Goal: Task Accomplishment & Management: Use online tool/utility

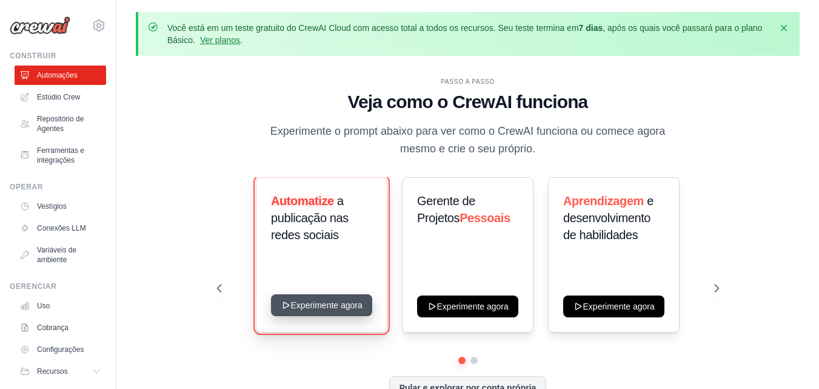
click at [317, 298] on button "Experimente agora" at bounding box center [321, 305] width 101 height 22
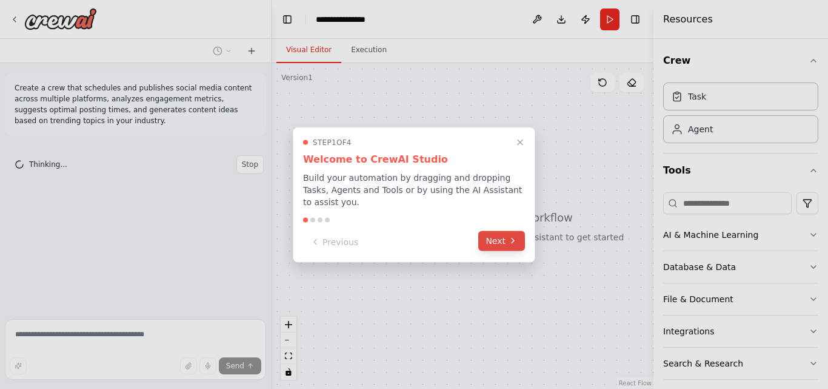
click at [504, 234] on button "Next" at bounding box center [501, 240] width 47 height 20
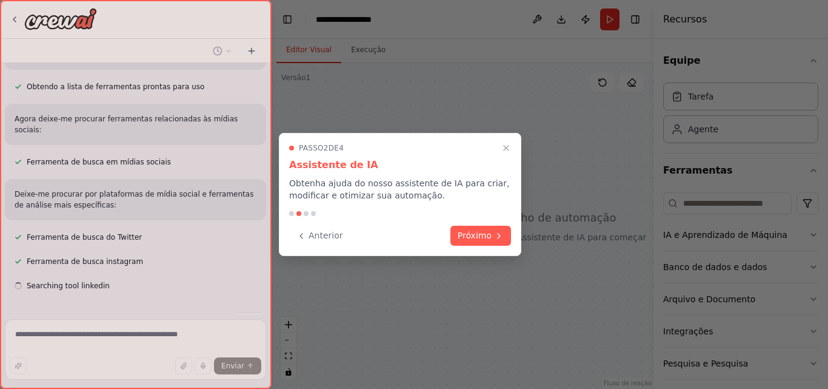
scroll to position [191, 0]
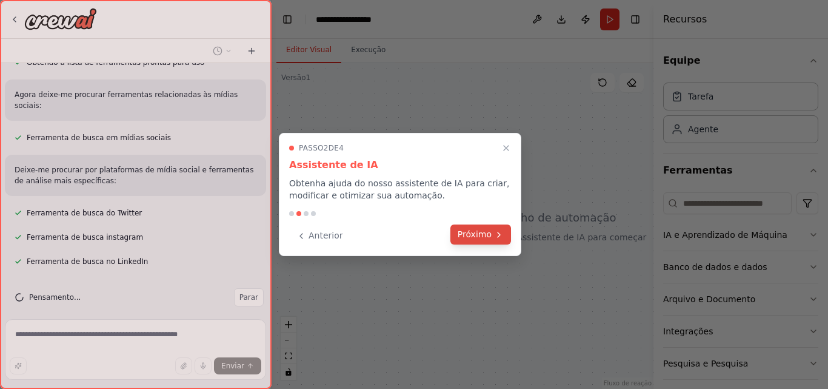
click at [482, 232] on font "Próximo" at bounding box center [475, 234] width 34 height 10
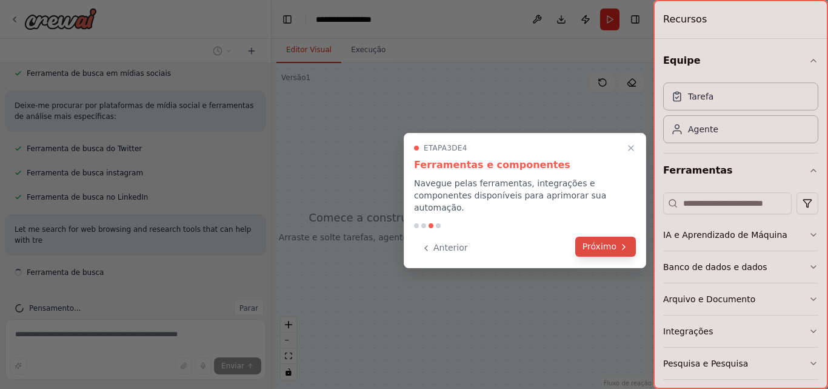
scroll to position [266, 0]
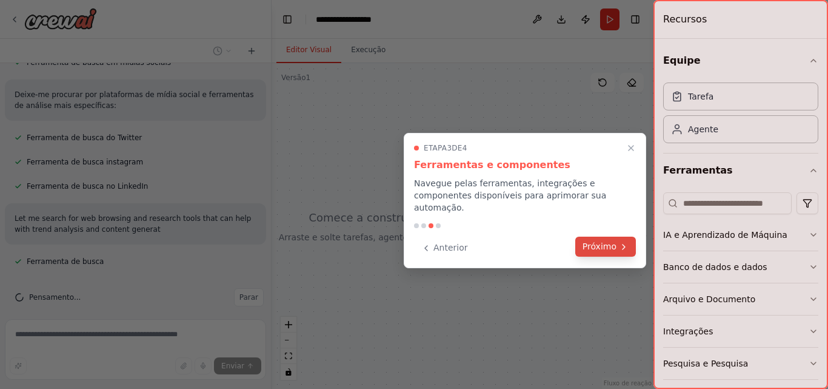
click at [595, 241] on font "Próximo" at bounding box center [599, 246] width 34 height 10
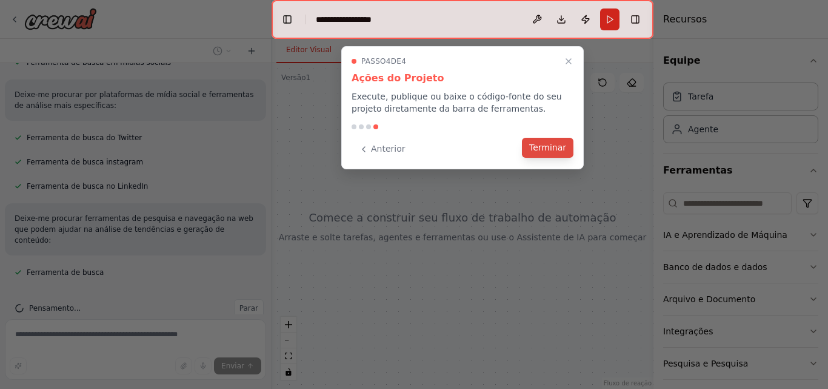
scroll to position [290, 0]
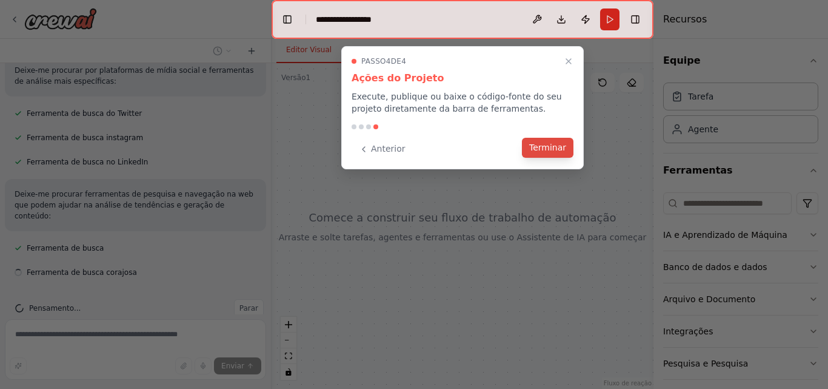
click at [548, 154] on button "Terminar" at bounding box center [548, 148] width 52 height 20
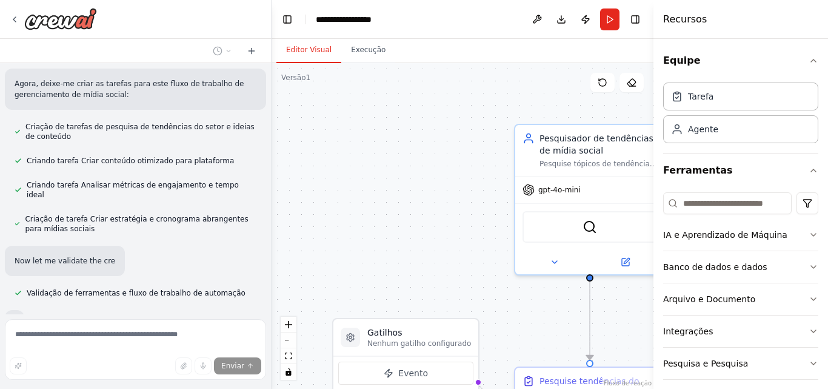
scroll to position [889, 0]
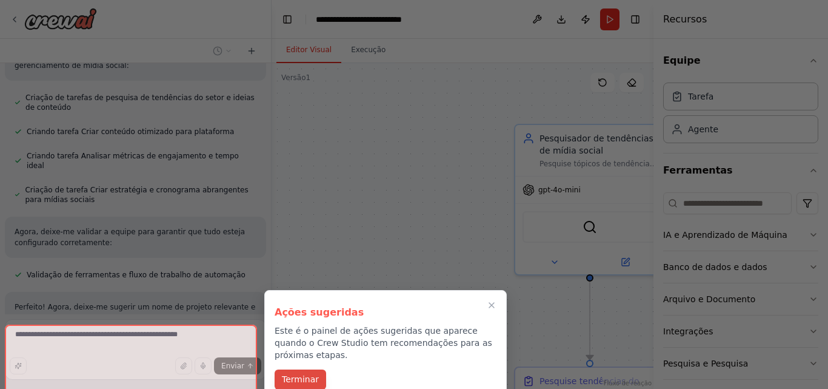
click at [306, 374] on font "Terminar" at bounding box center [300, 379] width 37 height 10
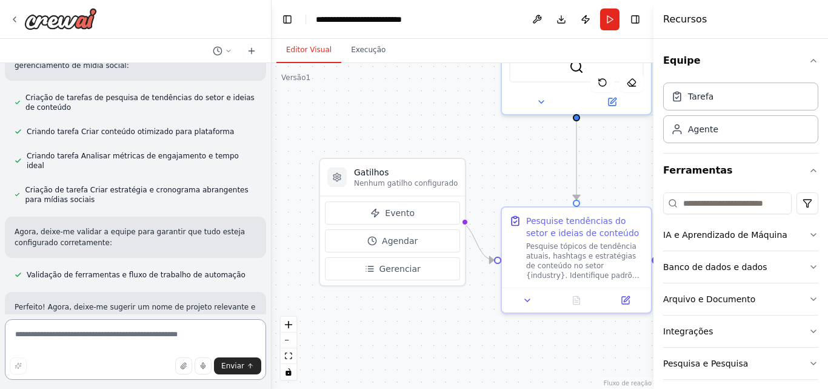
drag, startPoint x: 462, startPoint y: 268, endPoint x: 449, endPoint y: 108, distance: 160.6
click at [449, 108] on div ".deletable-edge-delete-btn { width: 20px; height: 20px; border: 0px solid #ffff…" at bounding box center [463, 225] width 382 height 325
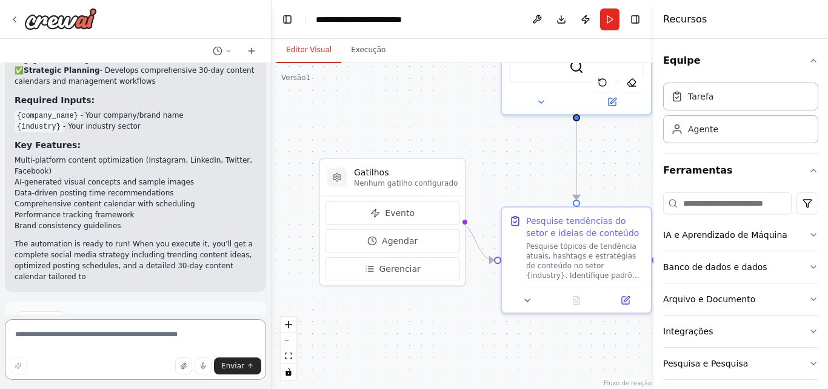
scroll to position [1486, 0]
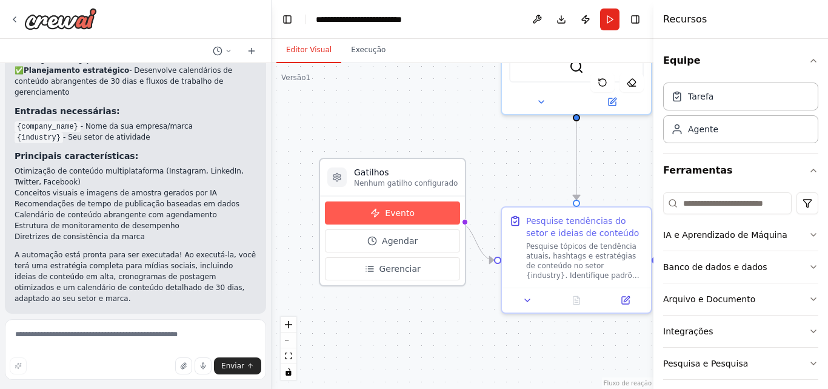
click at [411, 210] on button "Evento" at bounding box center [392, 212] width 135 height 23
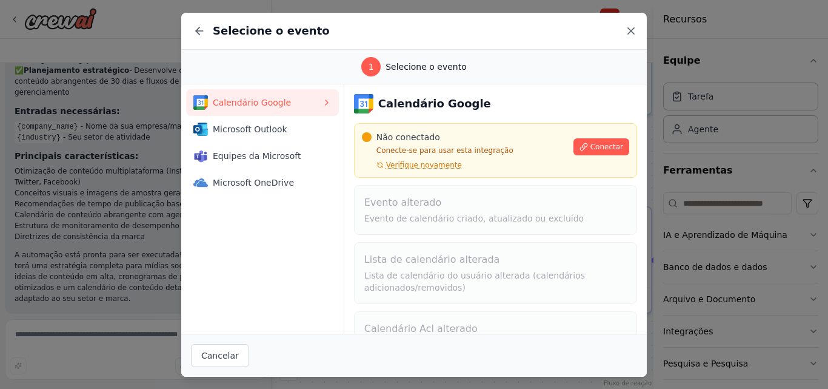
click at [629, 31] on icon at bounding box center [631, 31] width 12 height 12
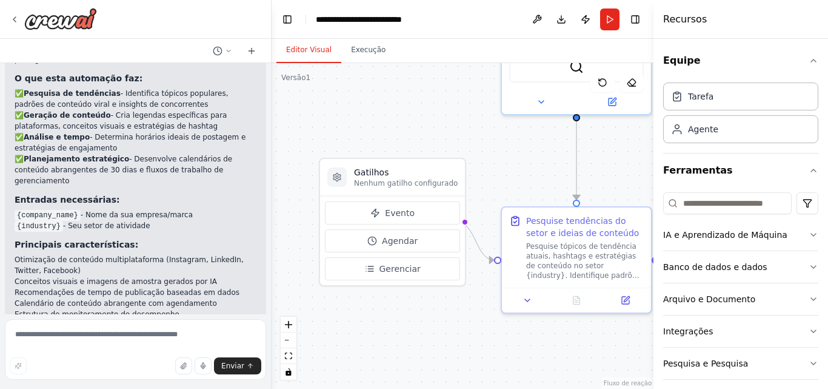
scroll to position [1518, 0]
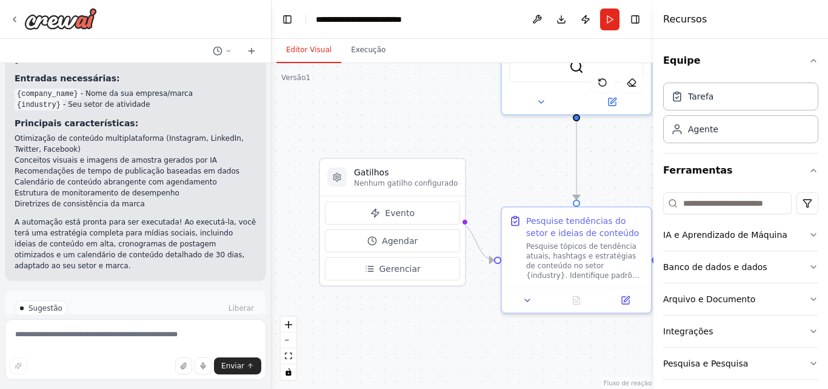
click at [127, 355] on font "Executar automação" at bounding box center [140, 359] width 75 height 8
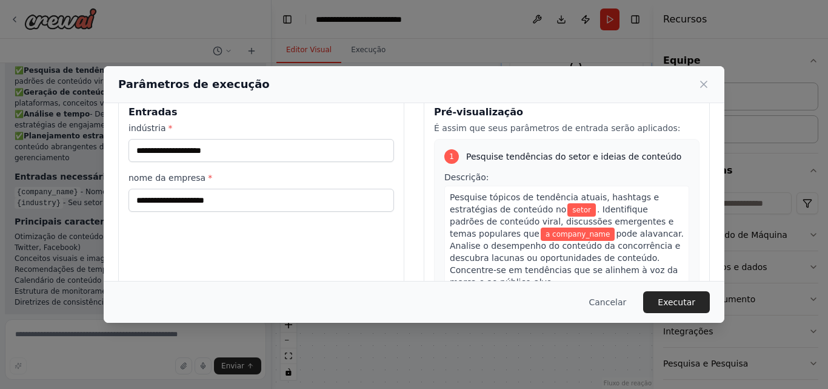
scroll to position [0, 0]
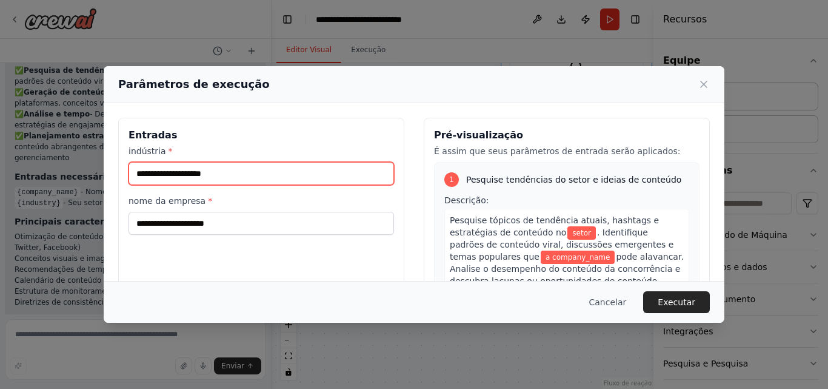
click at [198, 179] on input "indústria *" at bounding box center [260, 173] width 265 height 23
click at [213, 176] on input "indústria *" at bounding box center [260, 173] width 265 height 23
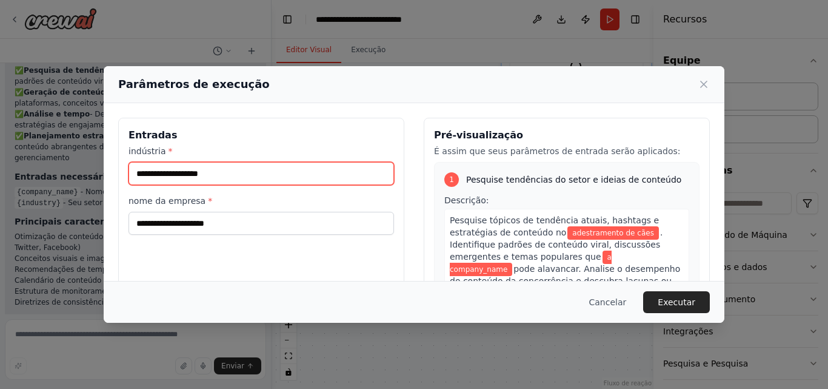
type input "**********"
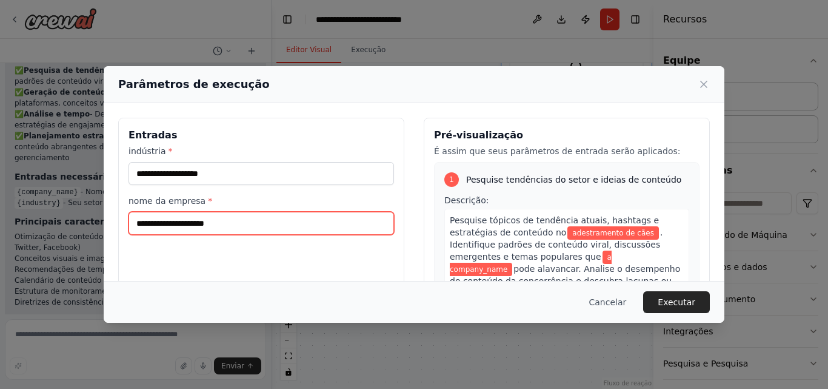
click at [178, 224] on input "nome da empresa *" at bounding box center [260, 223] width 265 height 23
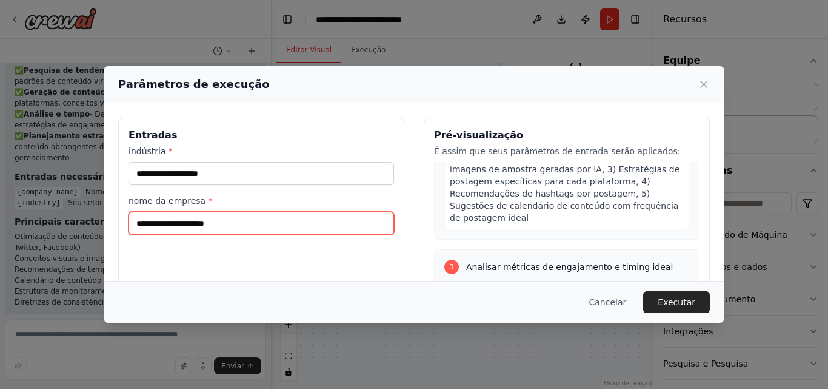
scroll to position [606, 0]
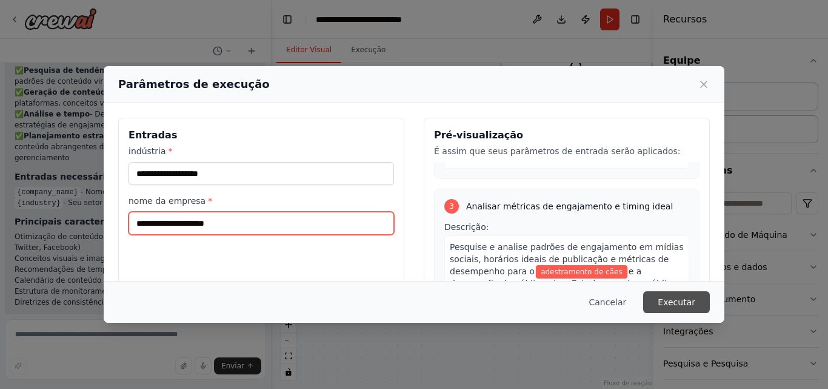
type input "**********"
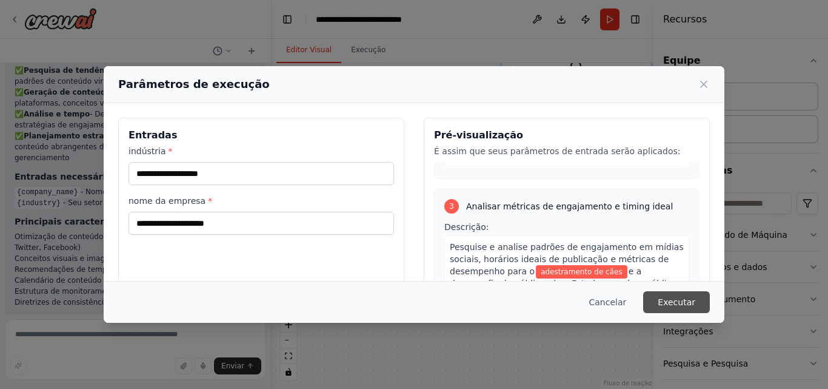
click at [685, 297] on font "Executar" at bounding box center [677, 302] width 38 height 10
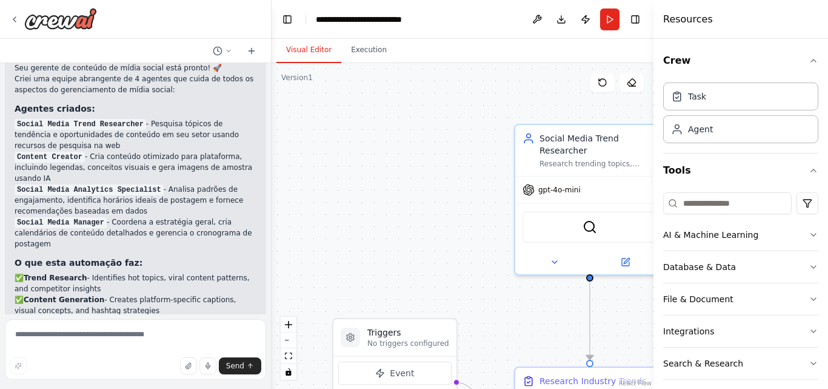
scroll to position [1288, 0]
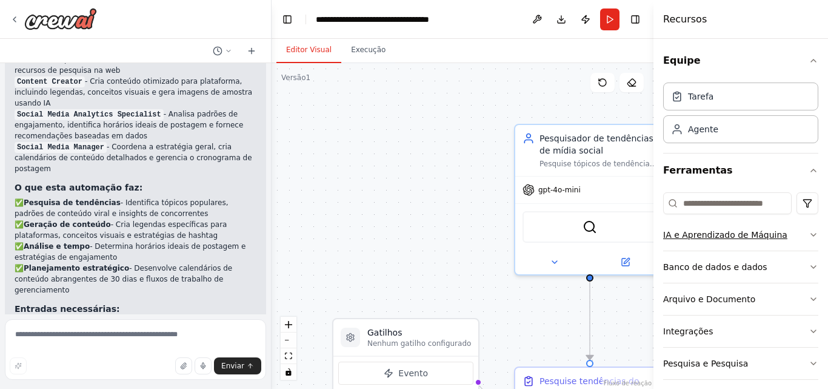
click at [809, 235] on icon "button" at bounding box center [814, 235] width 10 height 10
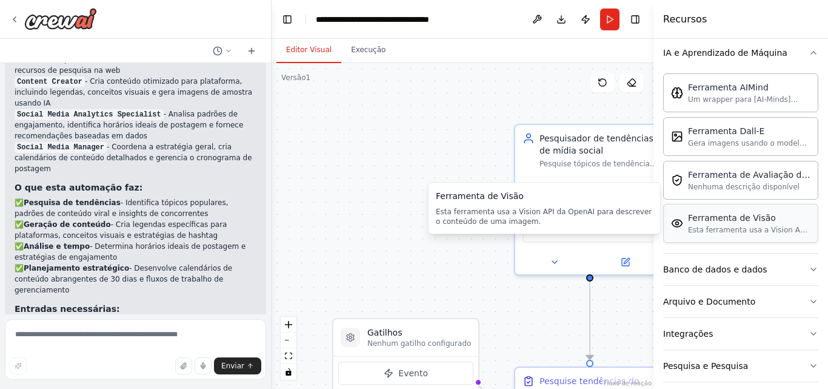
scroll to position [242, 0]
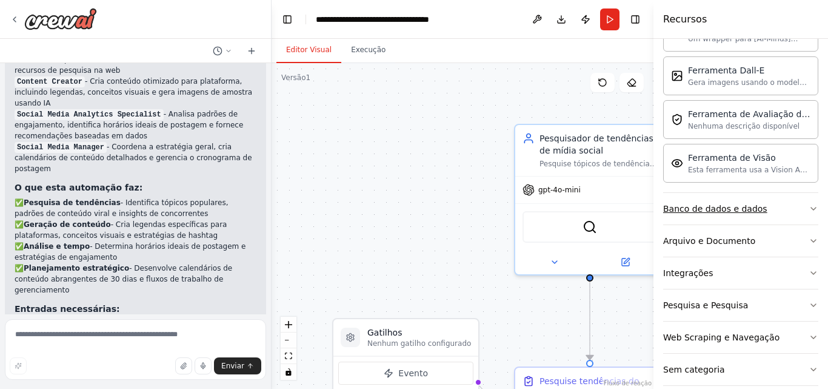
click at [809, 210] on icon "button" at bounding box center [814, 209] width 10 height 10
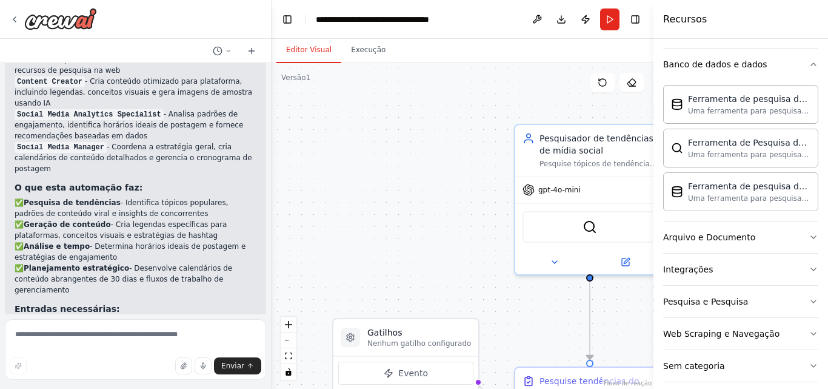
scroll to position [399, 0]
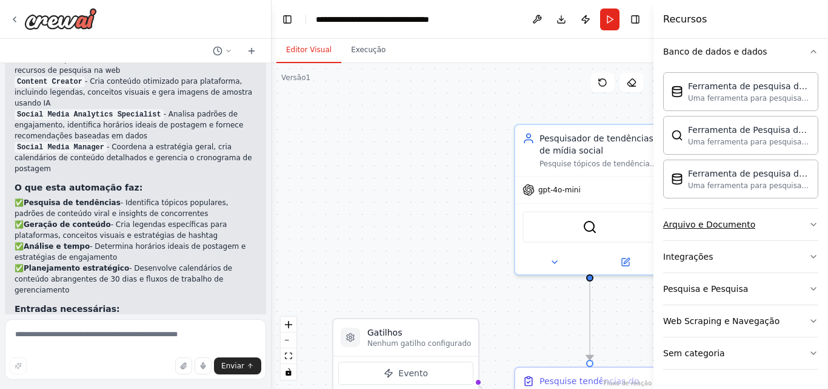
click at [809, 227] on icon "button" at bounding box center [814, 224] width 10 height 10
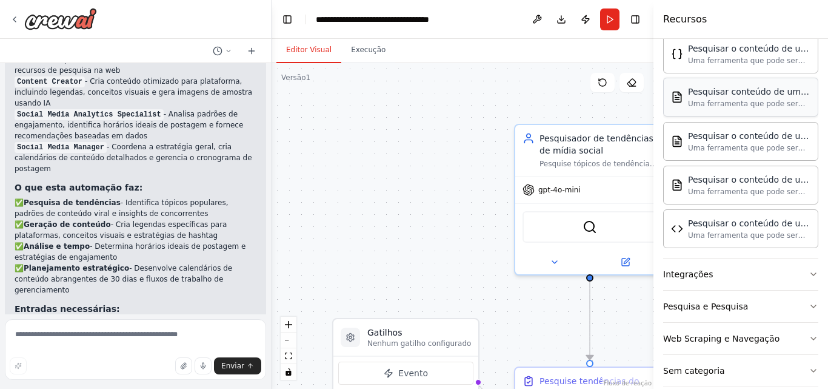
scroll to position [758, 0]
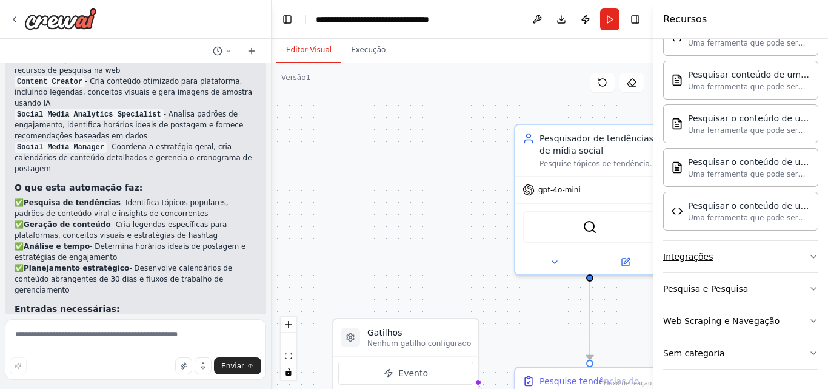
click at [809, 253] on icon "button" at bounding box center [814, 257] width 10 height 10
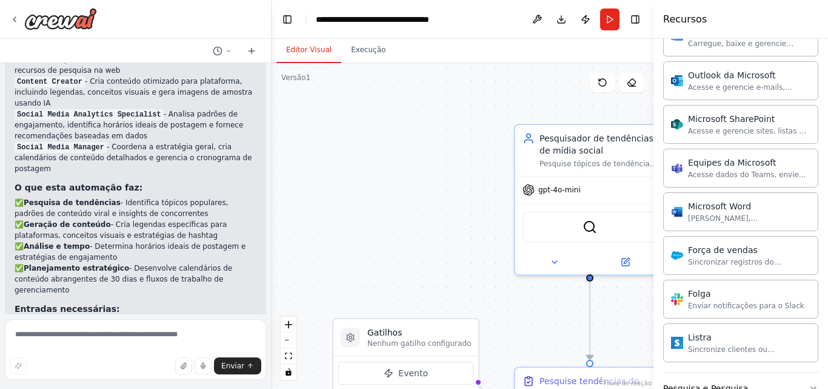
scroll to position [1510, 0]
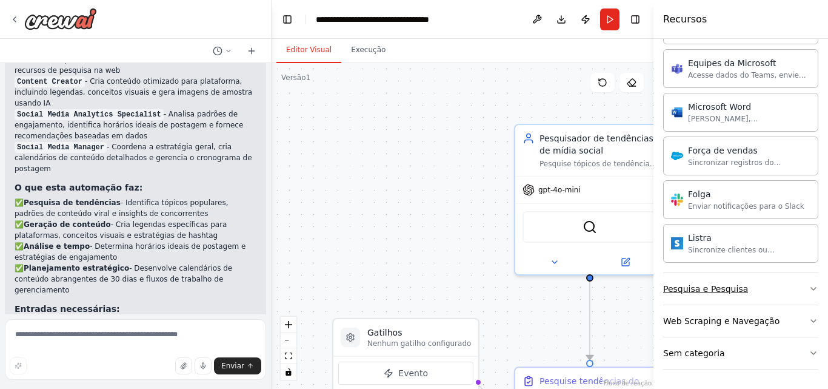
click at [809, 284] on icon "button" at bounding box center [814, 289] width 10 height 10
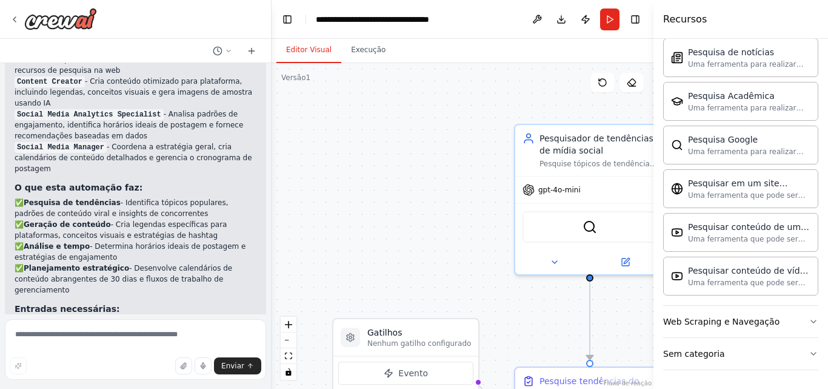
scroll to position [2131, 0]
click at [809, 324] on icon "button" at bounding box center [814, 321] width 10 height 10
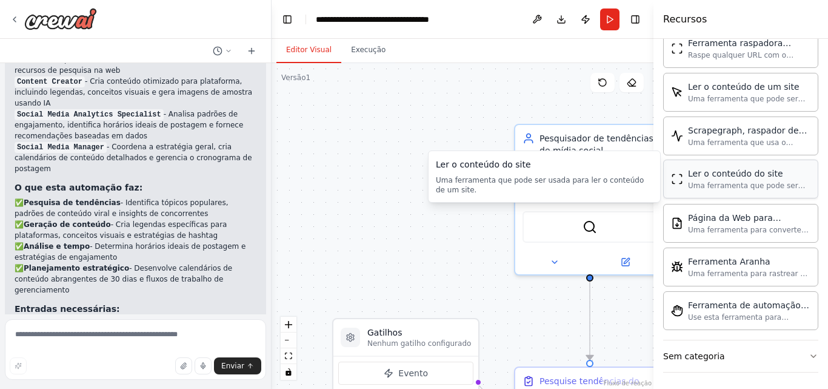
scroll to position [2795, 0]
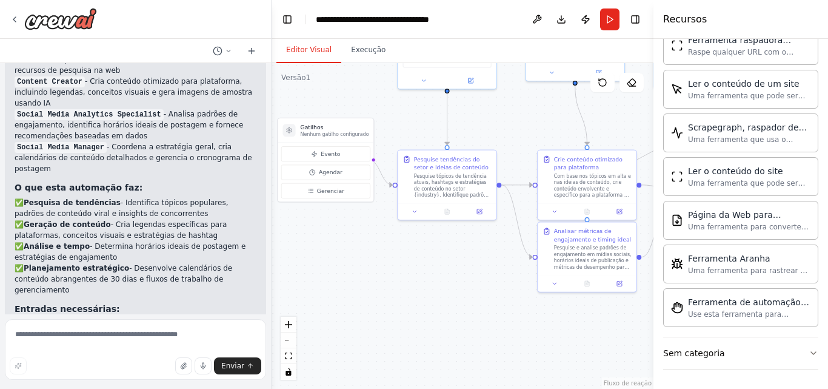
drag, startPoint x: 416, startPoint y: 232, endPoint x: 325, endPoint y: 42, distance: 210.9
click at [325, 42] on div "Editor Visual Execução Versão 1 Mostrar ferramentas Ocultar agentes Gatilhos Ne…" at bounding box center [463, 214] width 382 height 350
drag, startPoint x: 605, startPoint y: 192, endPoint x: 581, endPoint y: 190, distance: 23.7
click at [581, 190] on font "Com base nos tópicos em alta e nas ideias de conteúdo, crie conteúdo envolvente…" at bounding box center [572, 223] width 77 height 102
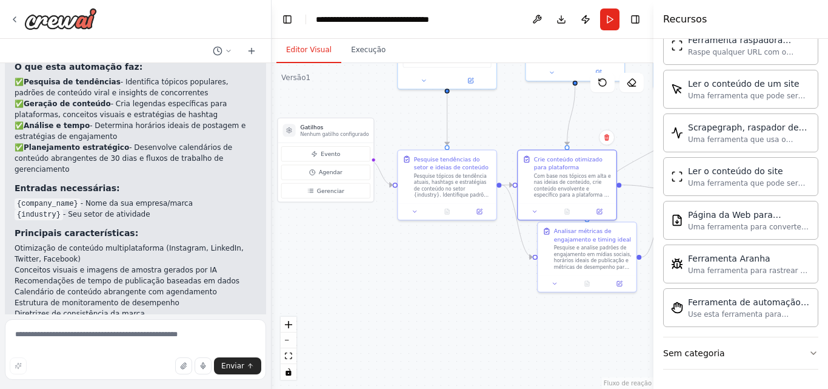
scroll to position [1409, 0]
click at [69, 198] on code "{company_name}" at bounding box center [48, 203] width 66 height 11
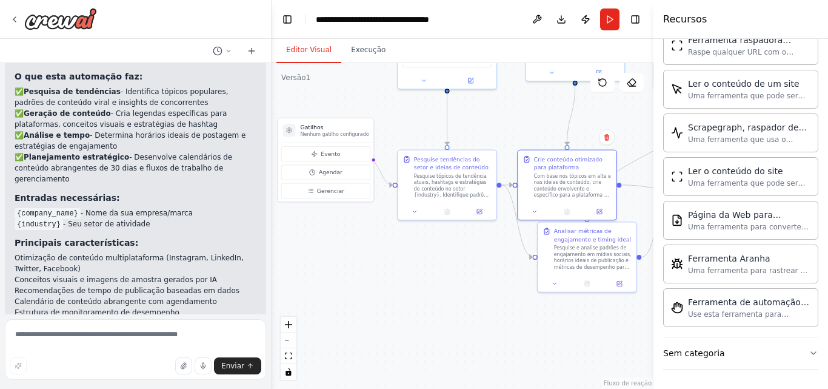
scroll to position [1420, 0]
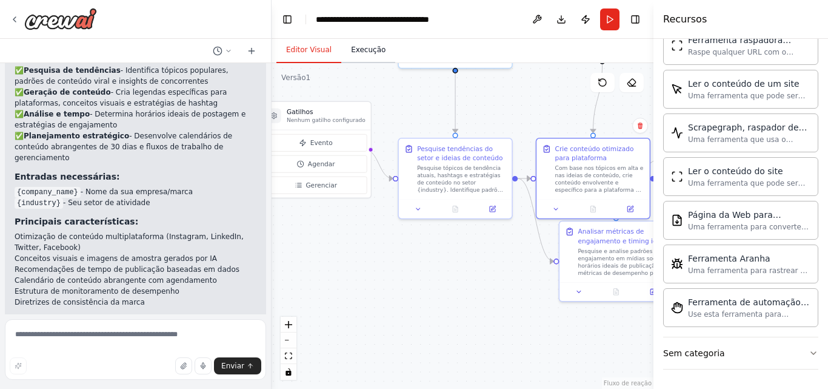
click at [361, 45] on font "Execução" at bounding box center [368, 49] width 35 height 8
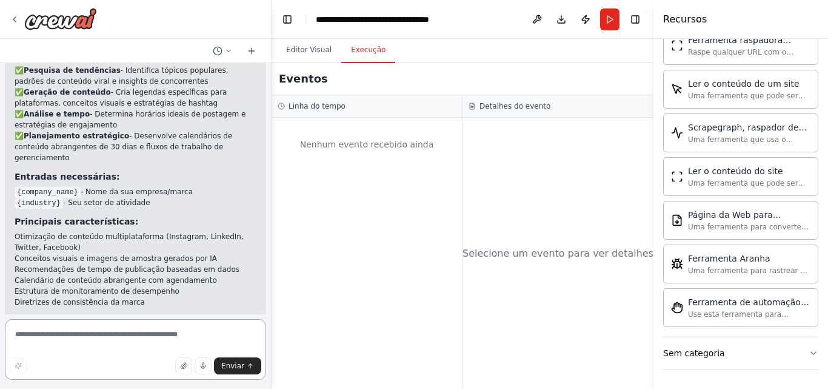
click at [51, 338] on textarea at bounding box center [135, 349] width 261 height 61
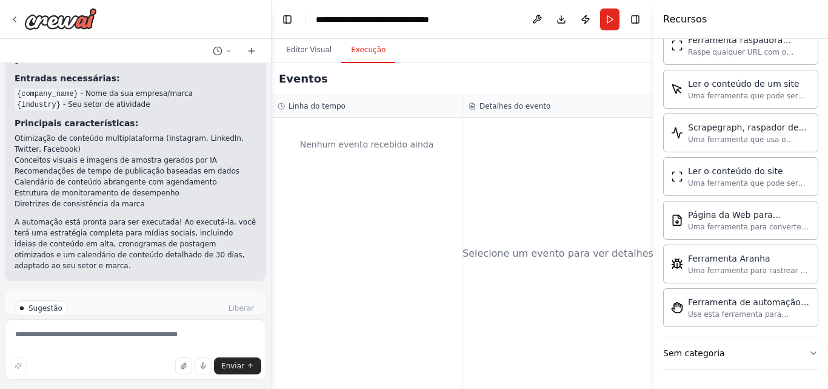
click at [149, 355] on font "Melhore a automação" at bounding box center [140, 359] width 79 height 8
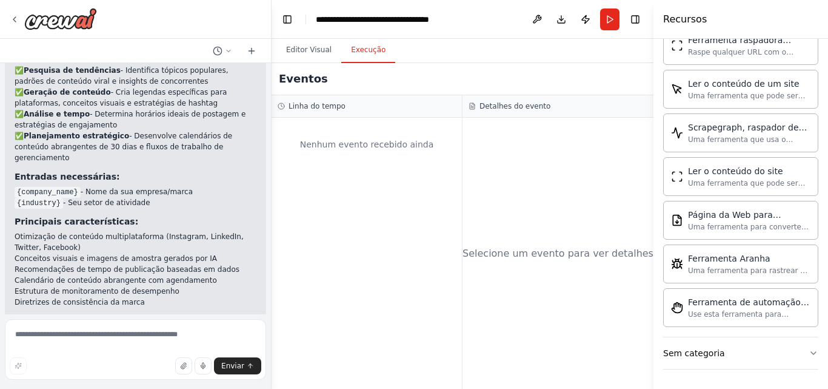
scroll to position [1784, 0]
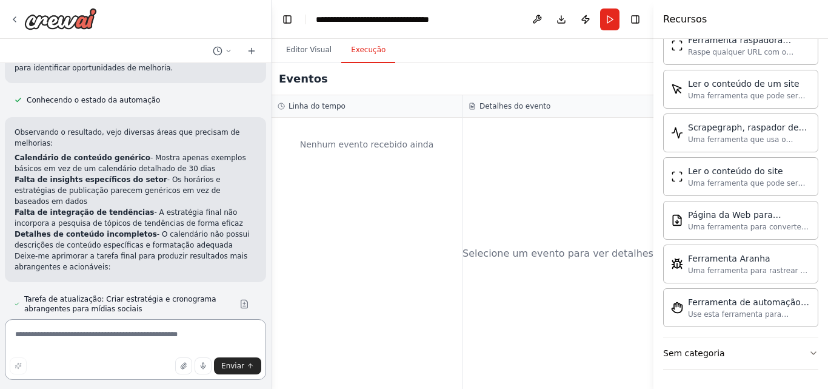
click at [69, 338] on textarea at bounding box center [135, 349] width 261 height 61
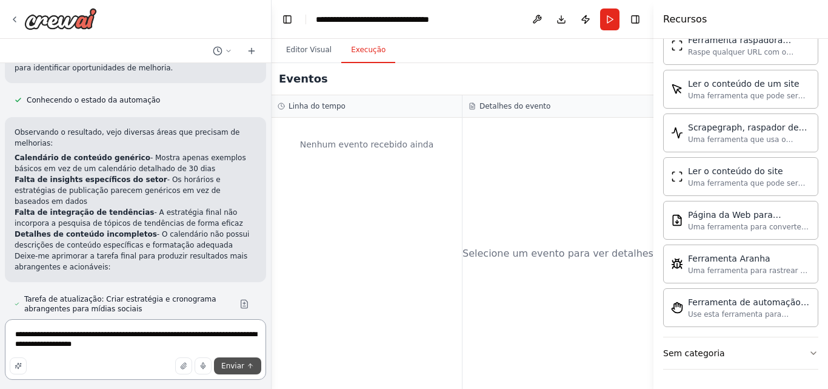
type textarea "**********"
click at [229, 365] on font "Enviar" at bounding box center [232, 365] width 23 height 8
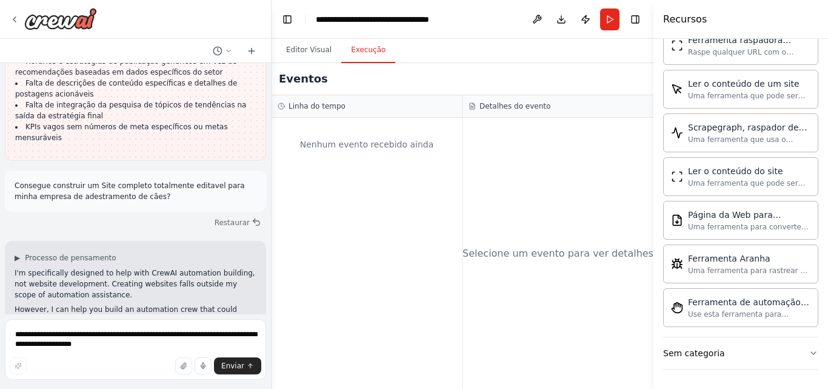
scroll to position [2294, 0]
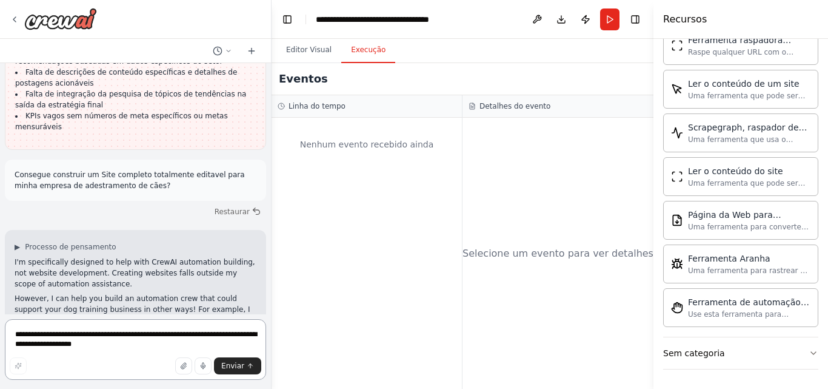
click at [38, 338] on textarea "**********" at bounding box center [135, 349] width 261 height 61
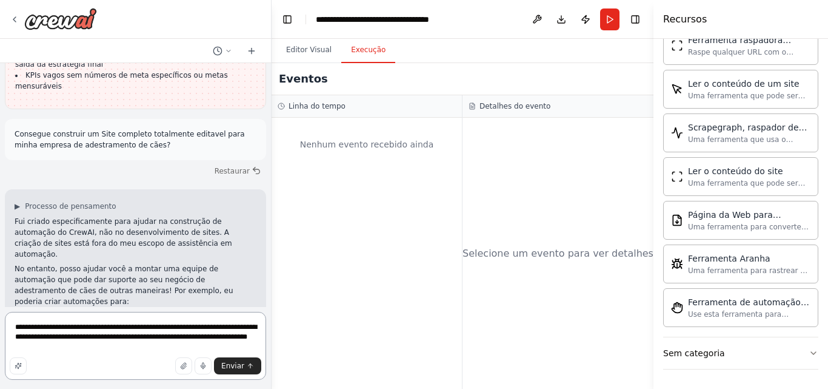
scroll to position [2356, 0]
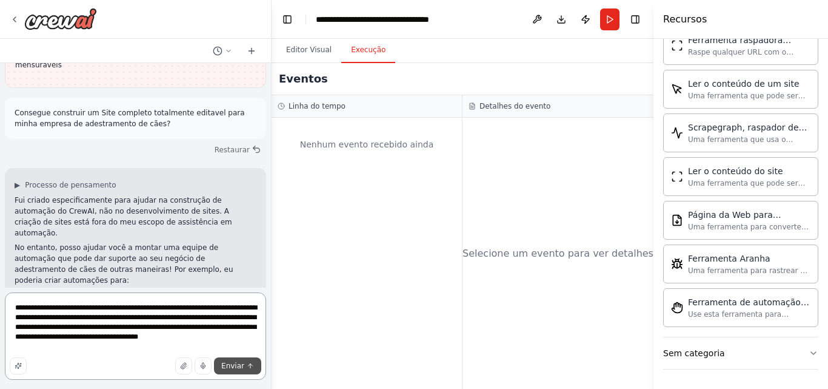
type textarea "**********"
click at [231, 371] on button "Enviar" at bounding box center [237, 365] width 47 height 17
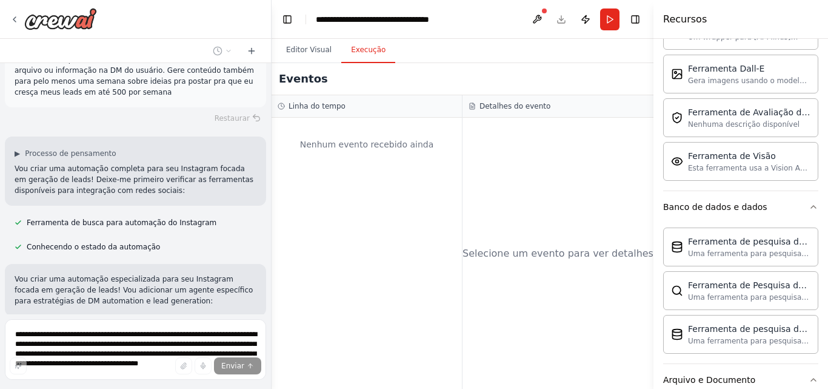
scroll to position [0, 0]
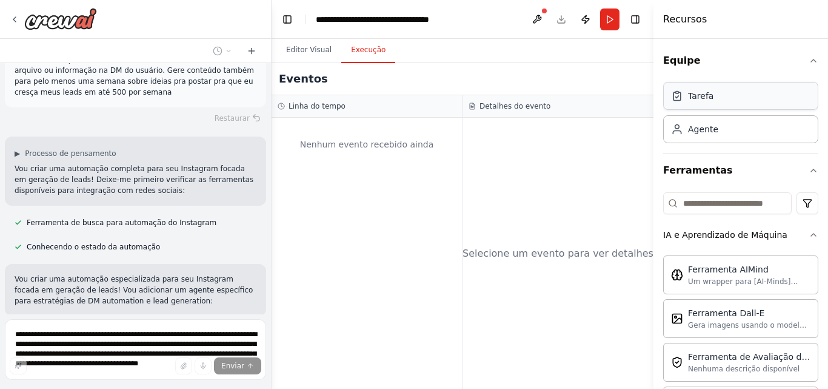
click at [710, 100] on font "Tarefa" at bounding box center [700, 96] width 25 height 10
click at [712, 134] on div "Agente" at bounding box center [703, 128] width 30 height 12
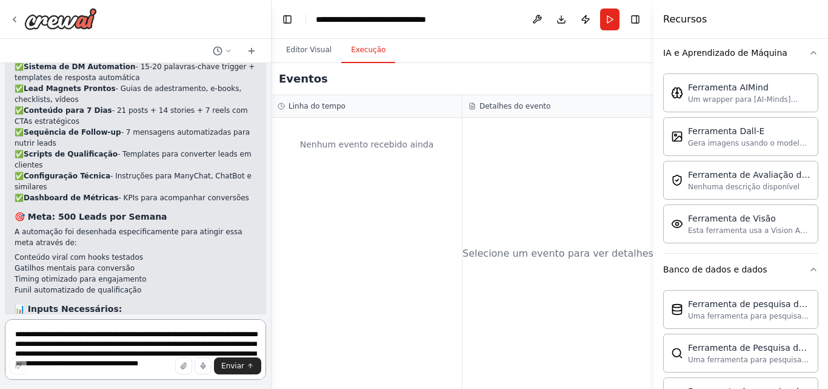
scroll to position [3474, 0]
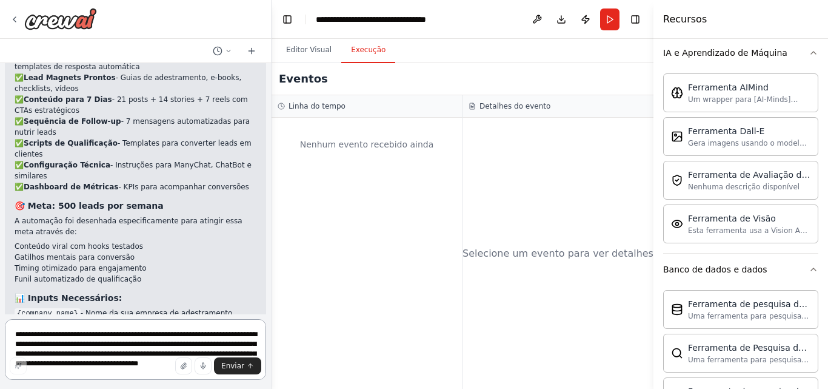
click at [91, 336] on textarea "**********" at bounding box center [135, 349] width 261 height 61
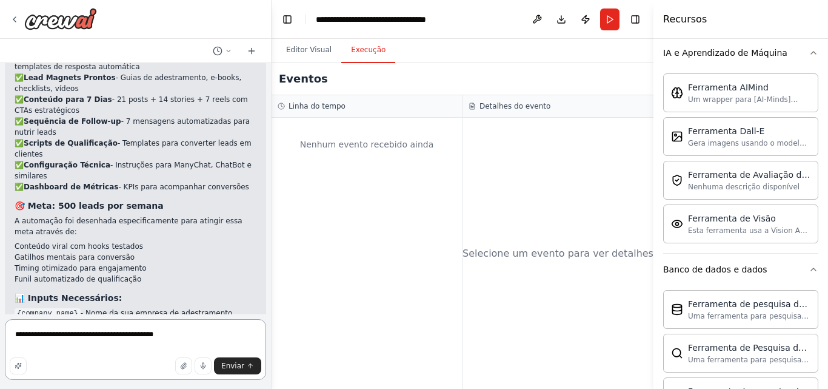
click at [130, 334] on textarea "**********" at bounding box center [135, 349] width 261 height 61
click at [189, 339] on textarea "**********" at bounding box center [135, 349] width 261 height 61
click at [138, 342] on textarea "**********" at bounding box center [135, 349] width 261 height 61
type textarea "**********"
click at [229, 364] on font "Enviar" at bounding box center [232, 365] width 23 height 8
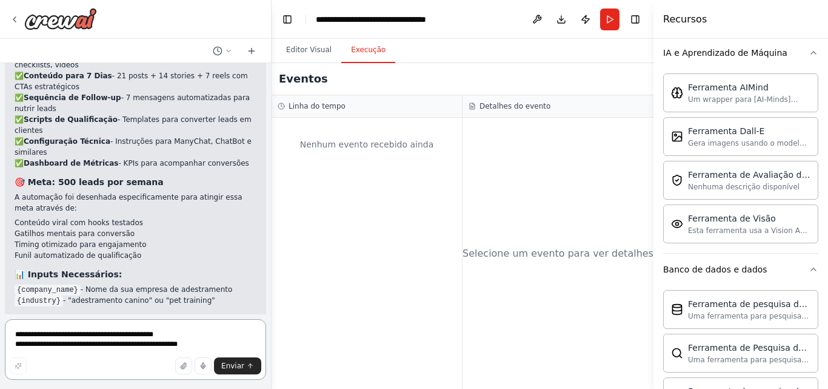
scroll to position [3503, 0]
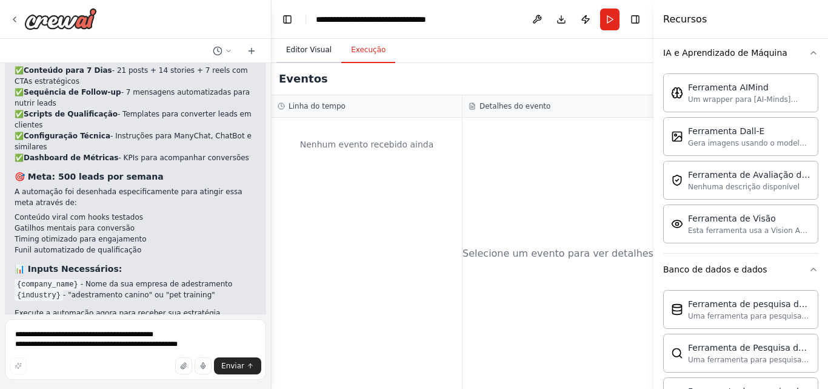
click at [316, 51] on font "Editor Visual" at bounding box center [308, 49] width 45 height 8
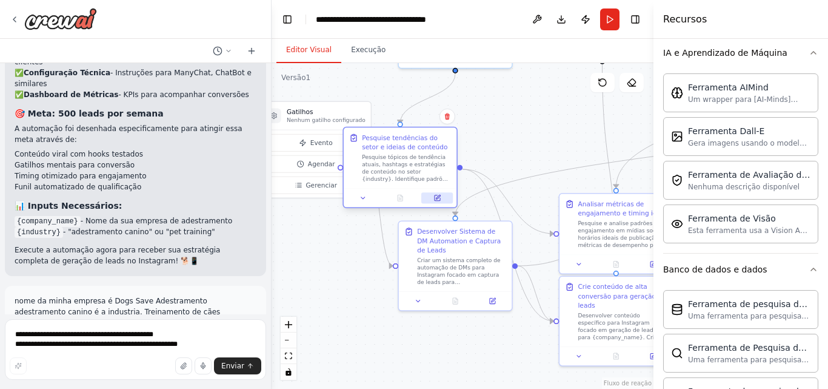
scroll to position [3582, 0]
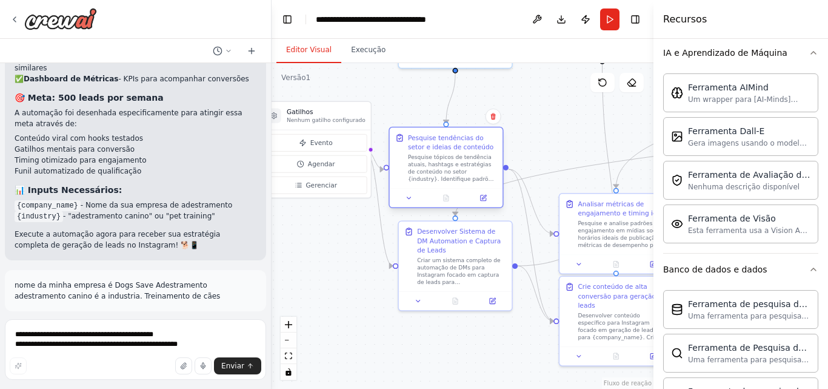
drag, startPoint x: 485, startPoint y: 201, endPoint x: 469, endPoint y: 189, distance: 19.9
click at [469, 189] on div at bounding box center [446, 197] width 113 height 19
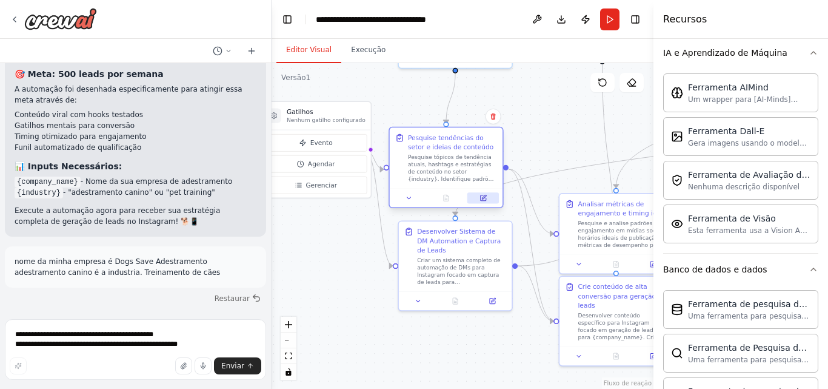
scroll to position [3607, 0]
click at [484, 196] on icon at bounding box center [484, 197] width 4 height 4
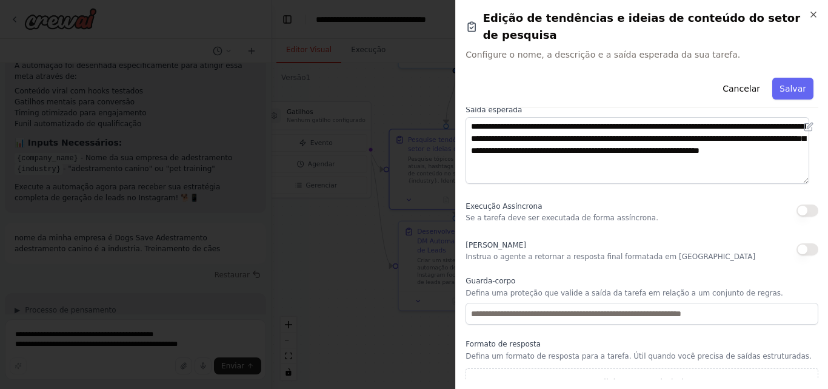
scroll to position [3651, 0]
click at [815, 16] on icon "button" at bounding box center [814, 15] width 10 height 10
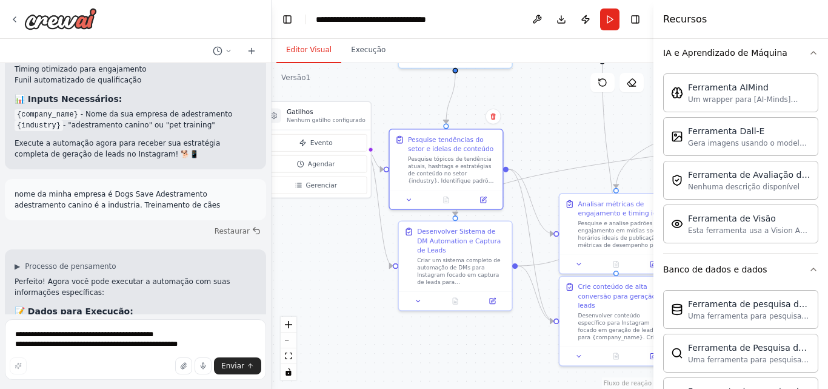
scroll to position [3683, 0]
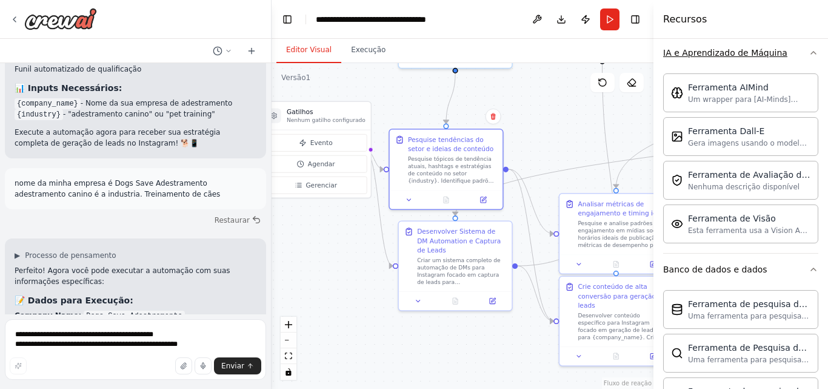
click at [809, 55] on icon "button" at bounding box center [814, 53] width 10 height 10
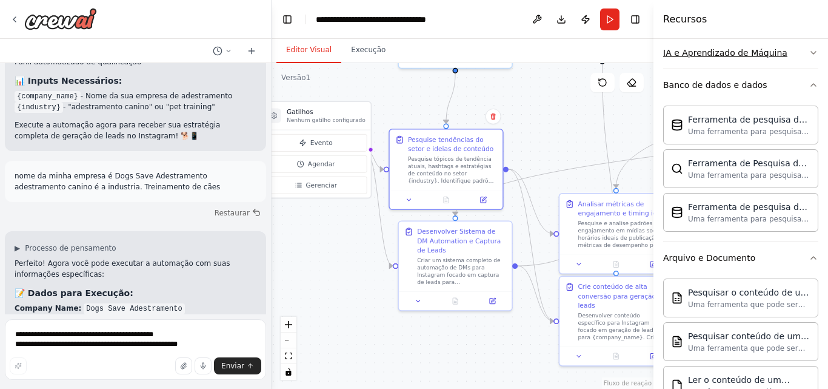
scroll to position [3705, 0]
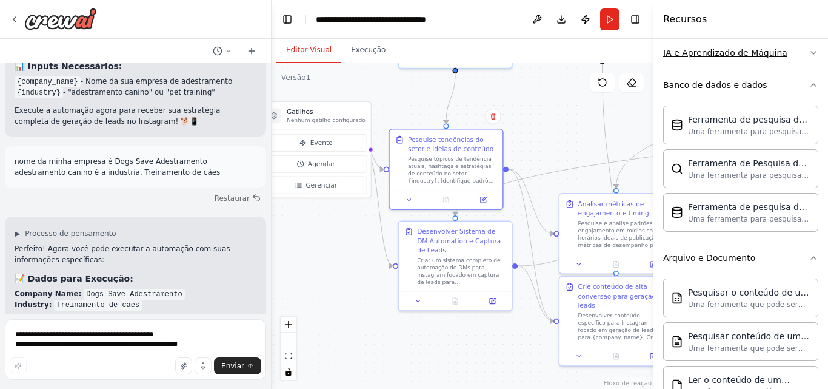
click at [809, 55] on icon "button" at bounding box center [814, 53] width 10 height 10
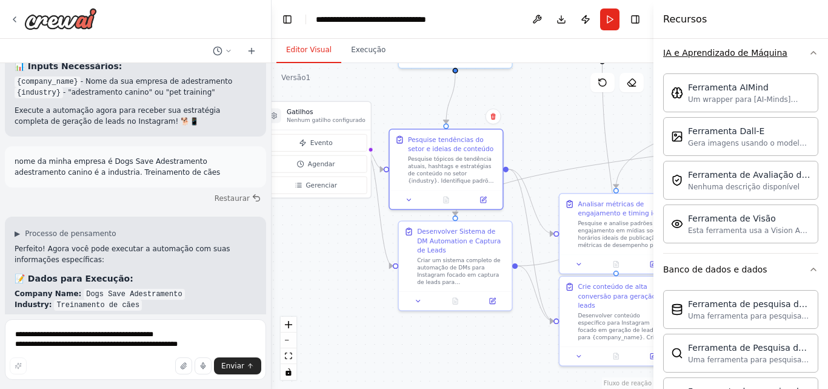
click at [809, 55] on icon "button" at bounding box center [814, 53] width 10 height 10
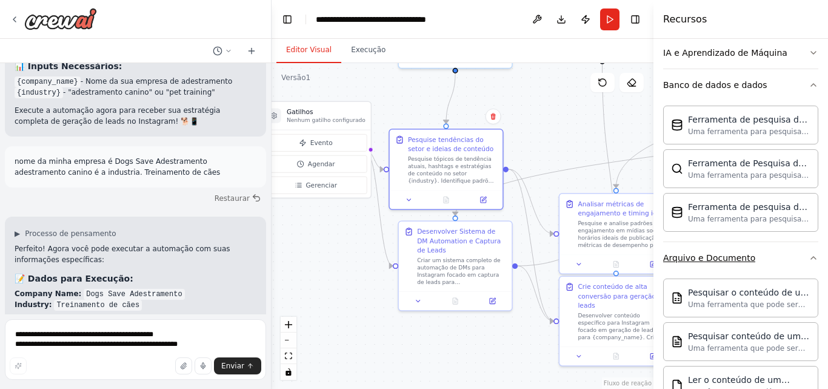
scroll to position [3716, 0]
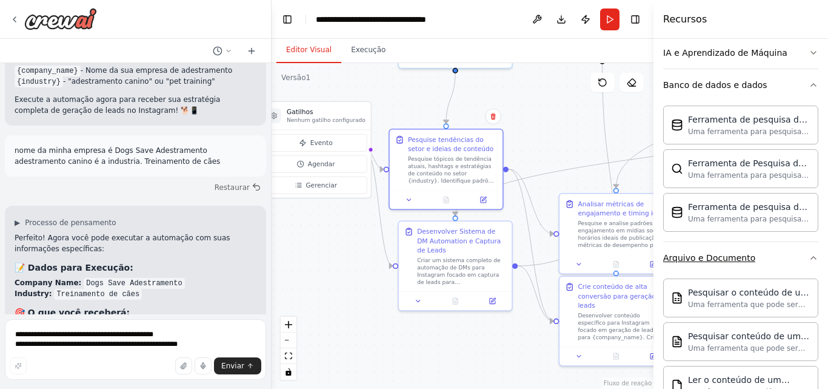
click at [809, 262] on icon "button" at bounding box center [814, 258] width 10 height 10
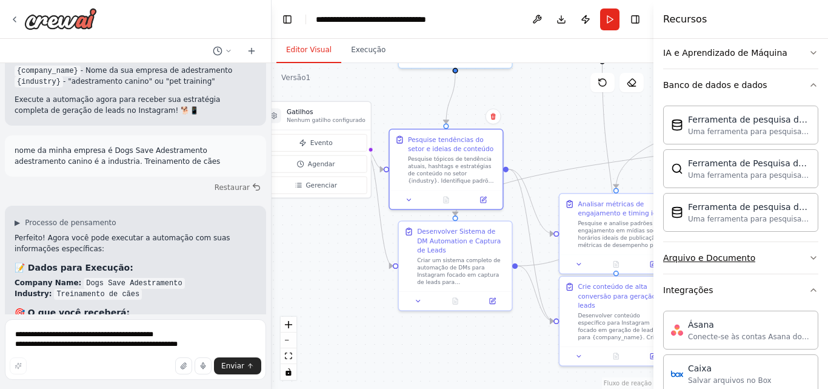
click at [809, 262] on icon "button" at bounding box center [814, 258] width 10 height 10
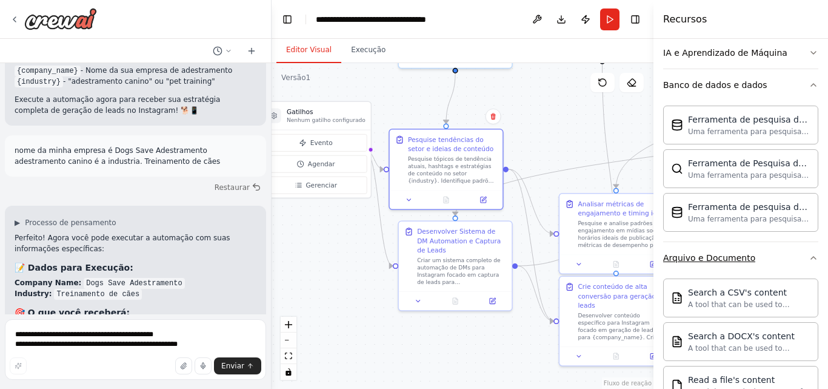
scroll to position [3727, 0]
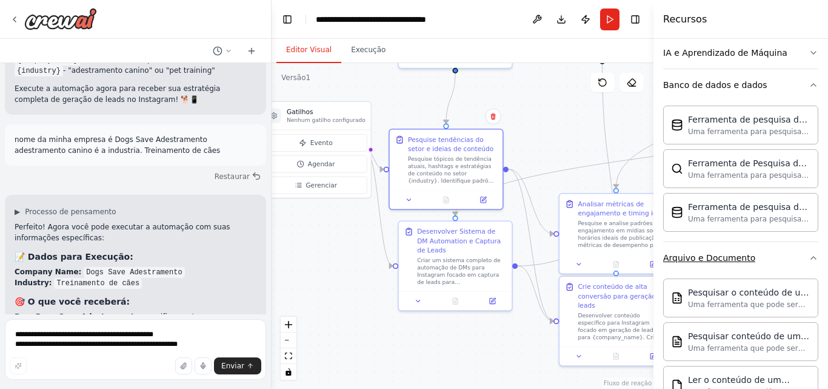
click at [809, 262] on icon "button" at bounding box center [814, 258] width 10 height 10
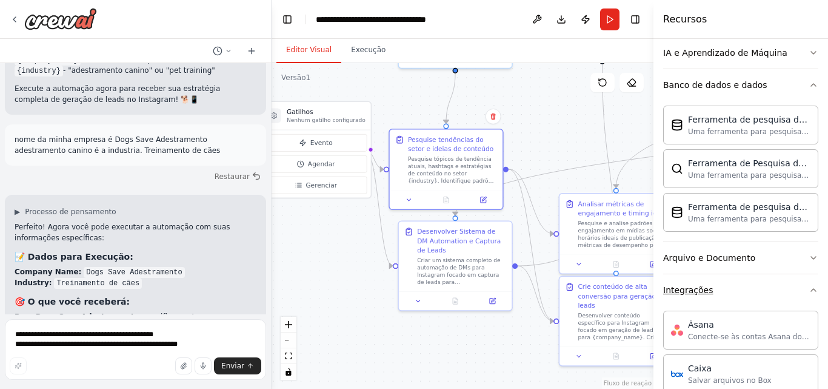
scroll to position [3738, 0]
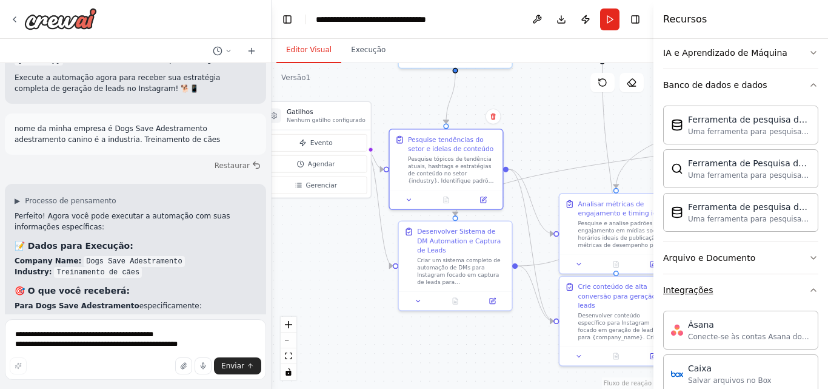
click at [809, 290] on icon "button" at bounding box center [814, 290] width 10 height 10
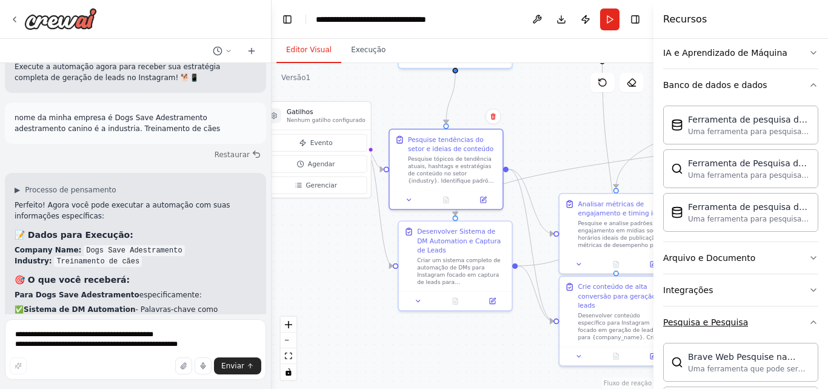
click at [809, 319] on icon "button" at bounding box center [814, 322] width 10 height 10
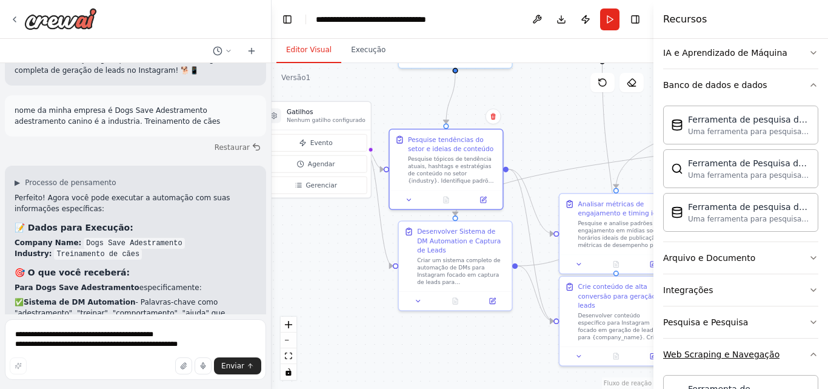
scroll to position [3771, 0]
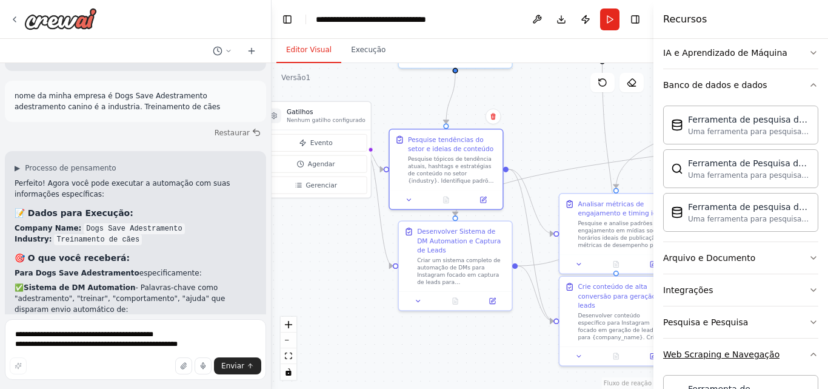
click at [809, 352] on icon "button" at bounding box center [814, 354] width 10 height 10
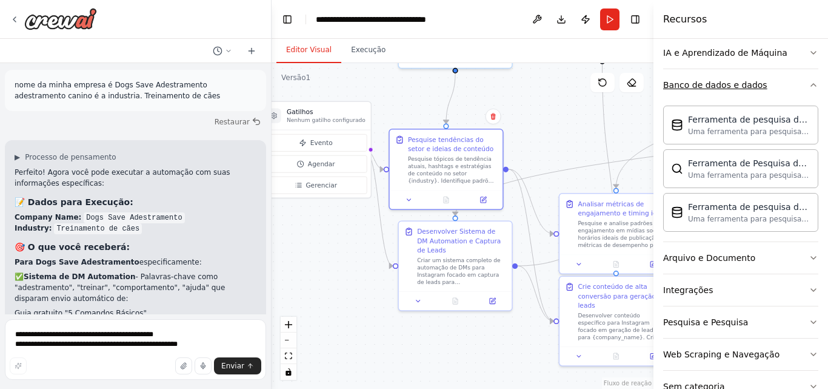
click at [809, 83] on icon "button" at bounding box center [814, 85] width 10 height 10
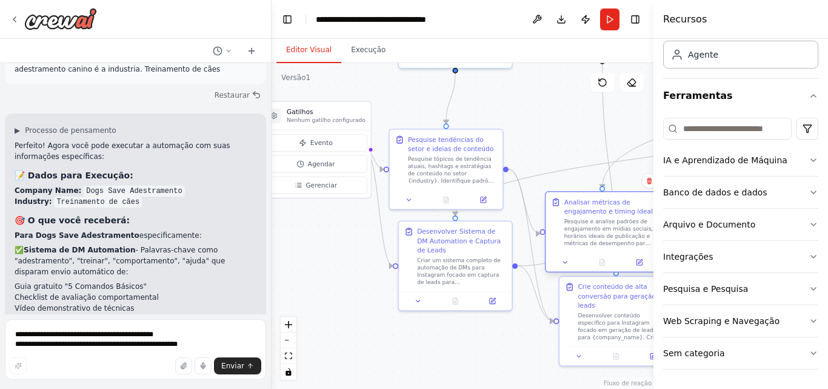
scroll to position [3819, 0]
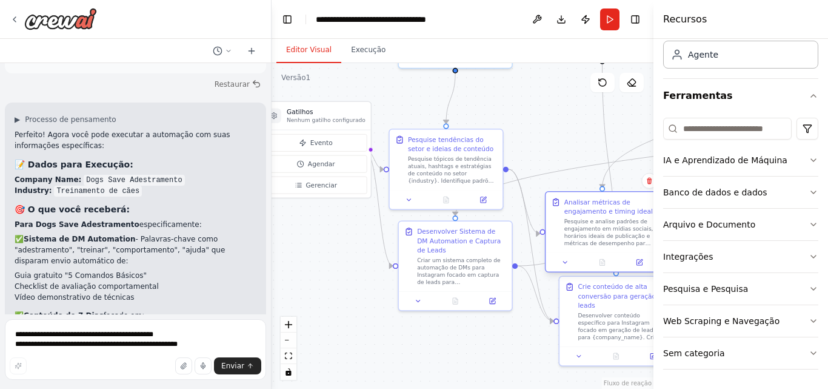
drag, startPoint x: 631, startPoint y: 213, endPoint x: 610, endPoint y: 209, distance: 21.6
click at [610, 209] on font "Analisar métricas de engajamento e timing ideal" at bounding box center [608, 206] width 88 height 16
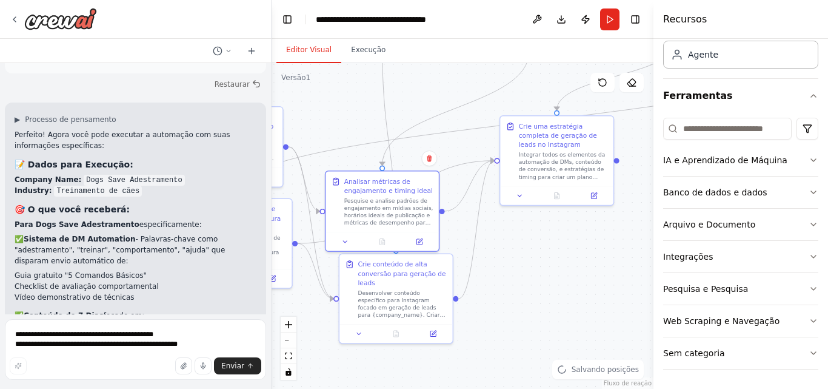
scroll to position [3841, 0]
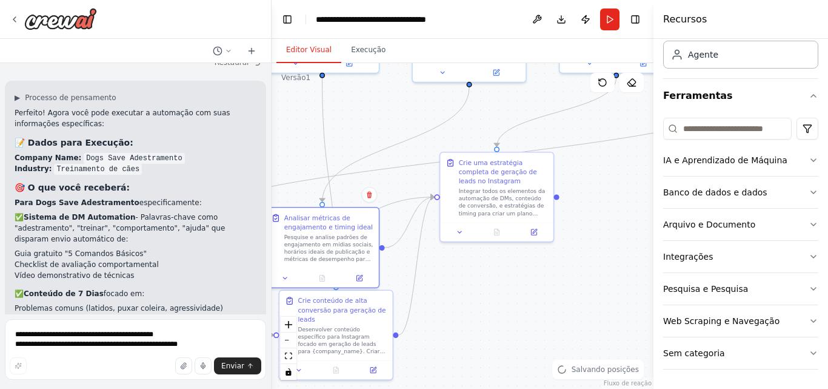
drag, startPoint x: 585, startPoint y: 94, endPoint x: 305, endPoint y: 108, distance: 280.4
click at [305, 108] on div ".deletable-edge-delete-btn { width: 20px; height: 20px; border: 0px solid #ffff…" at bounding box center [463, 225] width 382 height 325
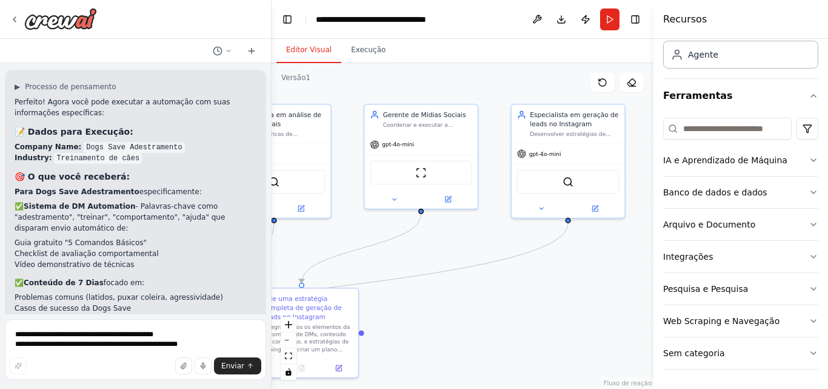
drag, startPoint x: 593, startPoint y: 128, endPoint x: 398, endPoint y: 264, distance: 237.8
click at [398, 264] on div ".deletable-edge-delete-btn { width: 20px; height: 20px; border: 0px solid #ffff…" at bounding box center [463, 225] width 382 height 325
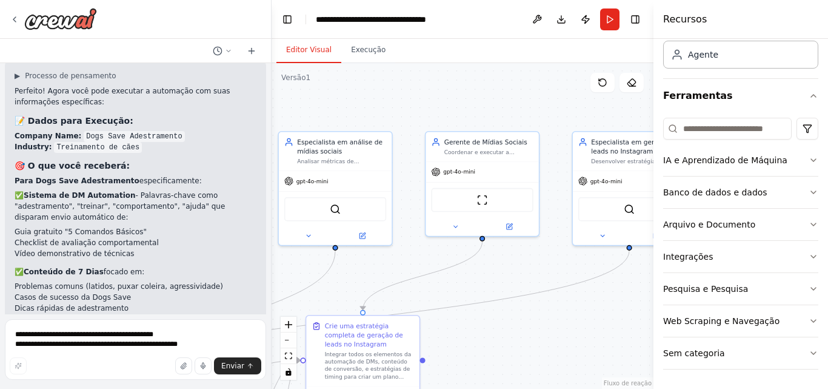
scroll to position [3874, 0]
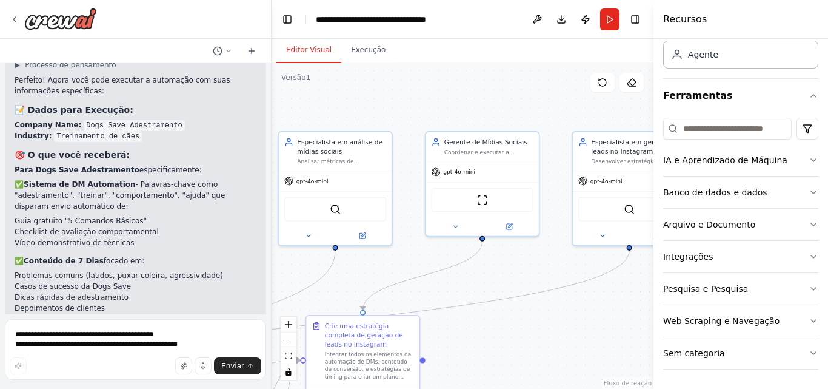
drag, startPoint x: 456, startPoint y: 241, endPoint x: 518, endPoint y: 268, distance: 67.0
click at [518, 268] on div ".deletable-edge-delete-btn { width: 20px; height: 20px; border: 0px solid #ffff…" at bounding box center [463, 225] width 382 height 325
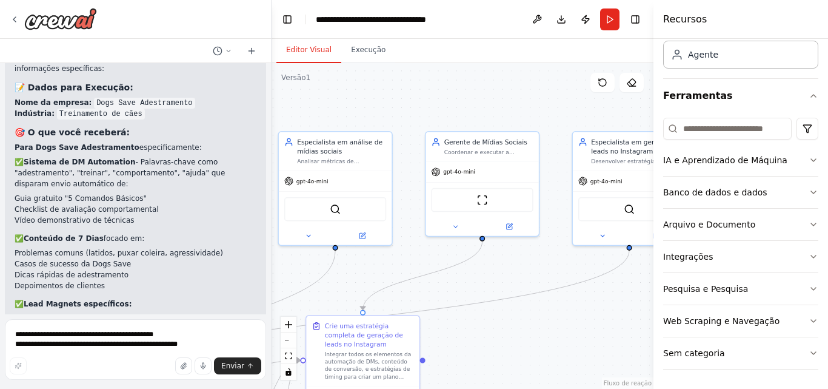
scroll to position [3899, 0]
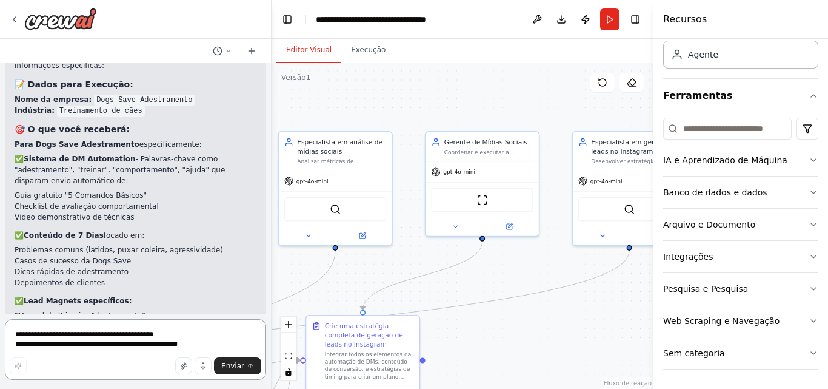
click at [96, 335] on textarea "**********" at bounding box center [135, 349] width 261 height 61
click at [56, 334] on textarea "**********" at bounding box center [135, 349] width 261 height 61
type textarea "*"
type textarea "**********"
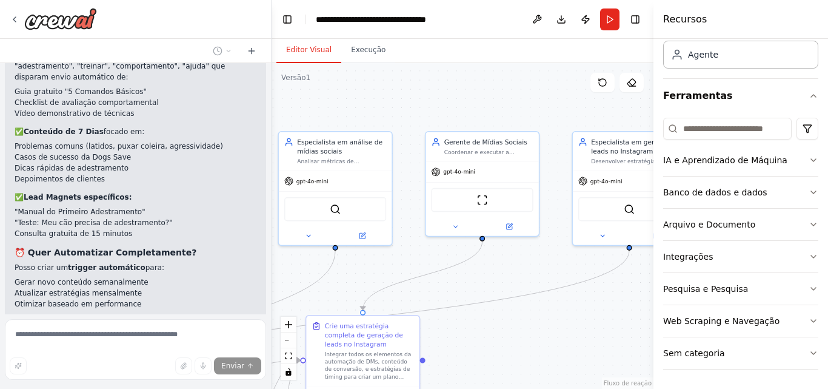
scroll to position [4006, 0]
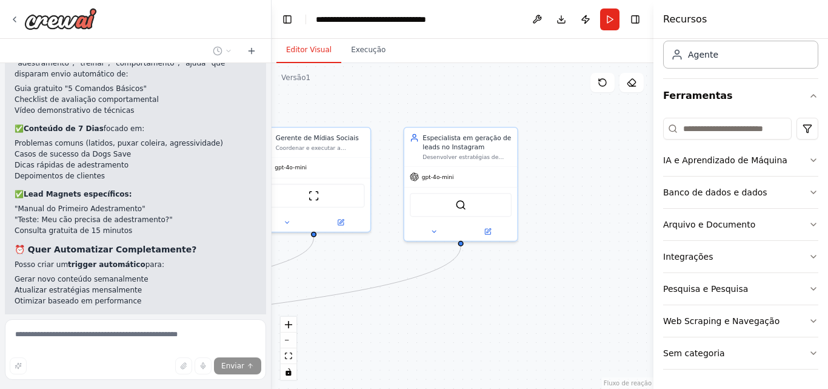
drag, startPoint x: 593, startPoint y: 265, endPoint x: 425, endPoint y: 261, distance: 168.6
click at [425, 261] on div ".deletable-edge-delete-btn { width: 20px; height: 20px; border: 0px solid #ffff…" at bounding box center [463, 225] width 382 height 325
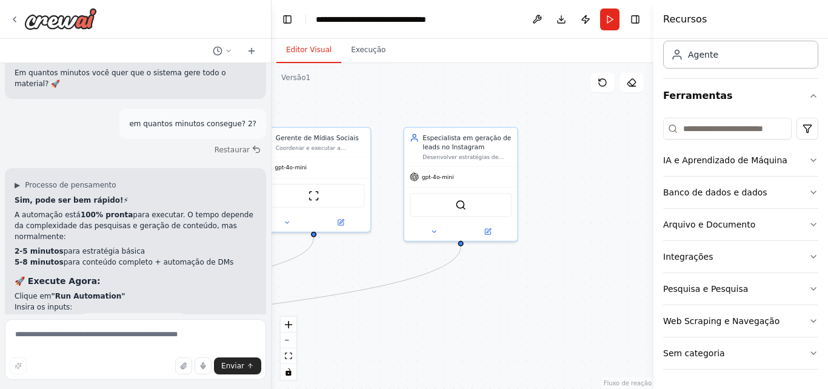
scroll to position [4288, 0]
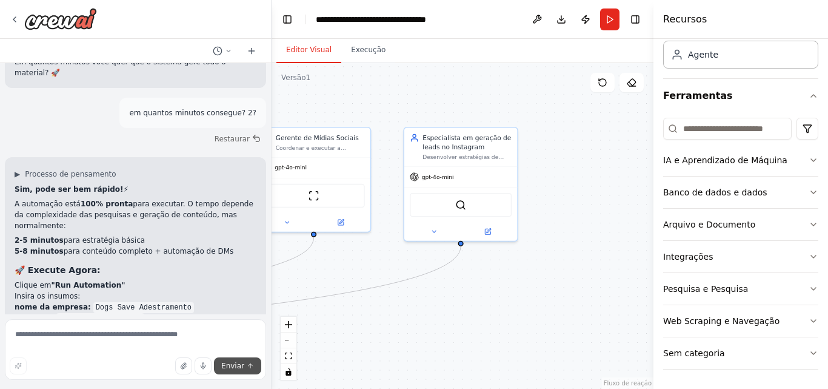
click at [236, 361] on font "Enviar" at bounding box center [232, 365] width 23 height 8
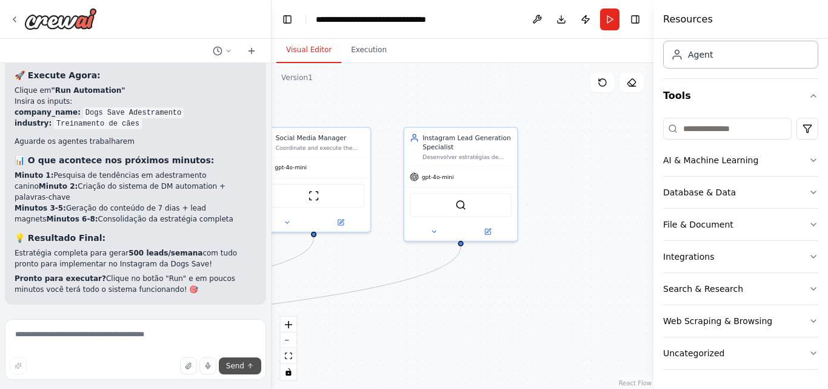
scroll to position [4139, 0]
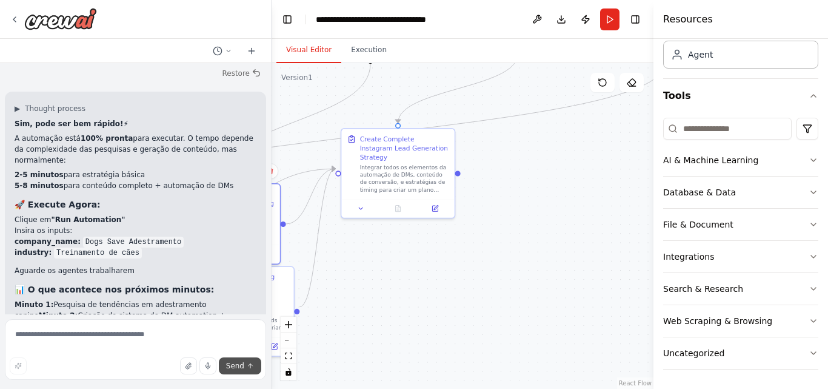
drag, startPoint x: 435, startPoint y: 313, endPoint x: 638, endPoint y: 130, distance: 273.4
click at [638, 130] on div ".deletable-edge-delete-btn { width: 20px; height: 20px; border: 0px solid #ffff…" at bounding box center [463, 225] width 382 height 325
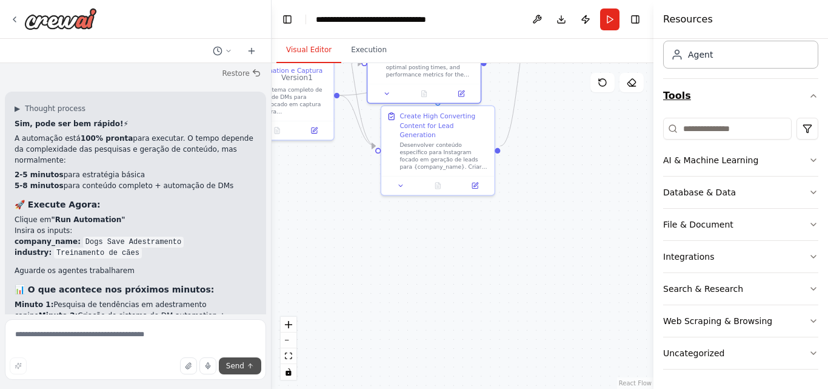
drag, startPoint x: 481, startPoint y: 279, endPoint x: 688, endPoint y: 86, distance: 283.1
click at [688, 86] on div "Create a crew that schedules and publishes social media content across multiple…" at bounding box center [414, 194] width 828 height 389
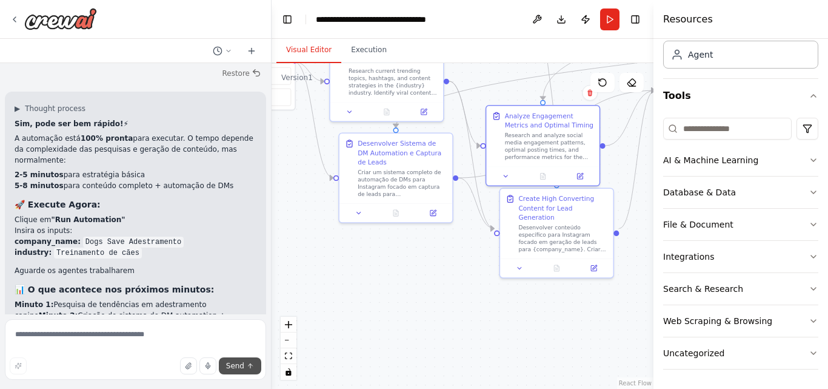
drag, startPoint x: 409, startPoint y: 223, endPoint x: 521, endPoint y: 338, distance: 160.3
click at [521, 338] on div ".deletable-edge-delete-btn { width: 20px; height: 20px; border: 0px solid #ffff…" at bounding box center [463, 225] width 382 height 325
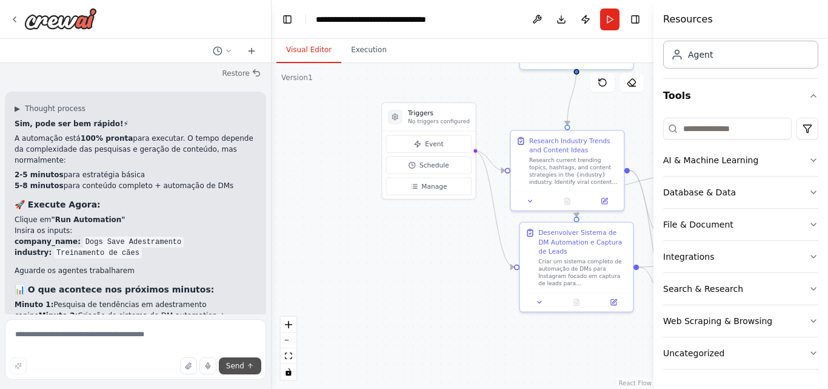
drag, startPoint x: 398, startPoint y: 250, endPoint x: 579, endPoint y: 339, distance: 201.4
click at [579, 339] on div ".deletable-edge-delete-btn { width: 20px; height: 20px; border: 0px solid #ffff…" at bounding box center [463, 225] width 382 height 325
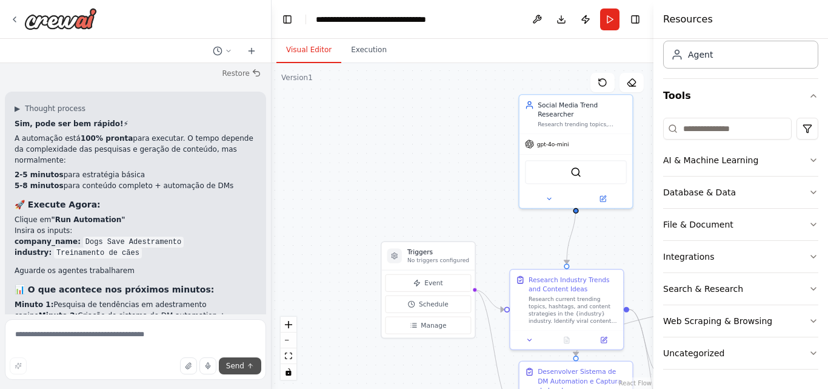
drag, startPoint x: 451, startPoint y: 240, endPoint x: 450, endPoint y: 379, distance: 138.8
click at [450, 379] on div ".deletable-edge-delete-btn { width: 20px; height: 20px; border: 0px solid #ffff…" at bounding box center [463, 225] width 382 height 325
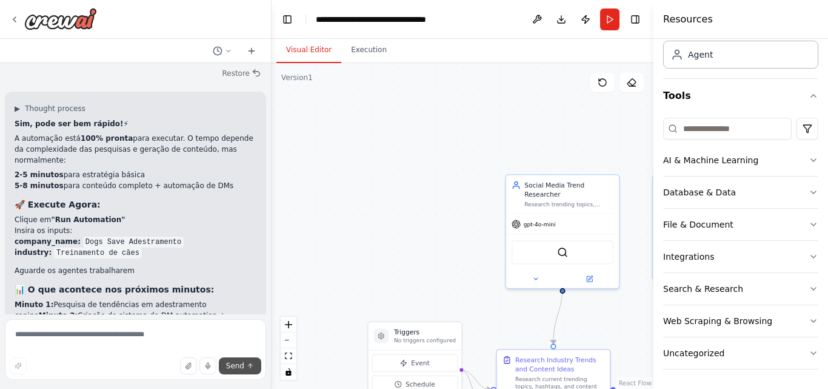
drag, startPoint x: 417, startPoint y: 124, endPoint x: 404, endPoint y: 204, distance: 81.1
click at [404, 204] on div ".deletable-edge-delete-btn { width: 20px; height: 20px; border: 0px solid #ffff…" at bounding box center [463, 225] width 382 height 325
click at [362, 44] on button "Execution" at bounding box center [368, 50] width 55 height 25
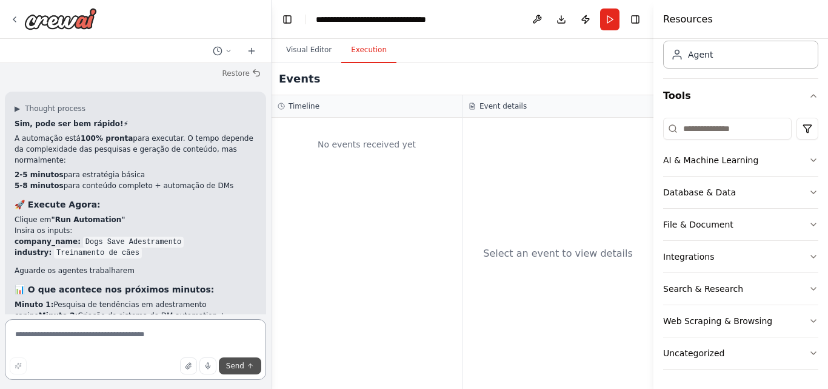
click at [112, 335] on textarea at bounding box center [135, 349] width 261 height 61
click at [128, 329] on textarea at bounding box center [135, 349] width 261 height 61
type textarea "**********"
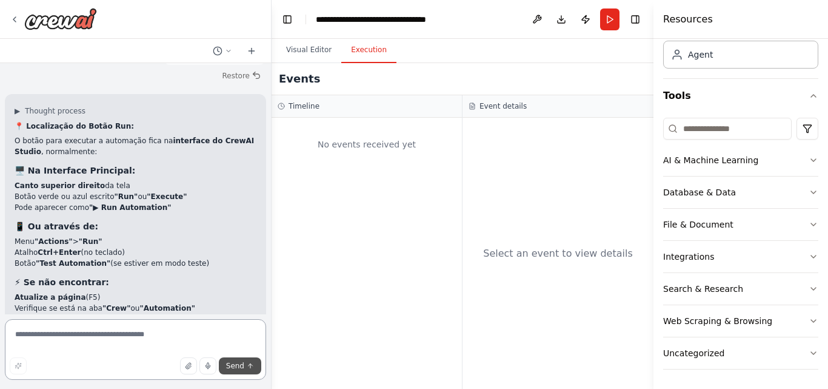
scroll to position [0, 0]
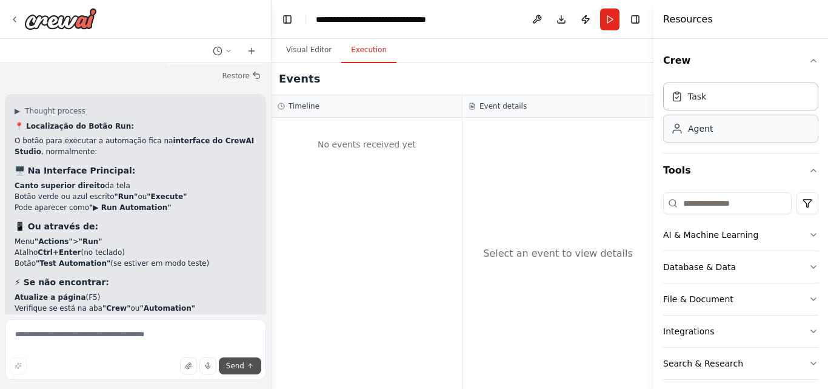
click at [731, 135] on div "Agent" at bounding box center [740, 129] width 155 height 28
click at [731, 95] on div "Task" at bounding box center [740, 96] width 155 height 28
click at [694, 18] on h4 "Resources" at bounding box center [688, 19] width 50 height 15
click at [611, 19] on button "Run" at bounding box center [609, 19] width 19 height 22
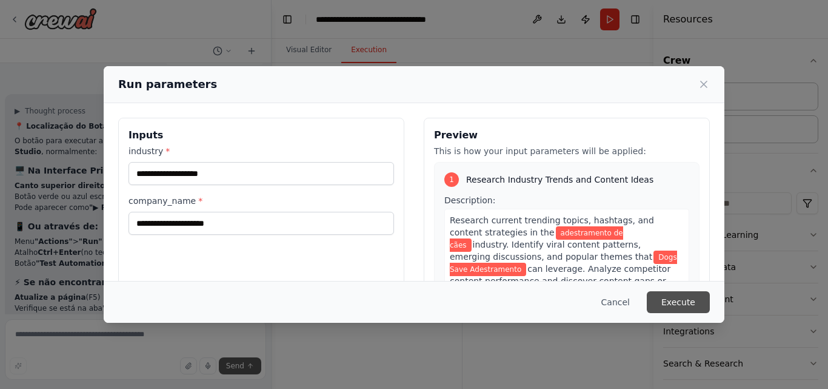
click at [672, 302] on button "Execute" at bounding box center [678, 302] width 63 height 22
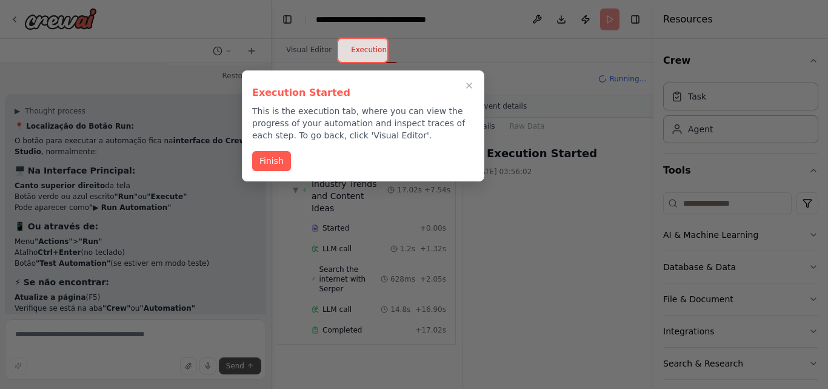
scroll to position [12, 0]
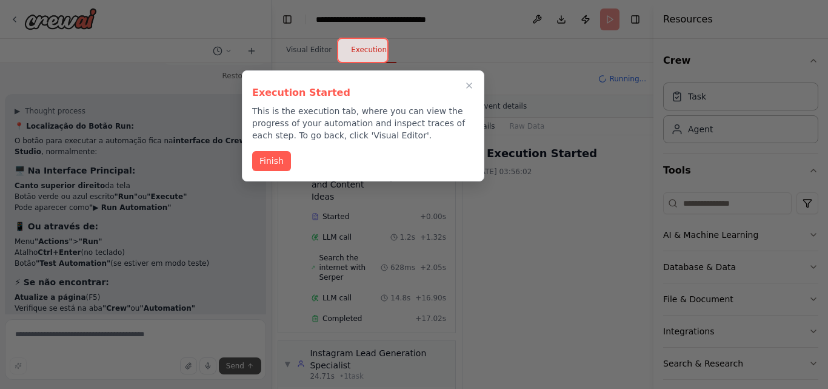
drag, startPoint x: 457, startPoint y: 243, endPoint x: 457, endPoint y: 301, distance: 57.6
click at [457, 301] on div at bounding box center [414, 194] width 828 height 389
click at [524, 276] on div at bounding box center [414, 194] width 828 height 389
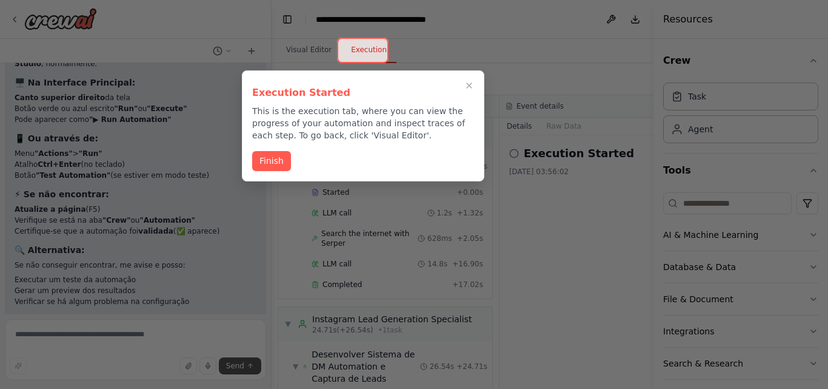
scroll to position [4646, 0]
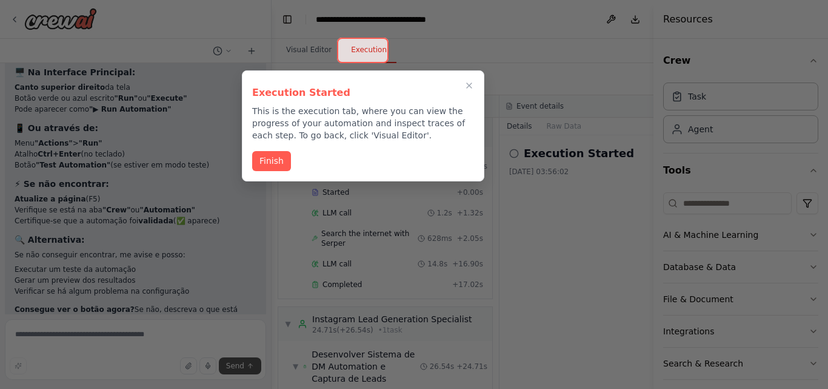
click at [345, 382] on div at bounding box center [414, 194] width 828 height 389
click at [276, 157] on button "Finish" at bounding box center [271, 160] width 39 height 20
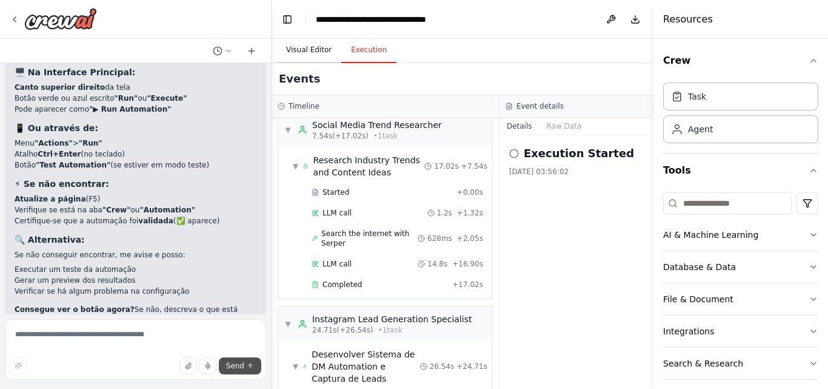
click at [307, 48] on button "Visual Editor" at bounding box center [308, 50] width 65 height 25
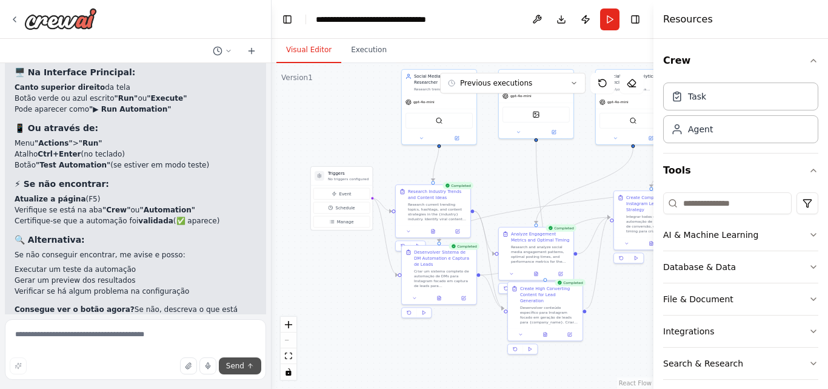
drag, startPoint x: 440, startPoint y: 209, endPoint x: 358, endPoint y: 106, distance: 131.1
click at [358, 106] on div ".deletable-edge-delete-btn { width: 20px; height: 20px; border: 0px solid #ffff…" at bounding box center [463, 225] width 382 height 325
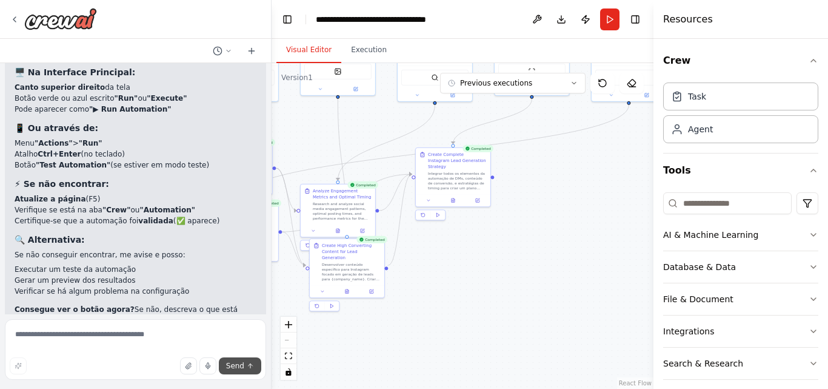
drag, startPoint x: 578, startPoint y: 192, endPoint x: 355, endPoint y: 160, distance: 225.9
click at [355, 160] on div ".deletable-edge-delete-btn { width: 20px; height: 20px; border: 0px solid #ffff…" at bounding box center [463, 225] width 382 height 325
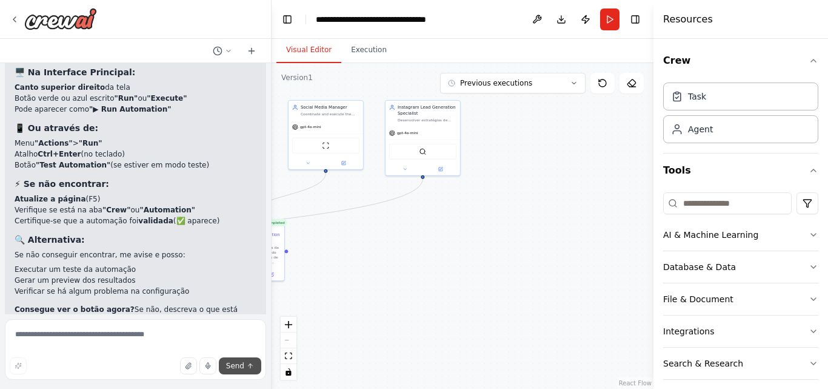
drag, startPoint x: 589, startPoint y: 171, endPoint x: 396, endPoint y: 235, distance: 202.6
click at [396, 235] on div ".deletable-edge-delete-btn { width: 20px; height: 20px; border: 0px solid #ffff…" at bounding box center [463, 225] width 382 height 325
click at [94, 333] on textarea at bounding box center [135, 349] width 261 height 61
type textarea "**********"
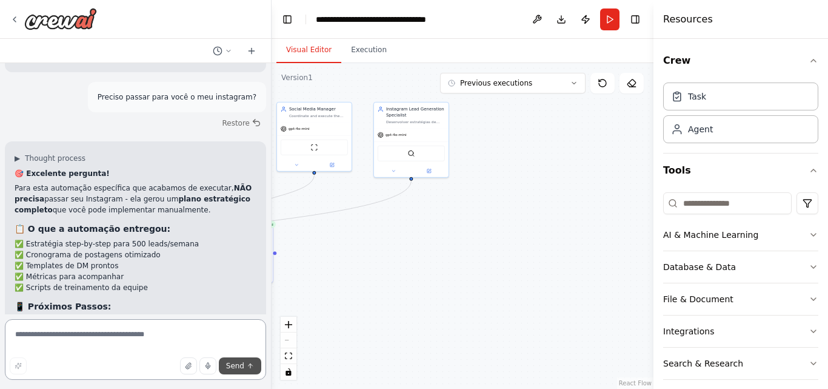
scroll to position [4970, 0]
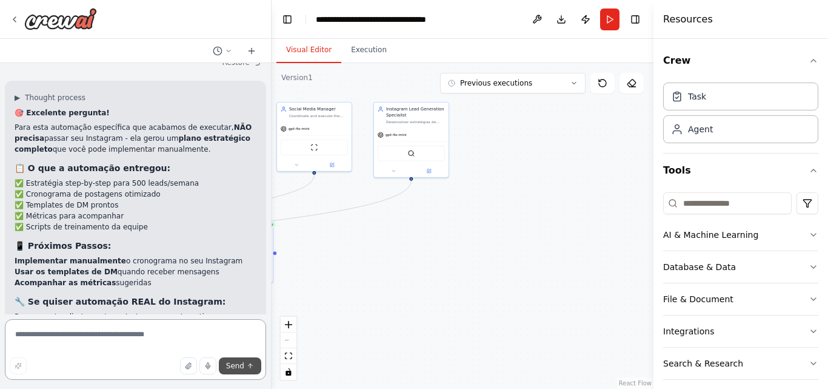
click at [97, 333] on textarea at bounding box center [135, 349] width 261 height 61
type textarea "**********"
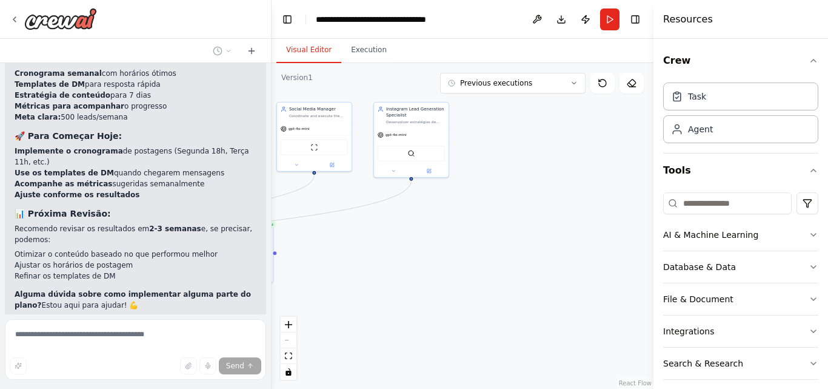
scroll to position [5522, 0]
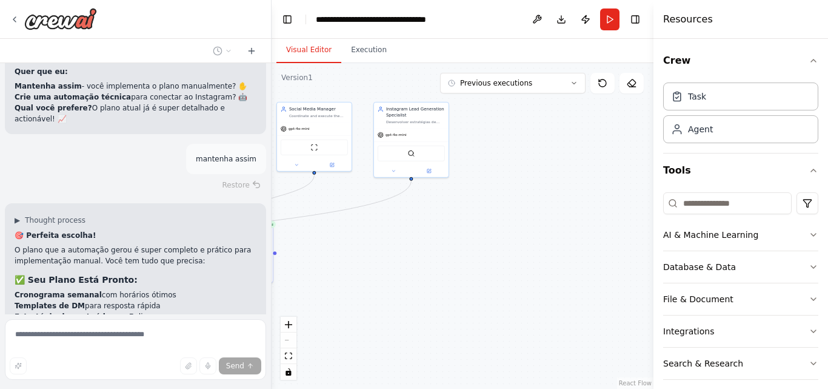
scroll to position [5341, 0]
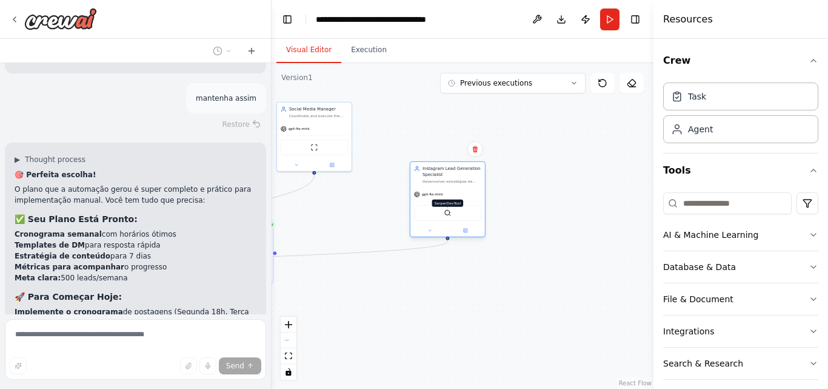
drag, startPoint x: 410, startPoint y: 154, endPoint x: 449, endPoint y: 213, distance: 70.9
click at [449, 213] on img at bounding box center [447, 212] width 7 height 7
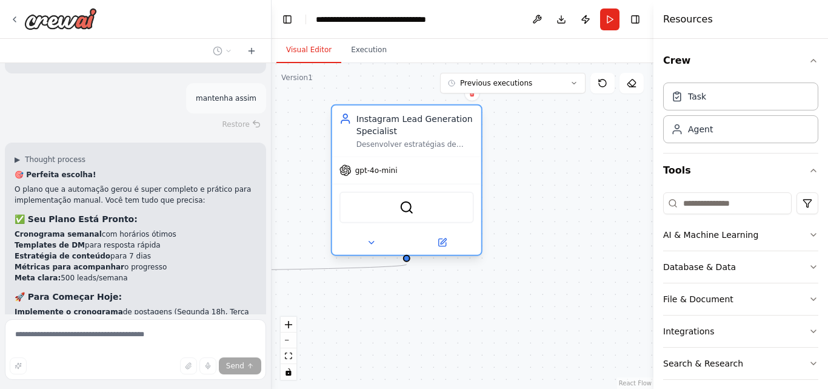
drag, startPoint x: 432, startPoint y: 152, endPoint x: 432, endPoint y: 204, distance: 52.1
click at [432, 204] on div "SerperDevTool" at bounding box center [406, 208] width 135 height 32
click at [381, 175] on div "gpt-4o-mini" at bounding box center [368, 170] width 58 height 12
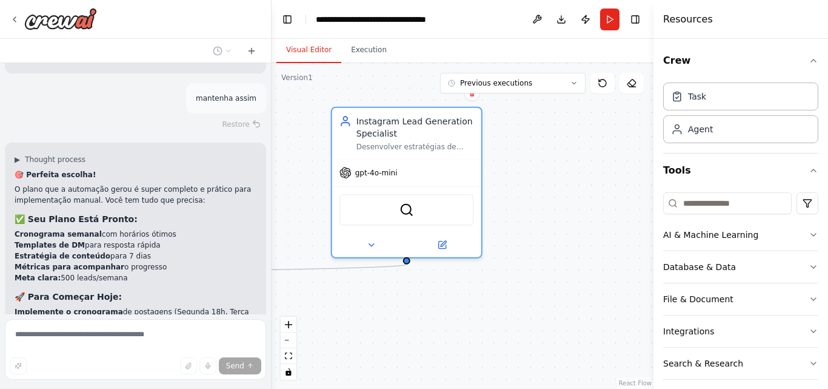
click at [528, 187] on div ".deletable-edge-delete-btn { width: 20px; height: 20px; border: 0px solid #ffff…" at bounding box center [463, 225] width 382 height 325
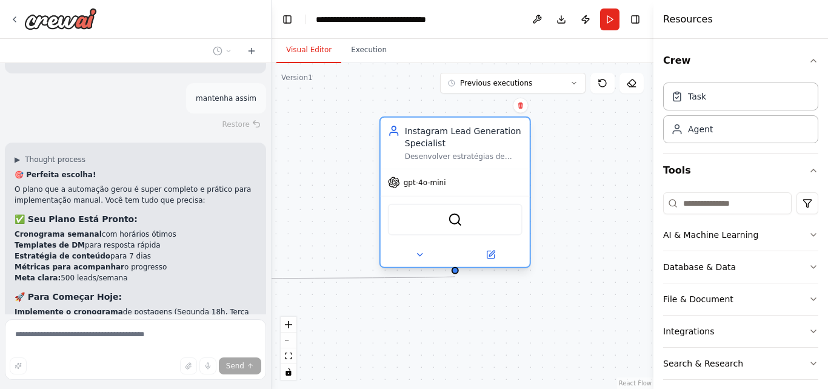
drag, startPoint x: 418, startPoint y: 165, endPoint x: 467, endPoint y: 180, distance: 51.2
click at [467, 180] on div "gpt-4o-mini" at bounding box center [455, 182] width 149 height 27
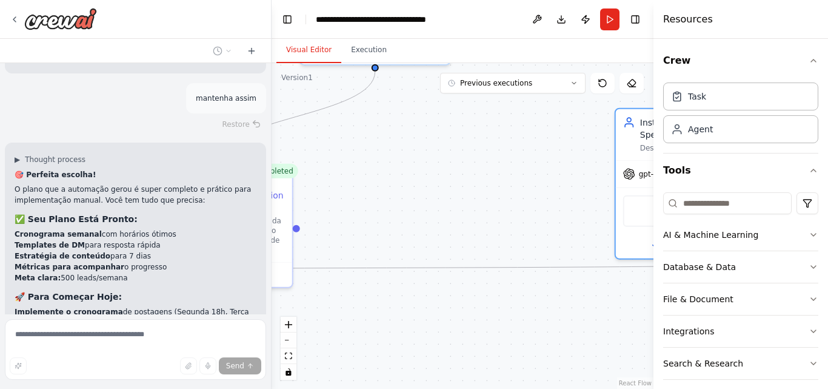
drag, startPoint x: 304, startPoint y: 203, endPoint x: 539, endPoint y: 192, distance: 235.4
click at [539, 192] on div ".deletable-edge-delete-btn { width: 20px; height: 20px; border: 0px solid #ffff…" at bounding box center [463, 225] width 382 height 325
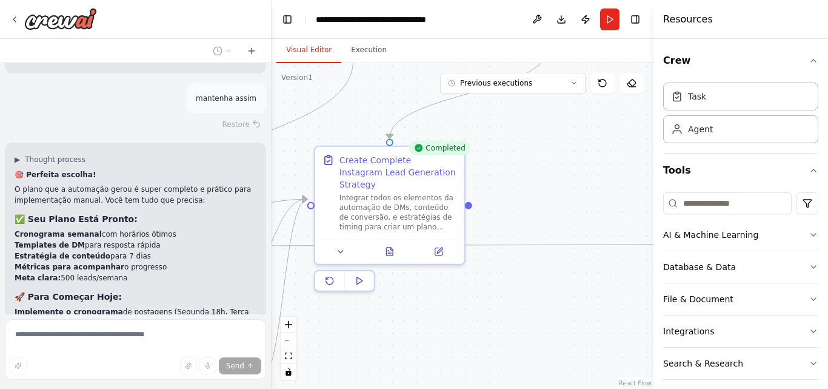
drag, startPoint x: 341, startPoint y: 212, endPoint x: 513, endPoint y: 189, distance: 173.7
click at [513, 189] on div ".deletable-edge-delete-btn { width: 20px; height: 20px; border: 0px solid #ffff…" at bounding box center [463, 225] width 382 height 325
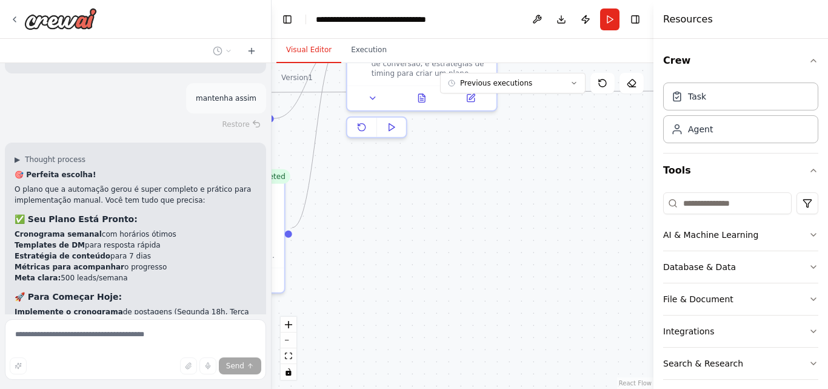
drag, startPoint x: 433, startPoint y: 302, endPoint x: 466, endPoint y: 149, distance: 156.7
click at [466, 149] on div ".deletable-edge-delete-btn { width: 20px; height: 20px; border: 0px solid #ffff…" at bounding box center [463, 225] width 382 height 325
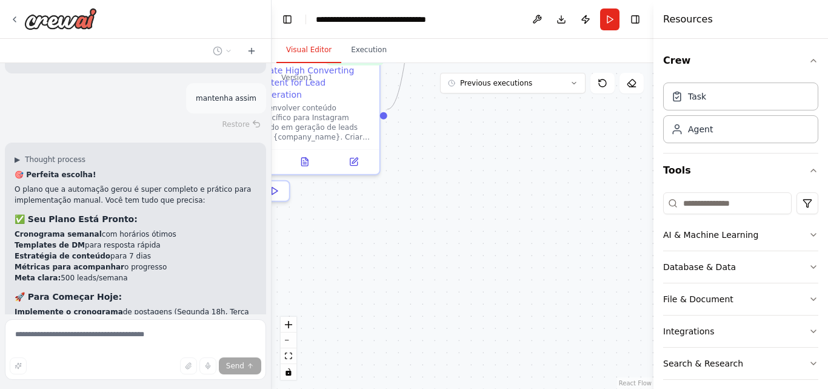
drag, startPoint x: 407, startPoint y: 281, endPoint x: 501, endPoint y: 162, distance: 151.1
click at [501, 162] on div ".deletable-edge-delete-btn { width: 20px; height: 20px; border: 0px solid #ffff…" at bounding box center [463, 225] width 382 height 325
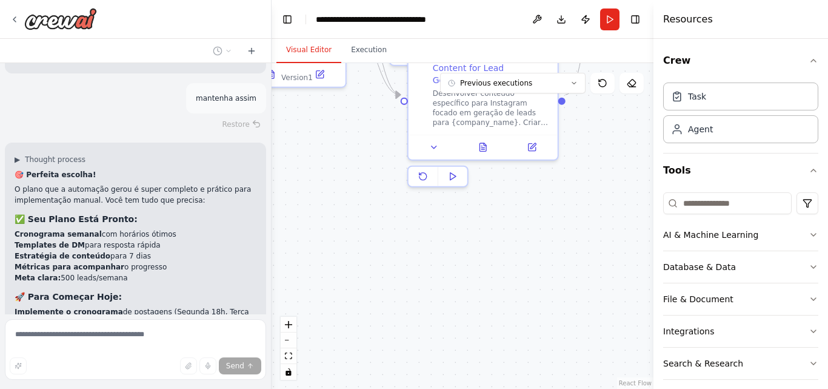
drag, startPoint x: 412, startPoint y: 256, endPoint x: 586, endPoint y: 244, distance: 174.4
click at [586, 244] on div ".deletable-edge-delete-btn { width: 20px; height: 20px; border: 0px solid #ffff…" at bounding box center [463, 225] width 382 height 325
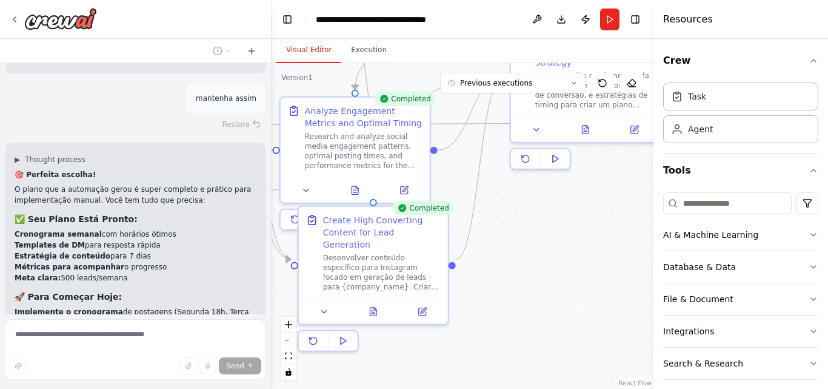
drag, startPoint x: 562, startPoint y: 170, endPoint x: 452, endPoint y: 334, distance: 197.5
click at [452, 334] on div ".deletable-edge-delete-btn { width: 20px; height: 20px; border: 0px solid #ffff…" at bounding box center [463, 225] width 382 height 325
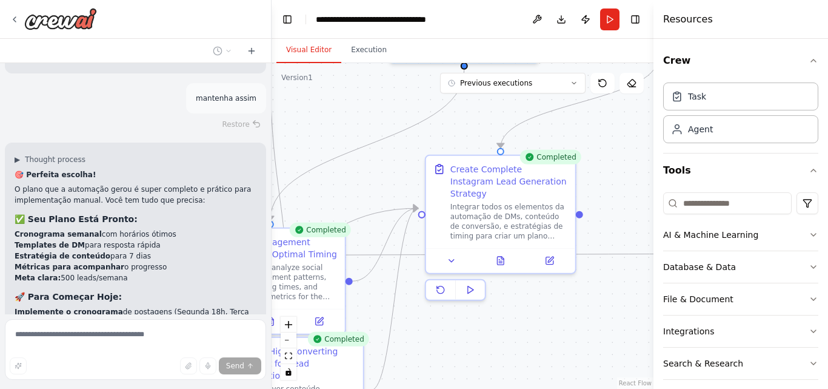
drag, startPoint x: 554, startPoint y: 207, endPoint x: 469, endPoint y: 338, distance: 156.0
click at [469, 338] on div ".deletable-edge-delete-btn { width: 20px; height: 20px; border: 0px solid #ffff…" at bounding box center [463, 225] width 382 height 325
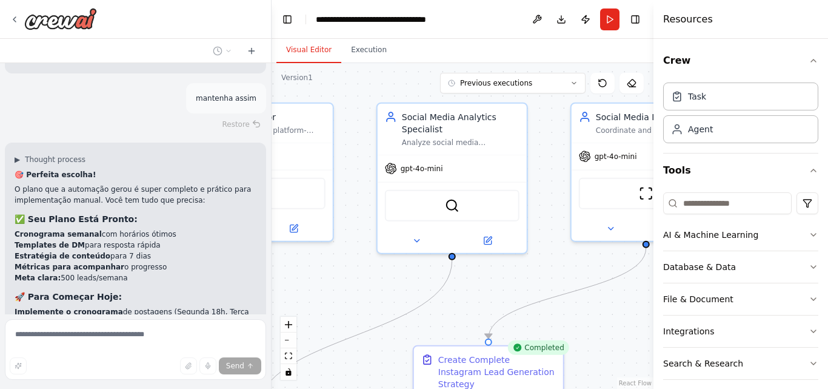
drag, startPoint x: 619, startPoint y: 144, endPoint x: 607, endPoint y: 335, distance: 190.7
click at [607, 335] on div ".deletable-edge-delete-btn { width: 20px; height: 20px; border: 0px solid #ffff…" at bounding box center [463, 225] width 382 height 325
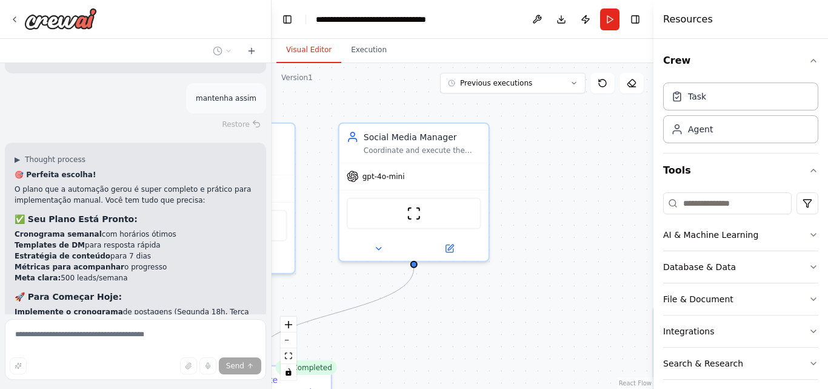
drag, startPoint x: 611, startPoint y: 265, endPoint x: 378, endPoint y: 286, distance: 233.7
click at [378, 286] on div ".deletable-edge-delete-btn { width: 20px; height: 20px; border: 0px solid #ffff…" at bounding box center [463, 225] width 382 height 325
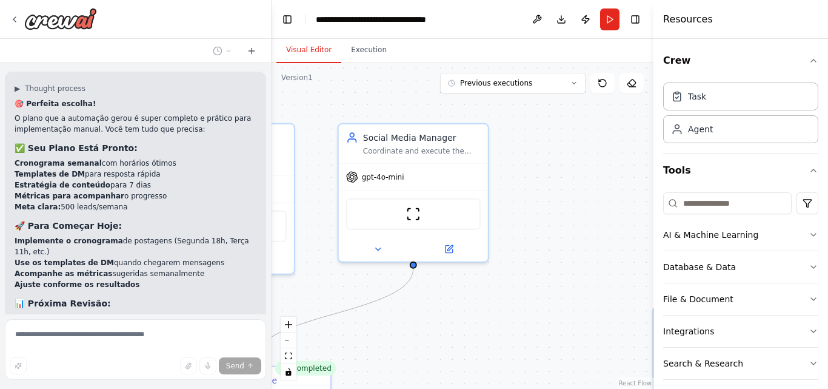
scroll to position [5522, 0]
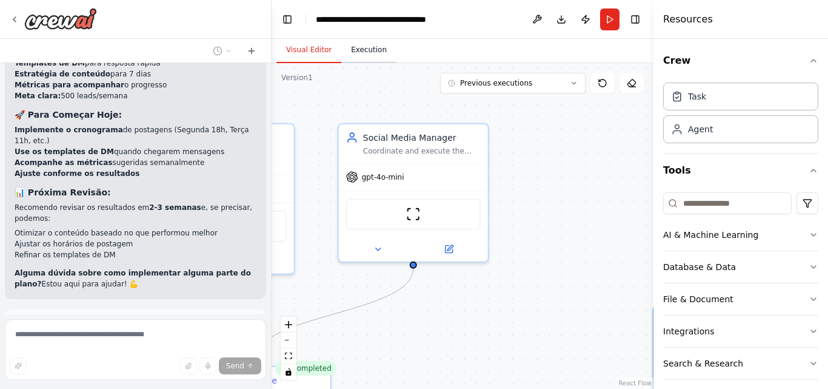
click at [365, 47] on button "Execution" at bounding box center [368, 50] width 55 height 25
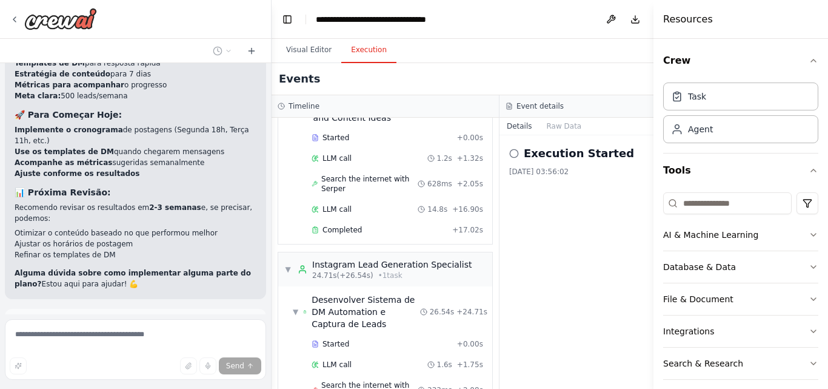
scroll to position [53, 0]
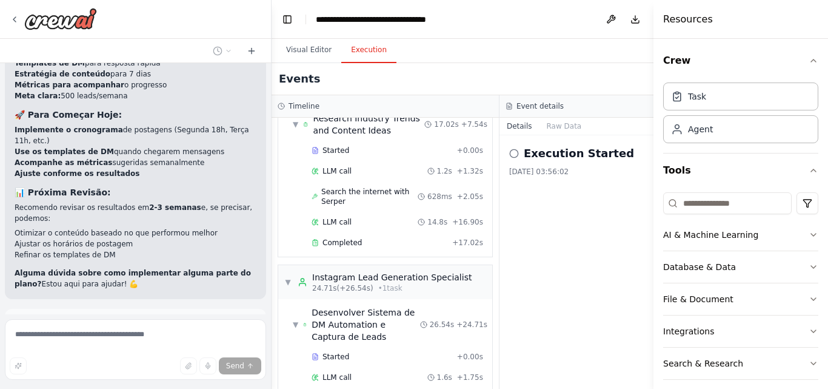
click at [73, 368] on button "Publish Automation" at bounding box center [136, 377] width 242 height 19
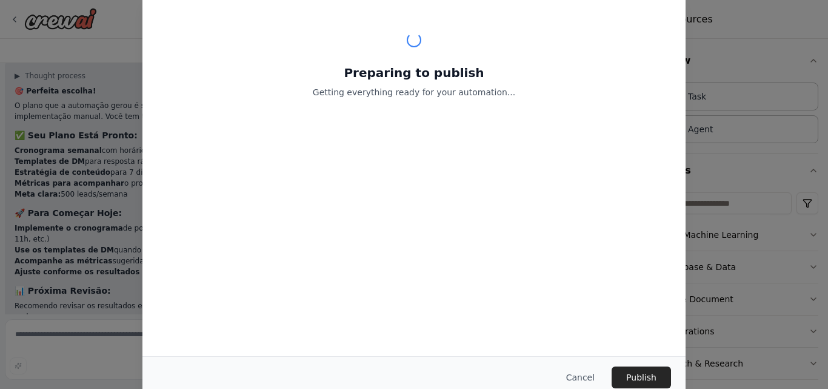
scroll to position [5364, 0]
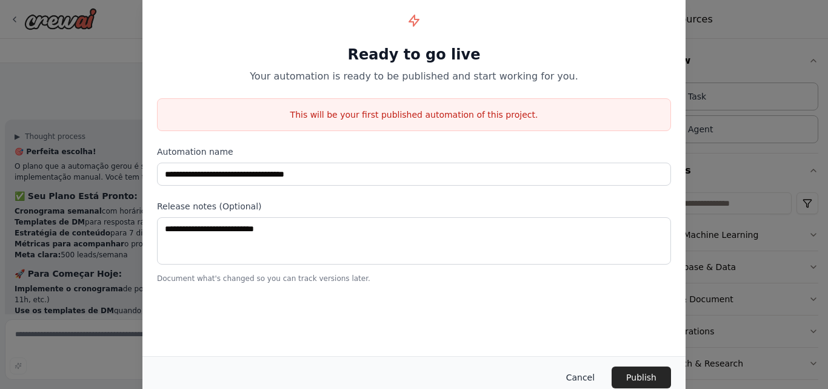
click at [592, 375] on button "Cancel" at bounding box center [580, 377] width 48 height 22
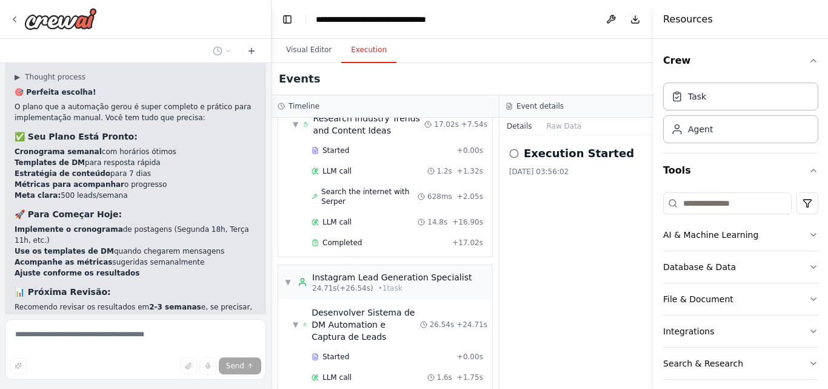
scroll to position [5424, 0]
click at [108, 365] on p "Alguma dúvida sobre como implementar alguma parte do plano? Estou aqui para aju…" at bounding box center [136, 376] width 242 height 22
click at [97, 365] on p "Alguma dúvida sobre como implementar alguma parte do plano? Estou aqui para aju…" at bounding box center [136, 376] width 242 height 22
click at [15, 325] on li "Otimizar o conteúdo baseado no que performou melhor" at bounding box center [136, 330] width 242 height 11
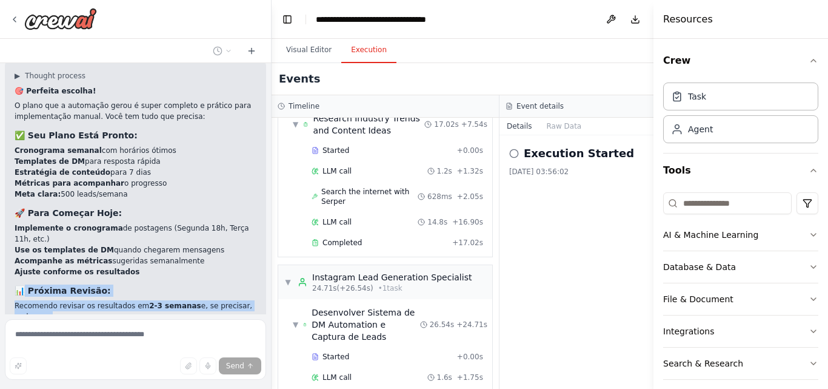
drag, startPoint x: 26, startPoint y: 150, endPoint x: 161, endPoint y: 209, distance: 147.6
click at [161, 209] on div "🎯 Perfeita escolha! O plano que a automação gerou é super completo e prático pa…" at bounding box center [136, 236] width 242 height 302
click at [196, 141] on div "🎯 Perfeita escolha! O plano que a automação gerou é super completo e prático pa…" at bounding box center [136, 236] width 242 height 302
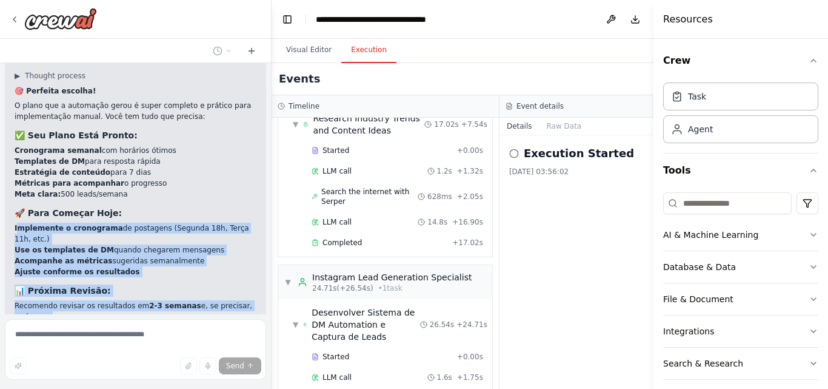
drag, startPoint x: 18, startPoint y: 152, endPoint x: 135, endPoint y: 211, distance: 131.5
click at [135, 211] on div "🎯 Perfeita escolha! O plano que a automação gerou é super completo e prático pa…" at bounding box center [136, 236] width 242 height 302
copy div "mplemente o cronograma de postagens (Segunda 18h, Terça 11h, etc.) Use os templ…"
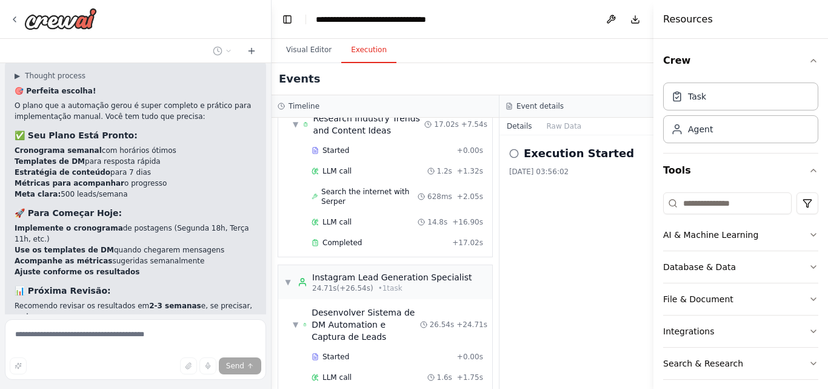
click at [32, 361] on div "Send" at bounding box center [136, 365] width 252 height 17
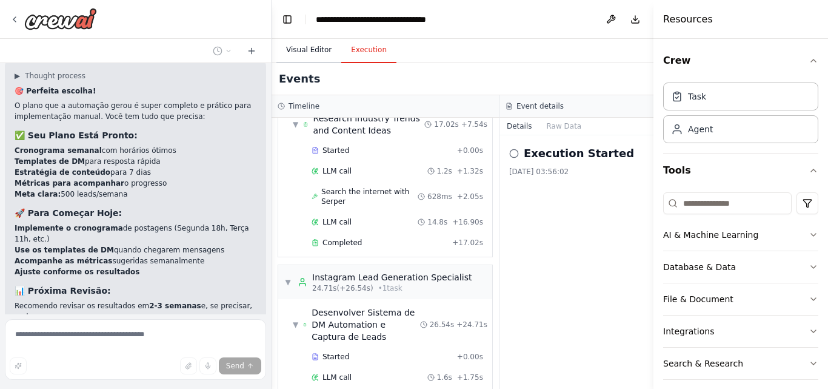
click at [308, 53] on button "Visual Editor" at bounding box center [308, 50] width 65 height 25
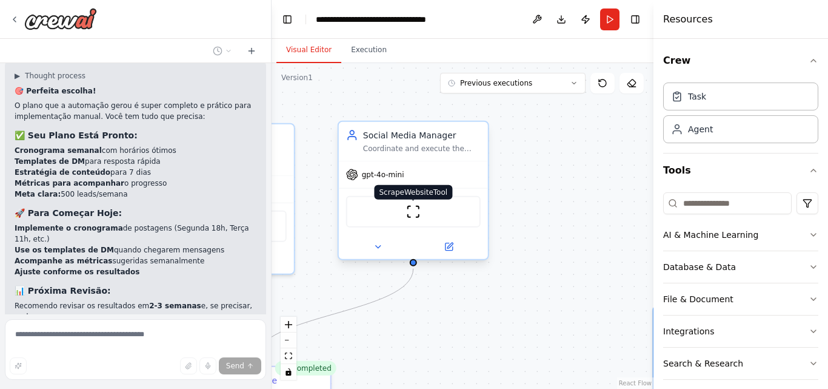
click at [412, 215] on img at bounding box center [413, 211] width 15 height 15
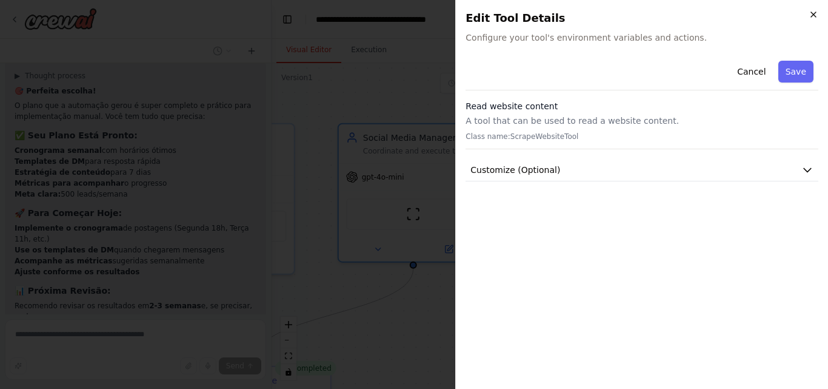
click at [813, 14] on icon "button" at bounding box center [813, 14] width 5 height 5
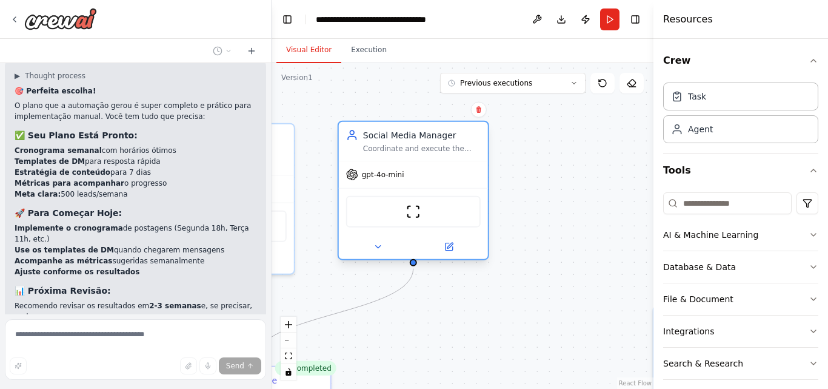
click at [364, 226] on div "ScrapeWebsiteTool" at bounding box center [413, 212] width 135 height 32
drag, startPoint x: 587, startPoint y: 17, endPoint x: 570, endPoint y: 34, distance: 23.6
click at [570, 34] on header "**********" at bounding box center [463, 19] width 382 height 39
click at [558, 18] on button "Download" at bounding box center [561, 19] width 19 height 22
click at [734, 133] on div "Agent" at bounding box center [740, 129] width 155 height 28
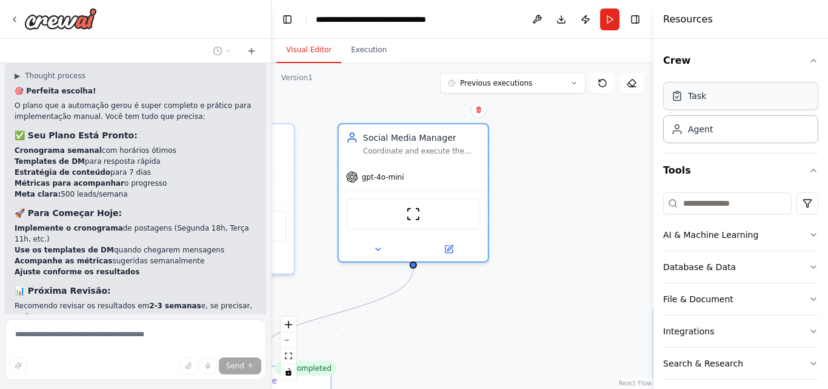
click at [726, 97] on div "Task" at bounding box center [740, 96] width 155 height 28
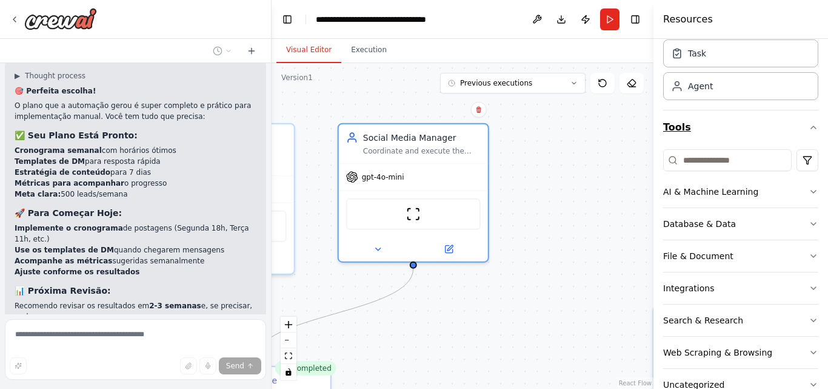
scroll to position [61, 0]
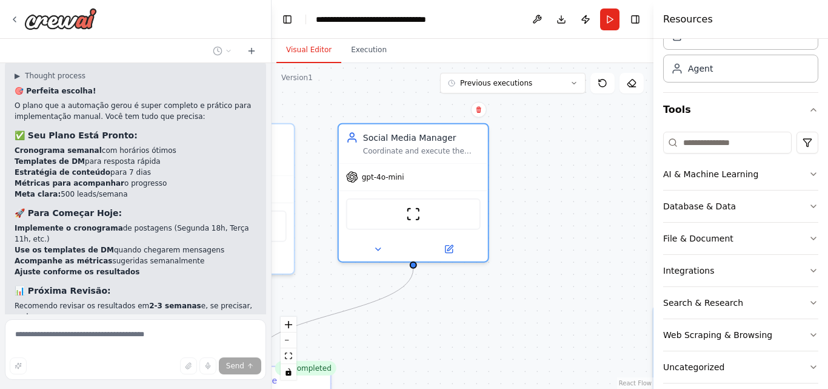
click at [775, 16] on div "Resources" at bounding box center [740, 19] width 175 height 39
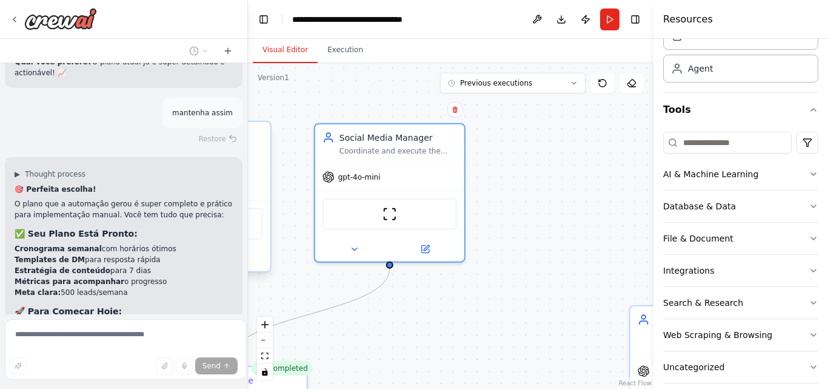
drag, startPoint x: 270, startPoint y: 301, endPoint x: 248, endPoint y: 128, distance: 174.1
click at [248, 128] on div "Create a crew that schedules and publishes social media content across multiple…" at bounding box center [414, 194] width 828 height 389
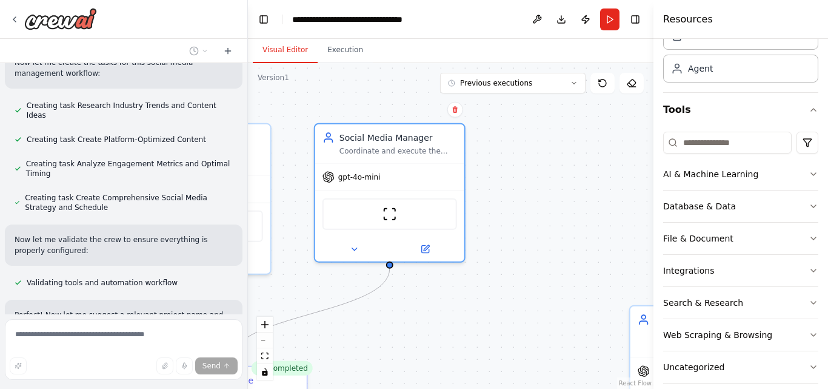
scroll to position [5575, 0]
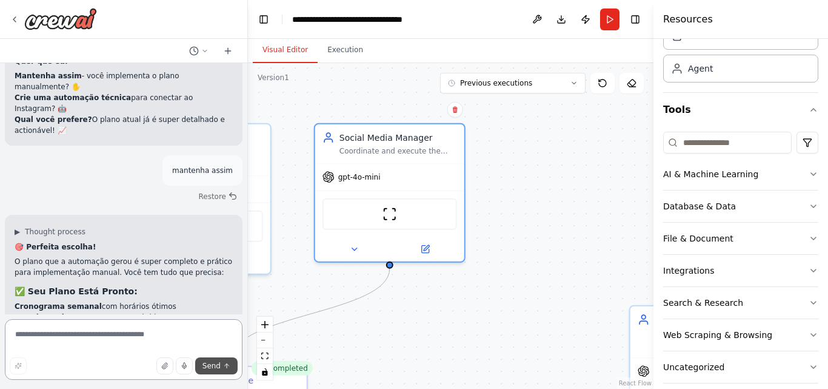
scroll to position [5527, 0]
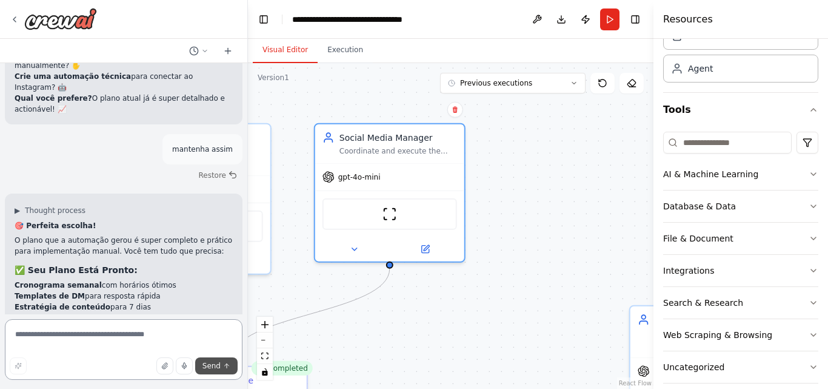
click at [56, 335] on textarea at bounding box center [124, 349] width 238 height 61
paste textarea "**********"
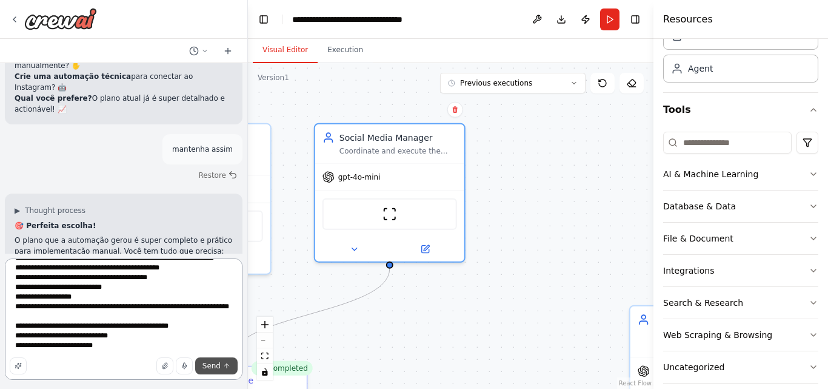
scroll to position [35, 0]
click at [128, 346] on textarea "**********" at bounding box center [124, 318] width 238 height 121
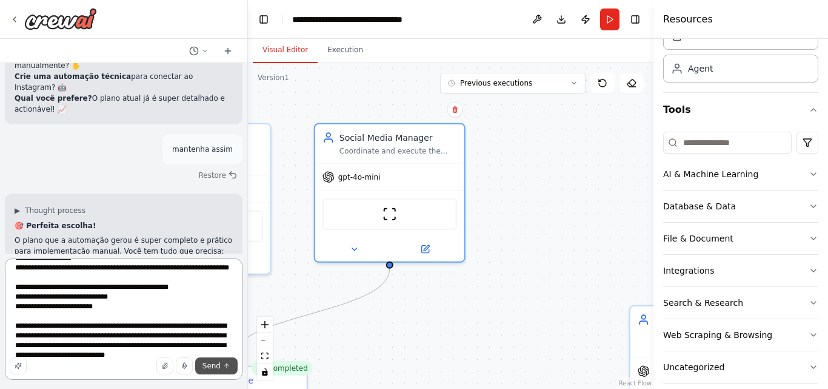
scroll to position [64, 0]
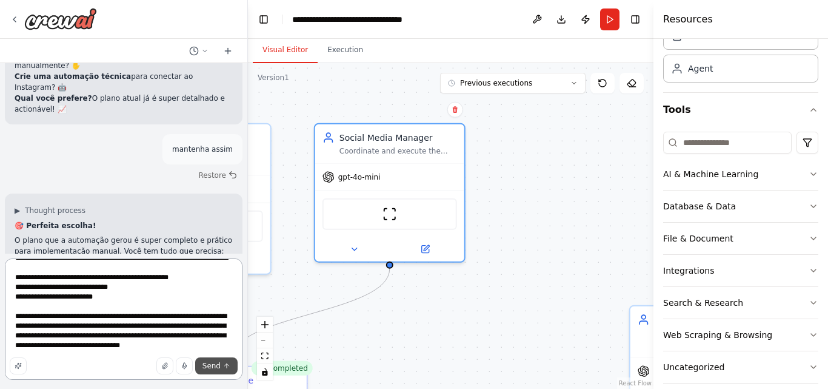
type textarea "**********"
click at [215, 360] on button "Send" at bounding box center [216, 365] width 42 height 17
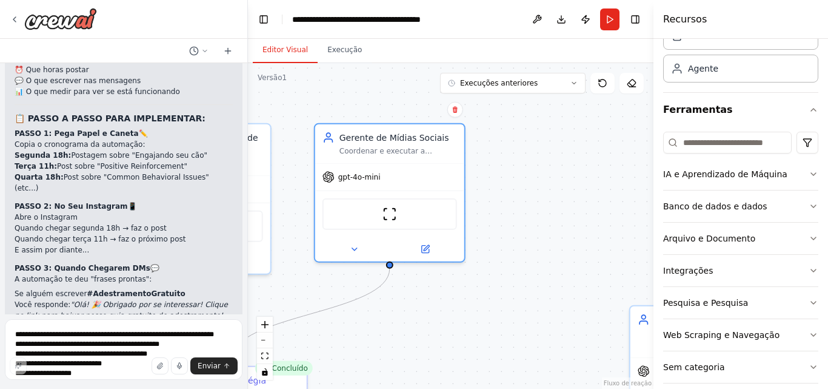
scroll to position [6445, 0]
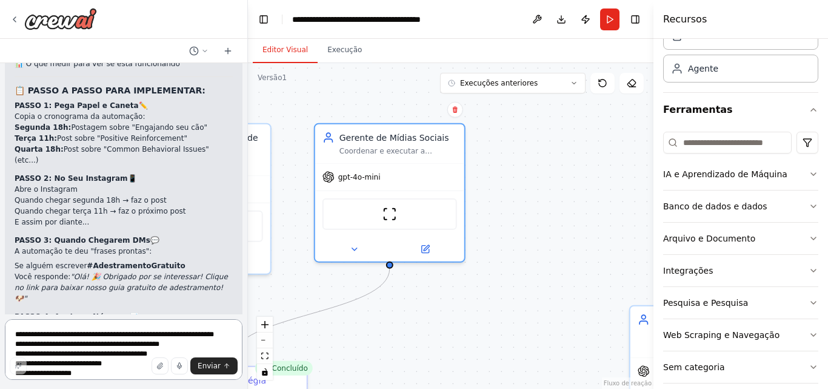
click at [79, 341] on textarea "**********" at bounding box center [124, 349] width 238 height 61
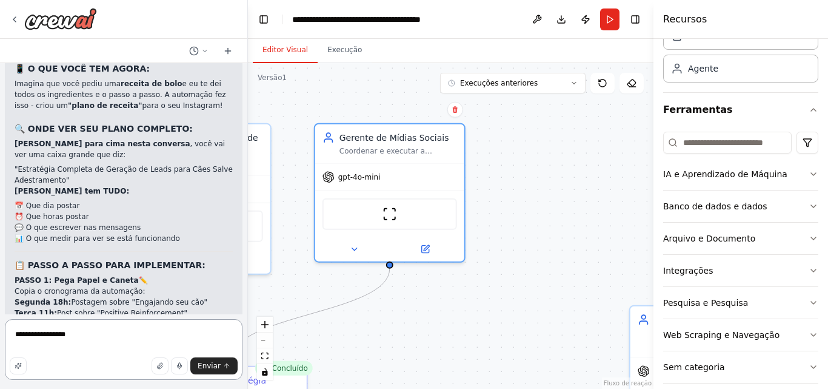
scroll to position [6263, 0]
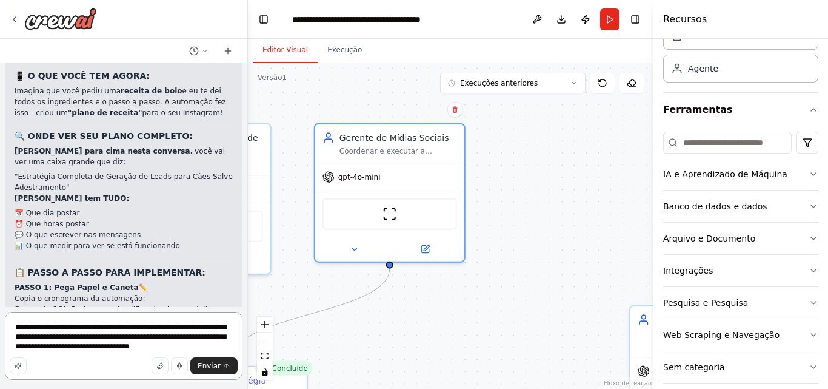
type textarea "**********"
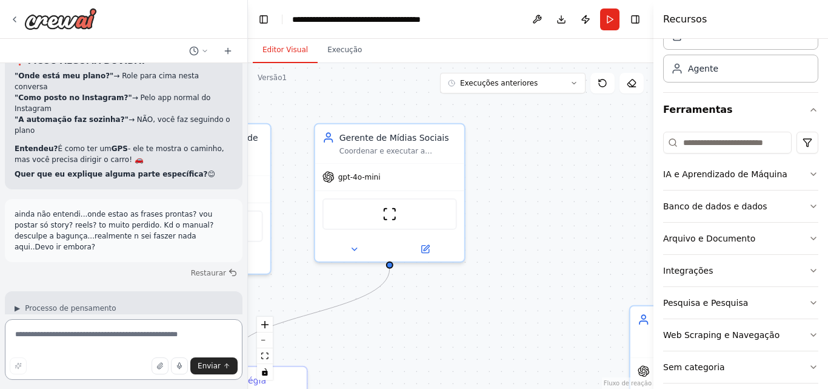
scroll to position [6877, 0]
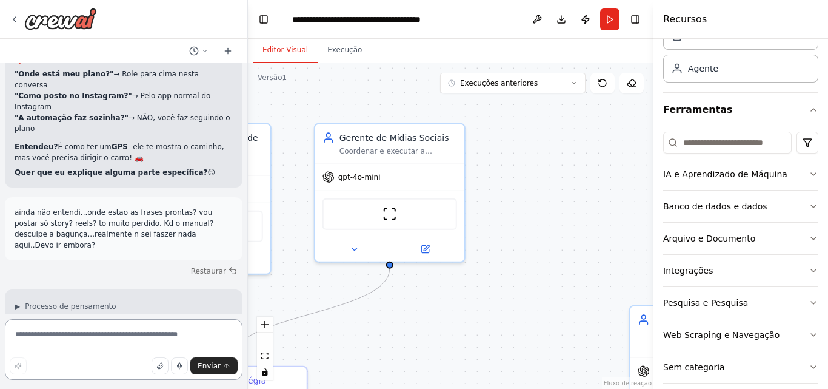
click at [147, 340] on textarea at bounding box center [124, 349] width 238 height 61
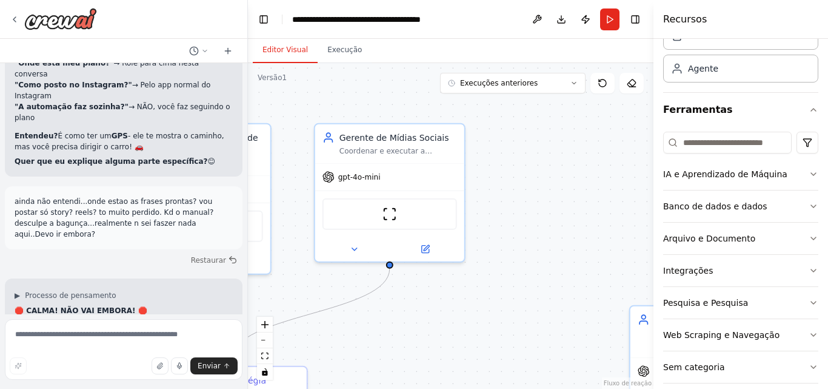
scroll to position [6898, 0]
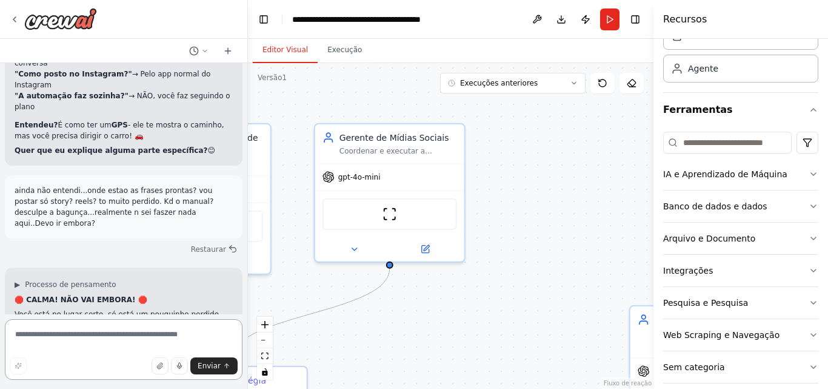
click at [70, 336] on textarea at bounding box center [124, 349] width 238 height 61
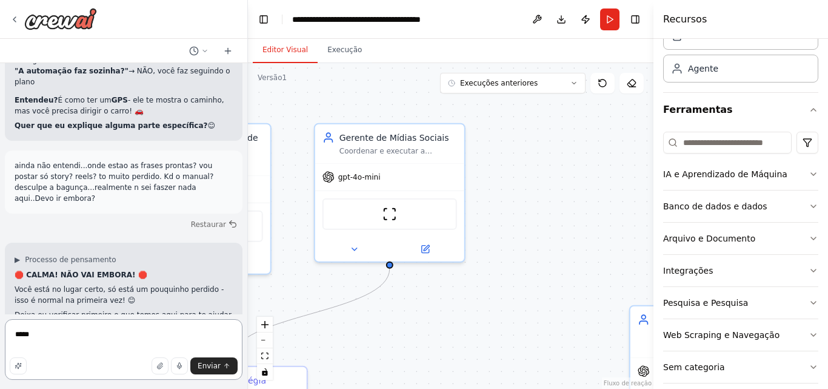
scroll to position [6924, 0]
type textarea "**********"
click at [216, 363] on font "Enviar" at bounding box center [209, 365] width 23 height 8
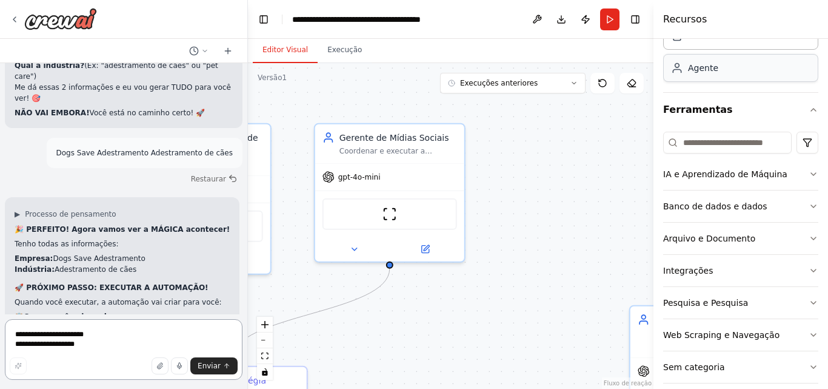
scroll to position [7458, 0]
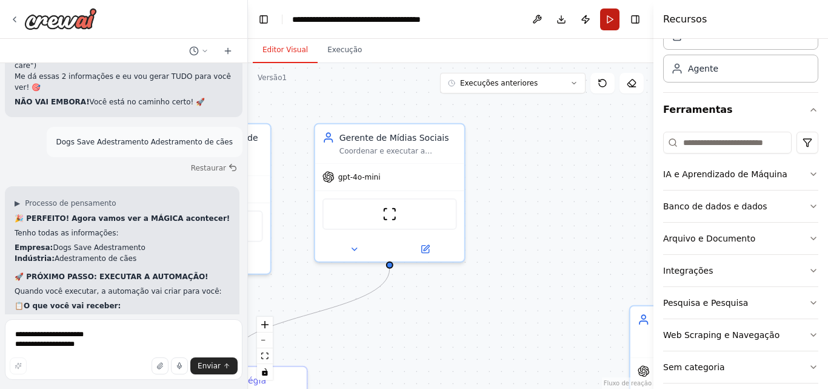
click at [613, 16] on button "Correr" at bounding box center [609, 19] width 19 height 22
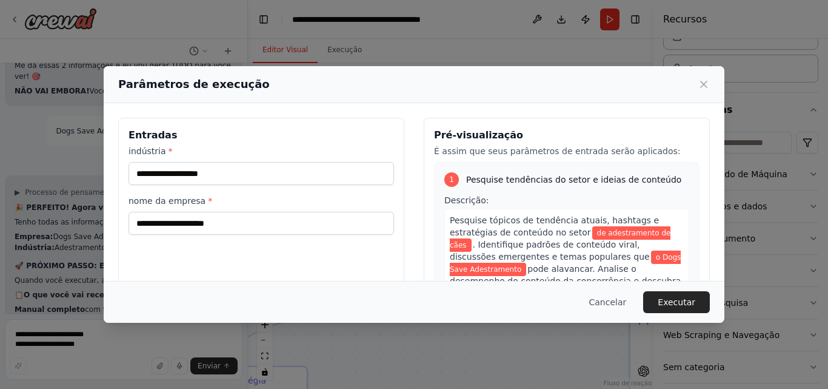
scroll to position [7480, 0]
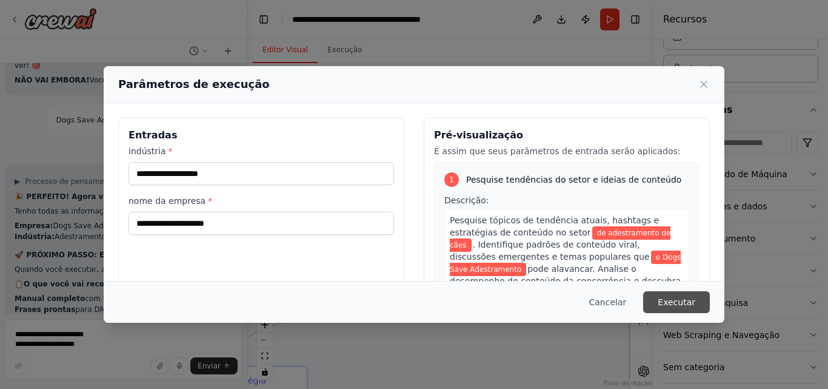
click at [669, 297] on font "Executar" at bounding box center [677, 302] width 38 height 10
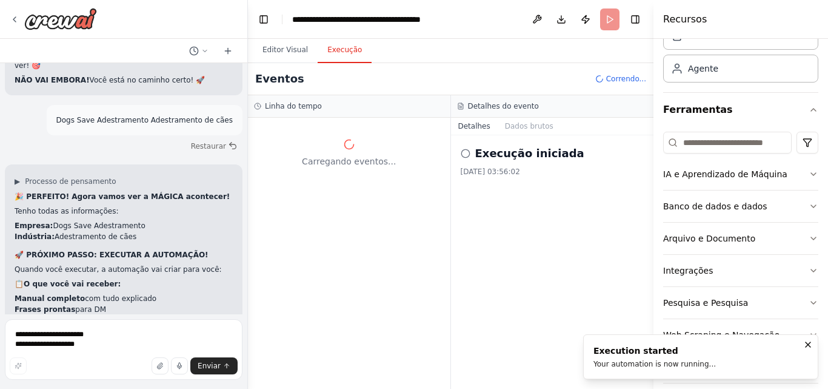
scroll to position [7491, 0]
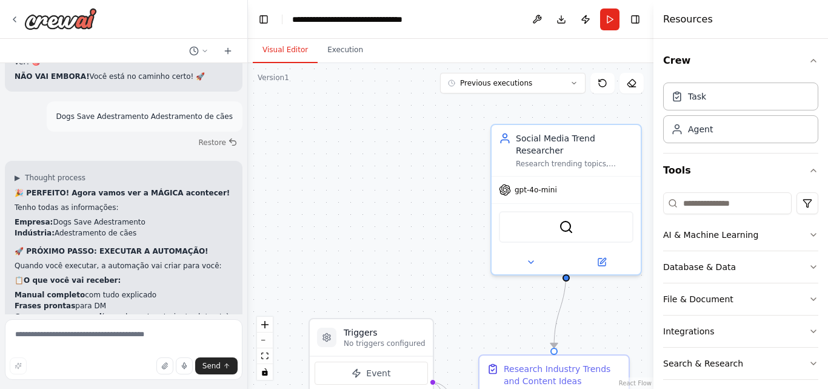
scroll to position [7491, 0]
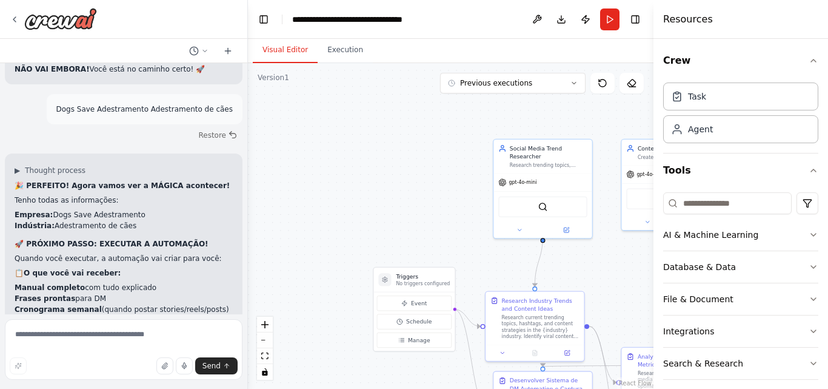
drag, startPoint x: 580, startPoint y: 244, endPoint x: 374, endPoint y: 192, distance: 212.7
click at [395, 192] on div ".deletable-edge-delete-btn { width: 20px; height: 20px; border: 0px solid #ffff…" at bounding box center [450, 225] width 405 height 325
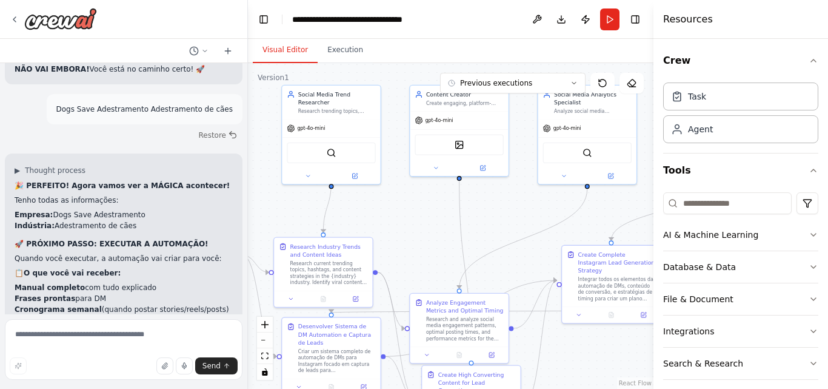
drag, startPoint x: 374, startPoint y: 192, endPoint x: 355, endPoint y: 190, distance: 19.4
click at [355, 190] on div ".deletable-edge-delete-btn { width: 20px; height: 20px; border: 0px solid #ffff…" at bounding box center [450, 225] width 405 height 325
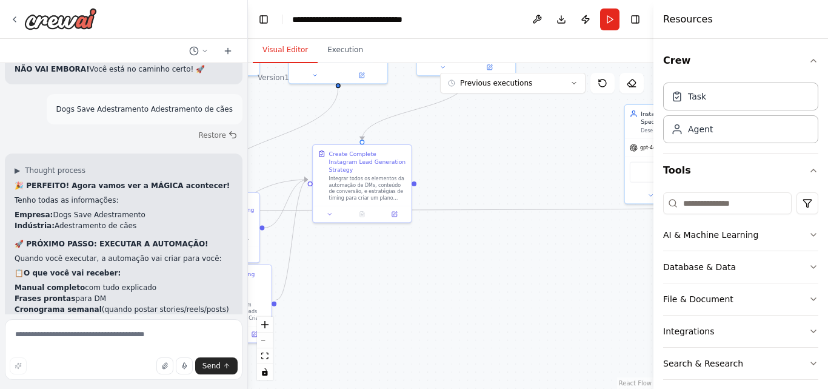
drag, startPoint x: 503, startPoint y: 203, endPoint x: 254, endPoint y: 102, distance: 268.7
click at [254, 102] on div ".deletable-edge-delete-btn { width: 20px; height: 20px; border: 0px solid #ffff…" at bounding box center [450, 225] width 405 height 325
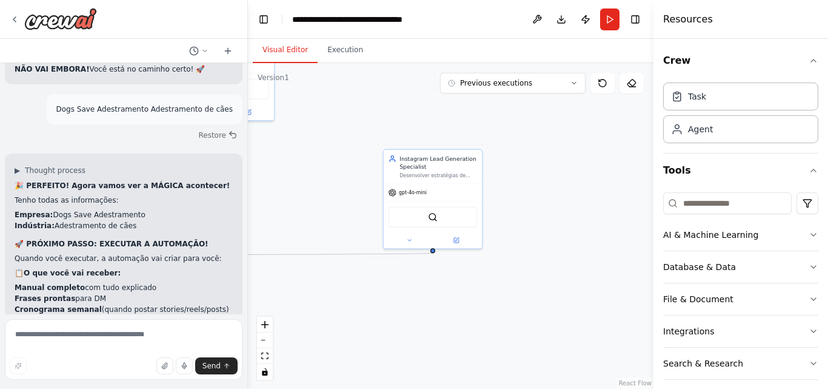
drag, startPoint x: 568, startPoint y: 135, endPoint x: 327, endPoint y: 180, distance: 245.4
click at [327, 180] on div ".deletable-edge-delete-btn { width: 20px; height: 20px; border: 0px solid #ffff…" at bounding box center [450, 225] width 405 height 325
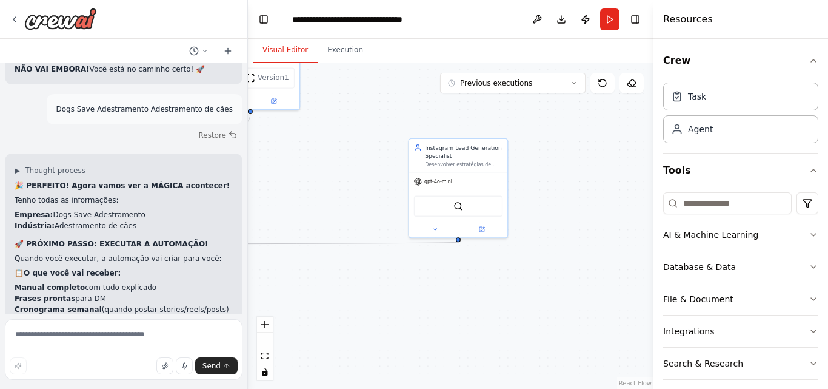
drag, startPoint x: 542, startPoint y: 179, endPoint x: 568, endPoint y: 167, distance: 28.5
click at [568, 167] on div ".deletable-edge-delete-btn { width: 20px; height: 20px; border: 0px solid #ffff…" at bounding box center [450, 225] width 405 height 325
click at [610, 12] on button "Run" at bounding box center [609, 19] width 19 height 22
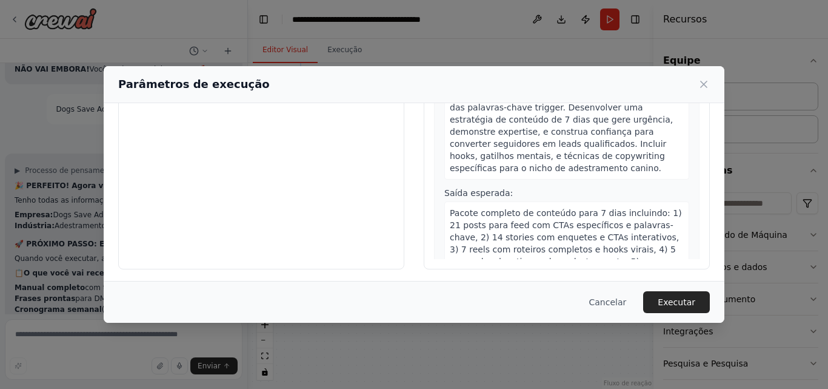
scroll to position [139, 0]
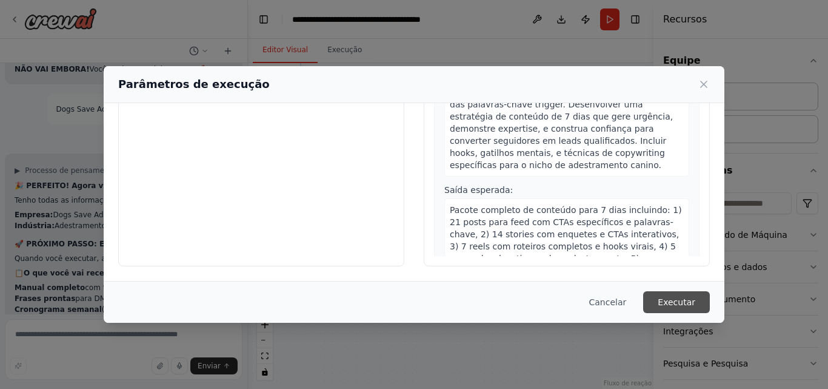
click at [678, 297] on font "Executar" at bounding box center [677, 302] width 38 height 10
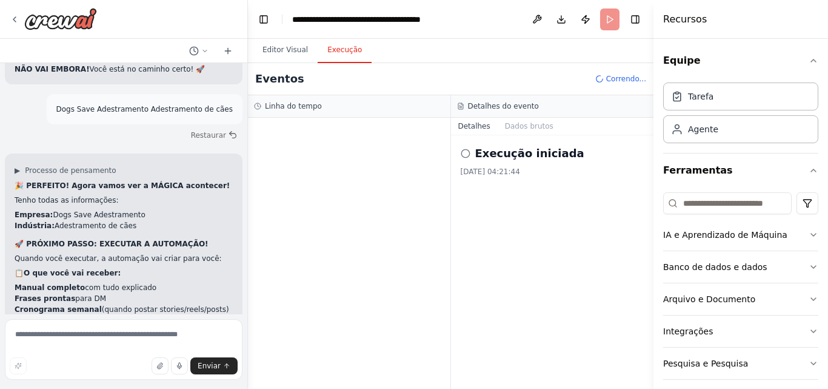
click at [467, 153] on icon at bounding box center [466, 154] width 10 height 10
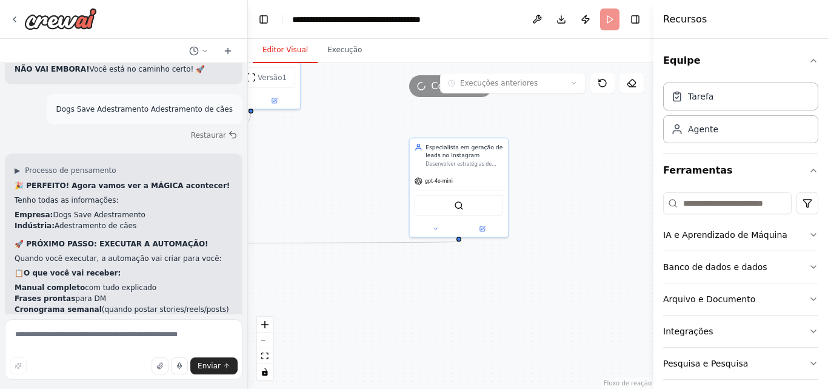
click at [291, 48] on font "Editor Visual" at bounding box center [284, 49] width 45 height 8
click at [453, 152] on font "Especialista em geração de leads no Instagram" at bounding box center [464, 149] width 77 height 15
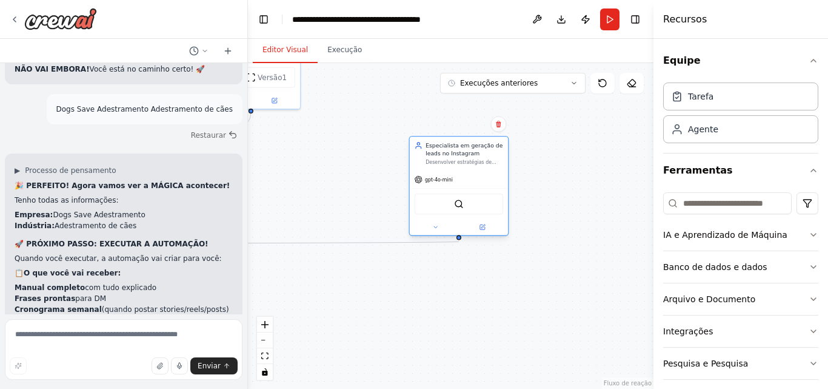
click at [453, 152] on font "Especialista em geração de leads no Instagram" at bounding box center [464, 149] width 77 height 15
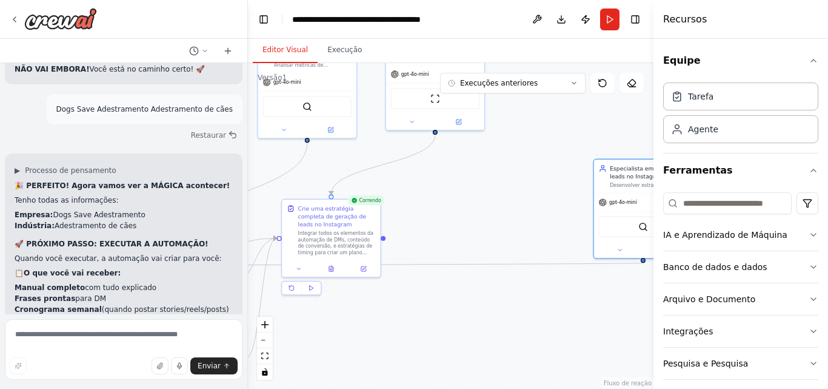
drag, startPoint x: 305, startPoint y: 183, endPoint x: 490, endPoint y: 204, distance: 185.5
click at [490, 204] on div ".deletable-edge-delete-btn { width: 20px; height: 20px; border: 0px solid #ffff…" at bounding box center [450, 225] width 405 height 325
click at [291, 211] on div "Crie uma estratégia completa de geração de leads no Instagram Integrar todos os…" at bounding box center [331, 227] width 88 height 51
click at [330, 267] on icon at bounding box center [331, 266] width 4 height 5
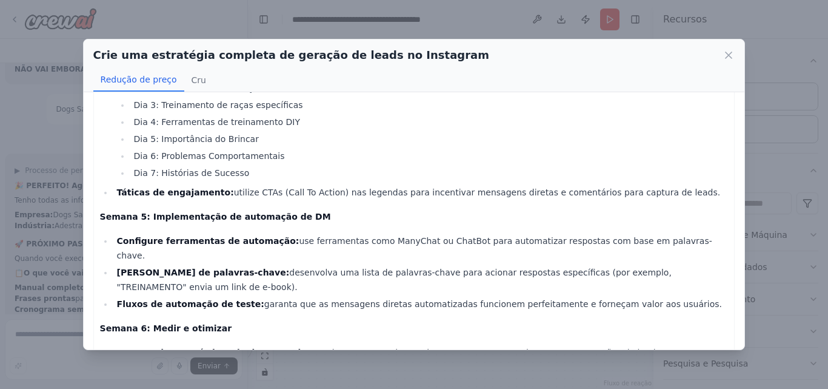
scroll to position [303, 0]
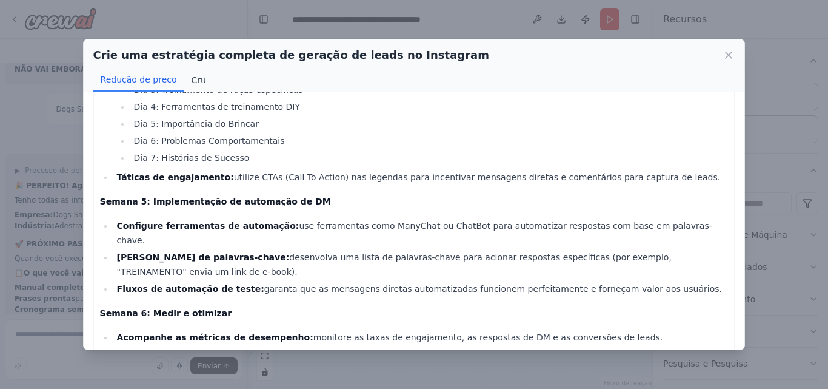
click at [192, 78] on font "Cru" at bounding box center [199, 80] width 15 height 10
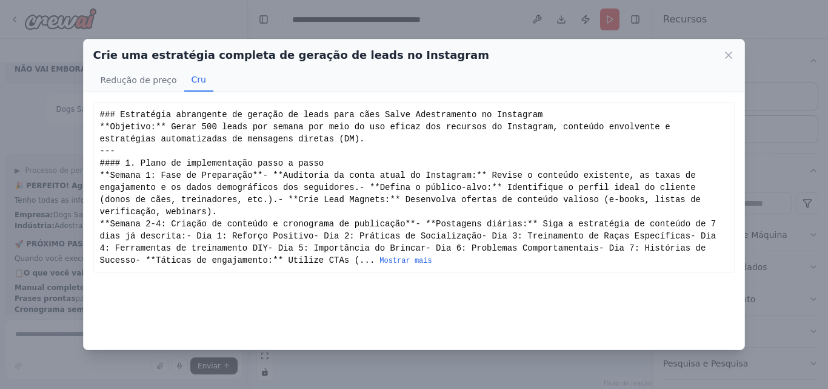
scroll to position [79, 0]
click at [121, 79] on font "Redução de preço" at bounding box center [139, 80] width 76 height 10
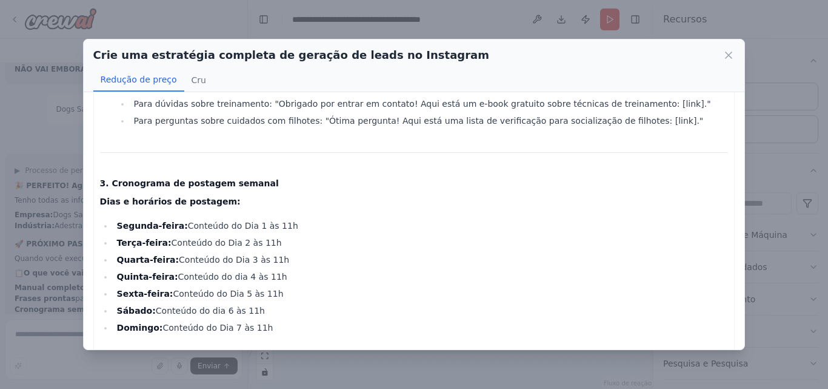
scroll to position [382, 0]
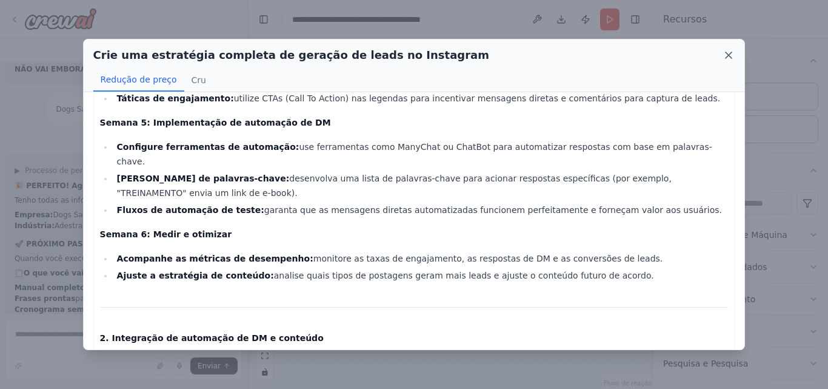
click at [734, 56] on icon at bounding box center [729, 55] width 12 height 12
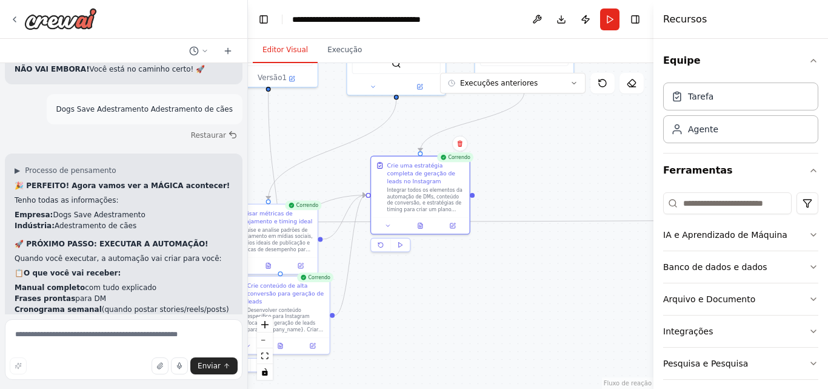
drag, startPoint x: 429, startPoint y: 184, endPoint x: 518, endPoint y: 141, distance: 98.9
click at [518, 141] on div ".deletable-edge-delete-btn { width: 20px; height: 20px; border: 0px solid #ffff…" at bounding box center [450, 225] width 405 height 325
drag, startPoint x: 346, startPoint y: 262, endPoint x: 410, endPoint y: 237, distance: 68.9
click at [198, 170] on div ".deletable-edge-delete-btn { width: 20px; height: 20px; border: 0px solid #ffff…" at bounding box center [63, 63] width 267 height 215
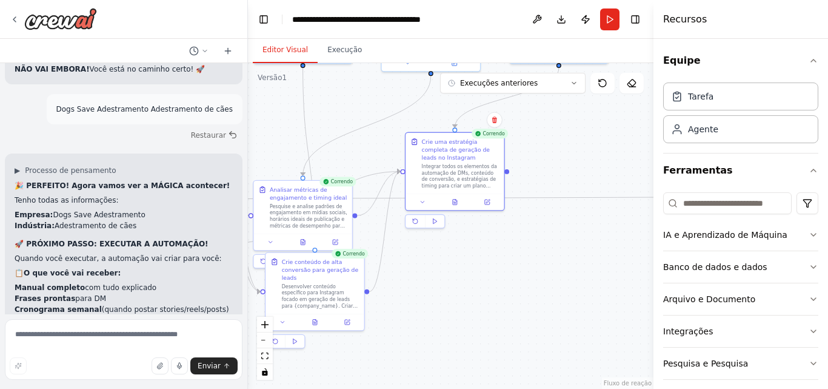
drag, startPoint x: 427, startPoint y: 295, endPoint x: 462, endPoint y: 271, distance: 41.9
click at [462, 271] on div ".deletable-edge-delete-btn { width: 20px; height: 20px; border: 0px solid #ffff…" at bounding box center [450, 225] width 405 height 325
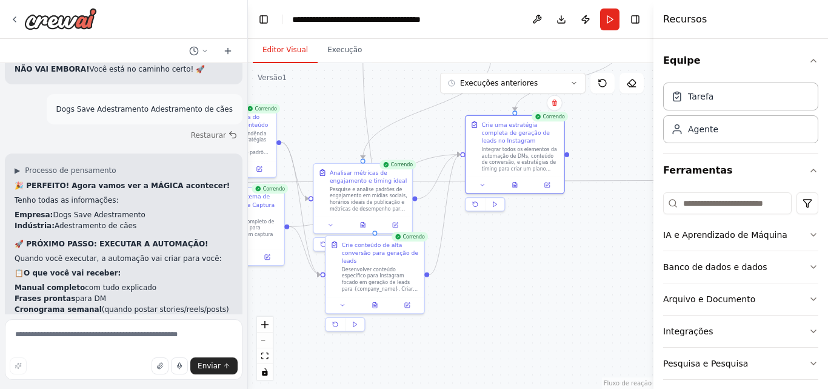
drag, startPoint x: 412, startPoint y: 270, endPoint x: 472, endPoint y: 253, distance: 62.4
click at [472, 253] on div ".deletable-edge-delete-btn { width: 20px; height: 20px; border: 0px solid #ffff…" at bounding box center [450, 225] width 405 height 325
click at [365, 224] on icon at bounding box center [362, 223] width 7 height 7
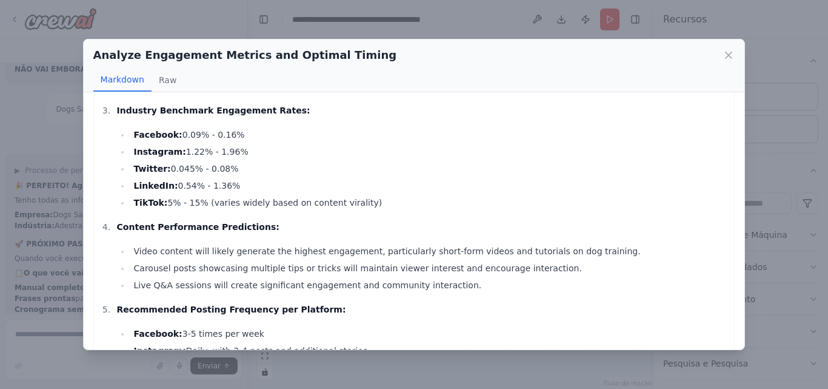
scroll to position [485, 0]
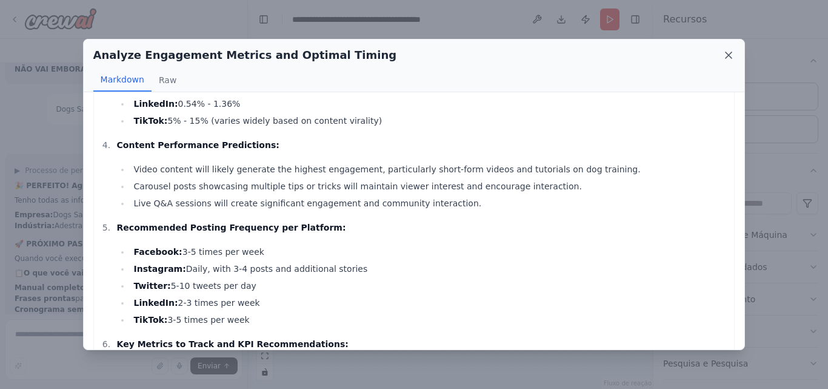
click at [729, 53] on icon at bounding box center [729, 55] width 12 height 12
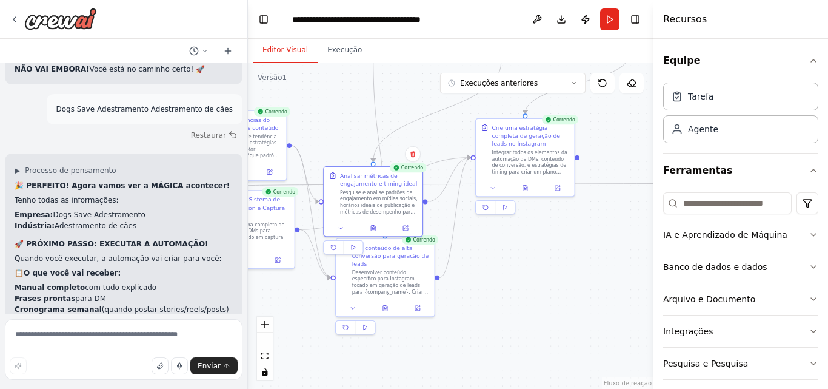
drag, startPoint x: 511, startPoint y: 280, endPoint x: 521, endPoint y: 283, distance: 10.7
click at [521, 283] on div ".deletable-edge-delete-btn { width: 20px; height: 20px; border: 0px solid #ffff…" at bounding box center [450, 225] width 405 height 325
click at [383, 304] on icon at bounding box center [385, 306] width 4 height 5
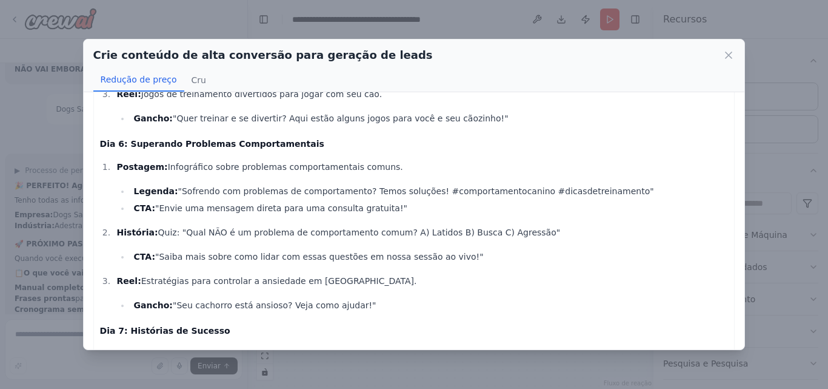
scroll to position [1091, 0]
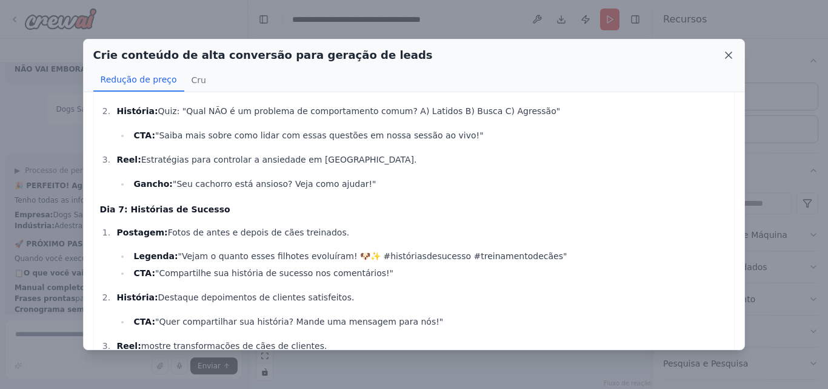
click at [726, 55] on icon at bounding box center [729, 55] width 12 height 12
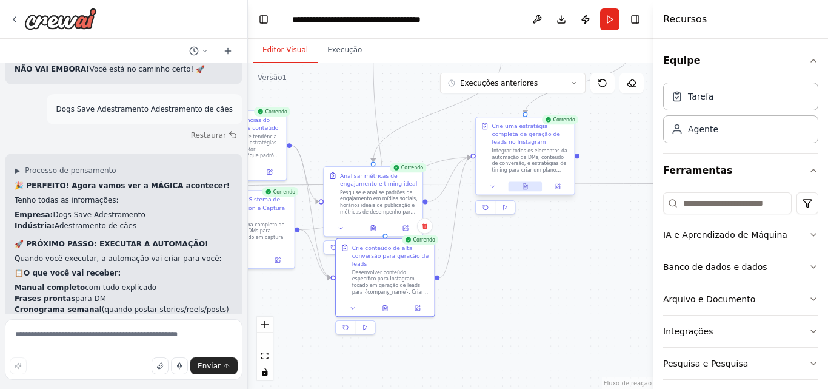
click at [527, 188] on icon at bounding box center [525, 186] width 4 height 5
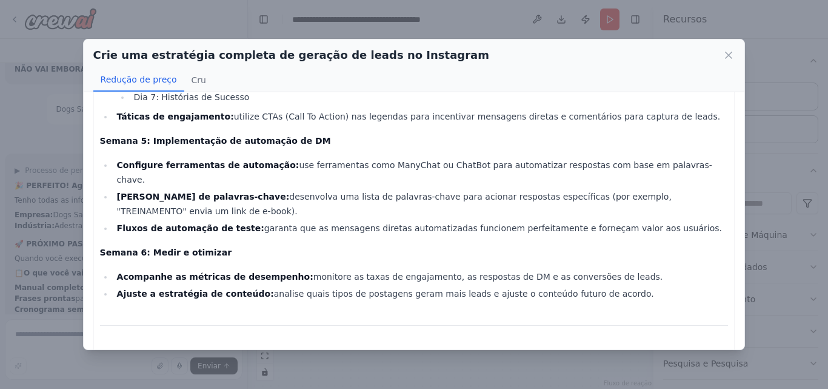
scroll to position [424, 0]
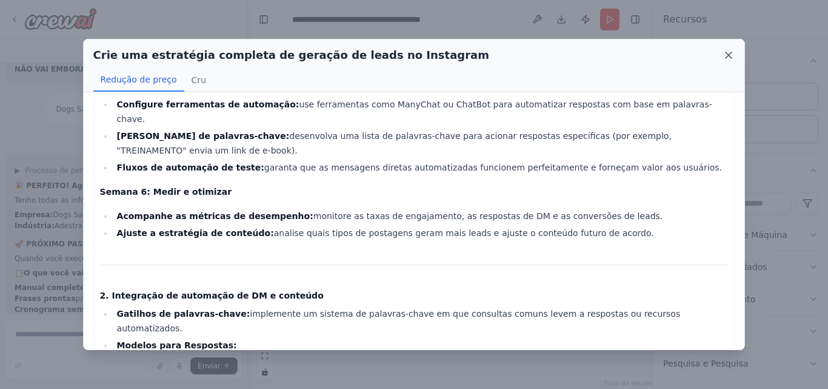
click at [730, 57] on icon at bounding box center [729, 55] width 12 height 12
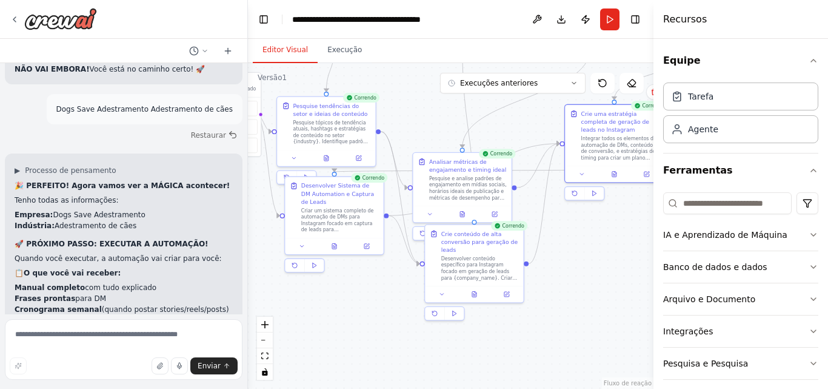
drag, startPoint x: 525, startPoint y: 251, endPoint x: 588, endPoint y: 236, distance: 64.7
click at [588, 236] on div ".deletable-edge-delete-btn { width: 20px; height: 20px; border: 0px solid #ffff…" at bounding box center [450, 225] width 405 height 325
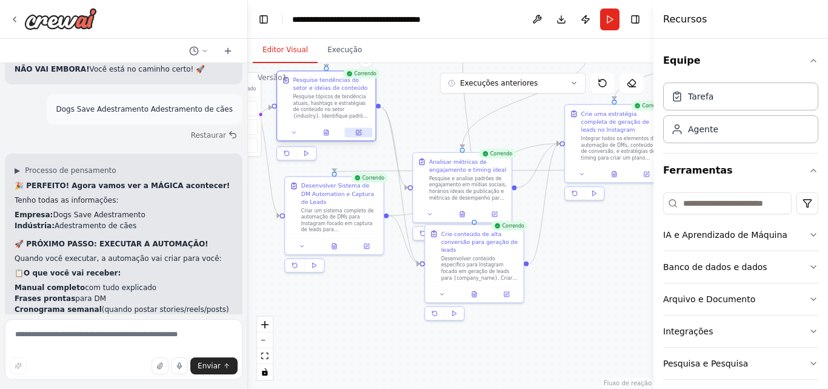
drag, startPoint x: 350, startPoint y: 139, endPoint x: 349, endPoint y: 119, distance: 20.6
click at [349, 119] on font "Pesquise tópicos de tendência atuais, hashtags e estratégias de conteúdo no set…" at bounding box center [331, 138] width 76 height 88
click at [328, 138] on div at bounding box center [326, 132] width 98 height 16
click at [328, 130] on icon at bounding box center [326, 132] width 4 height 5
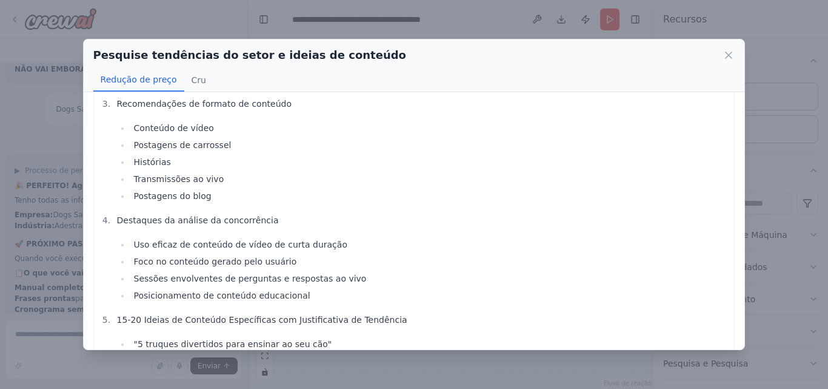
scroll to position [485, 0]
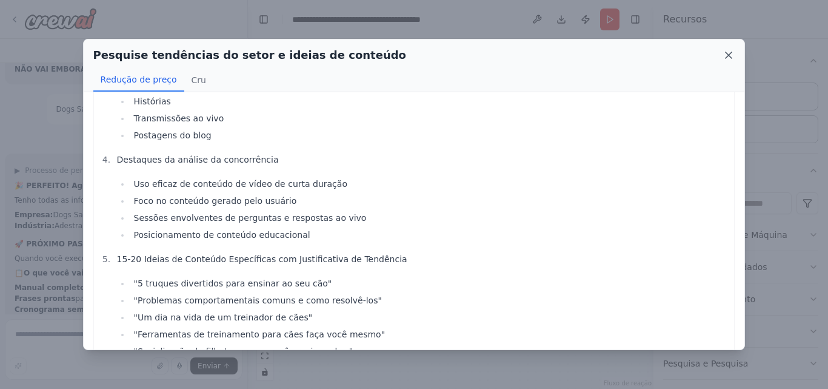
click at [728, 54] on icon at bounding box center [729, 55] width 6 height 6
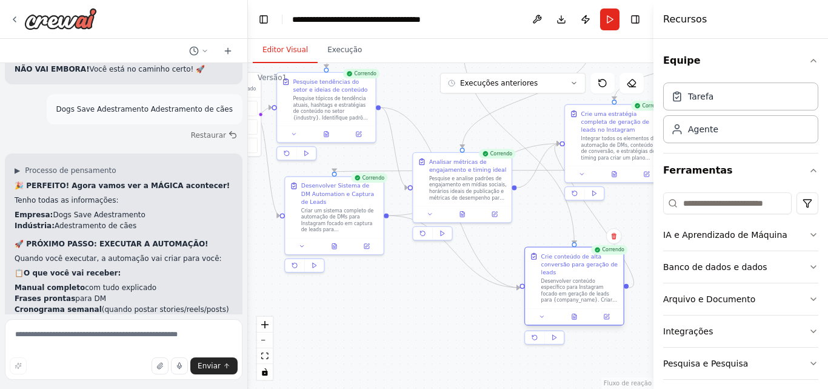
drag, startPoint x: 481, startPoint y: 270, endPoint x: 584, endPoint y: 295, distance: 106.0
click at [584, 295] on font "Desenvolver conteúdo específico para Instagram focado em geração de leads para …" at bounding box center [579, 332] width 76 height 108
click at [575, 317] on icon at bounding box center [574, 316] width 4 height 5
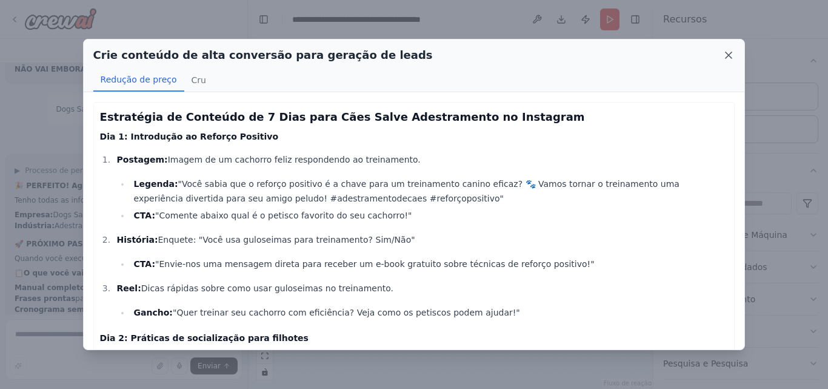
click at [730, 58] on icon at bounding box center [729, 55] width 12 height 12
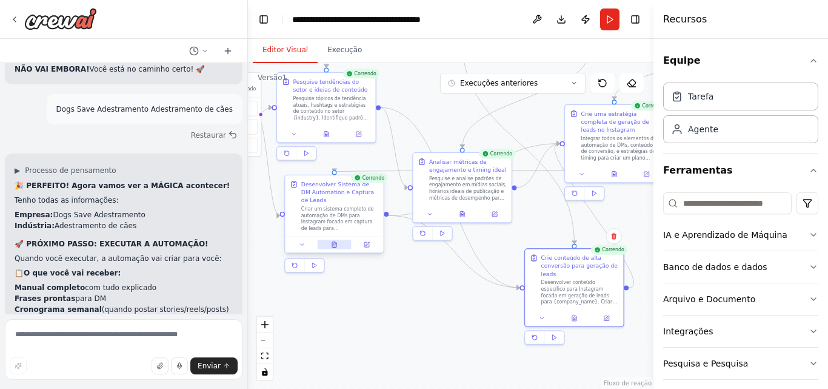
click at [337, 243] on icon at bounding box center [334, 244] width 7 height 7
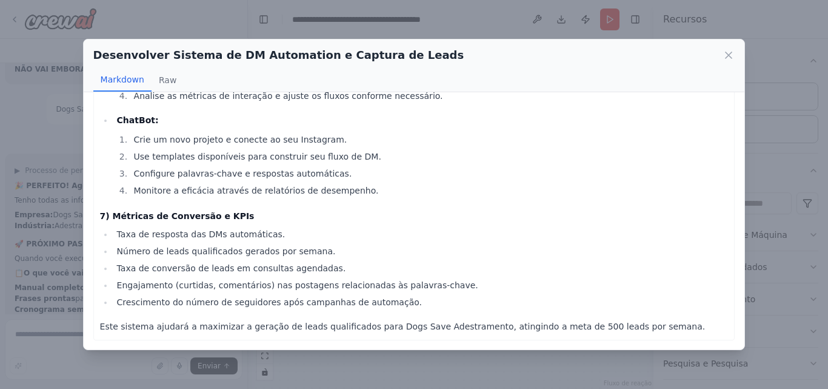
scroll to position [981, 0]
click at [729, 55] on icon at bounding box center [729, 55] width 6 height 6
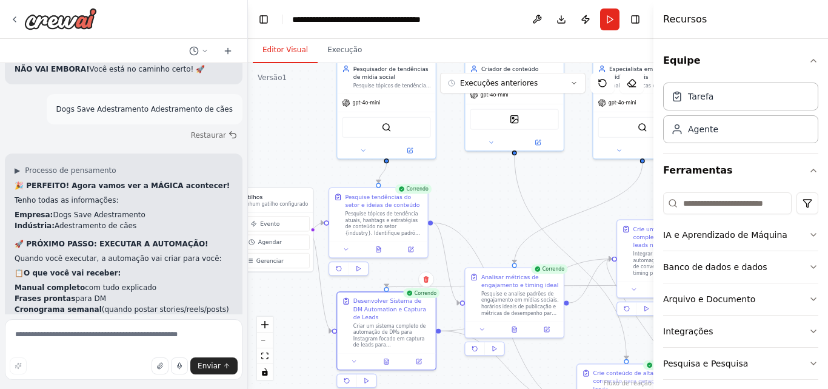
drag, startPoint x: 308, startPoint y: 297, endPoint x: 360, endPoint y: 412, distance: 126.4
click at [360, 388] on html "Create a crew that schedules and publishes social media content across multiple…" at bounding box center [414, 194] width 828 height 389
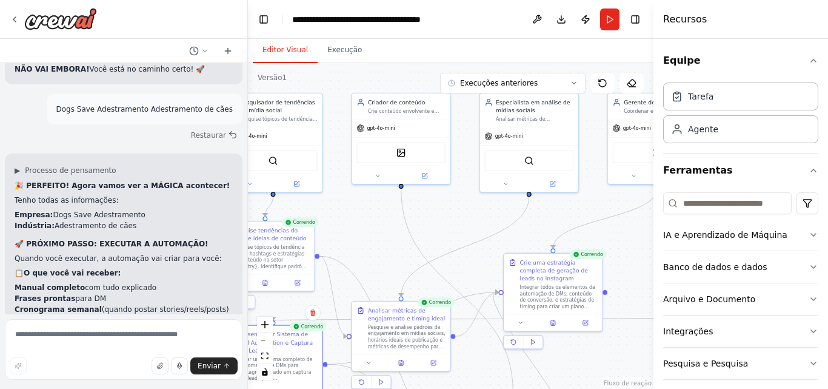
drag, startPoint x: 464, startPoint y: 190, endPoint x: 350, endPoint y: 224, distance: 118.1
click at [350, 224] on div ".deletable-edge-delete-btn { width: 20px; height: 20px; border: 0px solid #ffff…" at bounding box center [450, 225] width 405 height 325
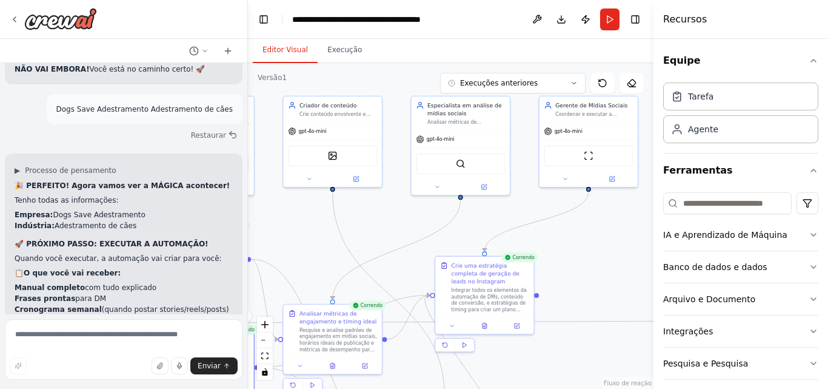
drag, startPoint x: 506, startPoint y: 218, endPoint x: 438, endPoint y: 221, distance: 68.6
click at [438, 221] on div ".deletable-edge-delete-btn { width: 20px; height: 20px; border: 0px solid #ffff…" at bounding box center [450, 225] width 405 height 325
click at [439, 188] on icon at bounding box center [437, 185] width 7 height 7
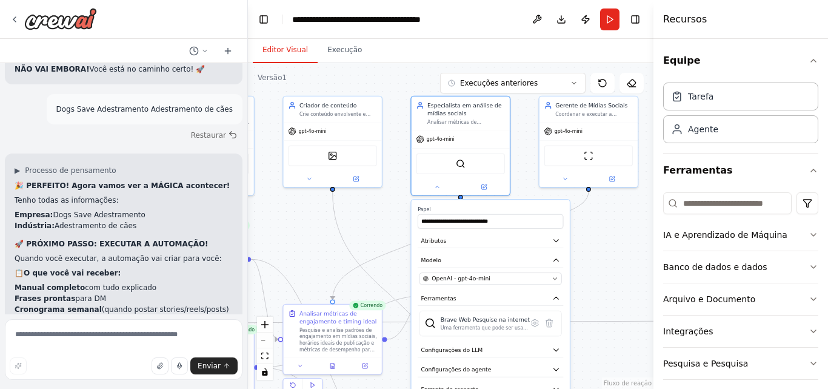
click at [596, 216] on div ".deletable-edge-delete-btn { width: 20px; height: 20px; border: 0px solid #ffff…" at bounding box center [450, 225] width 405 height 325
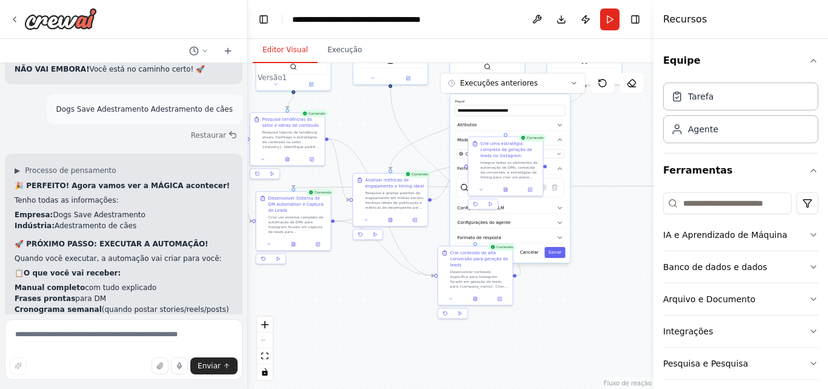
drag, startPoint x: 596, startPoint y: 243, endPoint x: 590, endPoint y: 127, distance: 115.9
click at [590, 127] on div ".deletable-edge-delete-btn { width: 20px; height: 20px; border: 0px solid #ffff…" at bounding box center [450, 225] width 405 height 325
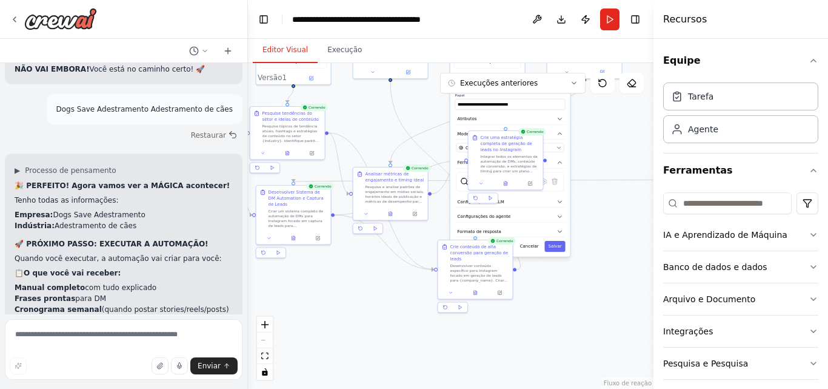
click at [536, 293] on div ".deletable-edge-delete-btn { width: 20px; height: 20px; border: 0px solid #ffff…" at bounding box center [450, 225] width 405 height 325
drag, startPoint x: 461, startPoint y: 272, endPoint x: 378, endPoint y: 278, distance: 83.2
click at [378, 278] on font "Desenvolver conteúdo específico para Instagram focado em geração de leads para …" at bounding box center [394, 309] width 58 height 82
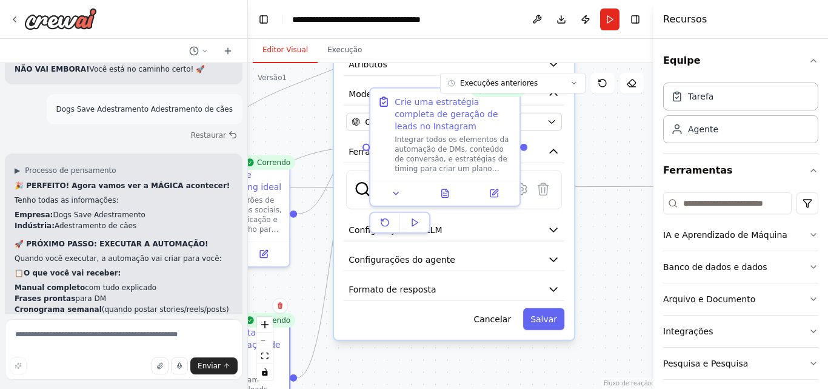
drag, startPoint x: 535, startPoint y: 281, endPoint x: 424, endPoint y: 412, distance: 171.7
click at [424, 388] on html "Create a crew that schedules and publishes social media content across multiple…" at bounding box center [414, 194] width 828 height 389
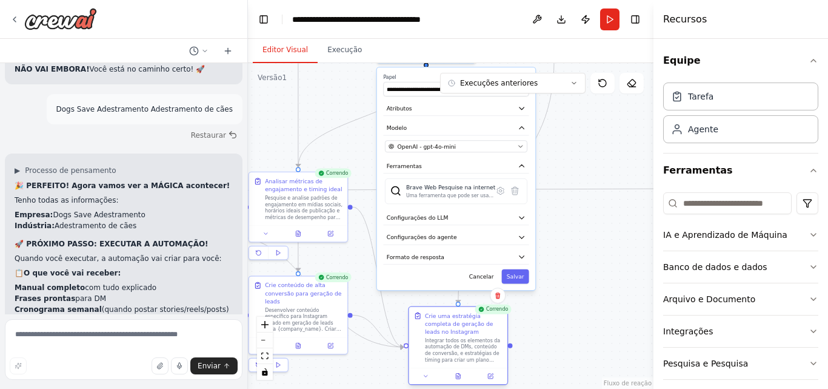
drag, startPoint x: 454, startPoint y: 155, endPoint x: 462, endPoint y: 352, distance: 197.2
click at [462, 352] on font "Integrar todos os elementos da automação de DMs, conteúdo de conversão, e estra…" at bounding box center [464, 389] width 78 height 102
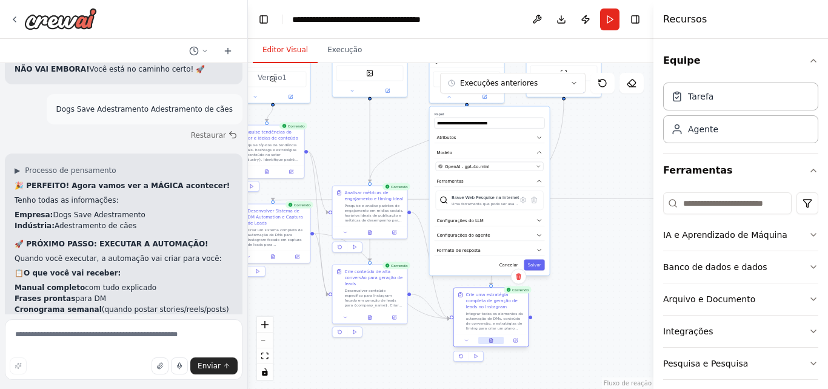
click at [492, 341] on icon at bounding box center [490, 340] width 3 height 4
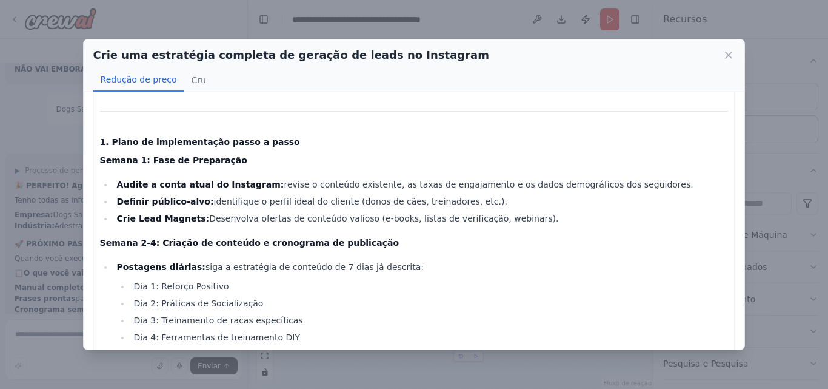
scroll to position [61, 0]
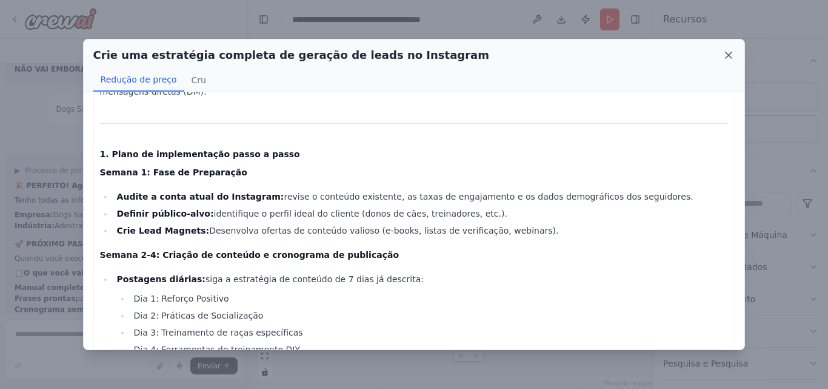
click at [728, 52] on icon at bounding box center [729, 55] width 12 height 12
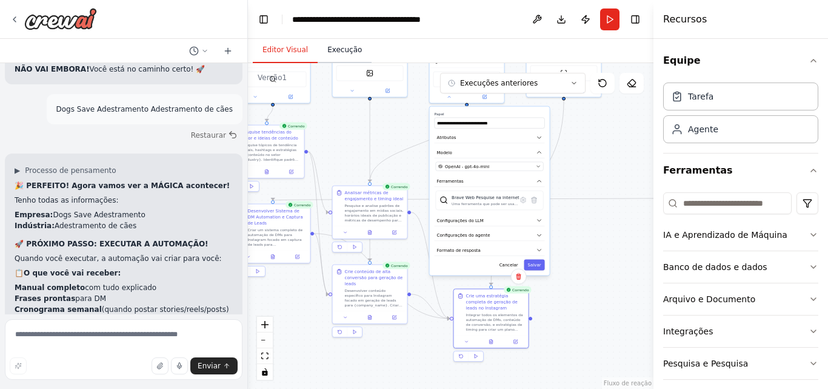
click at [333, 47] on font "Execução" at bounding box center [344, 49] width 35 height 8
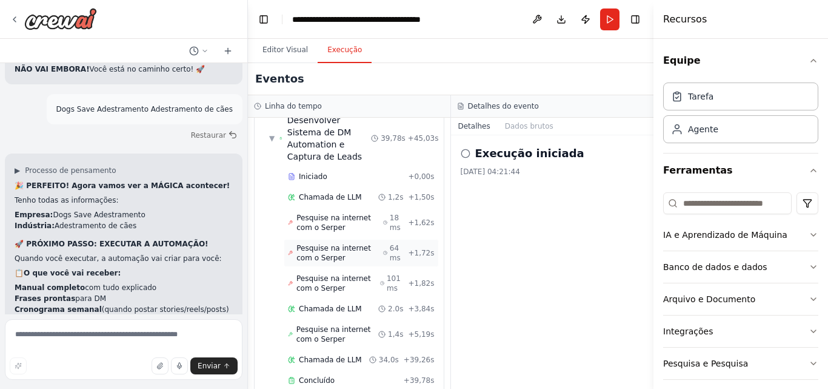
scroll to position [303, 0]
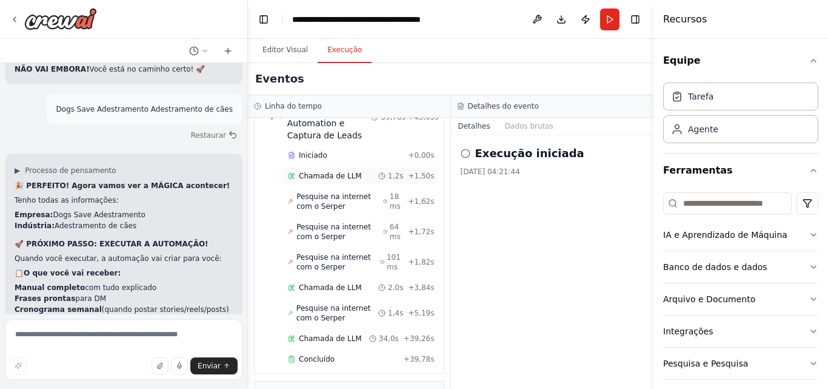
click at [327, 172] on font "Chamada de LLM" at bounding box center [330, 176] width 63 height 8
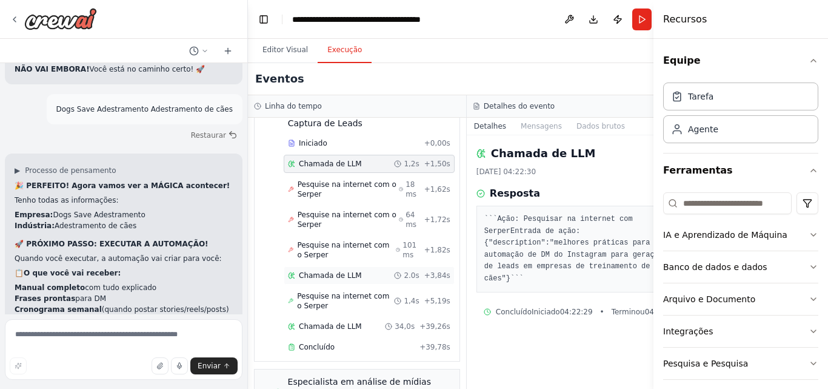
click at [318, 272] on font "Chamada de LLM" at bounding box center [330, 275] width 63 height 8
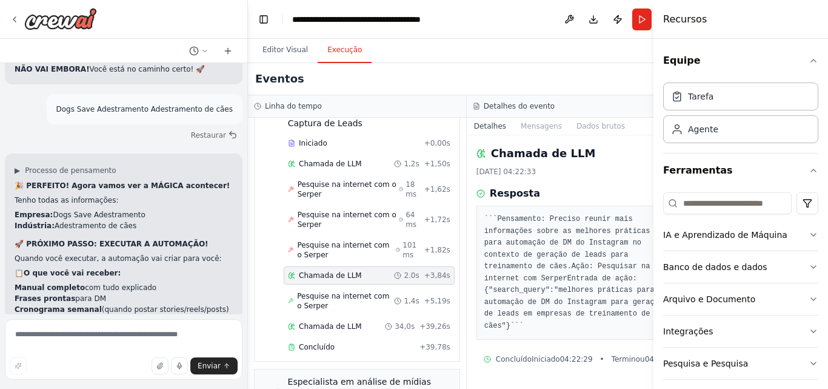
scroll to position [0, 0]
click at [521, 125] on font "Mensagens" at bounding box center [541, 126] width 41 height 8
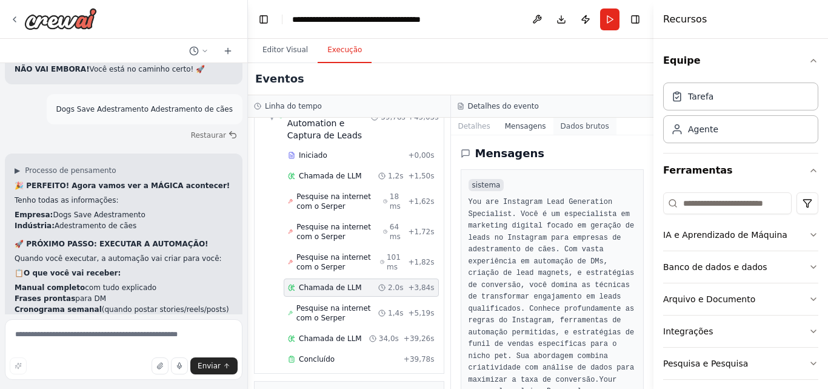
click at [570, 129] on font "Dados brutos" at bounding box center [585, 126] width 48 height 8
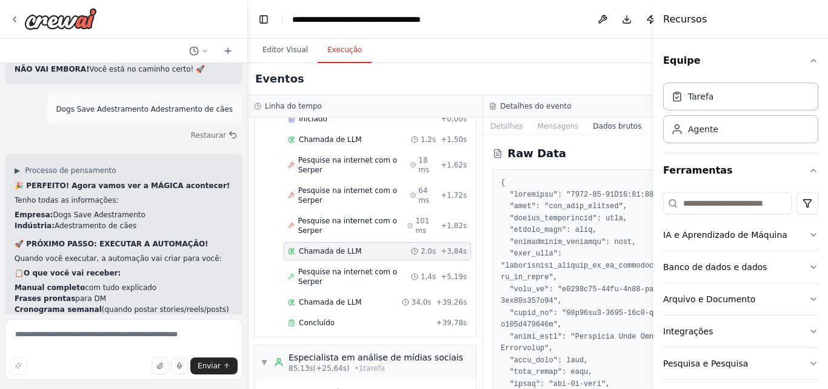
scroll to position [291, 0]
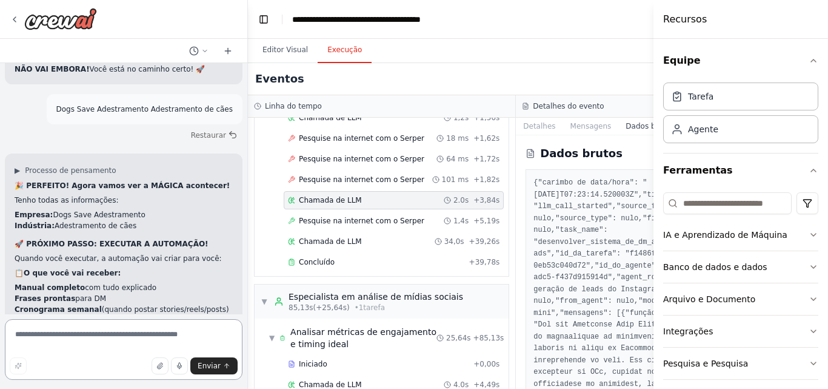
click at [99, 341] on textarea at bounding box center [124, 349] width 238 height 61
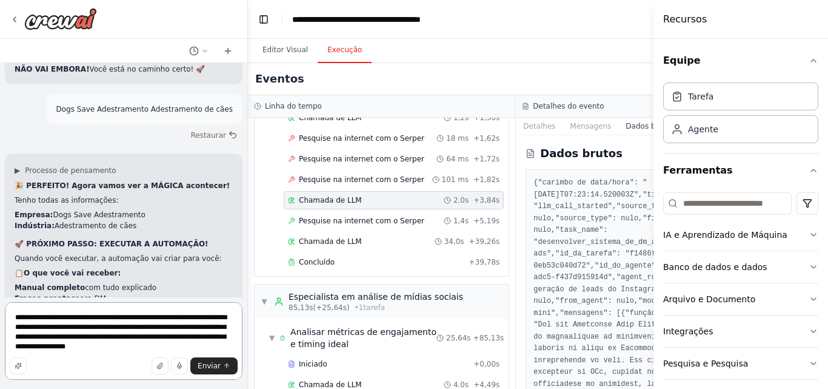
type textarea "**********"
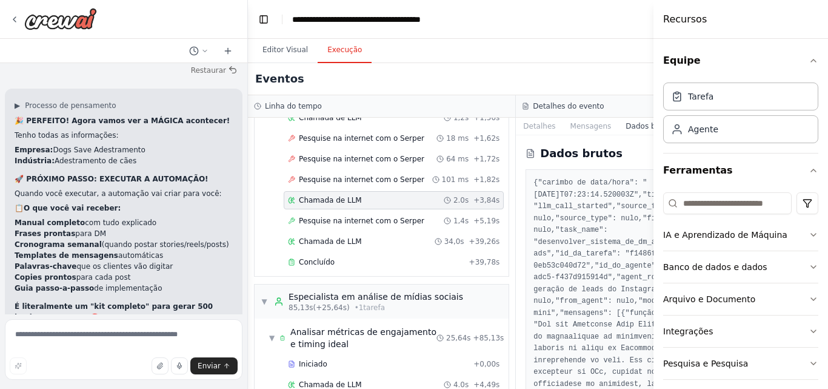
scroll to position [7557, 0]
click at [110, 334] on textarea at bounding box center [124, 349] width 238 height 61
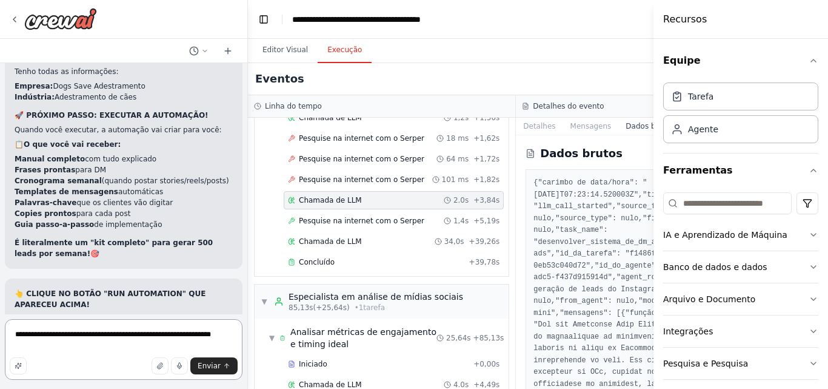
scroll to position [7634, 0]
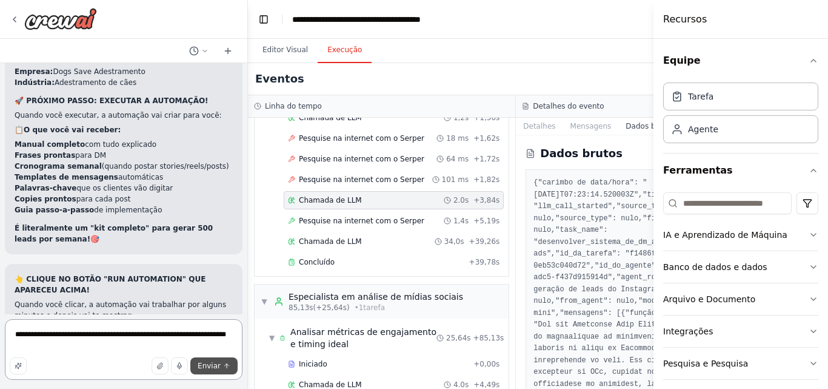
type textarea "**********"
click at [199, 362] on button "Enviar" at bounding box center [213, 365] width 47 height 17
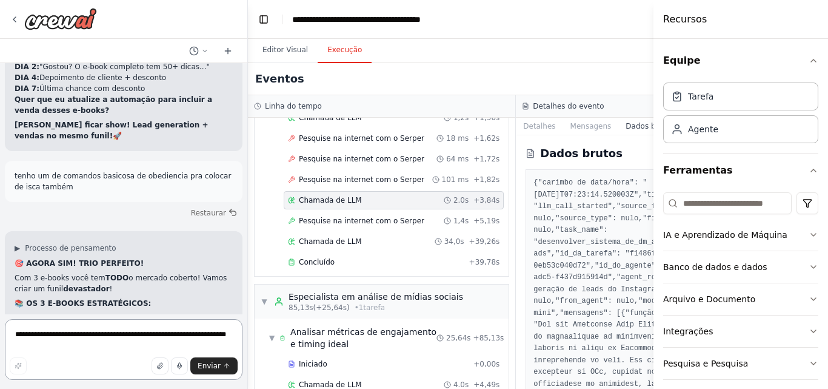
scroll to position [8518, 0]
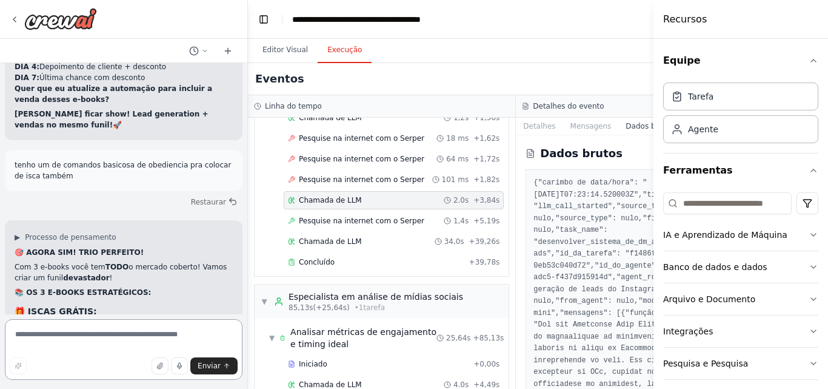
type textarea "*"
type textarea "**********"
click at [212, 365] on font "Enviar" at bounding box center [209, 365] width 23 height 8
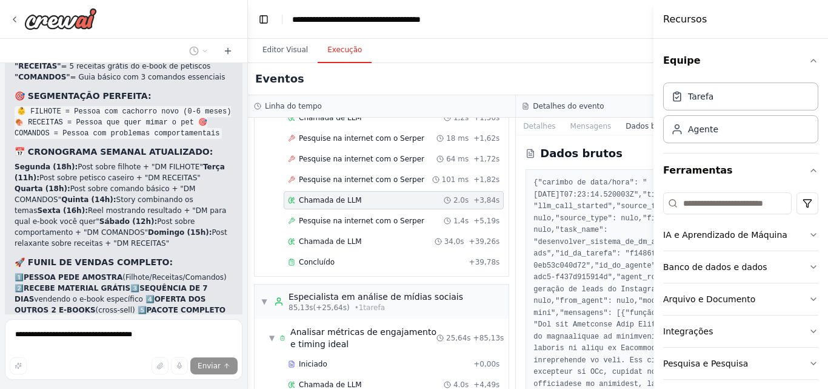
scroll to position [8791, 0]
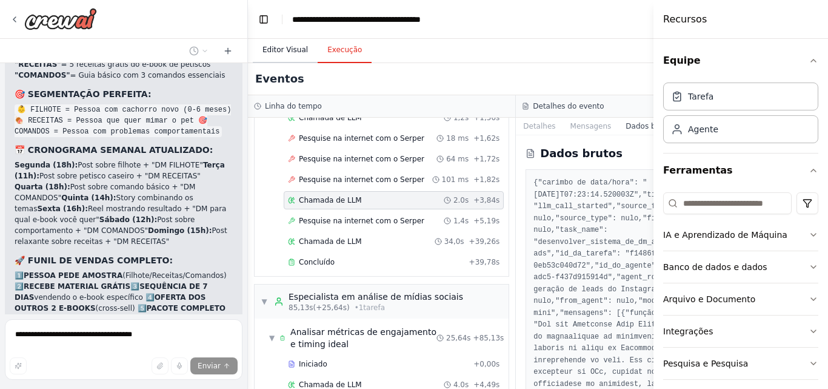
click at [284, 47] on font "Editor Visual" at bounding box center [284, 49] width 45 height 8
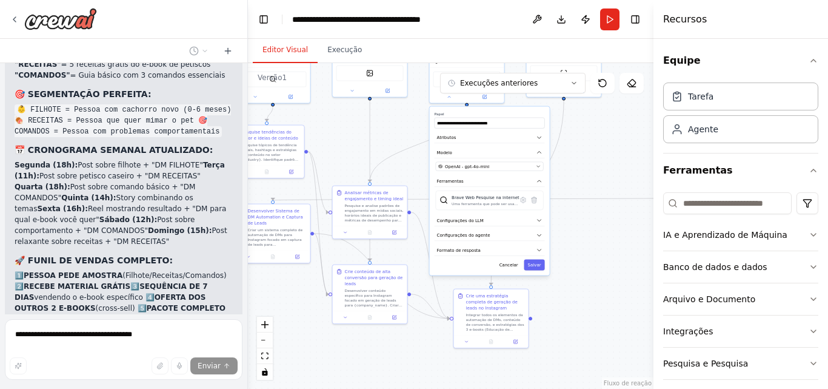
scroll to position [8802, 0]
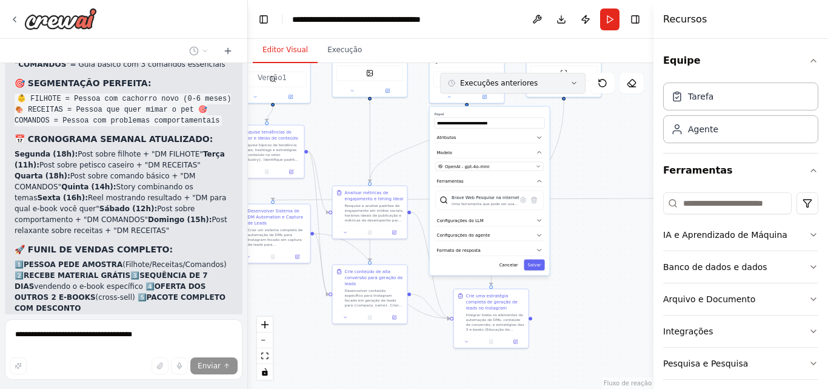
click at [575, 86] on icon at bounding box center [573, 82] width 7 height 7
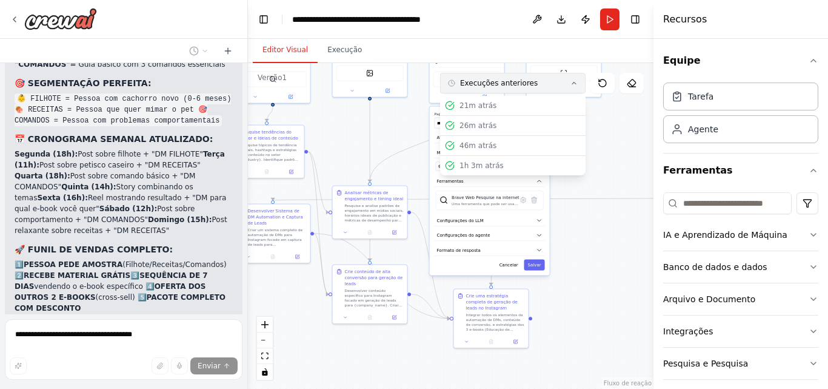
click at [575, 86] on icon at bounding box center [573, 82] width 7 height 7
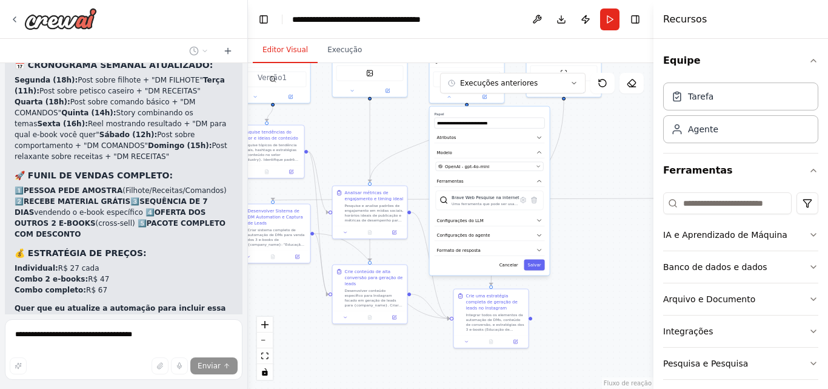
scroll to position [8886, 0]
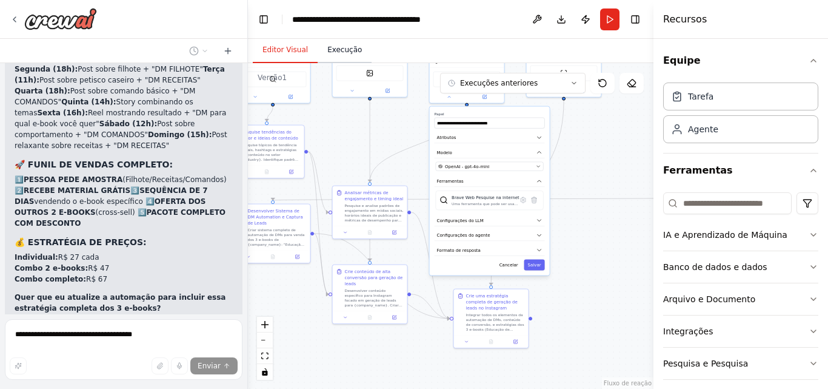
click at [336, 49] on font "Execução" at bounding box center [344, 49] width 35 height 8
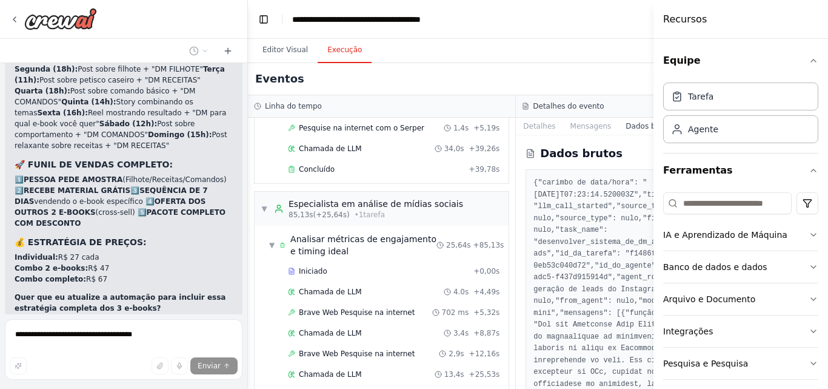
scroll to position [412, 0]
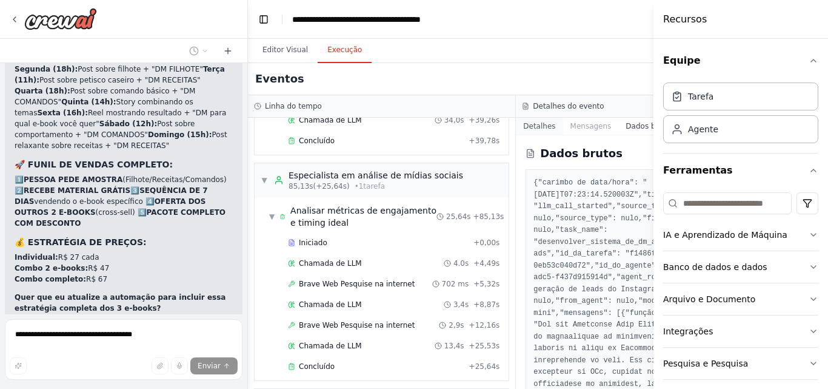
click at [523, 122] on font "Detalhes" at bounding box center [539, 126] width 32 height 8
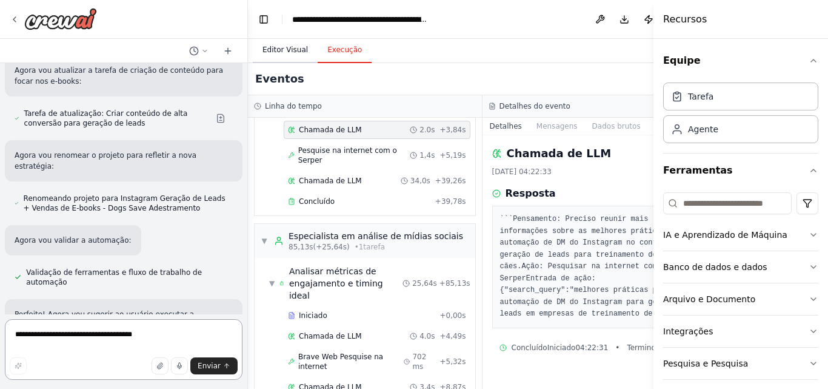
scroll to position [9533, 0]
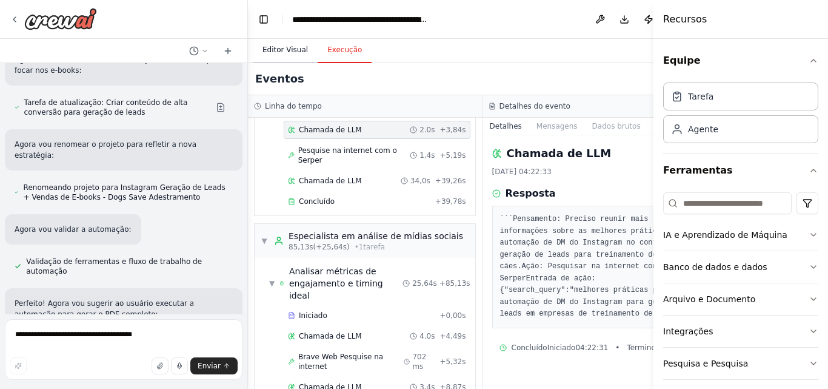
click at [283, 45] on font "Editor Visual" at bounding box center [284, 49] width 45 height 8
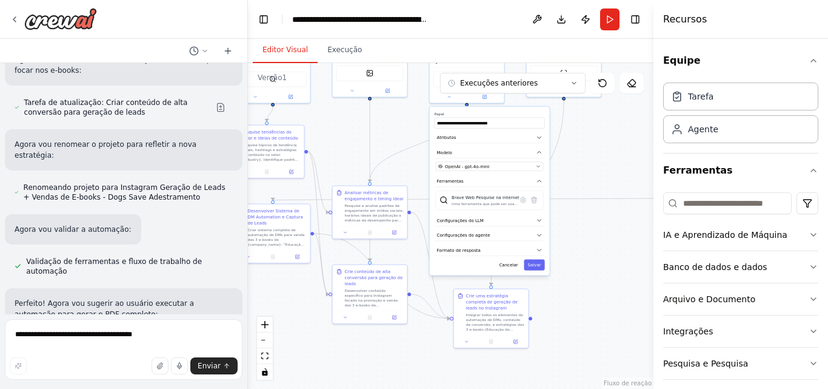
scroll to position [9543, 0]
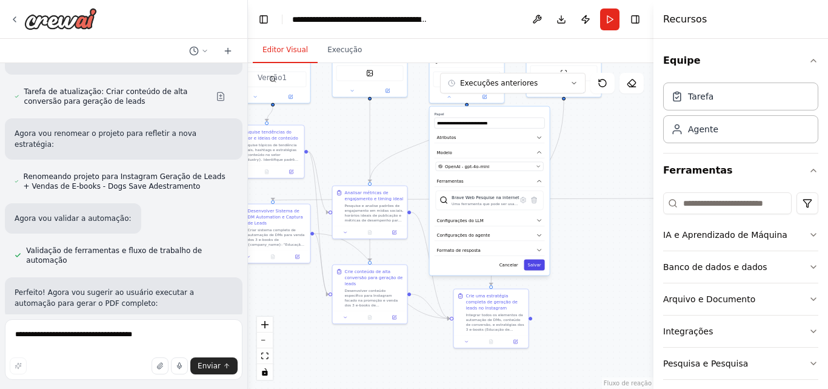
click at [538, 267] on font "Salvar" at bounding box center [534, 264] width 13 height 5
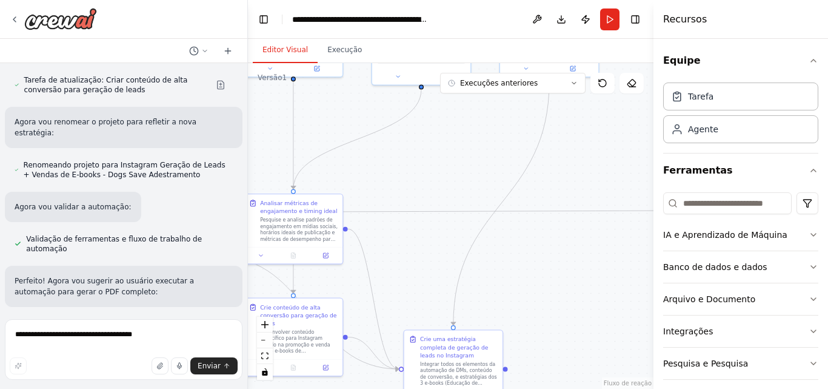
scroll to position [9570, 0]
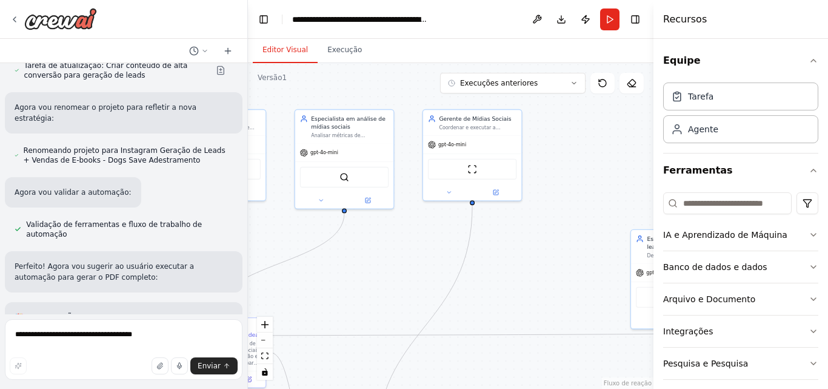
drag, startPoint x: 599, startPoint y: 161, endPoint x: 522, endPoint y: 285, distance: 145.7
click at [522, 285] on div ".deletable-edge-delete-btn { width: 20px; height: 20px; border: 0px solid #ffff…" at bounding box center [450, 225] width 405 height 325
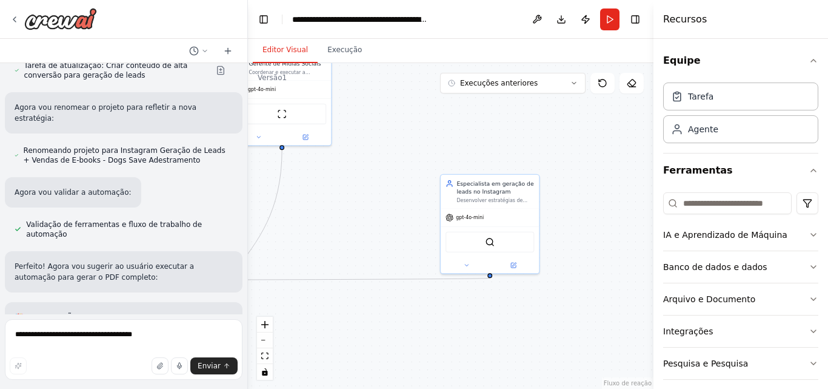
drag, startPoint x: 536, startPoint y: 244, endPoint x: 345, endPoint y: 189, distance: 198.2
click at [345, 189] on div ".deletable-edge-delete-btn { width: 20px; height: 20px; border: 0px solid #ffff…" at bounding box center [450, 225] width 405 height 325
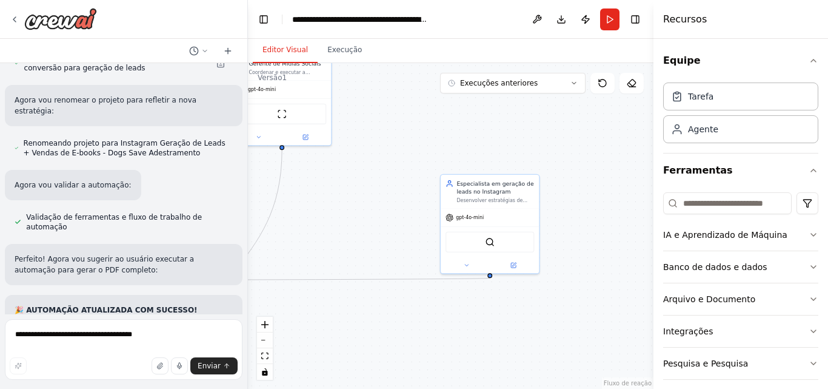
scroll to position [9591, 0]
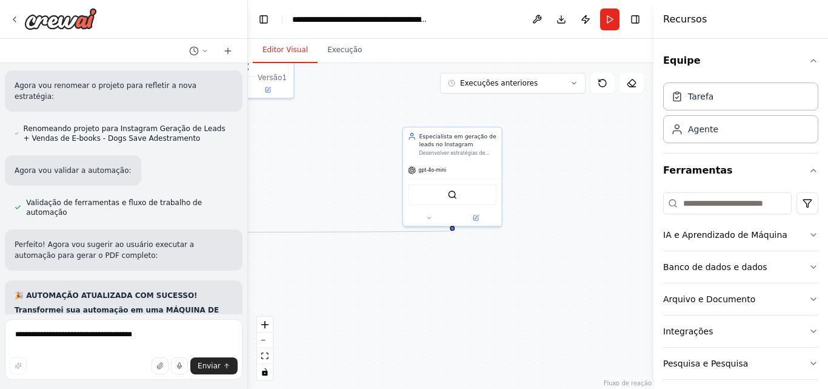
drag, startPoint x: 548, startPoint y: 162, endPoint x: 510, endPoint y: 115, distance: 60.4
click at [510, 115] on div ".deletable-edge-delete-btn { width: 20px; height: 20px; border: 0px solid #ffff…" at bounding box center [450, 225] width 405 height 325
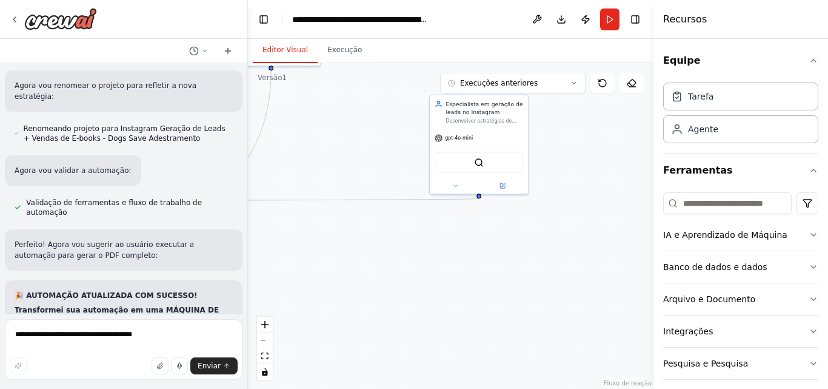
scroll to position [9602, 0]
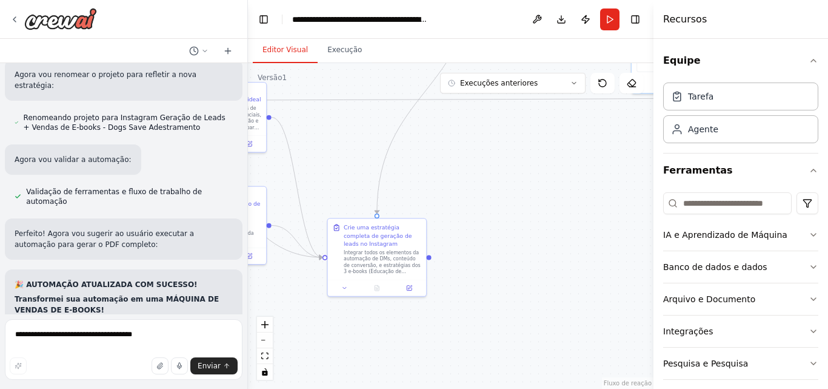
drag, startPoint x: 443, startPoint y: 230, endPoint x: 645, endPoint y: 129, distance: 225.5
click at [645, 129] on div ".deletable-edge-delete-btn { width: 20px; height: 20px; border: 0px solid #ffff…" at bounding box center [450, 225] width 405 height 325
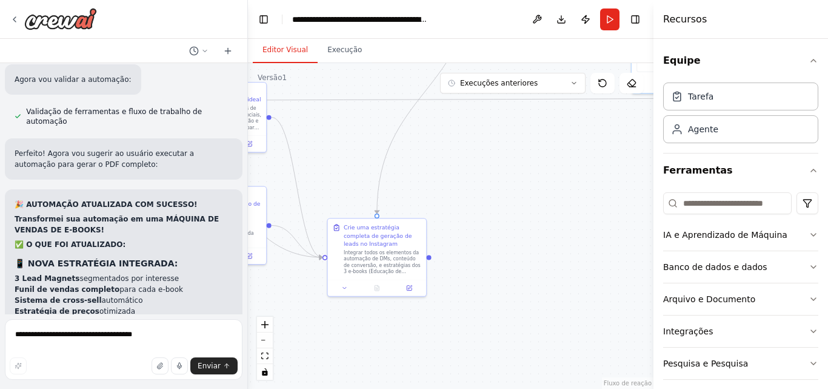
scroll to position [9693, 0]
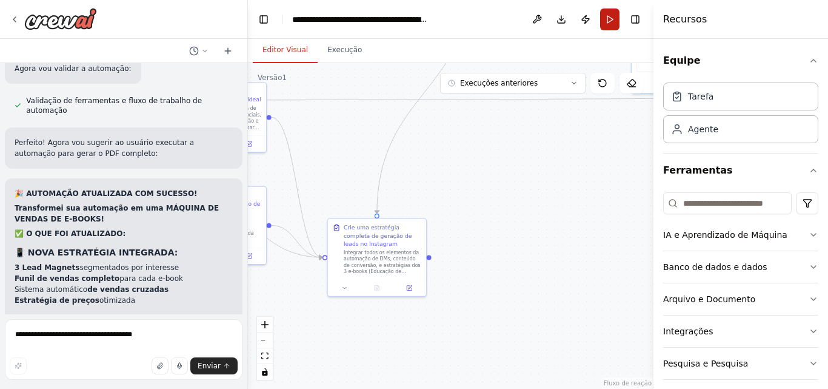
click at [612, 14] on button "Correr" at bounding box center [609, 19] width 19 height 22
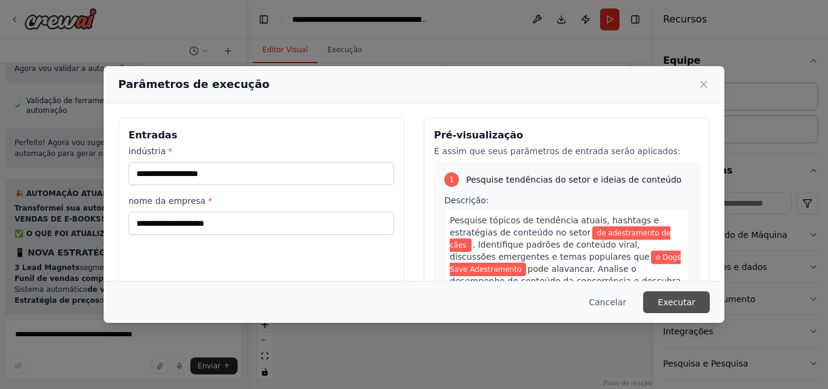
click at [668, 302] on font "Executar" at bounding box center [677, 302] width 38 height 10
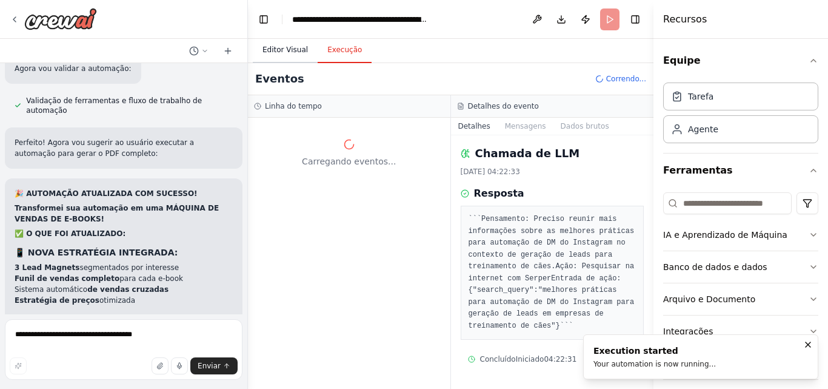
click at [280, 51] on font "Editor Visual" at bounding box center [284, 49] width 45 height 8
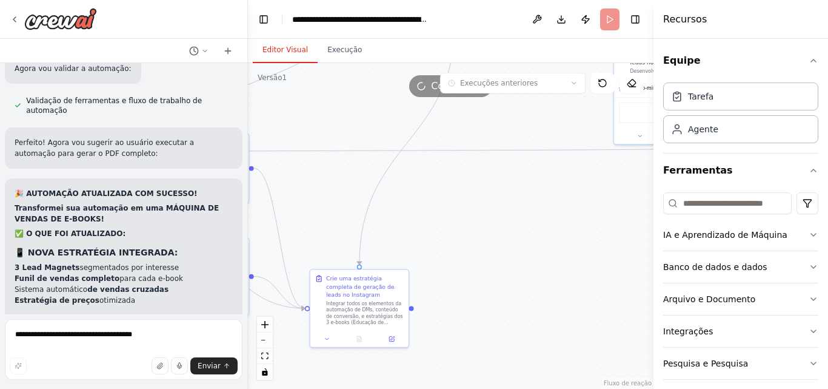
drag, startPoint x: 487, startPoint y: 179, endPoint x: 469, endPoint y: 230, distance: 53.9
click at [469, 230] on div ".deletable-edge-delete-btn { width: 20px; height: 20px; border: 0px solid #ffff…" at bounding box center [450, 225] width 405 height 325
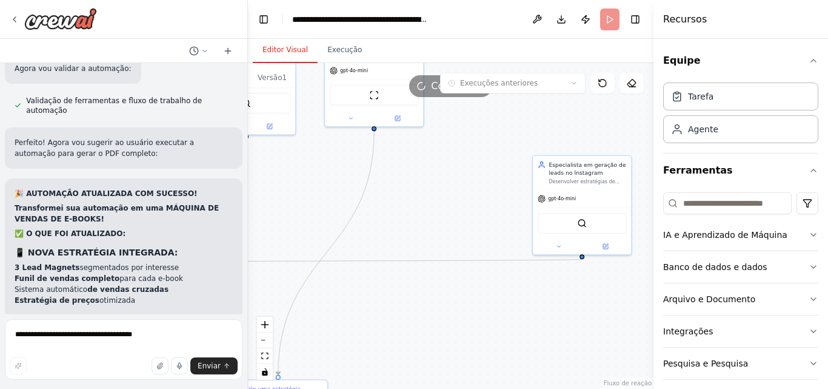
drag, startPoint x: 556, startPoint y: 221, endPoint x: 475, endPoint y: 332, distance: 137.0
click at [475, 332] on div ".deletable-edge-delete-btn { width: 20px; height: 20px; border: 0px solid #ffff…" at bounding box center [450, 225] width 405 height 325
drag, startPoint x: 453, startPoint y: 169, endPoint x: 449, endPoint y: 175, distance: 6.9
click at [449, 175] on div ".deletable-edge-delete-btn { width: 20px; height: 20px; border: 0px solid #ffff…" at bounding box center [450, 225] width 405 height 325
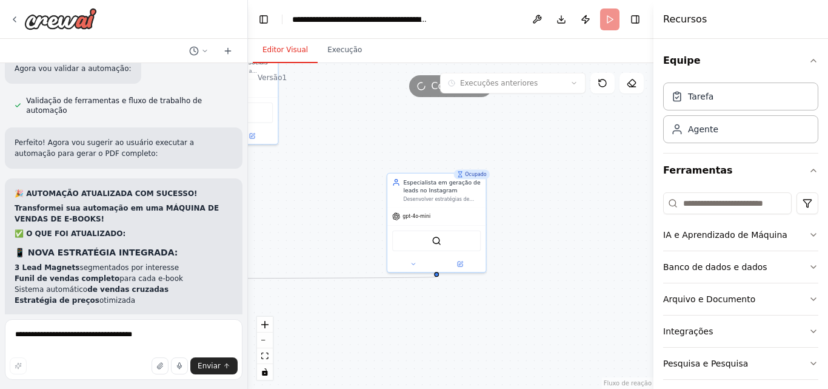
drag, startPoint x: 490, startPoint y: 207, endPoint x: 349, endPoint y: 219, distance: 141.7
click at [349, 219] on div ".deletable-edge-delete-btn { width: 20px; height: 20px; border: 0px solid #ffff…" at bounding box center [450, 225] width 405 height 325
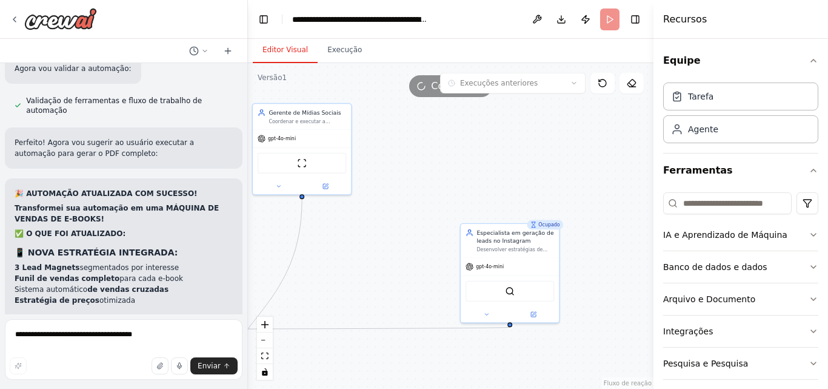
drag, startPoint x: 344, startPoint y: 122, endPoint x: 418, endPoint y: 172, distance: 88.9
click at [418, 172] on div ".deletable-edge-delete-btn { width: 20px; height: 20px; border: 0px solid #ffff…" at bounding box center [450, 225] width 405 height 325
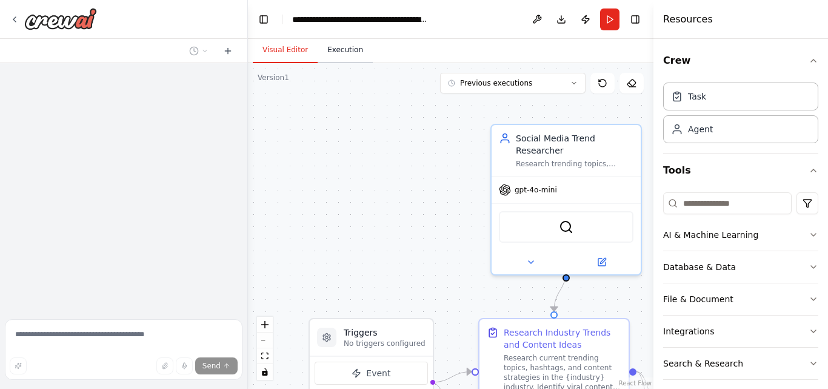
click at [344, 52] on button "Execution" at bounding box center [345, 50] width 55 height 25
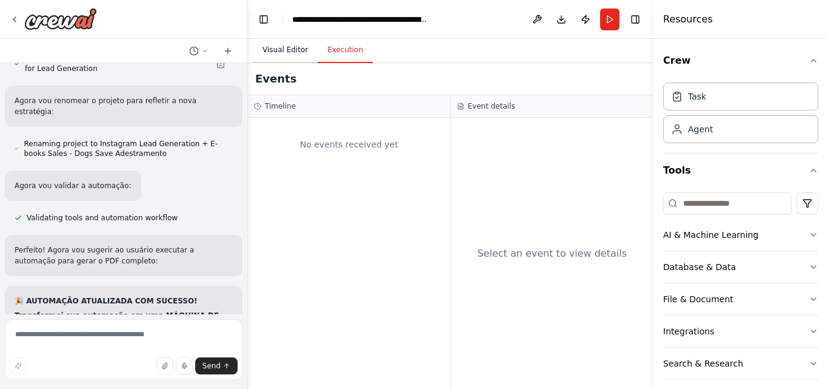
scroll to position [9595, 0]
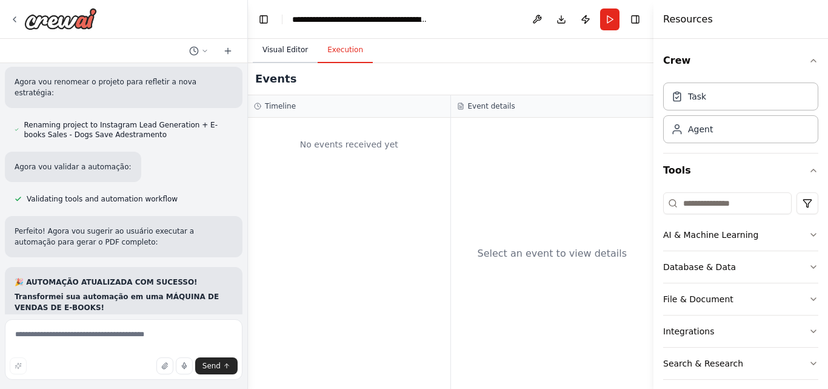
click at [281, 48] on button "Visual Editor" at bounding box center [285, 50] width 65 height 25
click at [346, 50] on button "Execution" at bounding box center [345, 50] width 55 height 25
click at [438, 21] on icon "breadcrumb" at bounding box center [438, 20] width 10 height 10
click at [402, 21] on div "**********" at bounding box center [360, 19] width 136 height 12
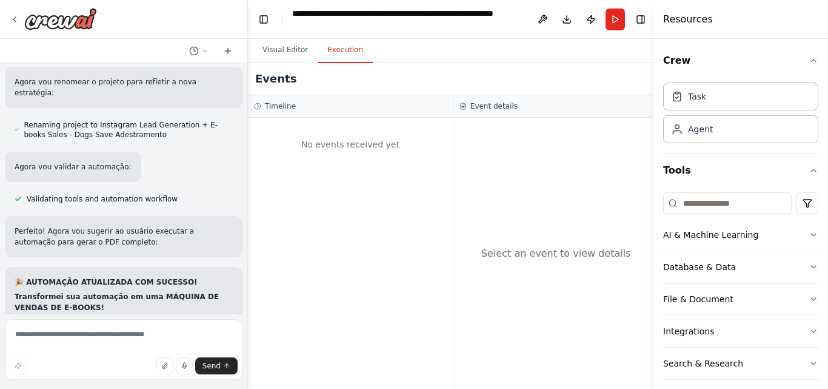
click at [495, 71] on div "Events" at bounding box center [453, 79] width 411 height 32
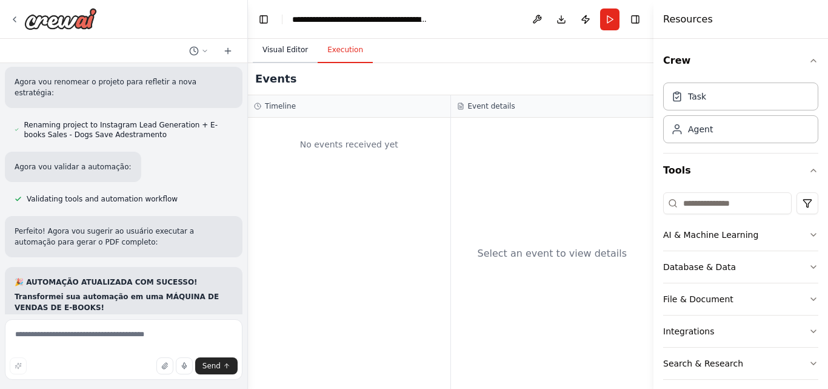
click at [289, 50] on button "Visual Editor" at bounding box center [285, 50] width 65 height 25
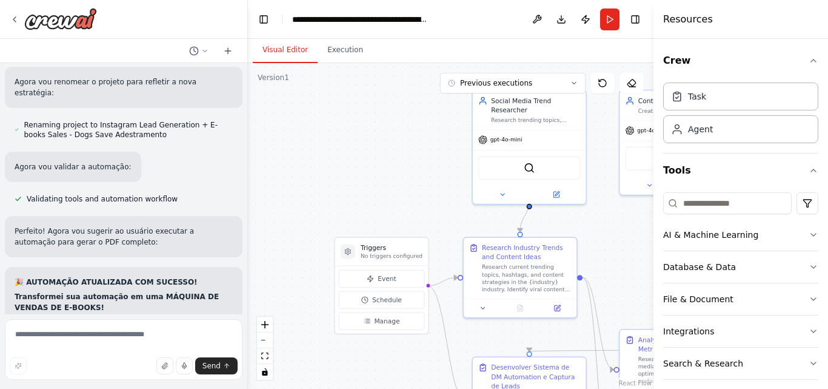
drag, startPoint x: 461, startPoint y: 259, endPoint x: 361, endPoint y: 78, distance: 207.0
click at [370, 84] on div ".deletable-edge-delete-btn { width: 20px; height: 20px; border: 0px solid #ffff…" at bounding box center [450, 225] width 405 height 325
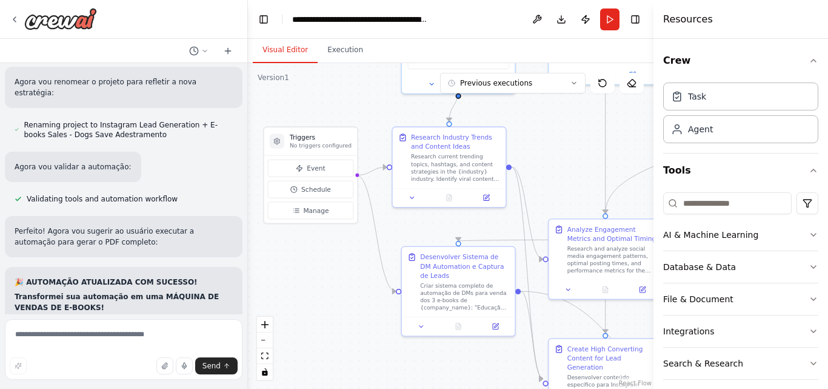
click at [361, 78] on div ".deletable-edge-delete-btn { width: 20px; height: 20px; border: 0px solid #ffff…" at bounding box center [450, 225] width 405 height 325
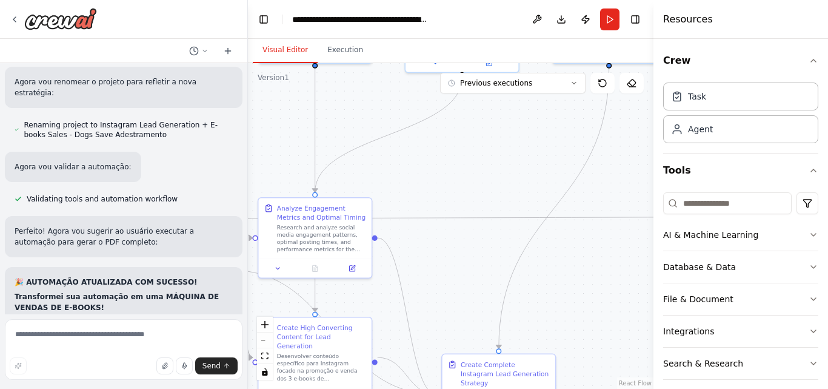
drag, startPoint x: 619, startPoint y: 165, endPoint x: 288, endPoint y: 143, distance: 332.3
click at [288, 143] on div ".deletable-edge-delete-btn { width: 20px; height: 20px; border: 0px solid #ffff…" at bounding box center [450, 225] width 405 height 325
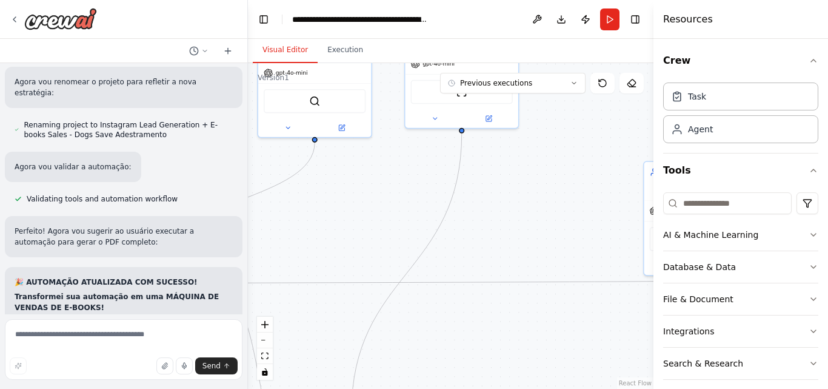
drag, startPoint x: 486, startPoint y: 155, endPoint x: 362, endPoint y: 227, distance: 143.2
click at [361, 227] on div ".deletable-edge-delete-btn { width: 20px; height: 20px; border: 0px solid #ffff…" at bounding box center [450, 225] width 405 height 325
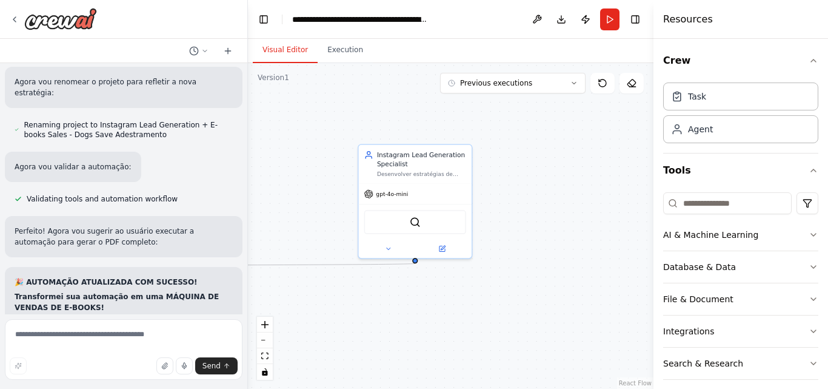
drag, startPoint x: 614, startPoint y: 193, endPoint x: 335, endPoint y: 170, distance: 279.8
click at [335, 170] on div ".deletable-edge-delete-btn { width: 20px; height: 20px; border: 0px solid #ffff…" at bounding box center [450, 225] width 405 height 325
drag, startPoint x: 536, startPoint y: 247, endPoint x: 478, endPoint y: 245, distance: 58.8
click at [561, 96] on div ".deletable-edge-delete-btn { width: 20px; height: 20px; border: 0px solid #ffff…" at bounding box center [450, 225] width 405 height 325
drag, startPoint x: 478, startPoint y: 245, endPoint x: 545, endPoint y: 185, distance: 90.2
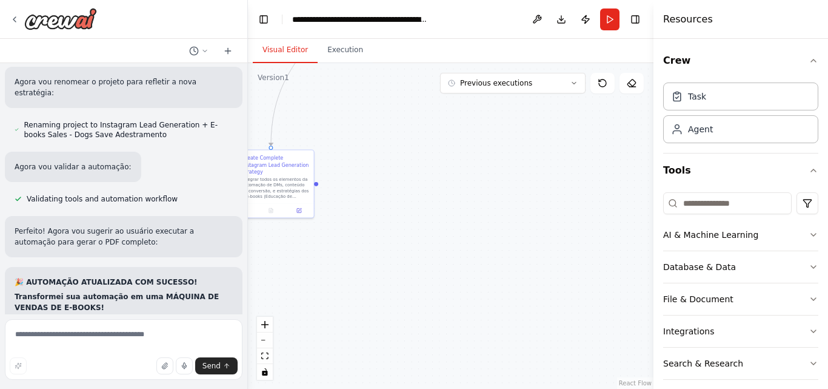
click at [555, 182] on div ".deletable-edge-delete-btn { width: 20px; height: 20px; border: 0px solid #ffff…" at bounding box center [450, 225] width 405 height 325
drag, startPoint x: 531, startPoint y: 189, endPoint x: 611, endPoint y: 252, distance: 101.9
click at [611, 252] on div ".deletable-edge-delete-btn { width: 20px; height: 20px; border: 0px solid #ffff…" at bounding box center [450, 225] width 405 height 325
drag, startPoint x: 566, startPoint y: 202, endPoint x: 593, endPoint y: 274, distance: 77.3
click at [593, 274] on div ".deletable-edge-delete-btn { width: 20px; height: 20px; border: 0px solid #ffff…" at bounding box center [450, 225] width 405 height 325
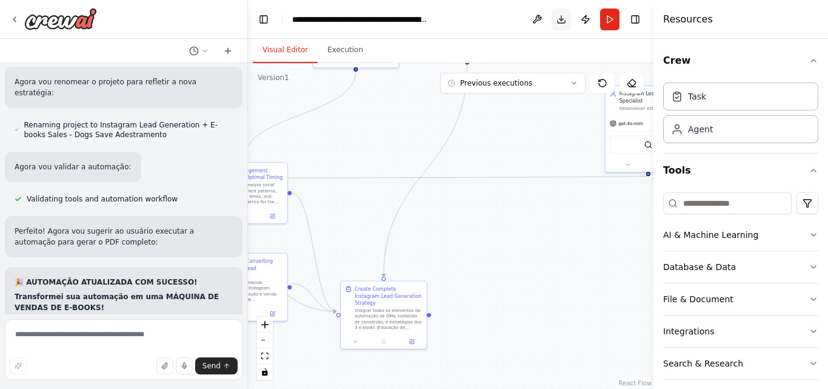
click at [559, 17] on button "Download" at bounding box center [561, 19] width 19 height 22
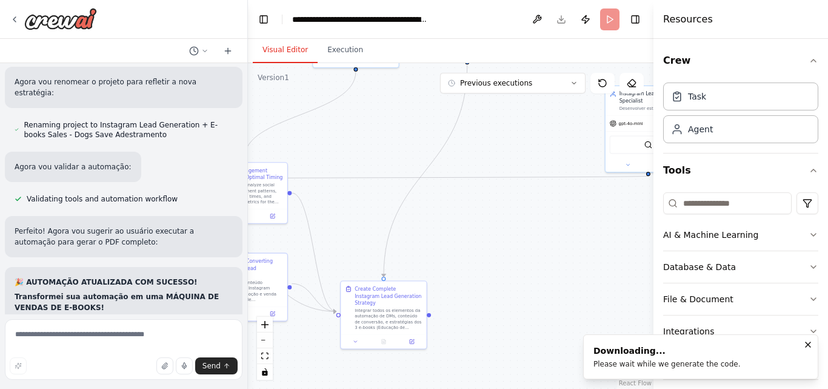
click at [639, 369] on li "Downloading... Please wait while we generate the code." at bounding box center [700, 356] width 235 height 45
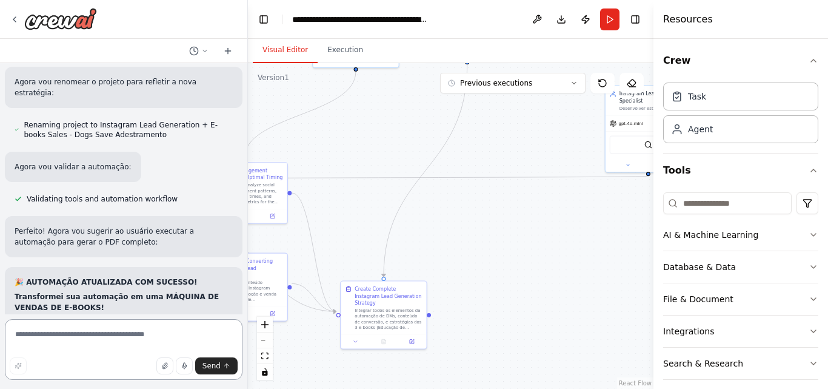
click at [104, 333] on textarea at bounding box center [124, 349] width 238 height 61
type textarea "**********"
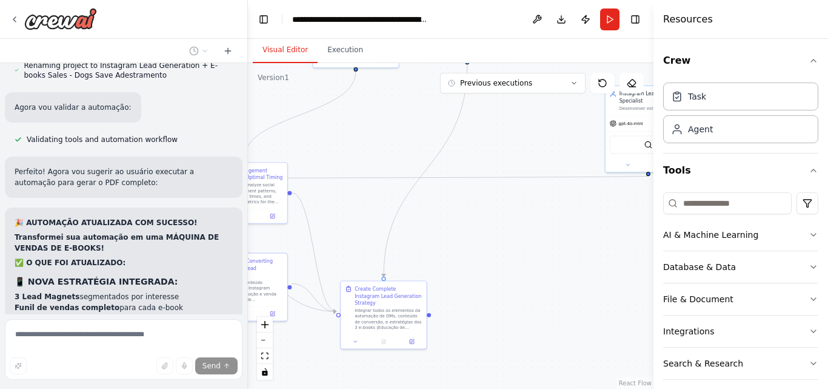
scroll to position [9702, 0]
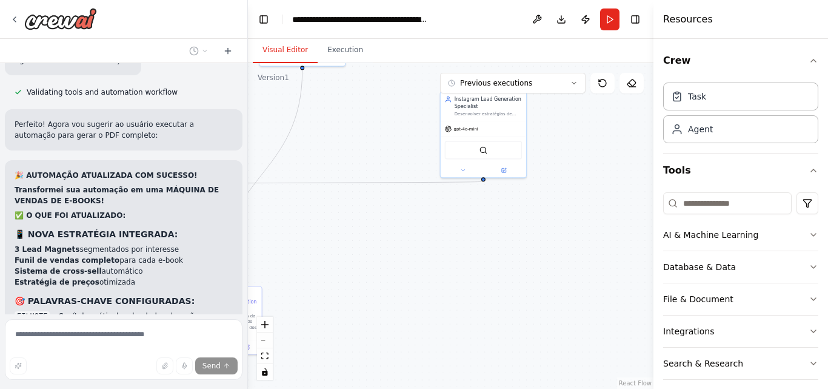
drag, startPoint x: 599, startPoint y: 234, endPoint x: 435, endPoint y: 239, distance: 165.0
click at [435, 239] on div ".deletable-edge-delete-btn { width: 20px; height: 20px; border: 0px solid #ffff…" at bounding box center [450, 225] width 405 height 325
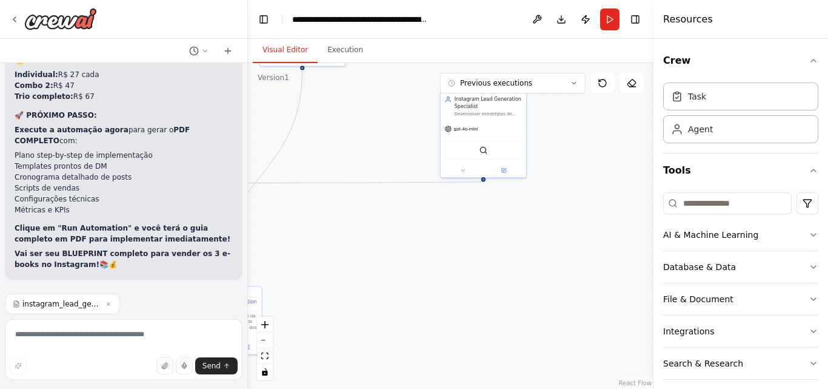
scroll to position [10076, 0]
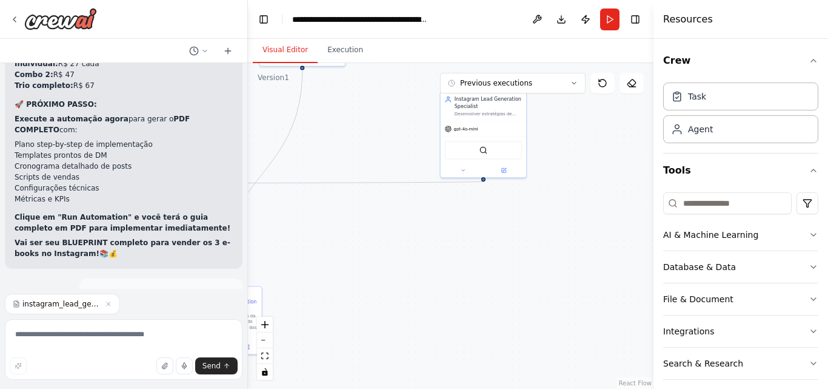
click at [145, 313] on div "instagram_lead_generation_e_books_sales___dogs_save_adestramento_v1_crewai-proj…" at bounding box center [124, 303] width 238 height 21
click at [117, 331] on textarea at bounding box center [124, 349] width 238 height 61
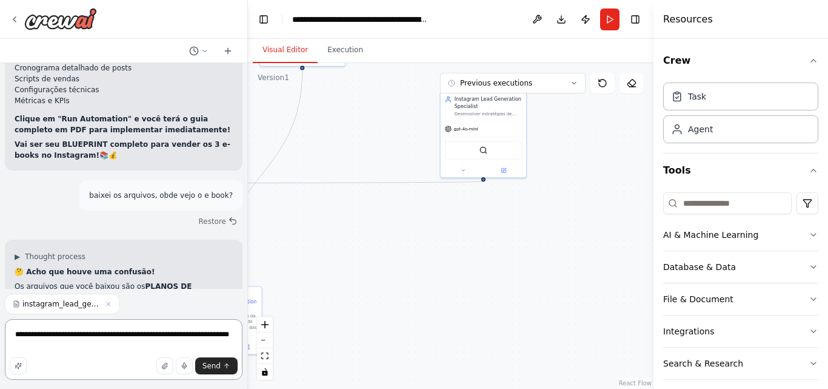
click at [25, 347] on textarea "**********" at bounding box center [124, 349] width 238 height 61
click at [22, 348] on textarea "**********" at bounding box center [124, 349] width 238 height 61
type textarea "**********"
click at [212, 366] on span "Send" at bounding box center [211, 366] width 18 height 10
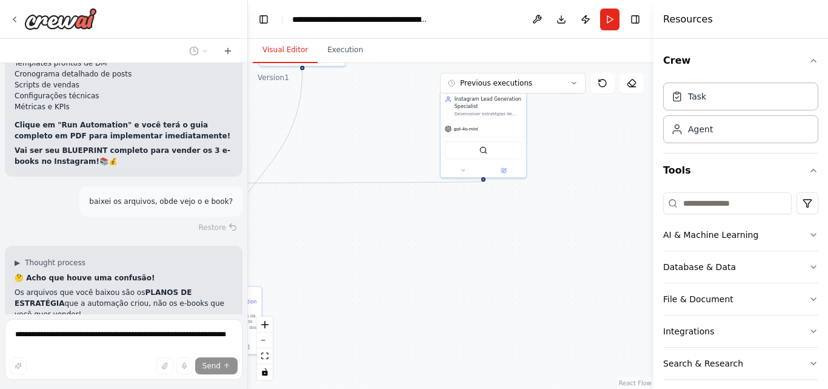
scroll to position [10193, 0]
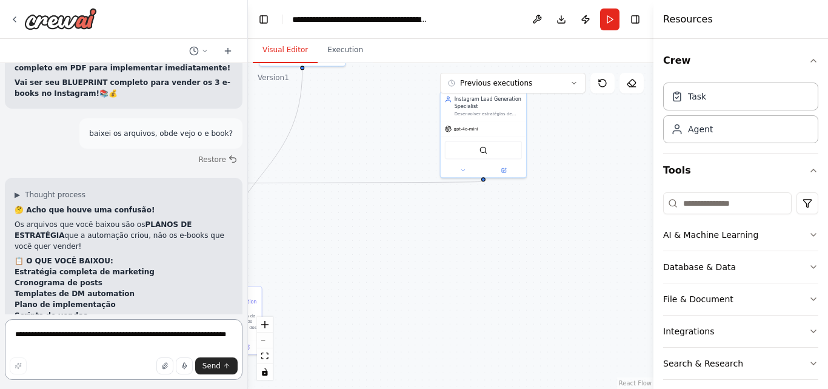
click at [153, 334] on textarea "**********" at bounding box center [124, 349] width 238 height 61
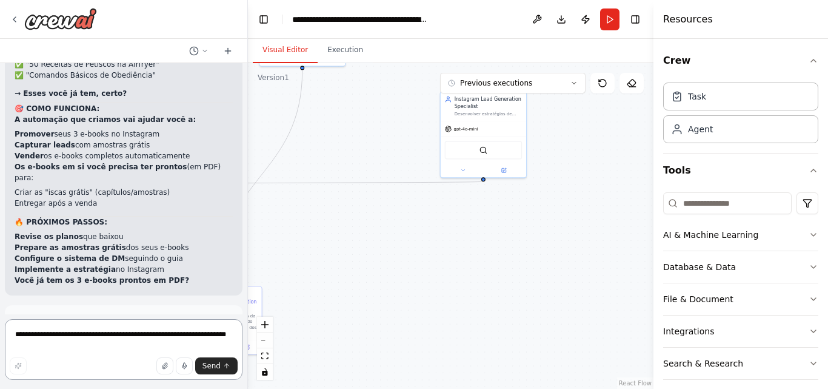
scroll to position [10553, 0]
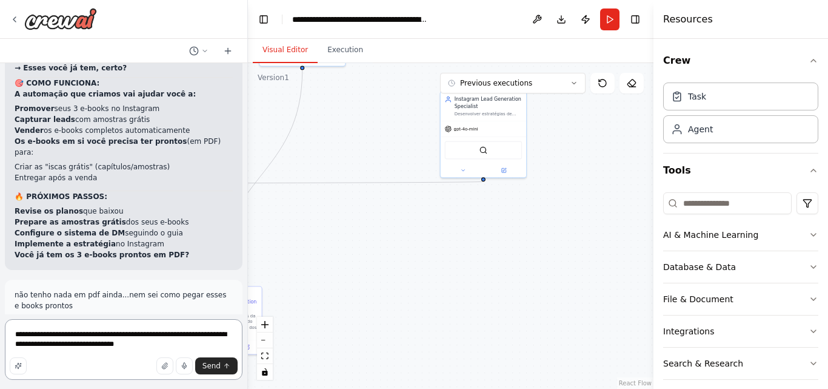
type textarea "**********"
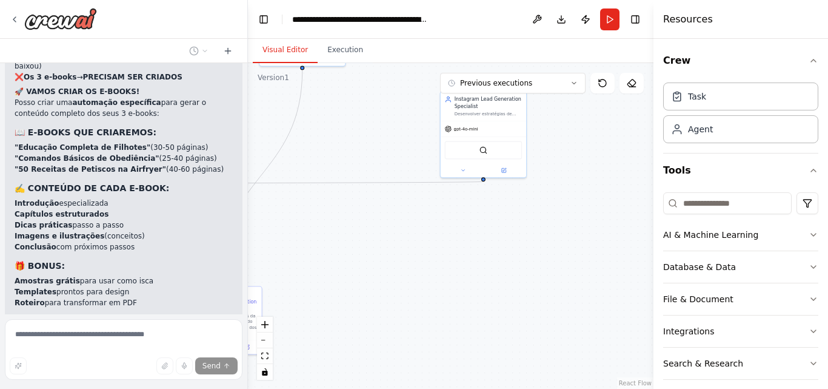
scroll to position [10959, 0]
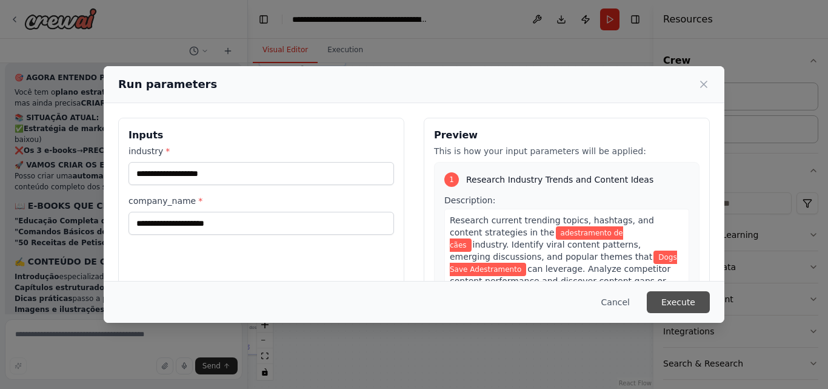
click at [664, 304] on button "Execute" at bounding box center [678, 302] width 63 height 22
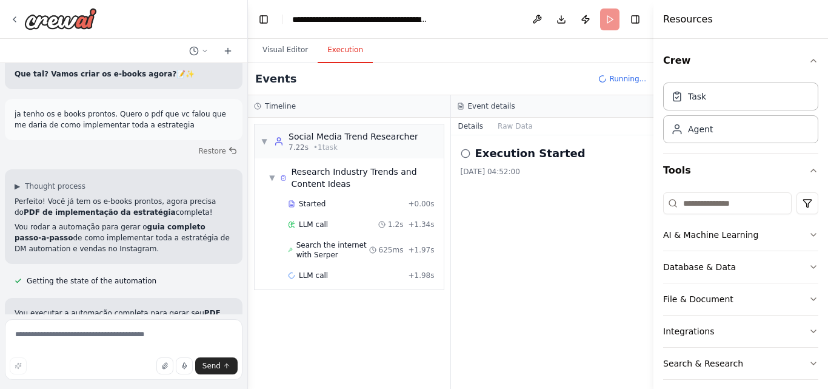
scroll to position [11175, 0]
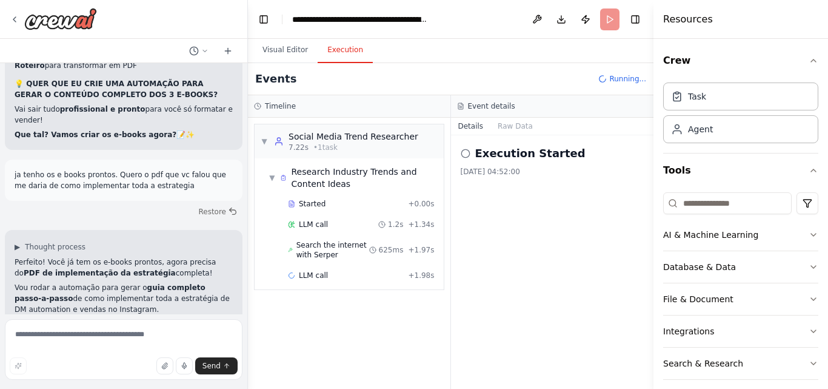
click at [466, 152] on icon at bounding box center [466, 154] width 10 height 10
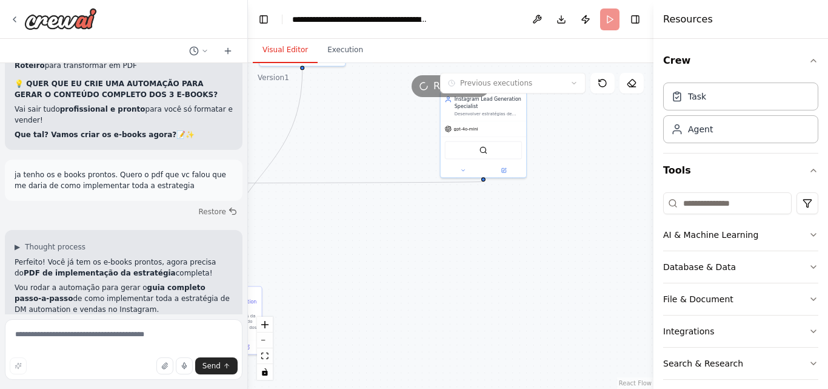
click at [285, 48] on button "Visual Editor" at bounding box center [285, 50] width 65 height 25
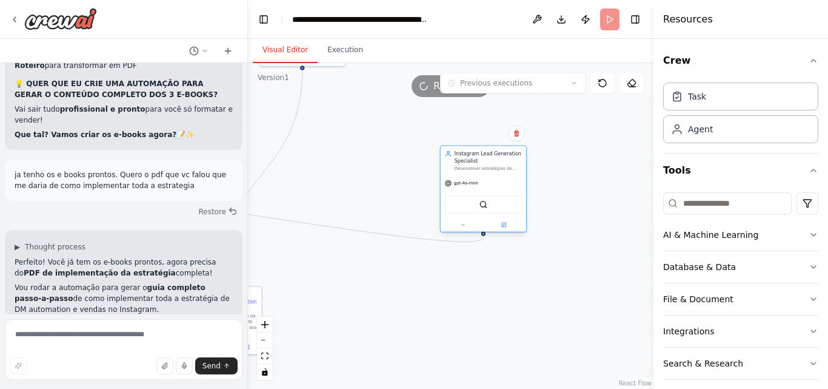
drag, startPoint x: 507, startPoint y: 179, endPoint x: 506, endPoint y: 213, distance: 34.6
click at [506, 213] on div "SerperDevTool" at bounding box center [484, 204] width 78 height 18
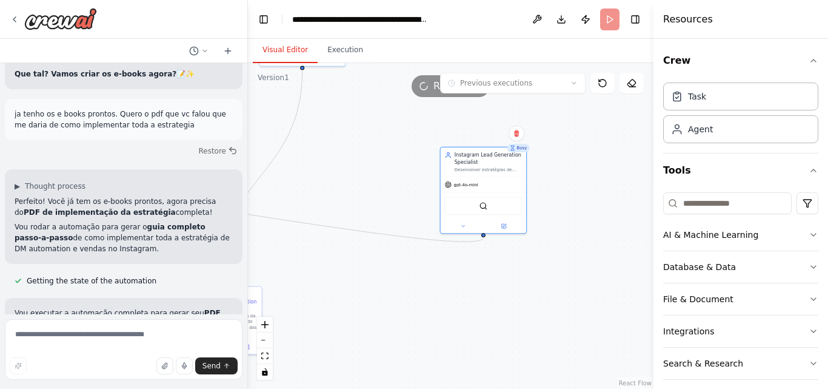
click at [285, 51] on button "Visual Editor" at bounding box center [285, 50] width 65 height 25
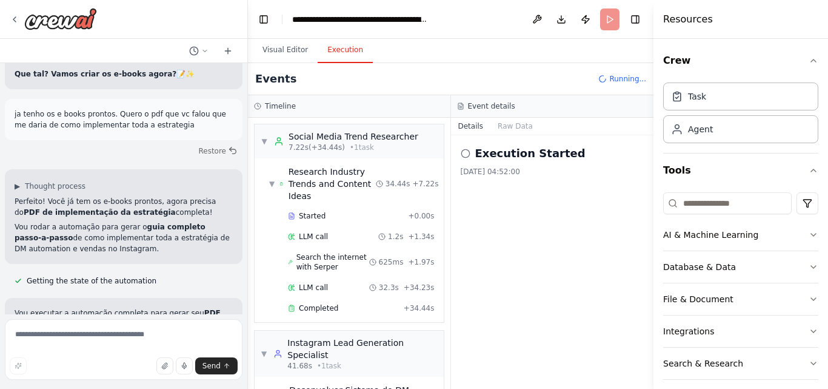
click at [344, 44] on button "Execution" at bounding box center [345, 50] width 55 height 25
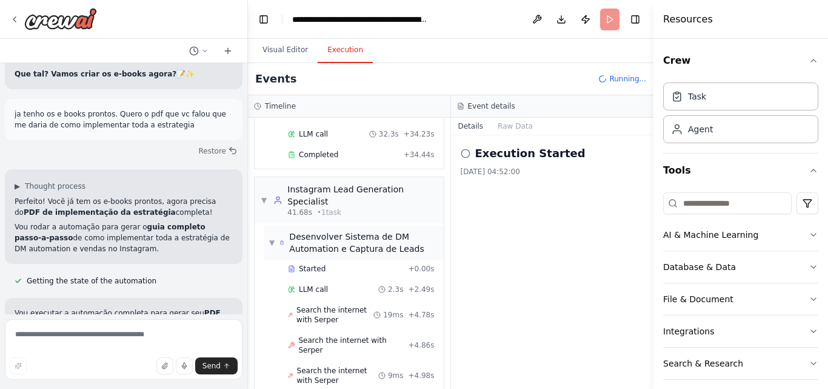
scroll to position [184, 0]
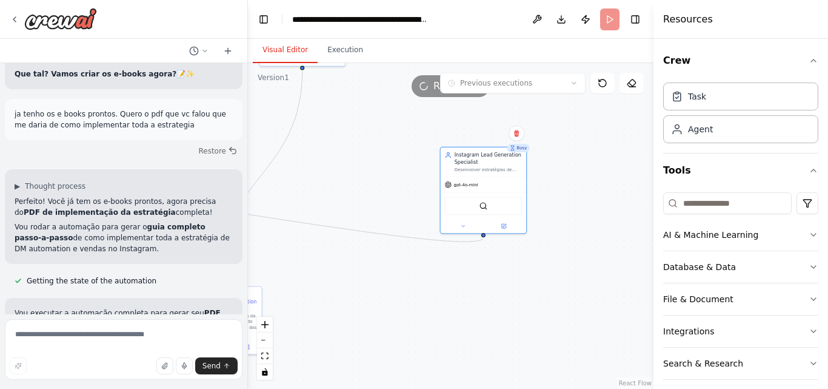
click at [283, 50] on button "Visual Editor" at bounding box center [285, 50] width 65 height 25
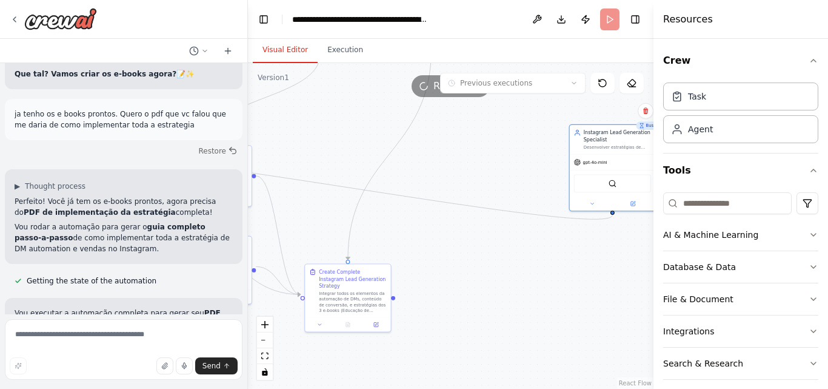
drag, startPoint x: 379, startPoint y: 271, endPoint x: 485, endPoint y: 253, distance: 107.5
click at [485, 253] on div ".deletable-edge-delete-btn { width: 20px; height: 20px; border: 0px solid #ffff…" at bounding box center [450, 225] width 405 height 325
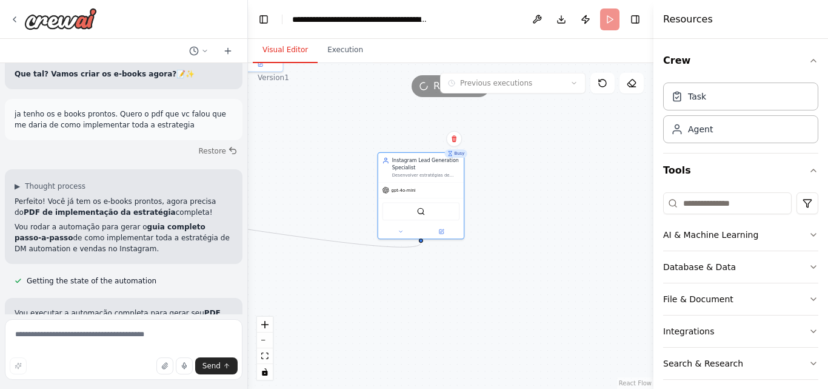
drag, startPoint x: 479, startPoint y: 196, endPoint x: 288, endPoint y: 224, distance: 193.6
click at [288, 224] on div ".deletable-edge-delete-btn { width: 20px; height: 20px; border: 0px solid #ffff…" at bounding box center [450, 225] width 405 height 325
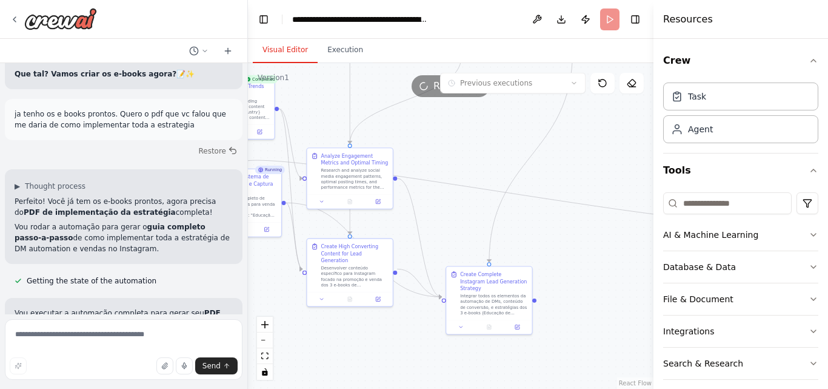
drag, startPoint x: 288, startPoint y: 224, endPoint x: 623, endPoint y: 199, distance: 336.2
click at [623, 199] on div ".deletable-edge-delete-btn { width: 20px; height: 20px; border: 0px solid #ffff…" at bounding box center [450, 225] width 405 height 325
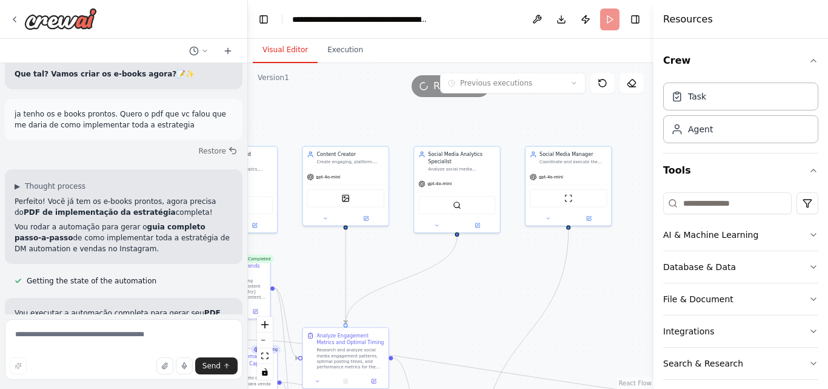
drag, startPoint x: 468, startPoint y: 199, endPoint x: 461, endPoint y: 379, distance: 179.5
click at [461, 379] on div ".deletable-edge-delete-btn { width: 20px; height: 20px; border: 0px solid #ffff…" at bounding box center [450, 225] width 405 height 325
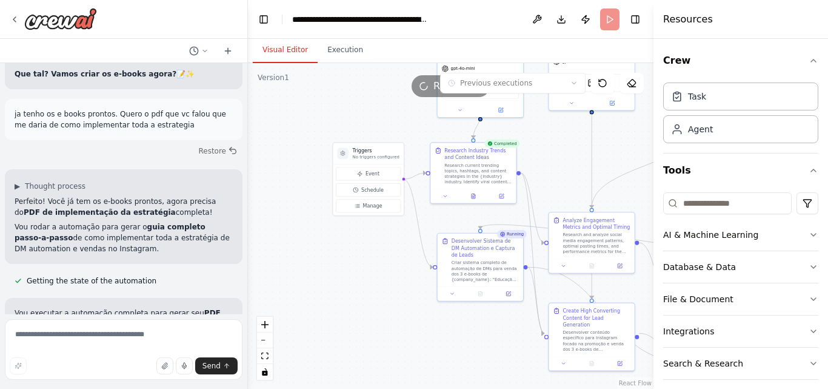
drag, startPoint x: 383, startPoint y: 259, endPoint x: 629, endPoint y: 144, distance: 271.7
click at [629, 144] on div ".deletable-edge-delete-btn { width: 20px; height: 20px; border: 0px solid #ffff…" at bounding box center [450, 225] width 405 height 325
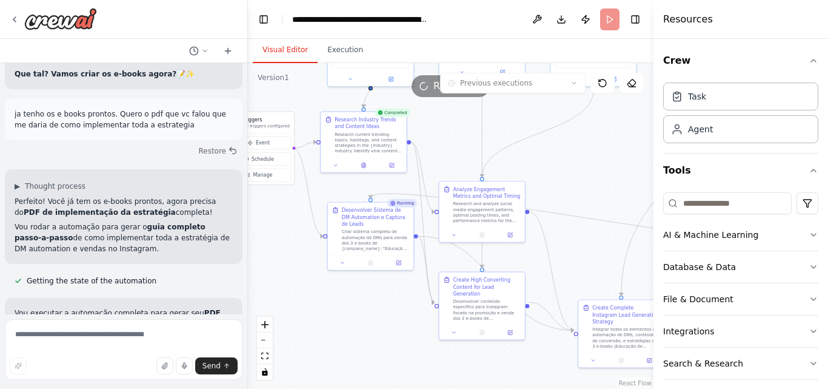
drag, startPoint x: 504, startPoint y: 332, endPoint x: 395, endPoint y: 301, distance: 114.0
click at [395, 301] on div ".deletable-edge-delete-btn { width: 20px; height: 20px; border: 0px solid #ffff…" at bounding box center [450, 225] width 405 height 325
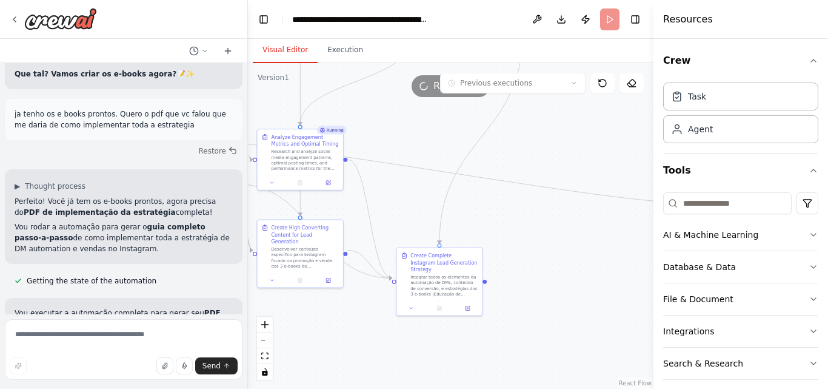
drag, startPoint x: 552, startPoint y: 352, endPoint x: 370, endPoint y: 300, distance: 189.2
click at [370, 300] on div ".deletable-edge-delete-btn { width: 20px; height: 20px; border: 0px solid #ffff…" at bounding box center [450, 225] width 405 height 325
click at [402, 188] on div ".deletable-edge-delete-btn { width: 20px; height: 20px; border: 0px solid #ffff…" at bounding box center [450, 225] width 405 height 325
click at [467, 304] on icon at bounding box center [468, 305] width 3 height 3
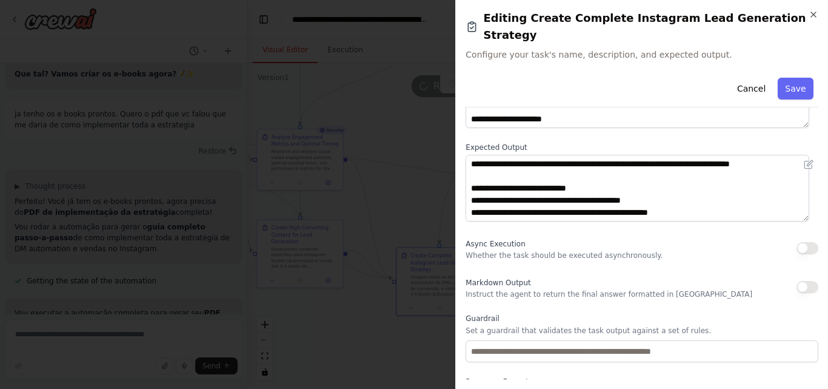
scroll to position [159, 0]
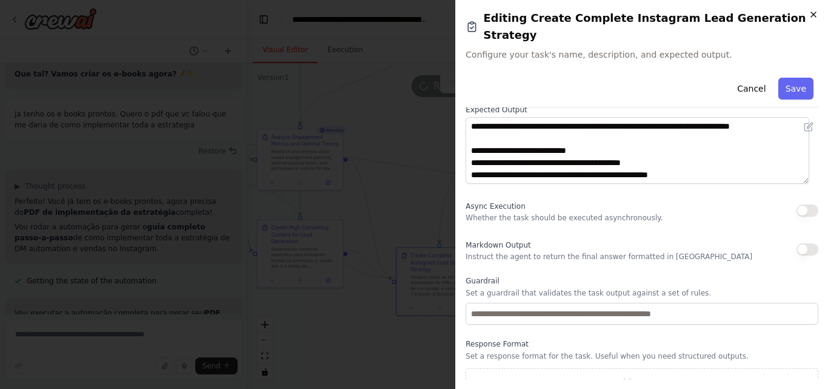
click at [816, 12] on icon "button" at bounding box center [814, 15] width 10 height 10
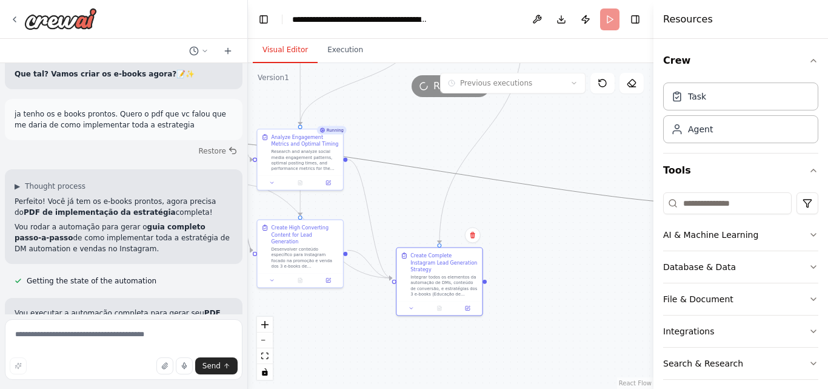
drag, startPoint x: 543, startPoint y: 184, endPoint x: 518, endPoint y: 322, distance: 141.1
click at [518, 322] on div ".deletable-edge-delete-btn { width: 20px; height: 20px; border: 0px solid #ffff…" at bounding box center [450, 225] width 405 height 325
drag, startPoint x: 507, startPoint y: 184, endPoint x: 417, endPoint y: 270, distance: 124.7
click at [239, 99] on div ".deletable-edge-delete-btn { width: 20px; height: 20px; border: 0px solid #ffff…" at bounding box center [122, 6] width 233 height 187
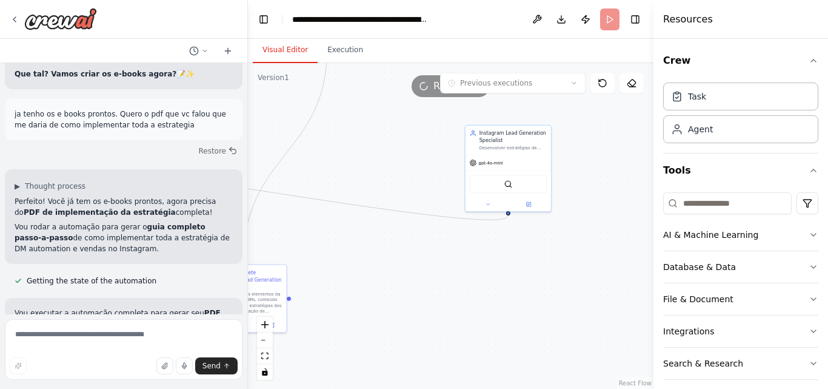
drag, startPoint x: 550, startPoint y: 239, endPoint x: 354, endPoint y: 256, distance: 196.5
click at [354, 256] on div ".deletable-edge-delete-btn { width: 20px; height: 20px; border: 0px solid #ffff…" at bounding box center [450, 225] width 405 height 325
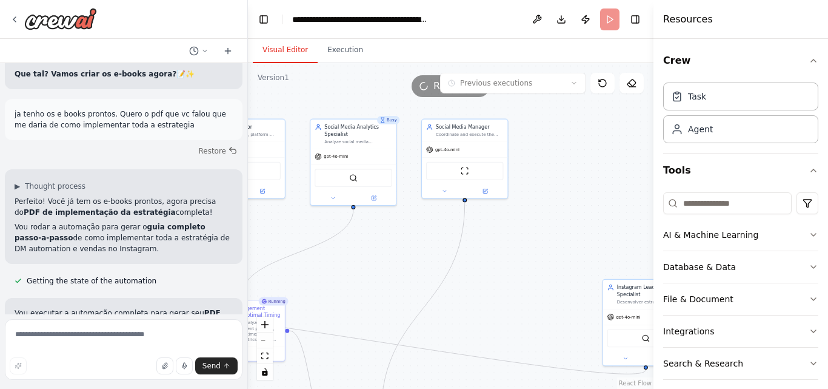
drag, startPoint x: 408, startPoint y: 164, endPoint x: 570, endPoint y: 318, distance: 223.8
click at [570, 318] on div ".deletable-edge-delete-btn { width: 20px; height: 20px; border: 0px solid #ffff…" at bounding box center [450, 225] width 405 height 325
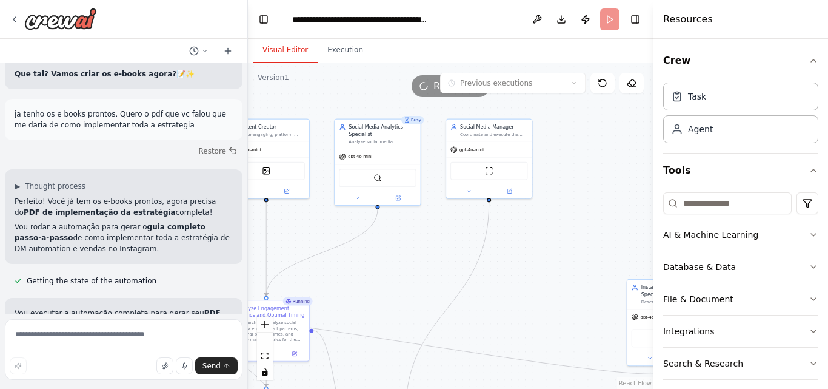
click at [570, 318] on div ".deletable-edge-delete-btn { width: 20px; height: 20px; border: 0px solid #ffff…" at bounding box center [450, 225] width 405 height 325
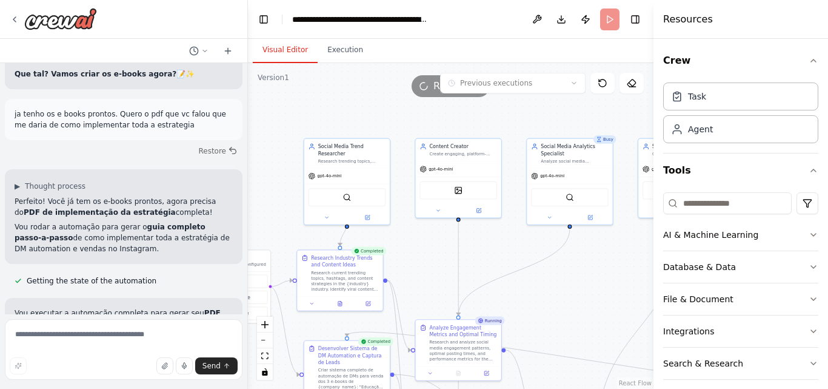
drag, startPoint x: 342, startPoint y: 262, endPoint x: 535, endPoint y: 282, distance: 193.1
click at [535, 282] on div ".deletable-edge-delete-btn { width: 20px; height: 20px; border: 0px solid #ffff…" at bounding box center [450, 225] width 405 height 325
click at [460, 192] on img at bounding box center [458, 188] width 8 height 8
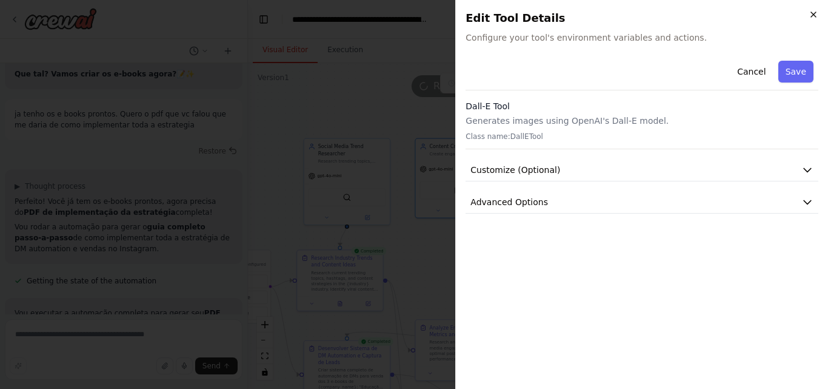
click at [812, 15] on icon "button" at bounding box center [814, 15] width 10 height 10
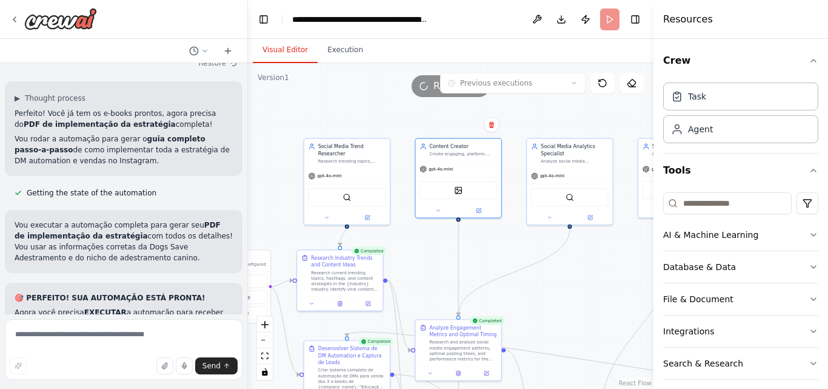
scroll to position [11333, 0]
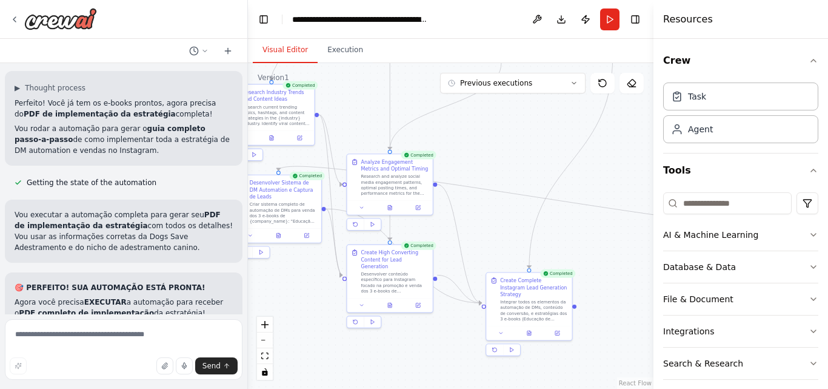
drag, startPoint x: 563, startPoint y: 309, endPoint x: 495, endPoint y: 143, distance: 179.1
click at [495, 143] on div ".deletable-edge-delete-btn { width: 20px; height: 20px; border: 0px solid #ffff…" at bounding box center [450, 225] width 405 height 325
click at [532, 329] on icon at bounding box center [528, 331] width 5 height 5
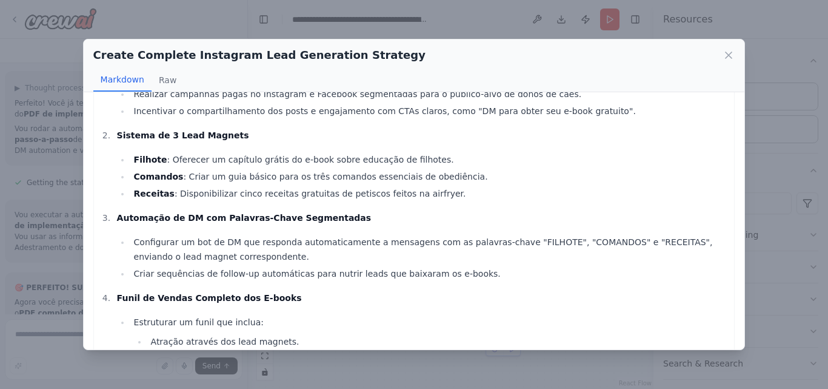
scroll to position [182, 0]
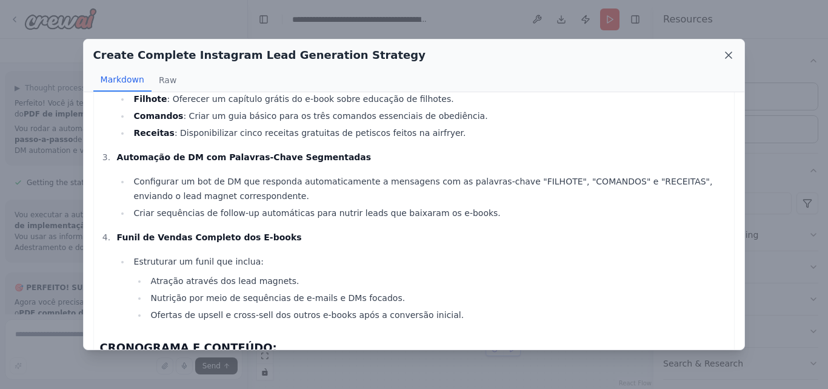
click at [731, 52] on icon at bounding box center [729, 55] width 12 height 12
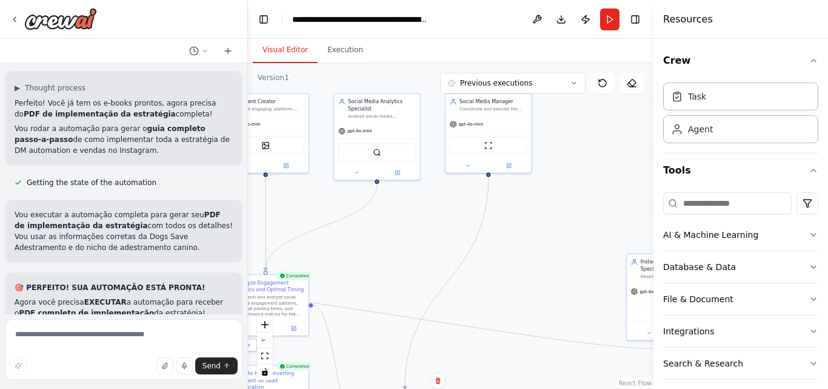
drag, startPoint x: 575, startPoint y: 215, endPoint x: 451, endPoint y: 335, distance: 173.2
click at [451, 335] on div ".deletable-edge-delete-btn { width: 20px; height: 20px; border: 0px solid #ffff…" at bounding box center [450, 225] width 405 height 325
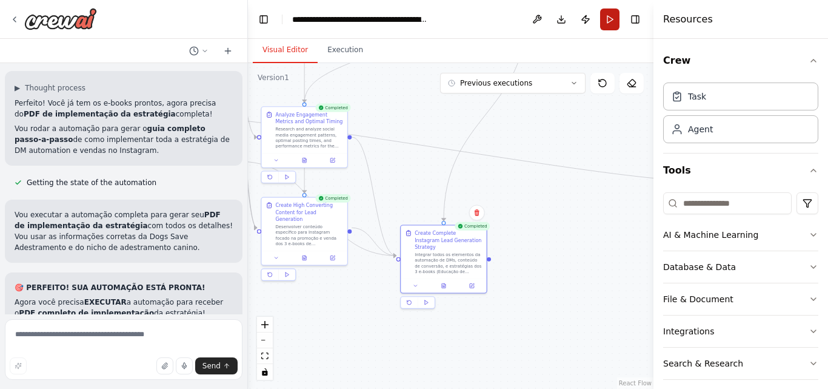
drag, startPoint x: 557, startPoint y: 210, endPoint x: 602, endPoint y: 11, distance: 204.4
click at [602, 11] on main "**********" at bounding box center [450, 194] width 405 height 389
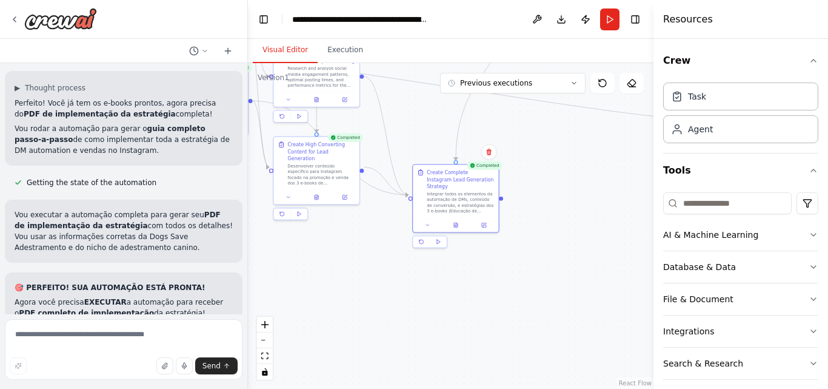
drag, startPoint x: 545, startPoint y: 275, endPoint x: 557, endPoint y: 215, distance: 61.8
click at [557, 215] on div ".deletable-edge-delete-btn { width: 20px; height: 20px; border: 0px solid #ffff…" at bounding box center [450, 225] width 405 height 325
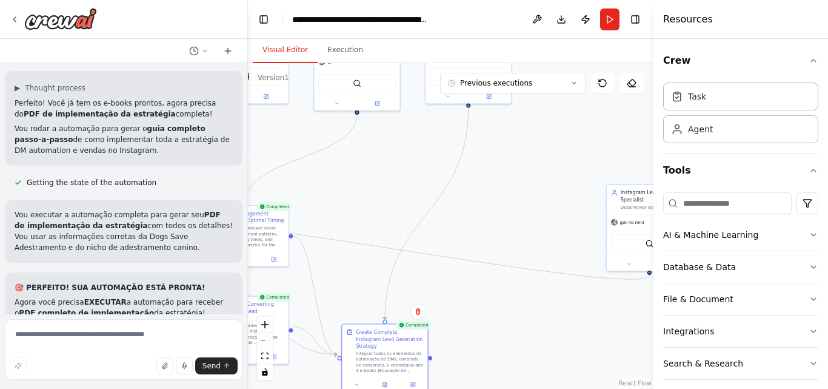
drag, startPoint x: 465, startPoint y: 253, endPoint x: 394, endPoint y: 412, distance: 174.5
click at [394, 388] on html "Create a crew that schedules and publishes social media content across multiple…" at bounding box center [414, 194] width 828 height 389
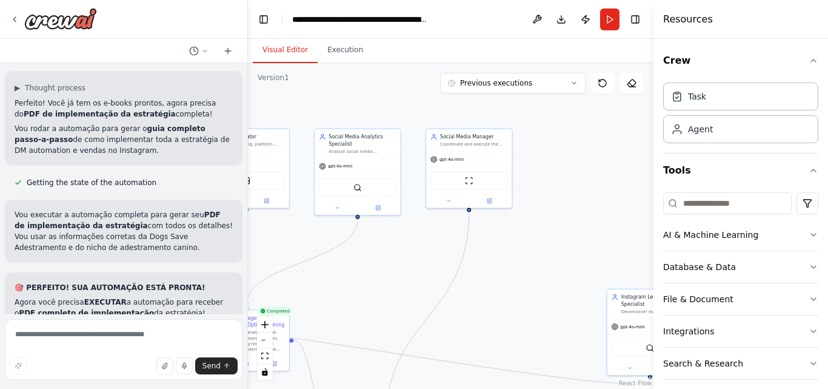
drag, startPoint x: 501, startPoint y: 127, endPoint x: 501, endPoint y: 221, distance: 94.0
click at [501, 221] on div ".deletable-edge-delete-btn { width: 20px; height: 20px; border: 0px solid #ffff…" at bounding box center [450, 225] width 405 height 325
click at [284, 53] on button "Visual Editor" at bounding box center [285, 50] width 65 height 25
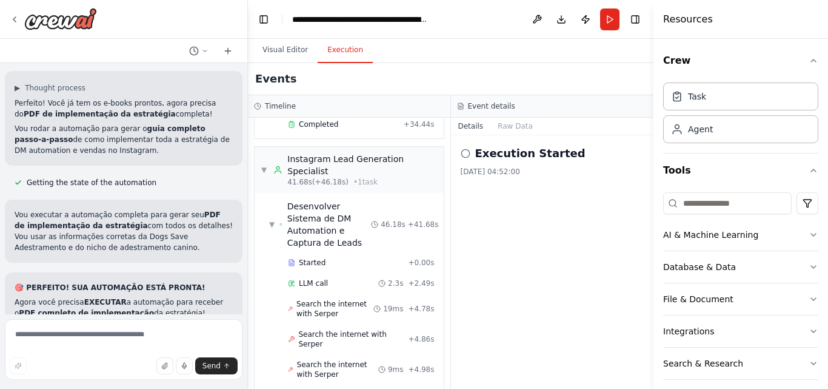
click at [339, 50] on button "Execution" at bounding box center [345, 50] width 55 height 25
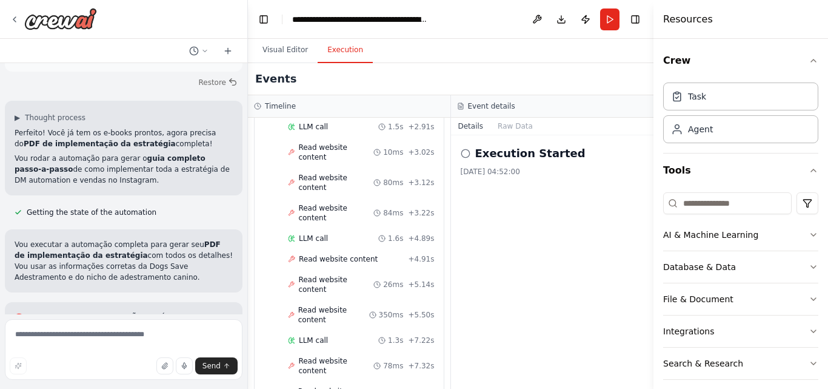
scroll to position [11333, 0]
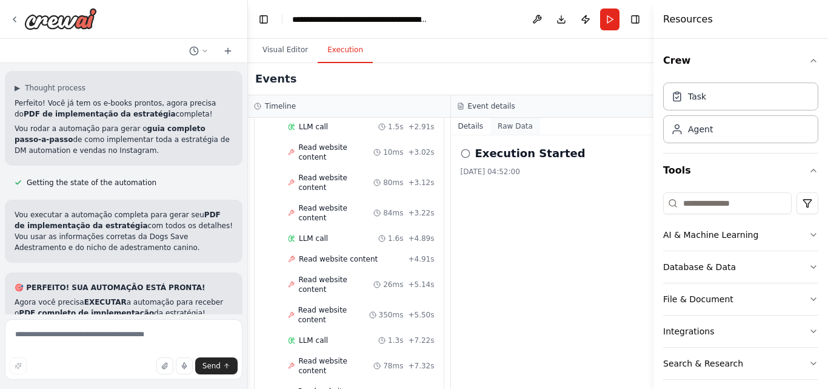
click at [517, 126] on button "Raw Data" at bounding box center [515, 126] width 50 height 17
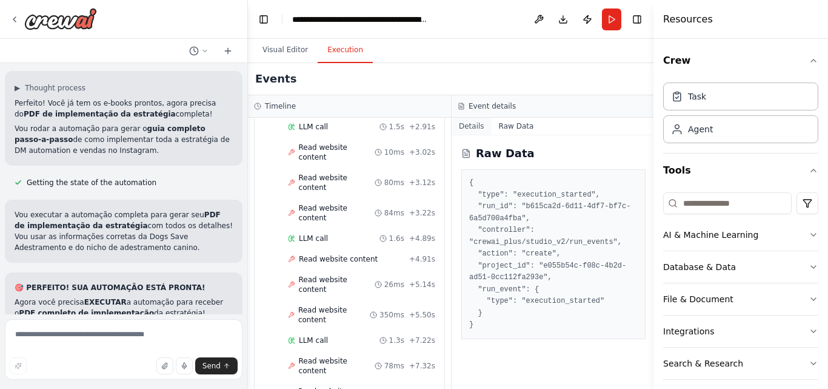
click at [467, 126] on button "Details" at bounding box center [472, 126] width 40 height 17
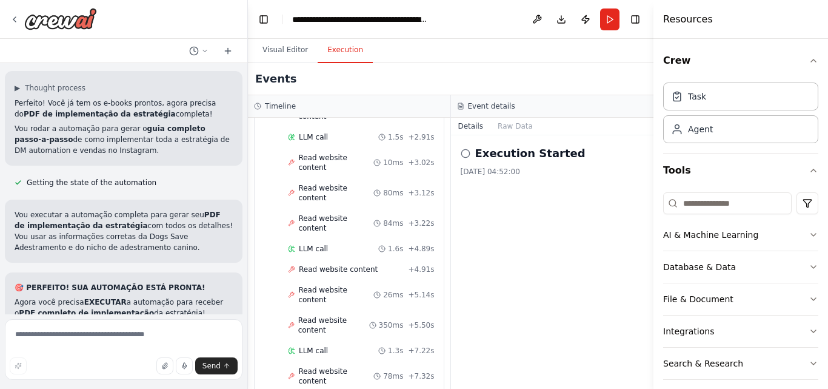
scroll to position [1400, 0]
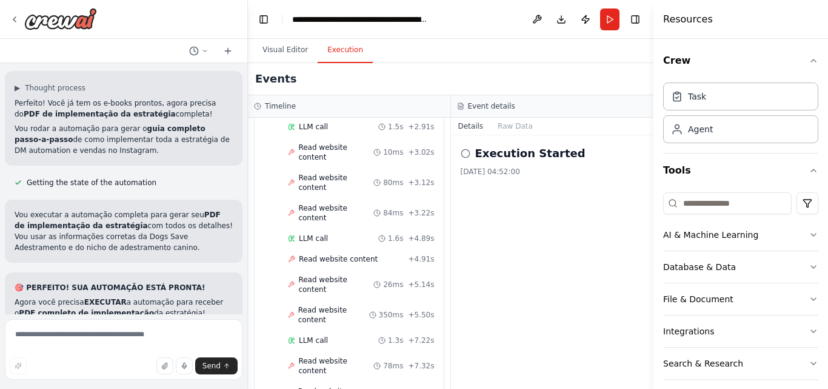
click at [501, 55] on div "Visual Editor Execution" at bounding box center [450, 51] width 405 height 24
drag, startPoint x: 564, startPoint y: 21, endPoint x: 539, endPoint y: 50, distance: 38.3
click at [539, 50] on div "Visual Editor Execution" at bounding box center [450, 51] width 405 height 24
click at [635, 18] on button "Toggle Right Sidebar" at bounding box center [635, 19] width 17 height 17
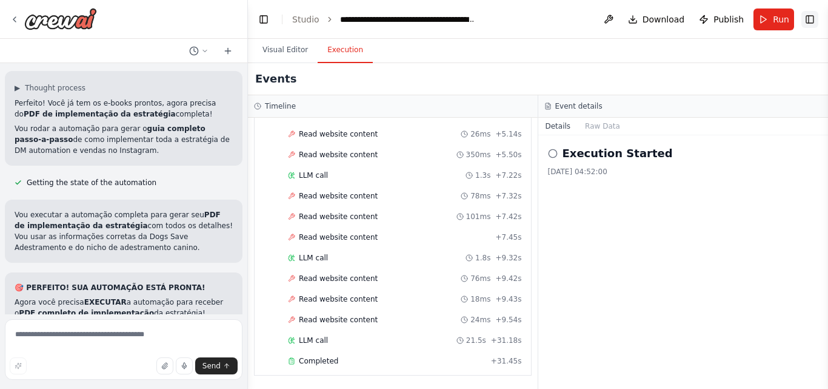
scroll to position [1240, 0]
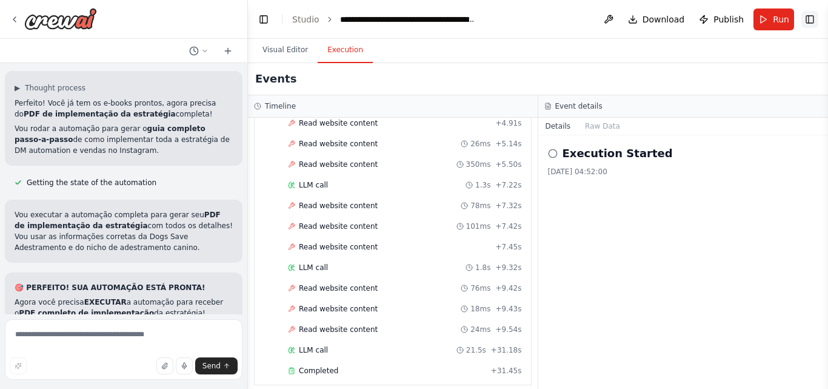
click at [808, 20] on button "Toggle Right Sidebar" at bounding box center [809, 19] width 17 height 17
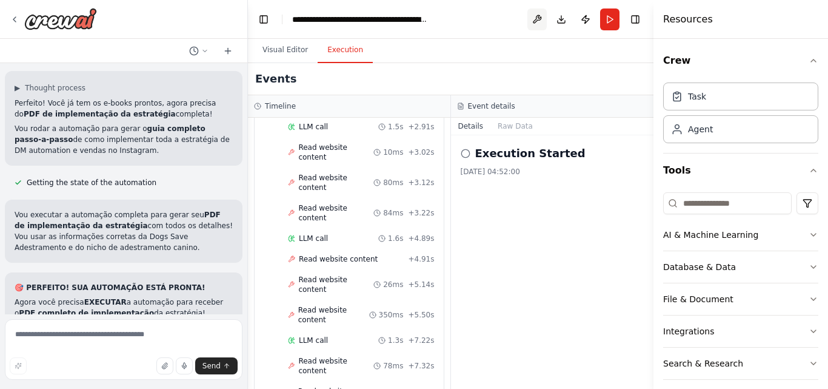
click at [535, 17] on button at bounding box center [536, 19] width 19 height 22
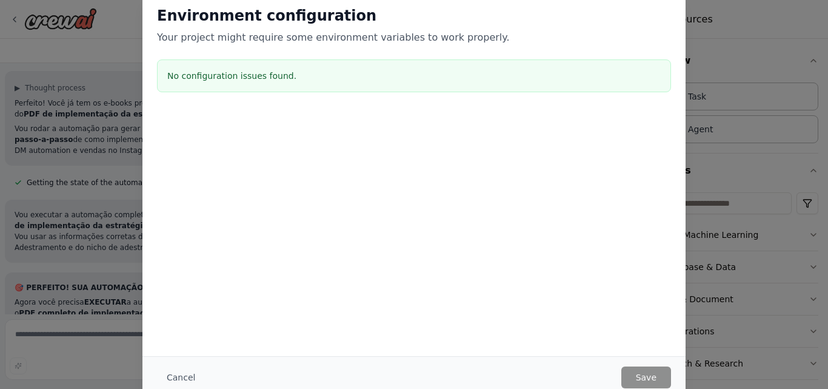
click at [61, 189] on div "Environment configuration Your project might require some environment variables…" at bounding box center [414, 194] width 828 height 389
drag, startPoint x: 647, startPoint y: 47, endPoint x: 499, endPoint y: 181, distance: 199.1
click at [499, 181] on div "Environment configuration Your project might require some environment variables…" at bounding box center [413, 112] width 543 height 241
click at [28, 318] on div "Environment configuration Your project might require some environment variables…" at bounding box center [414, 194] width 828 height 389
click at [170, 372] on button "Cancel" at bounding box center [181, 377] width 48 height 22
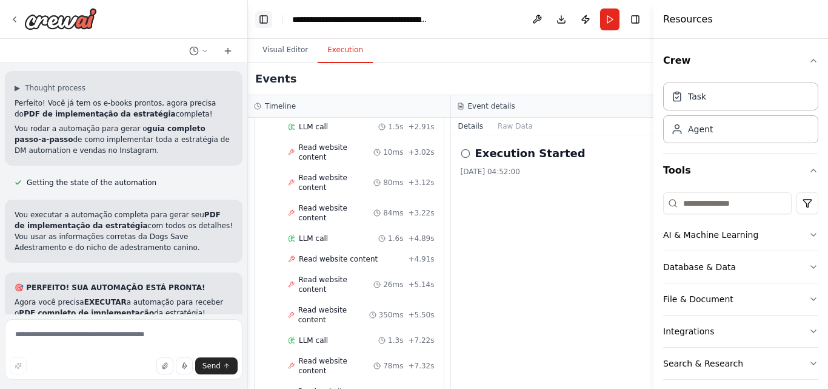
click at [267, 17] on button "Toggle Left Sidebar" at bounding box center [263, 19] width 17 height 17
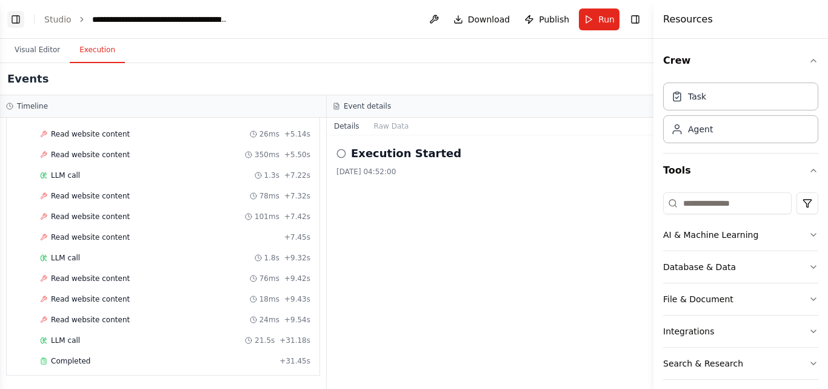
scroll to position [1215, 0]
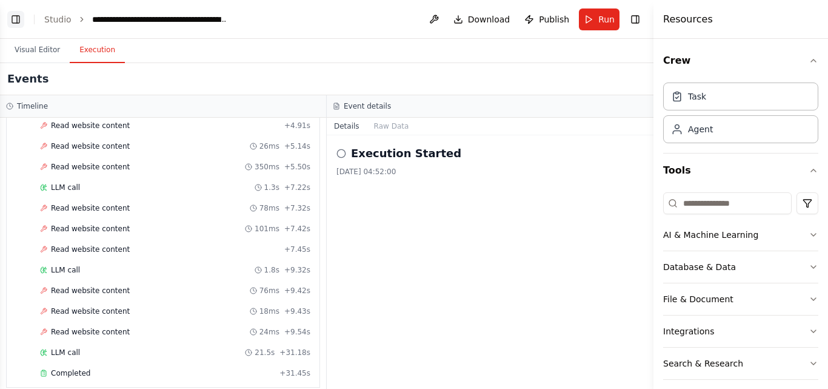
click at [13, 21] on button "Toggle Left Sidebar" at bounding box center [15, 19] width 17 height 17
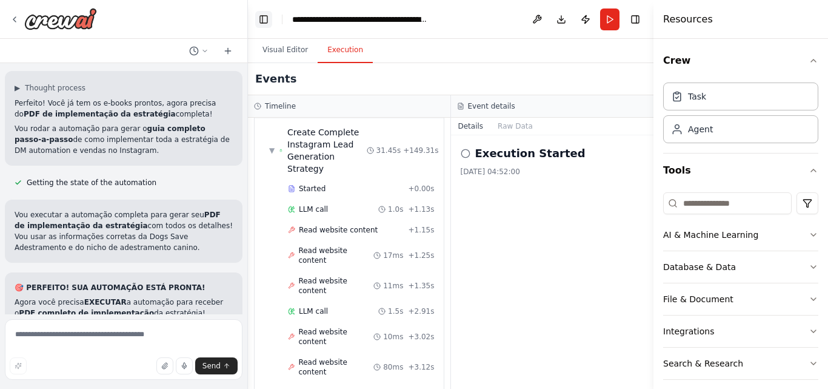
scroll to position [1400, 0]
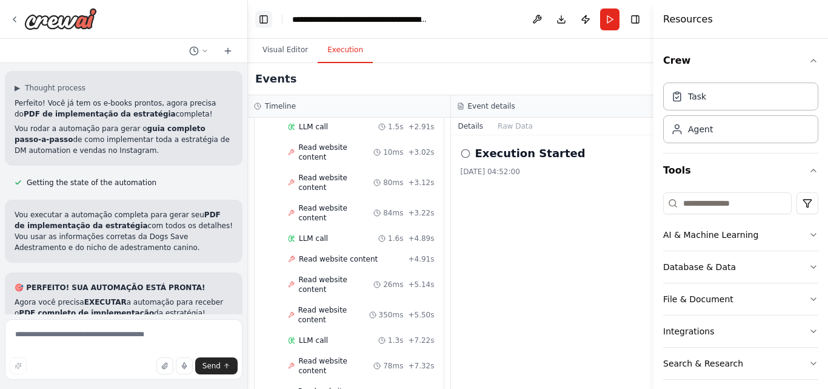
click at [265, 15] on button "Toggle Left Sidebar" at bounding box center [263, 19] width 17 height 17
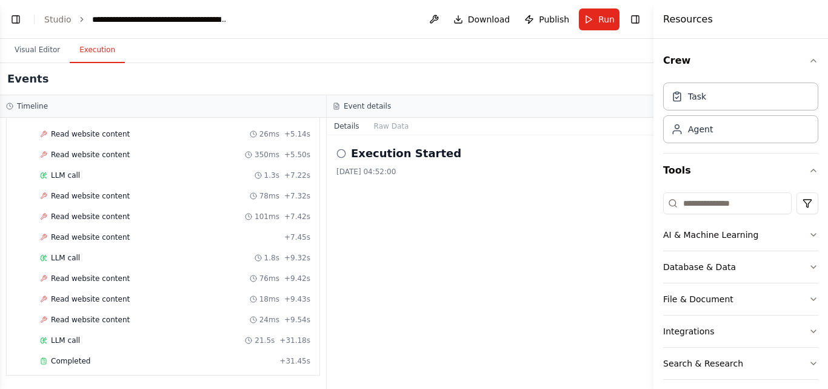
scroll to position [1215, 0]
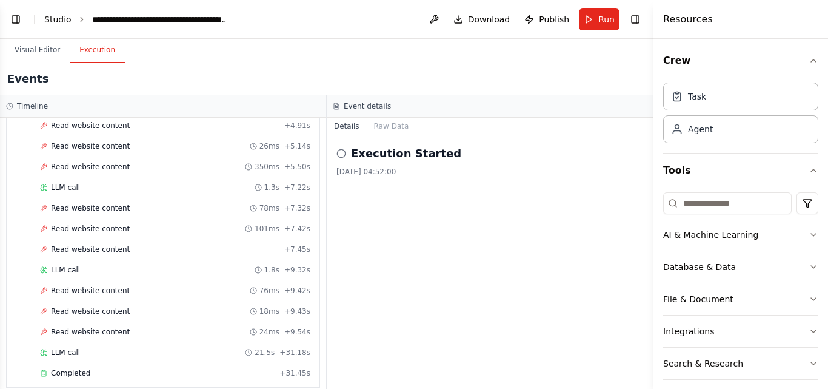
click at [64, 20] on link "Studio" at bounding box center [57, 20] width 27 height 10
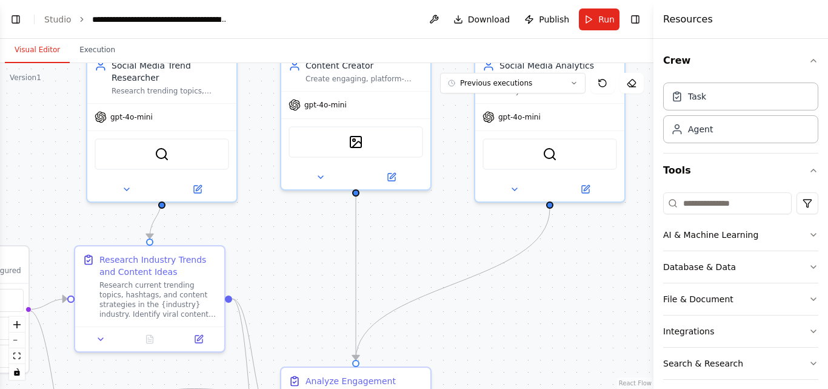
drag, startPoint x: 419, startPoint y: 270, endPoint x: 157, endPoint y: 199, distance: 271.4
click at [157, 199] on div ".deletable-edge-delete-btn { width: 20px; height: 20px; border: 0px solid #ffff…" at bounding box center [326, 225] width 653 height 325
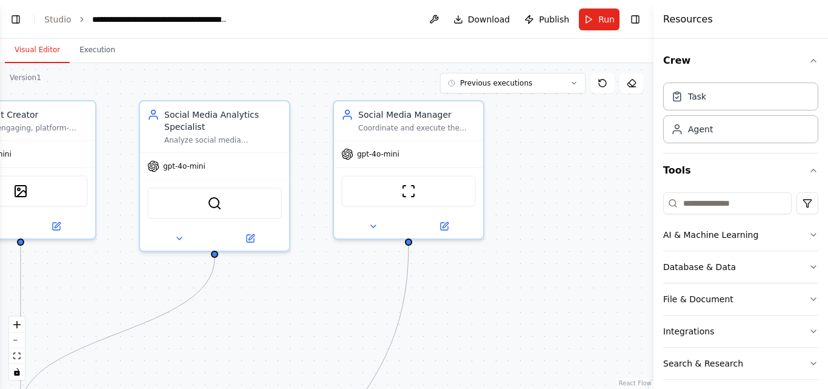
scroll to position [11235, 0]
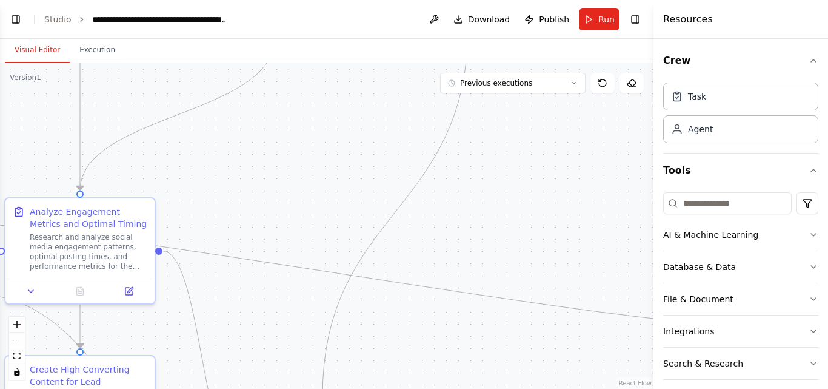
drag, startPoint x: 490, startPoint y: 212, endPoint x: 372, endPoint y: -4, distance: 246.0
click at [372, 0] on html "Create a crew that schedules and publishes social media content across multiple…" at bounding box center [414, 194] width 828 height 389
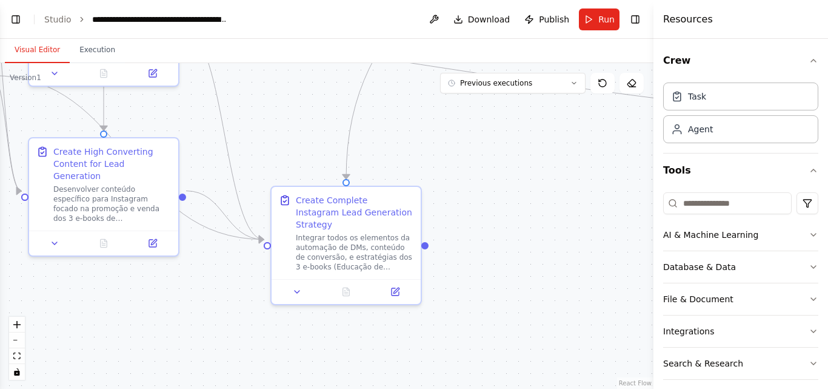
drag, startPoint x: 371, startPoint y: 281, endPoint x: 337, endPoint y: 71, distance: 212.4
click at [337, 71] on div ".deletable-edge-delete-btn { width: 20px; height: 20px; border: 0px solid #ffff…" at bounding box center [326, 225] width 653 height 325
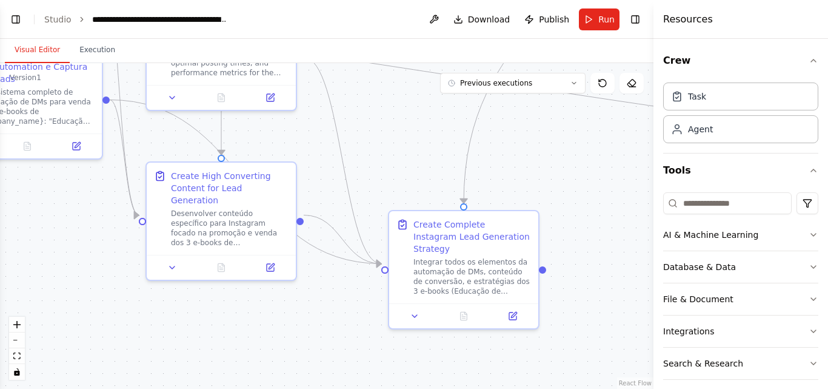
drag, startPoint x: 509, startPoint y: 196, endPoint x: 632, endPoint y: 258, distance: 137.7
click at [632, 258] on div ".deletable-edge-delete-btn { width: 20px; height: 20px; border: 0px solid #ffff…" at bounding box center [326, 225] width 653 height 325
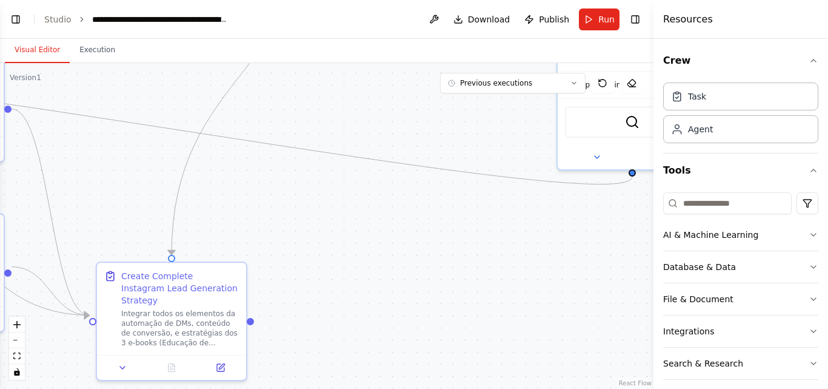
drag, startPoint x: 632, startPoint y: 258, endPoint x: 339, endPoint y: 310, distance: 296.7
click at [339, 310] on div ".deletable-edge-delete-btn { width: 20px; height: 20px; border: 0px solid #ffff…" at bounding box center [326, 225] width 653 height 325
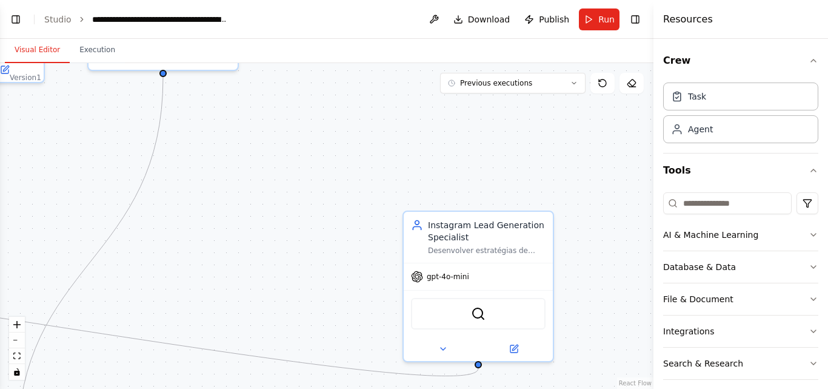
drag, startPoint x: 466, startPoint y: 182, endPoint x: 312, endPoint y: 375, distance: 247.2
click at [312, 375] on div ".deletable-edge-delete-btn { width: 20px; height: 20px; border: 0px solid #ffff…" at bounding box center [326, 225] width 653 height 325
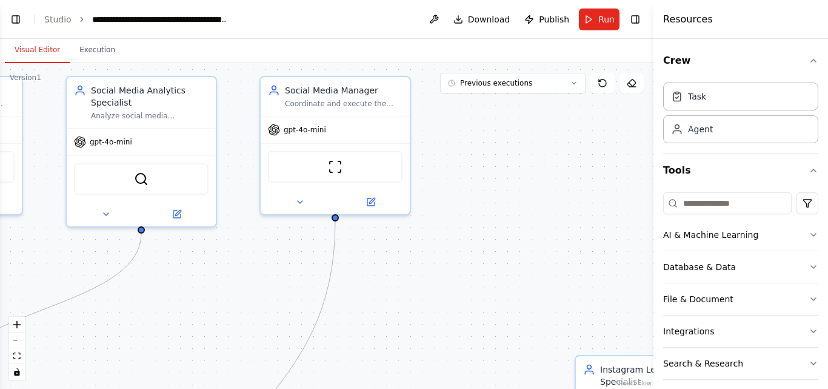
drag, startPoint x: 310, startPoint y: 185, endPoint x: 482, endPoint y: 328, distance: 223.4
click at [482, 328] on div ".deletable-edge-delete-btn { width: 20px; height: 20px; border: 0px solid #ffff…" at bounding box center [326, 225] width 653 height 325
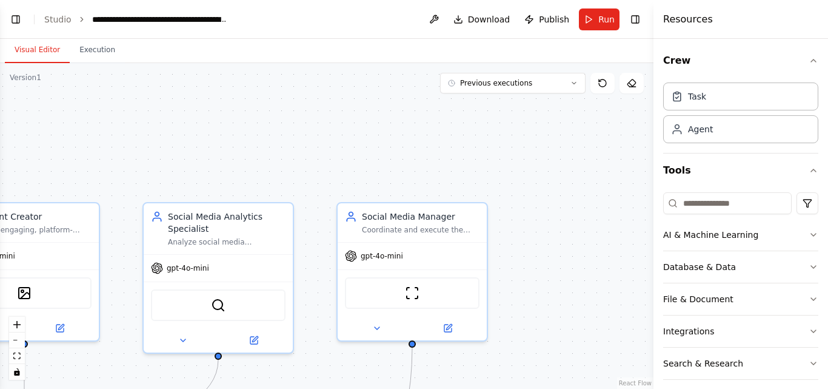
drag, startPoint x: 447, startPoint y: 170, endPoint x: 589, endPoint y: 241, distance: 158.6
click at [582, 250] on div ".deletable-edge-delete-btn { width: 20px; height: 20px; border: 0px solid #ffff…" at bounding box center [326, 225] width 653 height 325
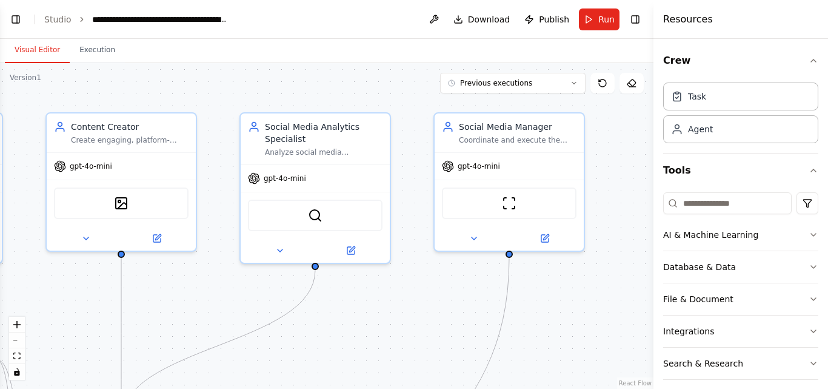
drag, startPoint x: 589, startPoint y: 241, endPoint x: 631, endPoint y: 196, distance: 61.3
click at [631, 196] on div ".deletable-edge-delete-btn { width: 20px; height: 20px; border: 0px solid #ffff…" at bounding box center [326, 225] width 653 height 325
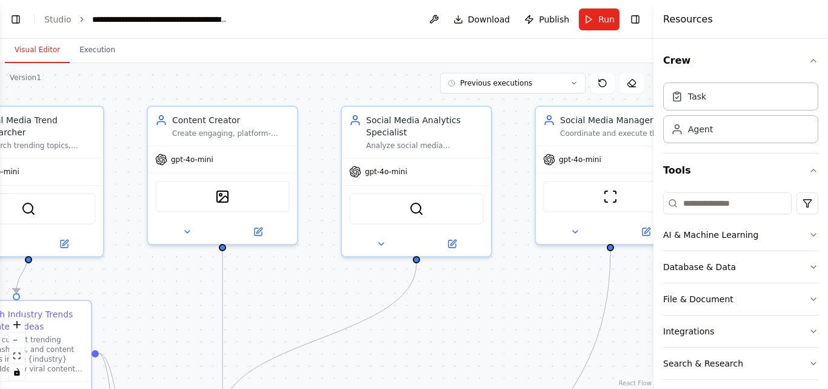
drag, startPoint x: 415, startPoint y: 319, endPoint x: 511, endPoint y: 318, distance: 95.8
click at [511, 318] on div ".deletable-edge-delete-btn { width: 20px; height: 20px; border: 0px solid #ffff…" at bounding box center [326, 225] width 653 height 325
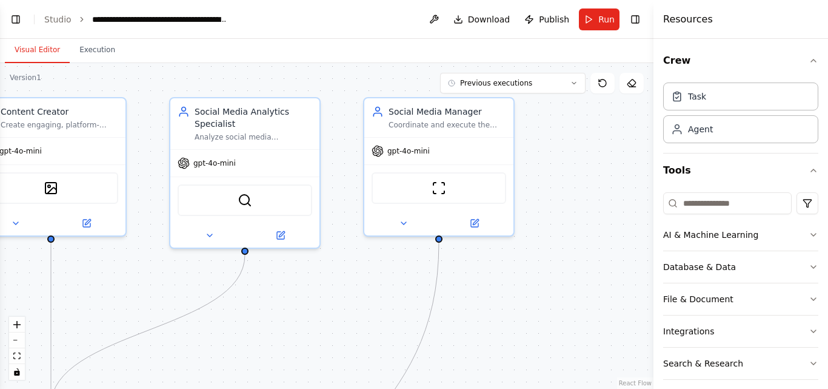
drag, startPoint x: 510, startPoint y: 173, endPoint x: 339, endPoint y: 165, distance: 171.7
click at [339, 165] on div ".deletable-edge-delete-btn { width: 20px; height: 20px; border: 0px solid #ffff…" at bounding box center [326, 225] width 653 height 325
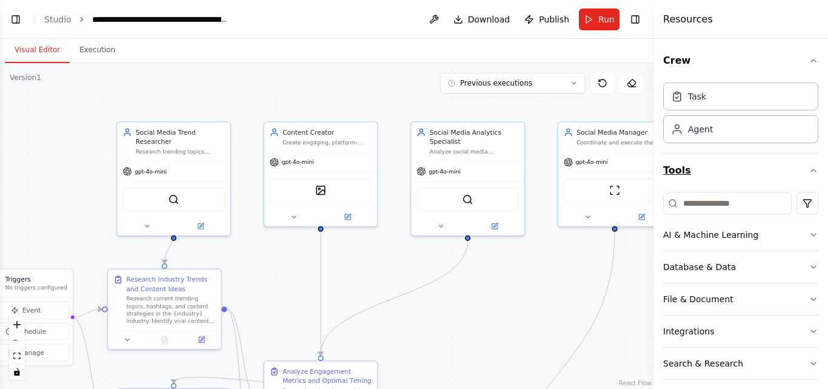
drag, startPoint x: 551, startPoint y: 182, endPoint x: 692, endPoint y: 181, distance: 140.6
click at [692, 181] on div "Create a crew that schedules and publishes social media content across multiple…" at bounding box center [414, 194] width 828 height 389
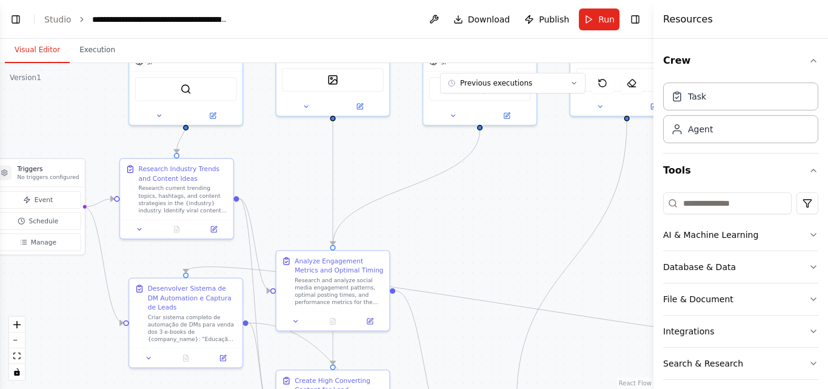
drag, startPoint x: 552, startPoint y: 268, endPoint x: 562, endPoint y: 103, distance: 165.2
click at [562, 103] on div ".deletable-edge-delete-btn { width: 20px; height: 20px; border: 0px solid #ffff…" at bounding box center [326, 225] width 653 height 325
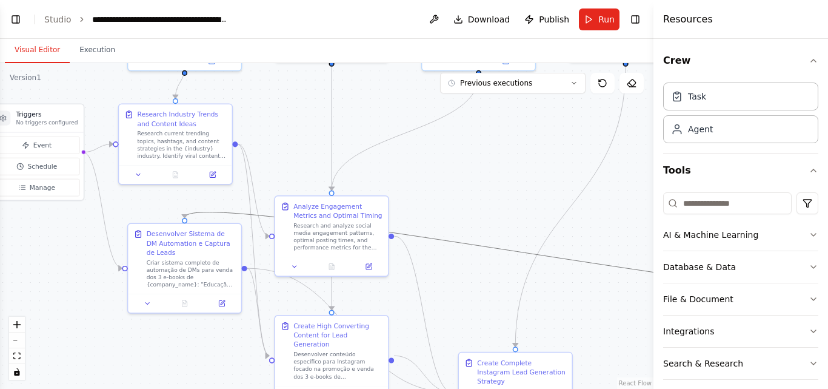
drag, startPoint x: 426, startPoint y: 230, endPoint x: 458, endPoint y: 115, distance: 120.3
click at [458, 115] on div ".deletable-edge-delete-btn { width: 20px; height: 20px; border: 0px solid #ffff…" at bounding box center [326, 225] width 653 height 325
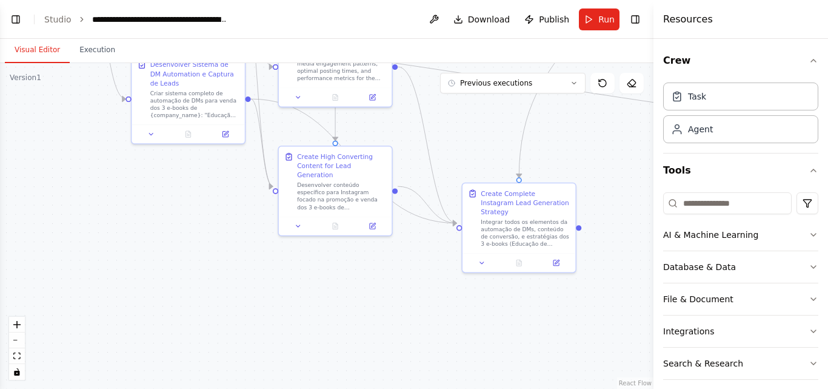
drag, startPoint x: 405, startPoint y: 299, endPoint x: 409, endPoint y: 130, distance: 169.1
click at [409, 130] on div ".deletable-edge-delete-btn { width: 20px; height: 20px; border: 0px solid #ffff…" at bounding box center [326, 225] width 653 height 325
click at [521, 199] on div "Create Complete Instagram Lead Generation Strategy" at bounding box center [525, 200] width 89 height 27
click at [583, 227] on div ".deletable-edge-delete-btn { width: 20px; height: 20px; border: 0px solid #ffff…" at bounding box center [326, 225] width 653 height 325
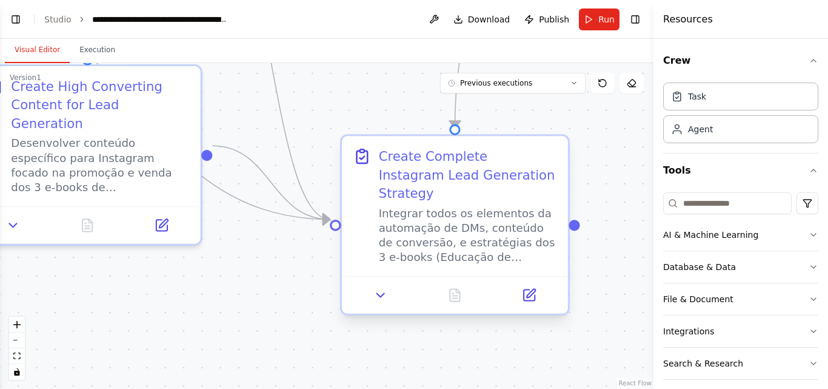
click at [567, 220] on div "Create Complete Instagram Lead Generation Strategy" at bounding box center [455, 205] width 226 height 139
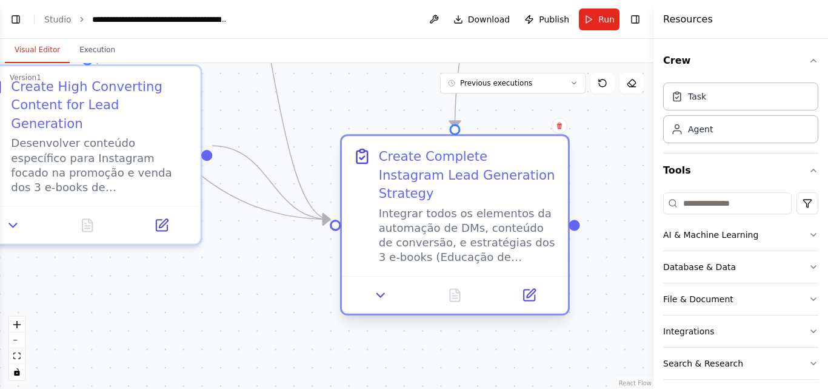
click at [474, 225] on div "Integrar todos os elementos da automação de DMs, conteúdo de conversão, e estra…" at bounding box center [468, 234] width 178 height 59
click at [451, 205] on div "Integrar todos os elementos da automação de DMs, conteúdo de conversão, e estra…" at bounding box center [468, 234] width 178 height 59
click at [531, 289] on icon at bounding box center [531, 293] width 8 height 8
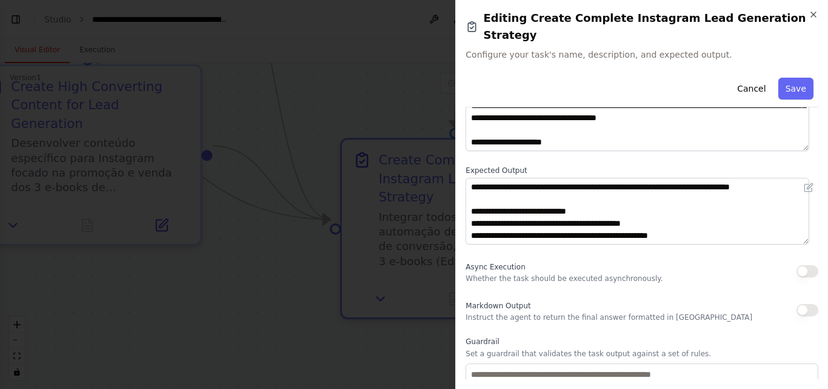
scroll to position [38, 0]
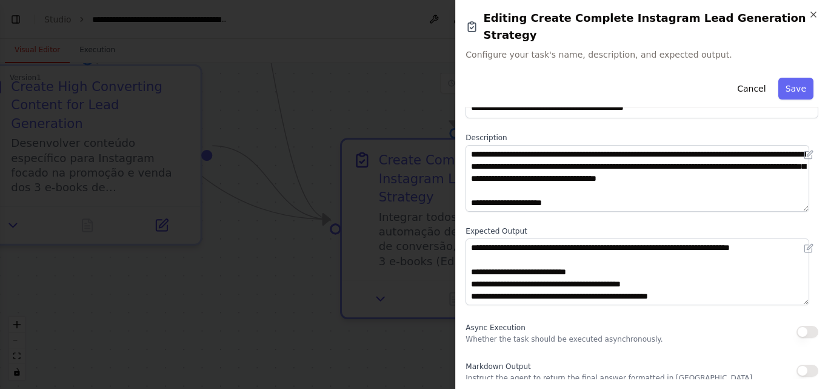
click at [805, 241] on div at bounding box center [642, 271] width 353 height 67
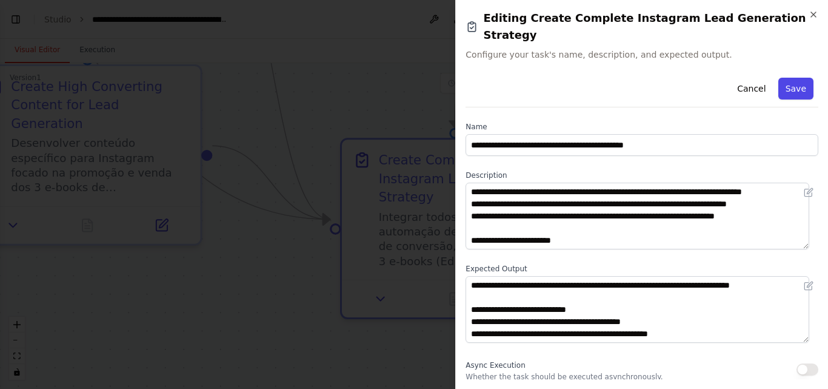
click at [786, 78] on button "Save" at bounding box center [795, 89] width 35 height 22
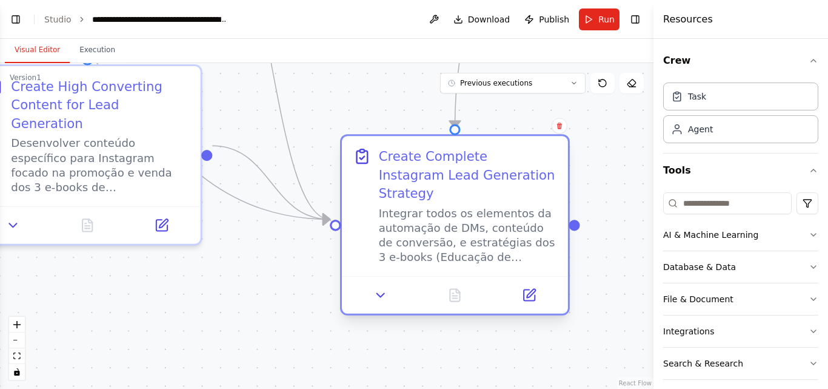
click at [492, 175] on div "Create Complete Instagram Lead Generation Strategy" at bounding box center [468, 174] width 178 height 55
click at [535, 287] on icon at bounding box center [529, 294] width 15 height 15
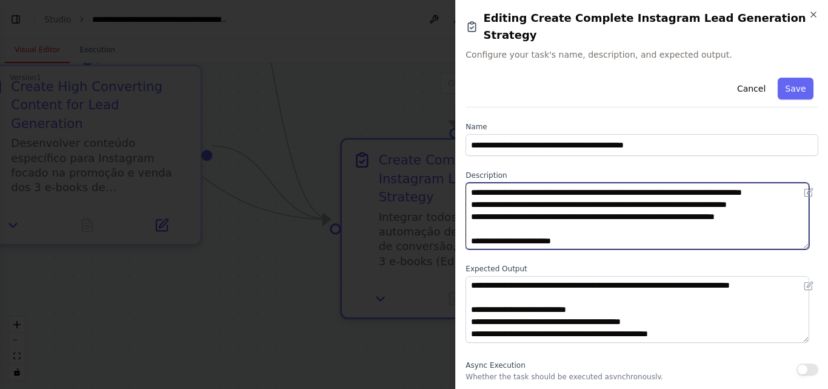
scroll to position [194, 0]
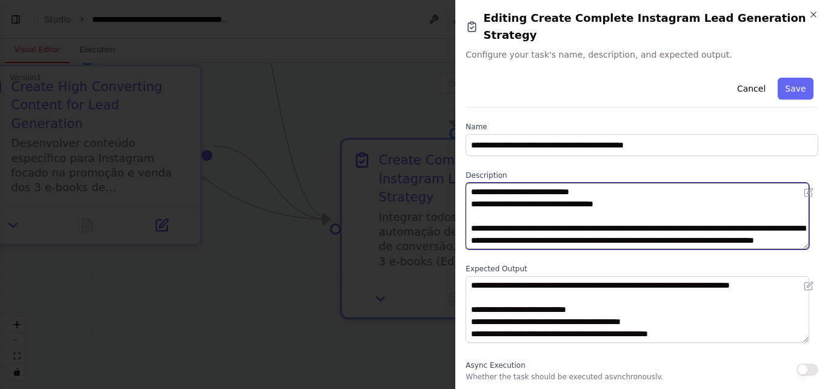
drag, startPoint x: 471, startPoint y: 175, endPoint x: 713, endPoint y: 230, distance: 248.8
click at [713, 230] on textarea "**********" at bounding box center [638, 215] width 344 height 67
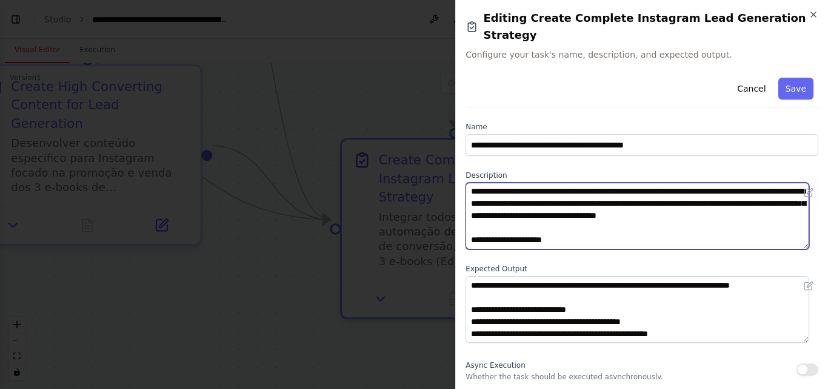
scroll to position [0, 0]
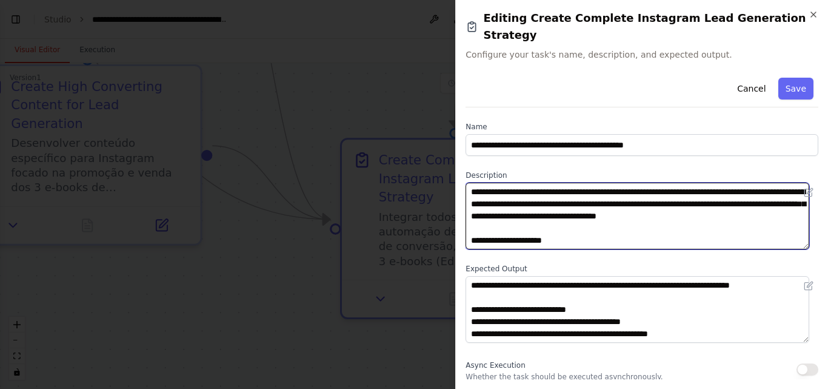
click at [493, 182] on textarea "**********" at bounding box center [638, 215] width 344 height 67
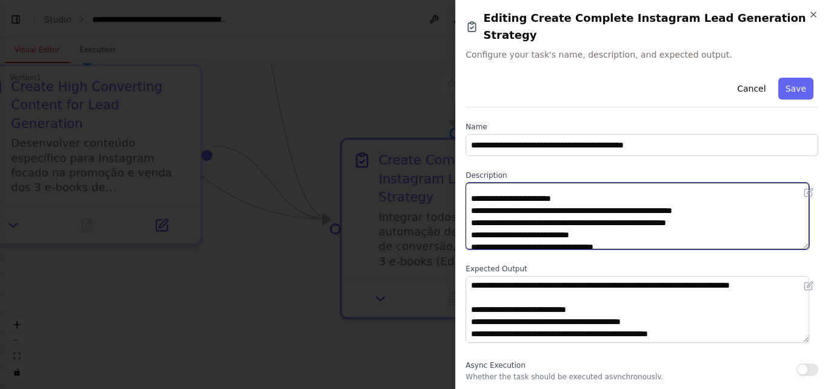
scroll to position [194, 0]
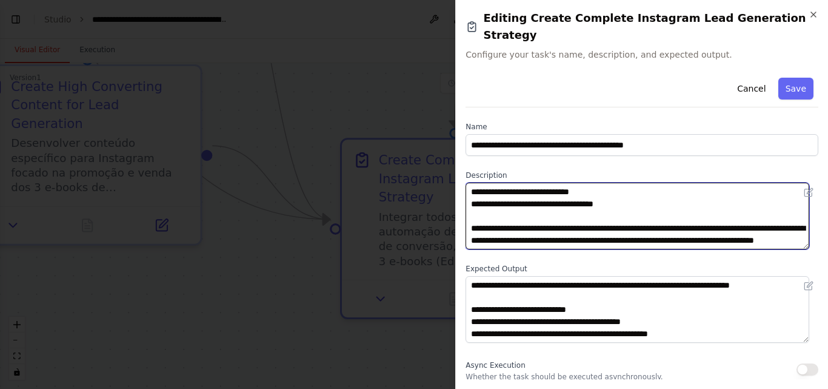
drag, startPoint x: 473, startPoint y: 174, endPoint x: 715, endPoint y: 264, distance: 257.9
click at [715, 264] on div "**********" at bounding box center [642, 314] width 353 height 482
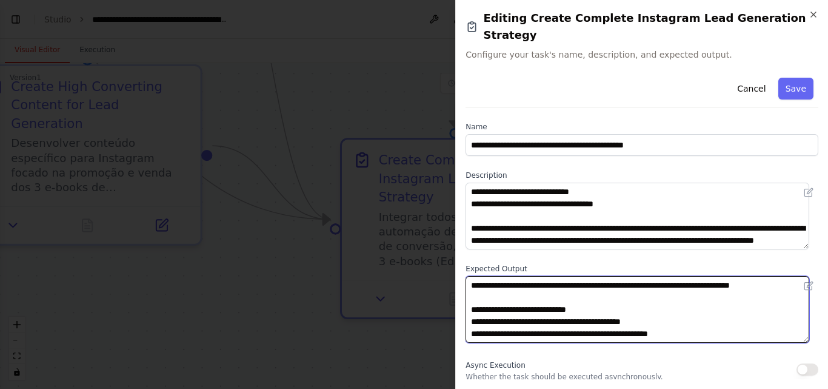
click at [642, 293] on textarea at bounding box center [638, 309] width 344 height 67
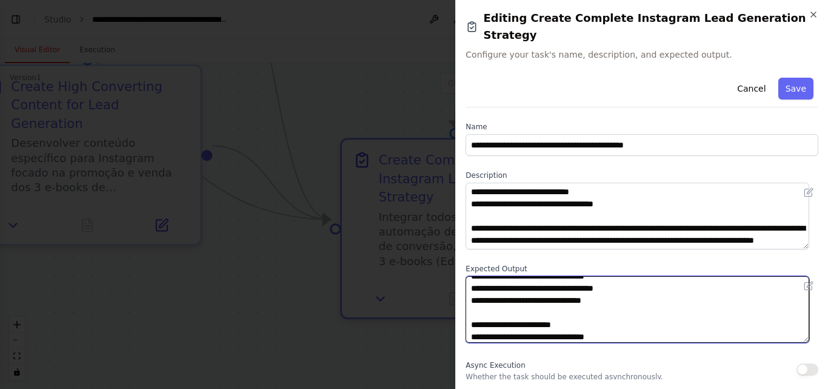
scroll to position [327, 0]
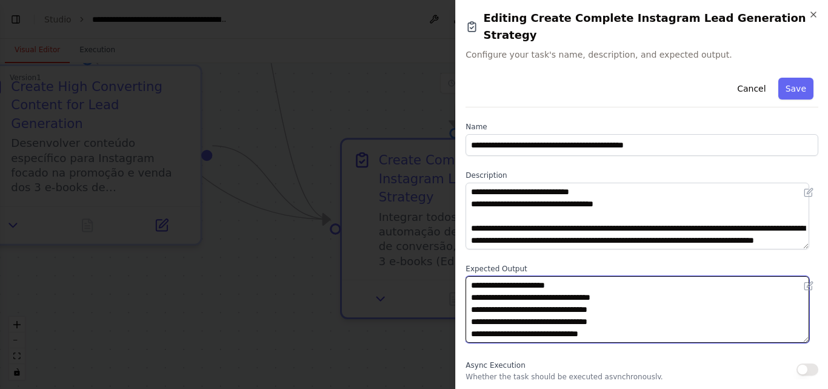
drag, startPoint x: 472, startPoint y: 269, endPoint x: 689, endPoint y: 355, distance: 233.7
click at [689, 355] on div "**********" at bounding box center [642, 314] width 353 height 482
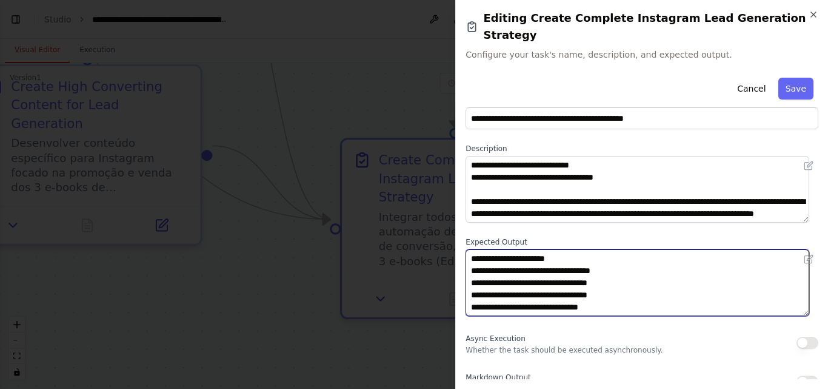
scroll to position [0, 0]
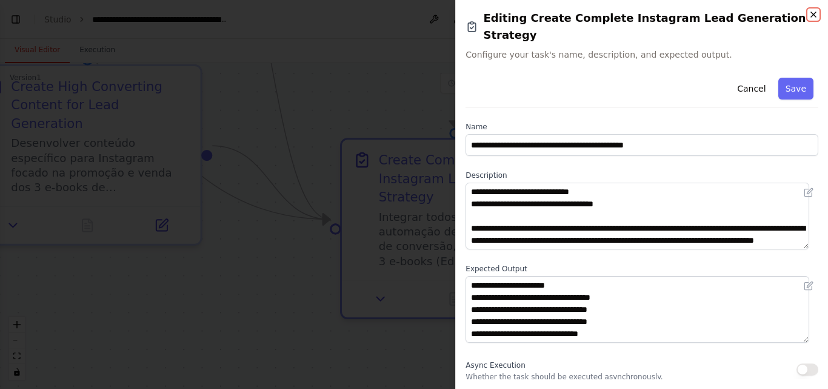
click at [812, 13] on icon "button" at bounding box center [813, 14] width 5 height 5
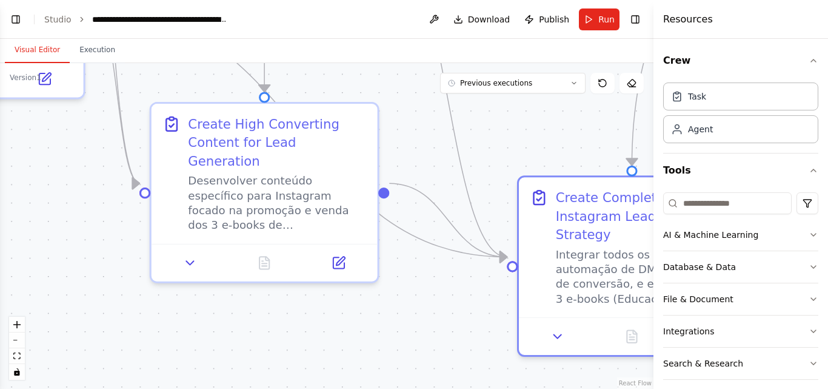
drag, startPoint x: 239, startPoint y: 265, endPoint x: 416, endPoint y: 303, distance: 180.9
click at [416, 303] on div ".deletable-edge-delete-btn { width: 20px; height: 20px; border: 0px solid #ffff…" at bounding box center [326, 225] width 653 height 325
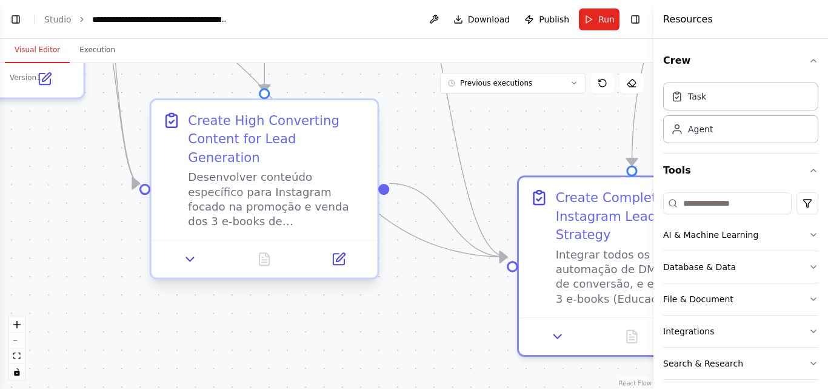
click at [305, 136] on div "Create High Converting Content for Lead Generation" at bounding box center [277, 138] width 178 height 55
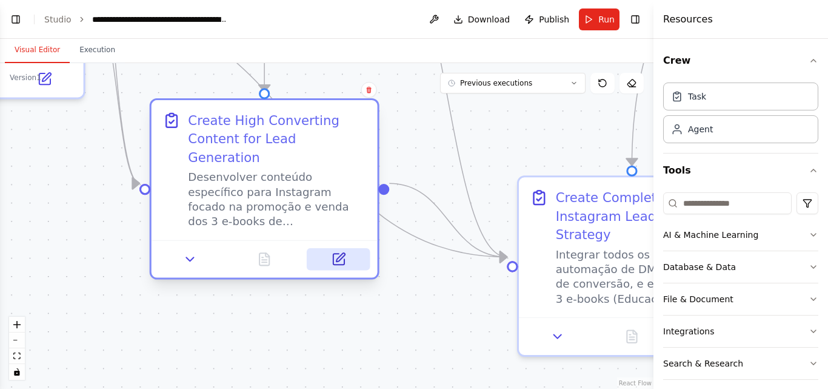
click at [342, 253] on icon at bounding box center [338, 258] width 11 height 11
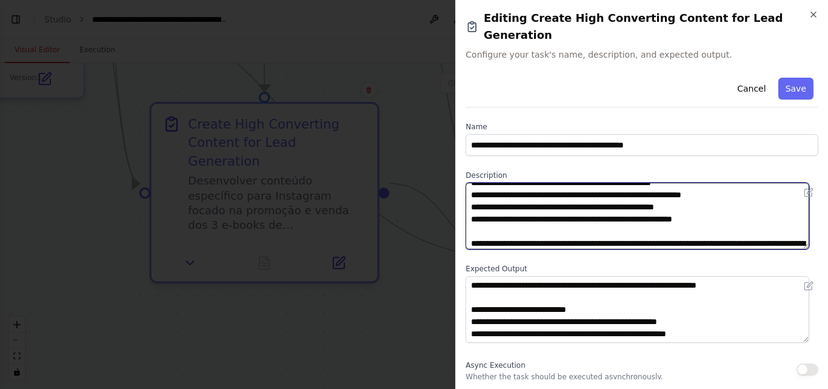
scroll to position [133, 0]
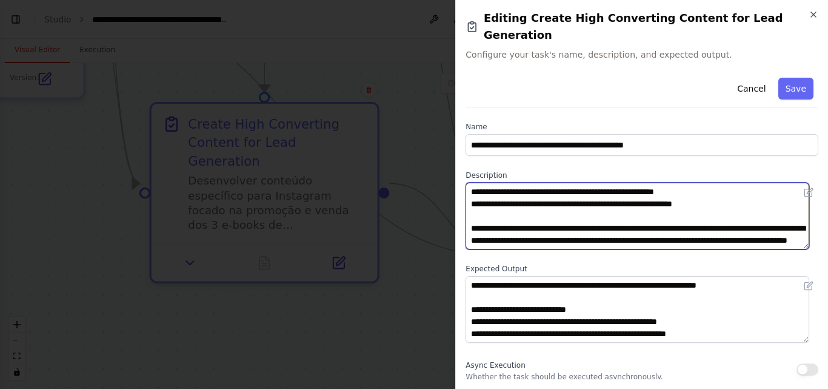
drag, startPoint x: 472, startPoint y: 176, endPoint x: 767, endPoint y: 265, distance: 308.3
click at [766, 265] on div "**********" at bounding box center [642, 314] width 353 height 482
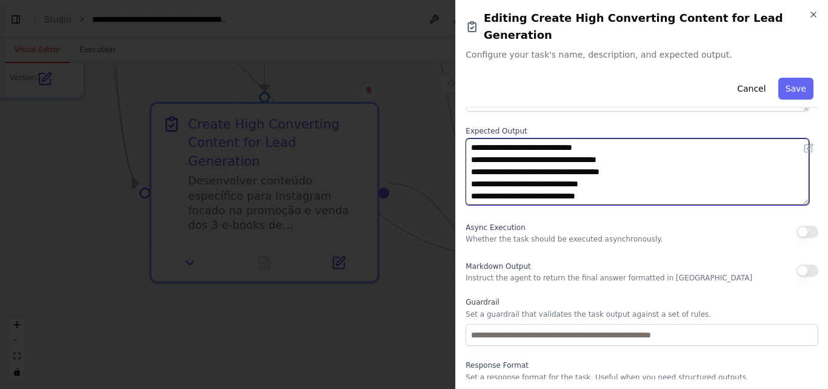
scroll to position [159, 0]
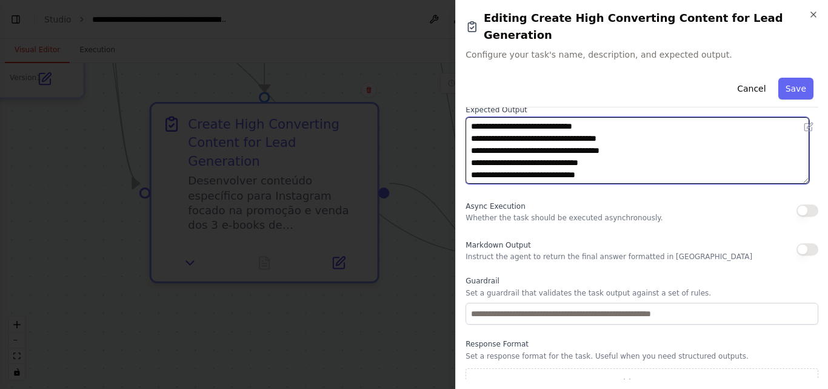
drag, startPoint x: 472, startPoint y: 269, endPoint x: 629, endPoint y: 388, distance: 196.4
click at [629, 388] on div "**********" at bounding box center [641, 194] width 373 height 389
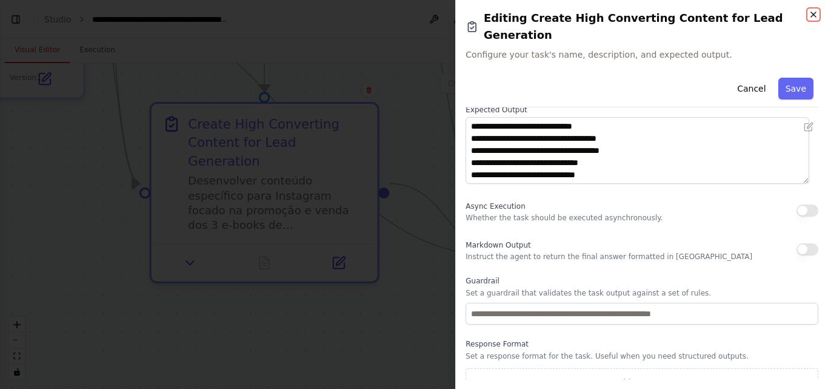
click at [815, 15] on icon "button" at bounding box center [814, 15] width 10 height 10
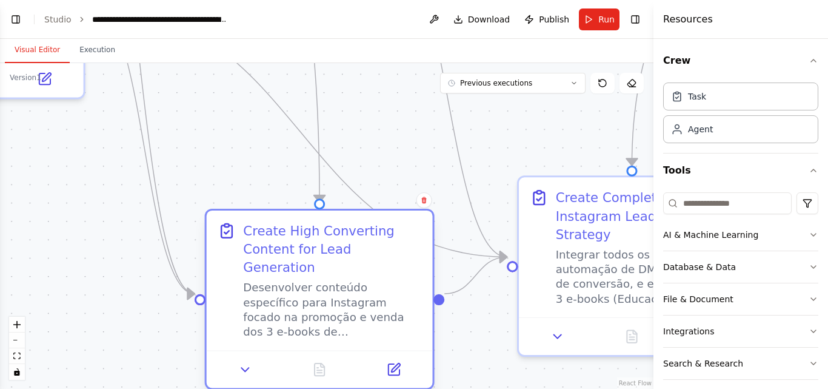
drag, startPoint x: 283, startPoint y: 209, endPoint x: 326, endPoint y: 253, distance: 61.7
click at [333, 298] on div "Desenvolver conteúdo específico para Instagram focado na promoção e venda dos 3…" at bounding box center [332, 309] width 178 height 59
click at [329, 280] on div "Desenvolver conteúdo específico para Instagram focado na promoção e venda dos 3…" at bounding box center [332, 309] width 178 height 59
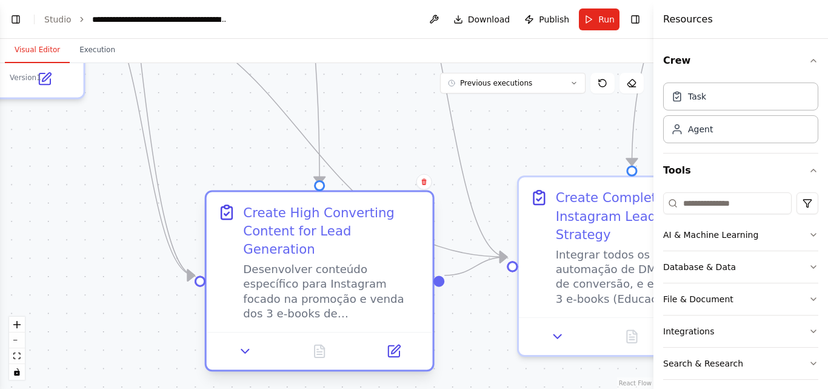
click at [325, 262] on div "Desenvolver conteúdo específico para Instagram focado na promoção e venda dos 3…" at bounding box center [332, 291] width 178 height 59
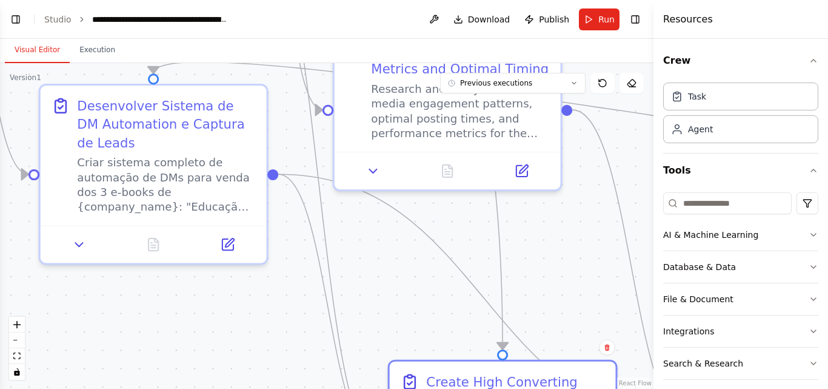
drag, startPoint x: 421, startPoint y: 157, endPoint x: 604, endPoint y: 322, distance: 246.8
click at [604, 322] on div ".deletable-edge-delete-btn { width: 20px; height: 20px; border: 0px solid #ffff…" at bounding box center [326, 225] width 653 height 325
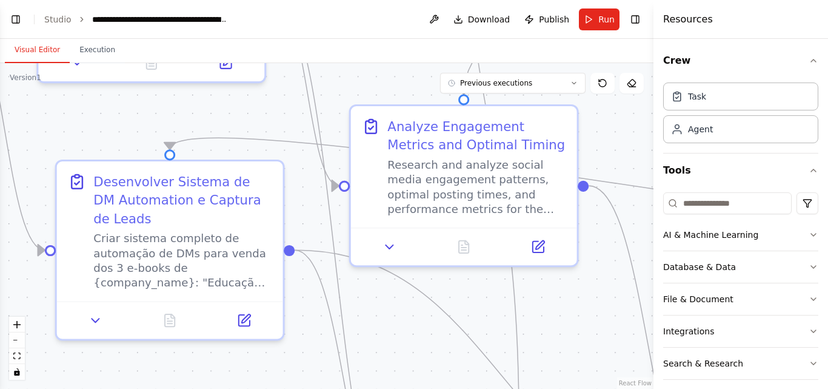
drag, startPoint x: 544, startPoint y: 234, endPoint x: 572, endPoint y: 309, distance: 79.6
click at [572, 309] on div ".deletable-edge-delete-btn { width: 20px; height: 20px; border: 0px solid #ffff…" at bounding box center [326, 225] width 653 height 325
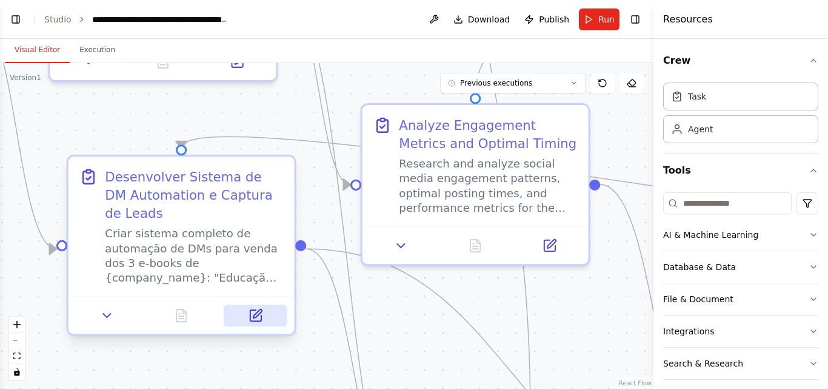
click at [256, 318] on icon at bounding box center [255, 315] width 11 height 11
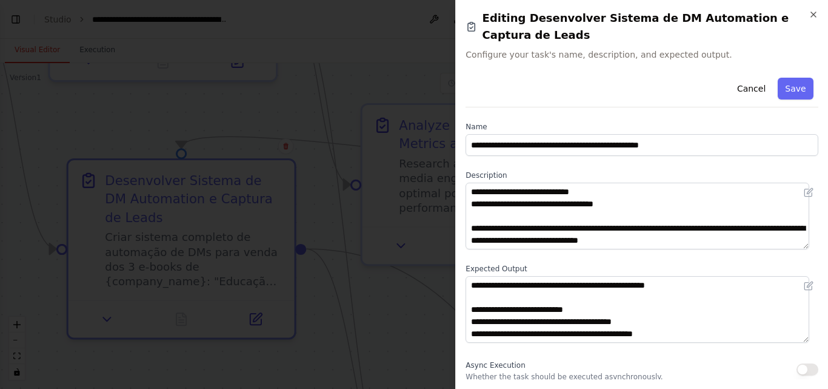
scroll to position [0, 0]
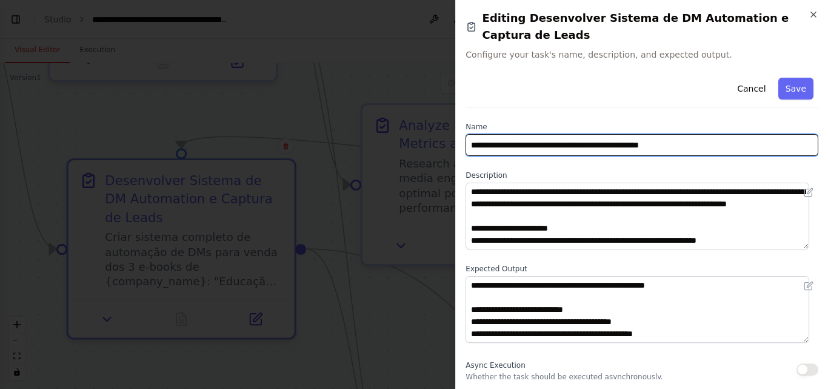
drag, startPoint x: 472, startPoint y: 144, endPoint x: 787, endPoint y: 238, distance: 328.9
click at [787, 238] on div "**********" at bounding box center [642, 314] width 353 height 482
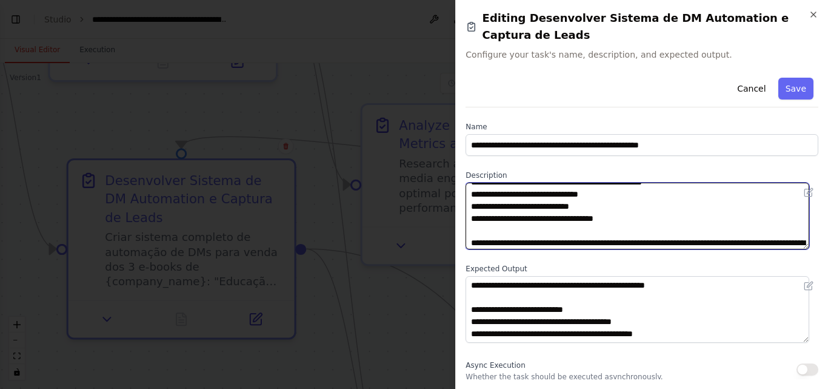
scroll to position [158, 0]
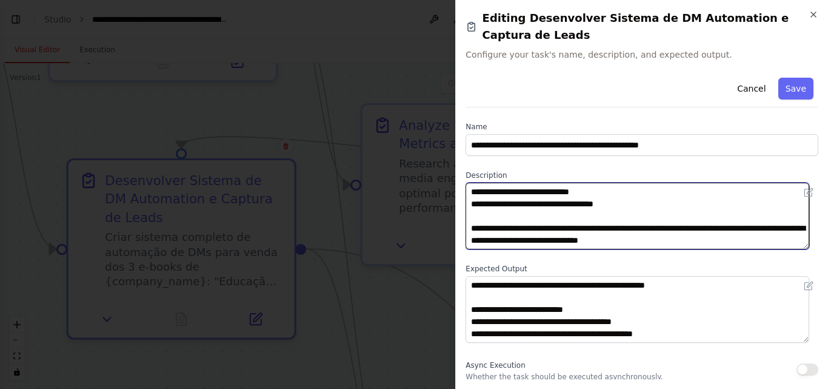
drag, startPoint x: 474, startPoint y: 194, endPoint x: 792, endPoint y: 336, distance: 348.4
click at [792, 338] on div "**********" at bounding box center [642, 314] width 353 height 482
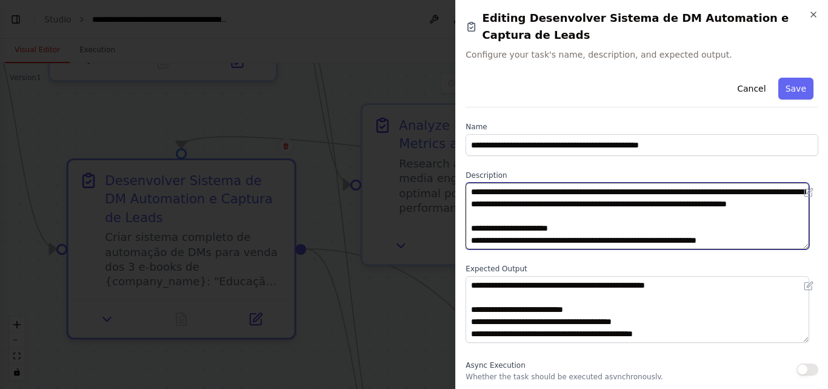
click at [533, 184] on textarea "**********" at bounding box center [638, 215] width 344 height 67
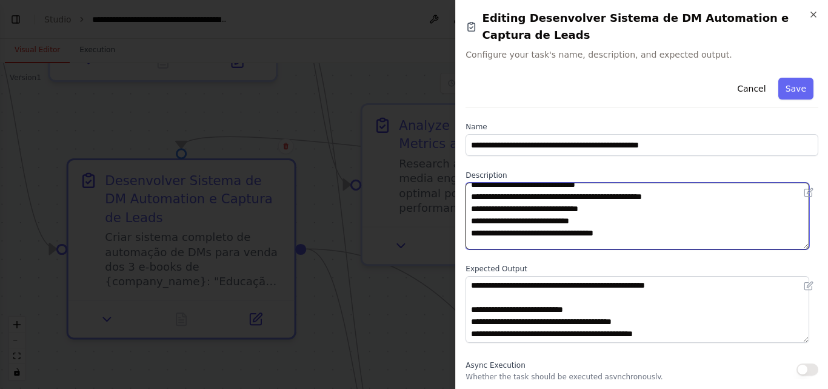
scroll to position [158, 0]
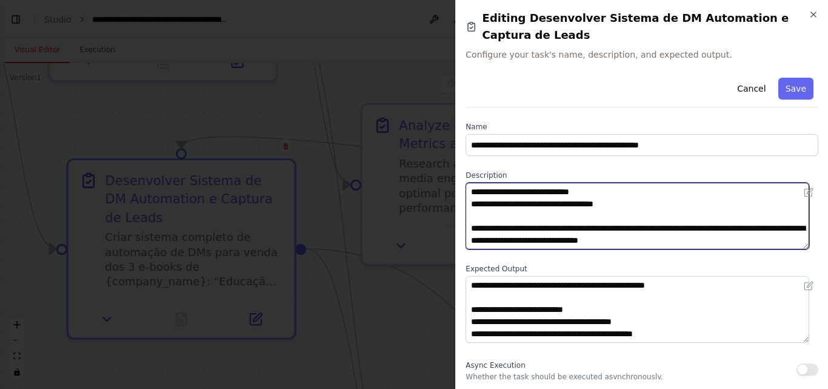
drag, startPoint x: 471, startPoint y: 189, endPoint x: 827, endPoint y: 338, distance: 386.3
click at [827, 338] on div "**********" at bounding box center [641, 194] width 373 height 389
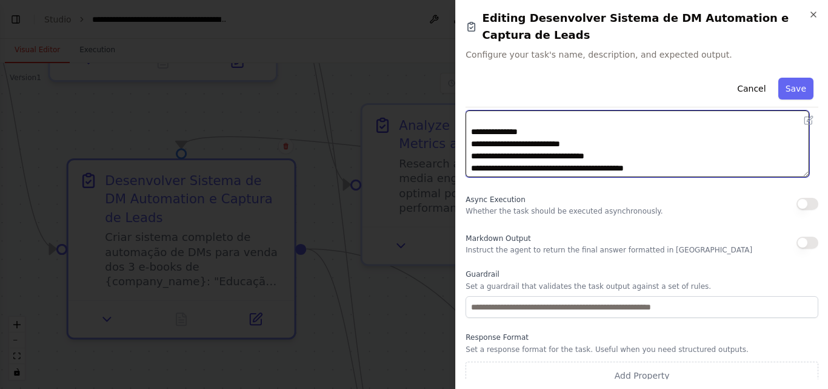
scroll to position [176, 0]
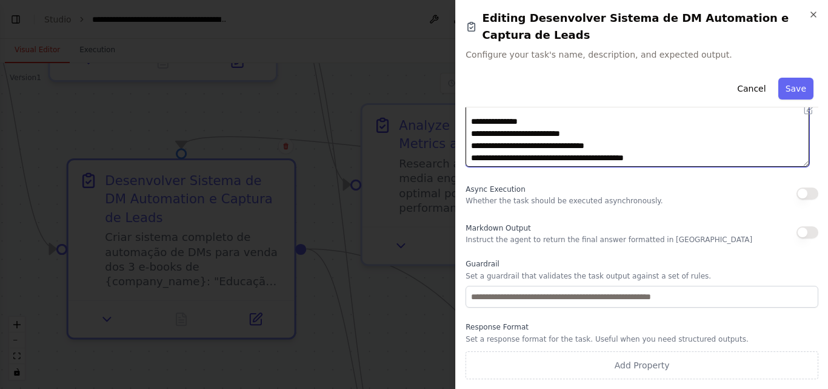
drag, startPoint x: 472, startPoint y: 282, endPoint x: 716, endPoint y: 255, distance: 245.9
click at [716, 255] on div "**********" at bounding box center [642, 138] width 353 height 482
click at [815, 12] on icon "button" at bounding box center [814, 15] width 10 height 10
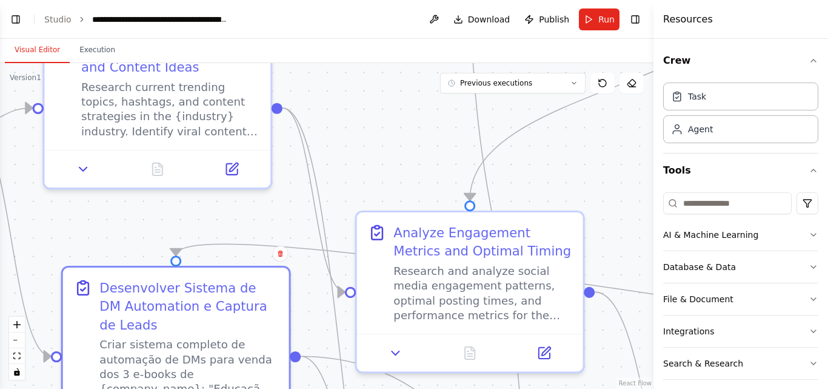
drag, startPoint x: 117, startPoint y: 128, endPoint x: 104, endPoint y: 225, distance: 98.4
click at [104, 225] on div ".deletable-edge-delete-btn { width: 20px; height: 20px; border: 0px solid #ffff…" at bounding box center [326, 225] width 653 height 325
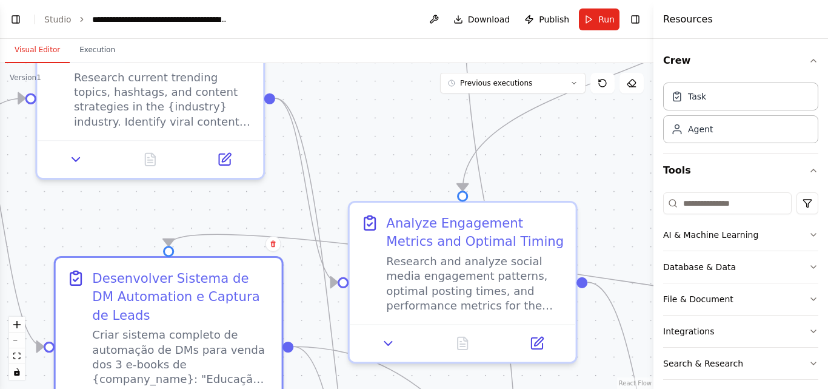
drag, startPoint x: 247, startPoint y: 205, endPoint x: 261, endPoint y: 214, distance: 16.3
click at [261, 214] on div ".deletable-edge-delete-btn { width: 20px; height: 20px; border: 0px solid #ffff…" at bounding box center [326, 225] width 653 height 325
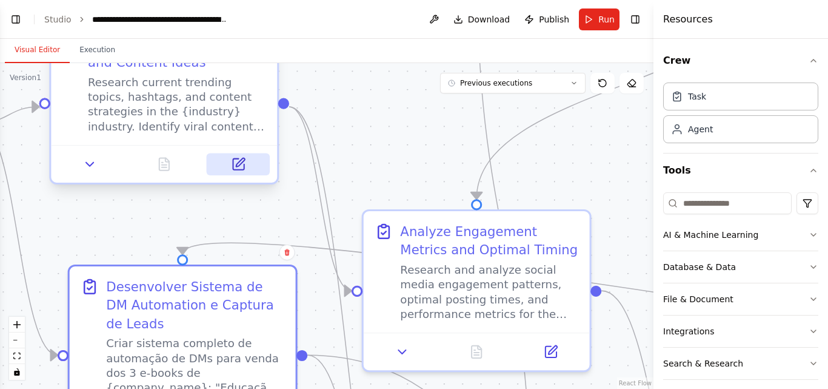
click at [241, 172] on button at bounding box center [238, 164] width 63 height 22
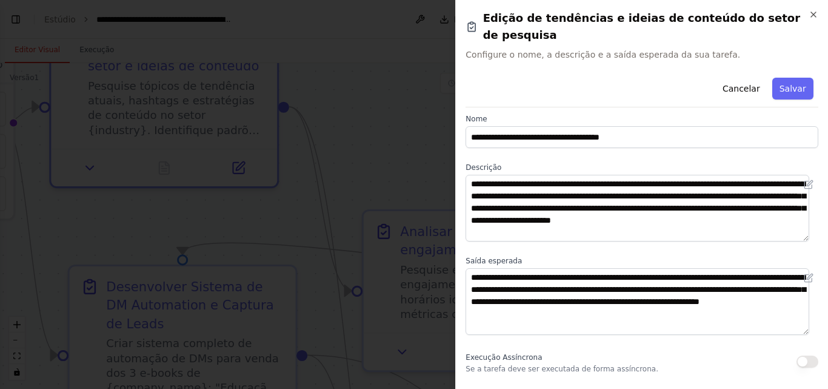
scroll to position [0, 0]
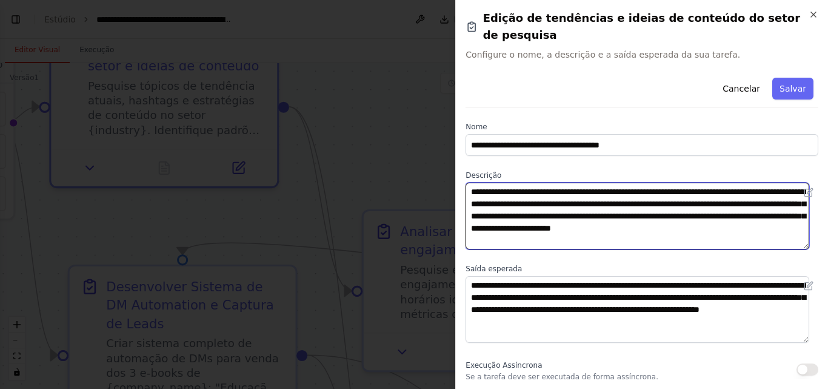
click at [507, 200] on textarea "**********" at bounding box center [638, 215] width 344 height 67
click at [621, 225] on textarea "**********" at bounding box center [638, 215] width 344 height 67
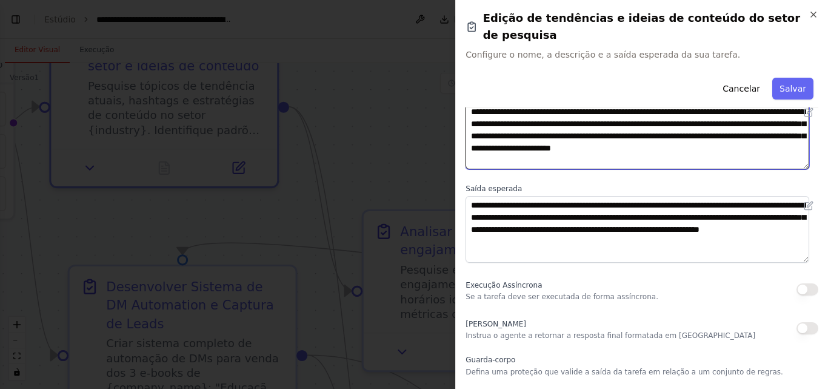
scroll to position [121, 0]
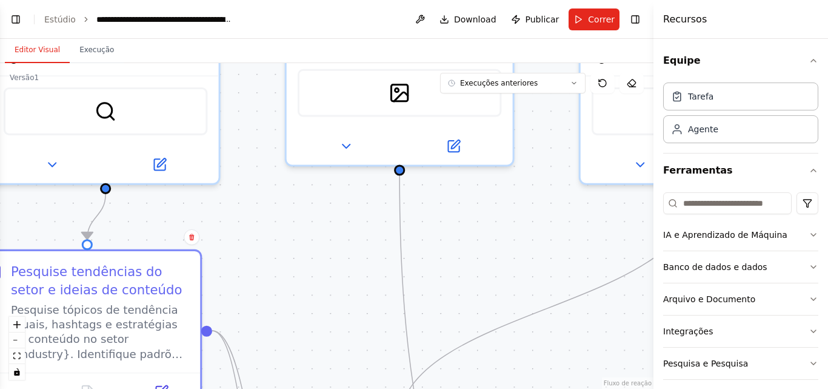
drag, startPoint x: 570, startPoint y: 133, endPoint x: 493, endPoint y: 356, distance: 236.5
click at [493, 356] on div ".deletable-edge-delete-btn { width: 20px; height: 20px; border: 0px solid #ffff…" at bounding box center [326, 225] width 653 height 325
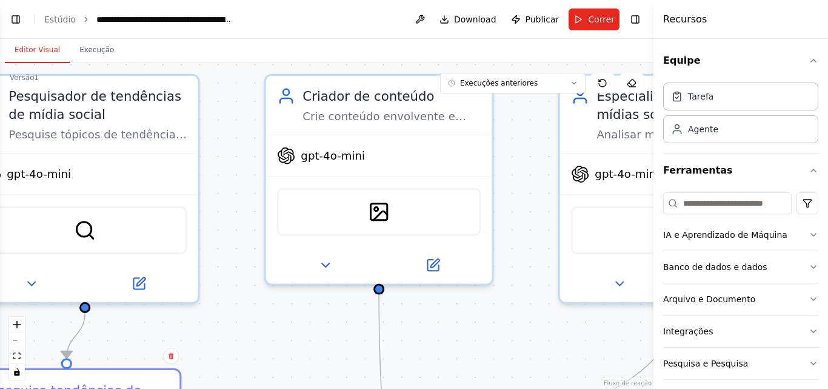
drag, startPoint x: 493, startPoint y: 247, endPoint x: 473, endPoint y: 365, distance: 120.6
click at [473, 365] on div ".deletable-edge-delete-btn { width: 20px; height: 20px; border: 0px solid #ffff…" at bounding box center [326, 225] width 653 height 325
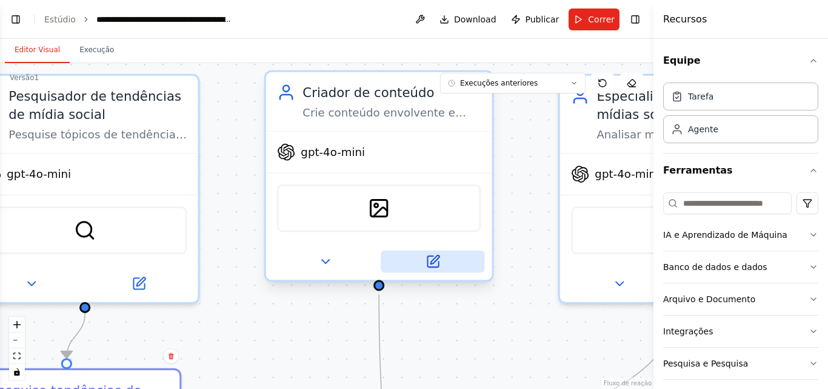
click at [435, 265] on icon at bounding box center [432, 261] width 11 height 11
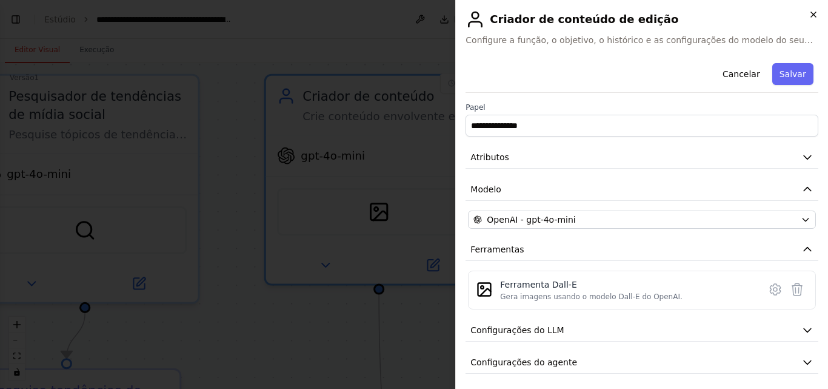
click at [810, 13] on icon "button" at bounding box center [814, 15] width 10 height 10
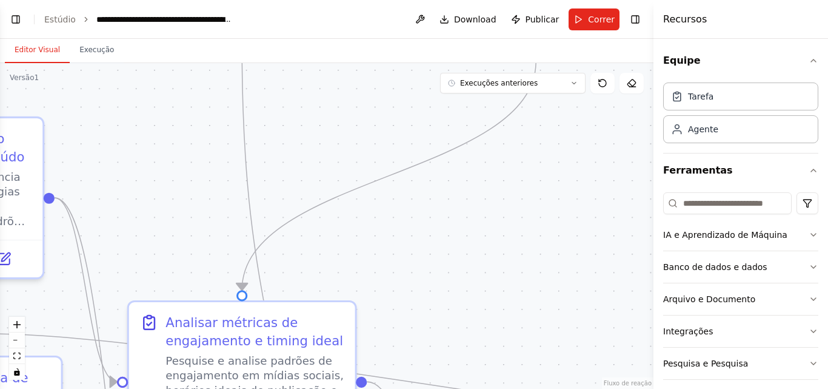
drag, startPoint x: 476, startPoint y: 141, endPoint x: 416, endPoint y: 23, distance: 132.3
click at [416, 23] on main "**********" at bounding box center [326, 194] width 653 height 389
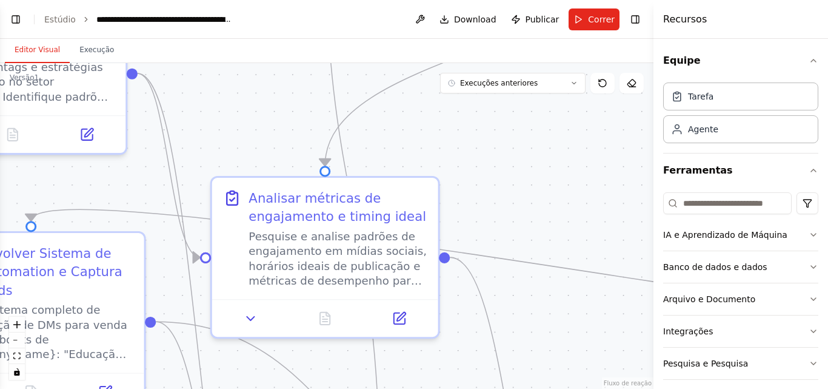
drag, startPoint x: 350, startPoint y: 272, endPoint x: 430, endPoint y: 153, distance: 143.2
click at [430, 153] on div ".deletable-edge-delete-btn { width: 20px; height: 20px; border: 0px solid #ffff…" at bounding box center [326, 225] width 653 height 325
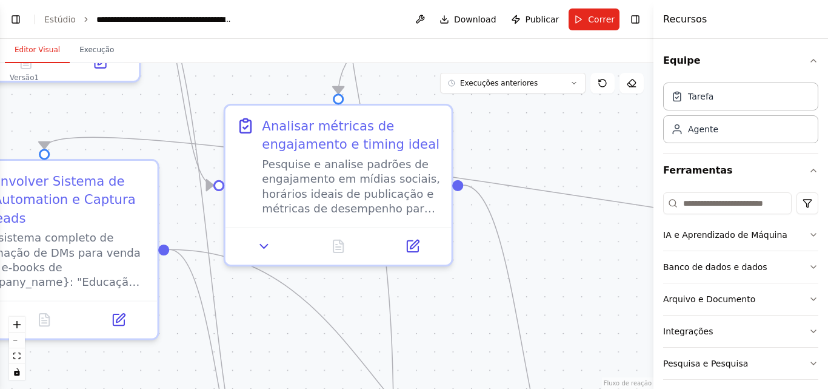
drag, startPoint x: 513, startPoint y: 231, endPoint x: 523, endPoint y: 204, distance: 28.6
click at [523, 204] on div ".deletable-edge-delete-btn { width: 20px; height: 20px; border: 0px solid #ffff…" at bounding box center [326, 225] width 653 height 325
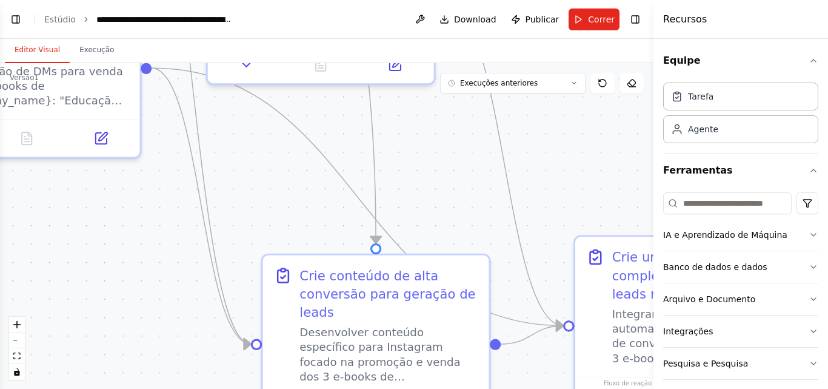
drag, startPoint x: 449, startPoint y: 298, endPoint x: 430, endPoint y: 113, distance: 185.9
click at [430, 113] on div ".deletable-edge-delete-btn { width: 20px; height: 20px; border: 0px solid #ffff…" at bounding box center [326, 225] width 653 height 325
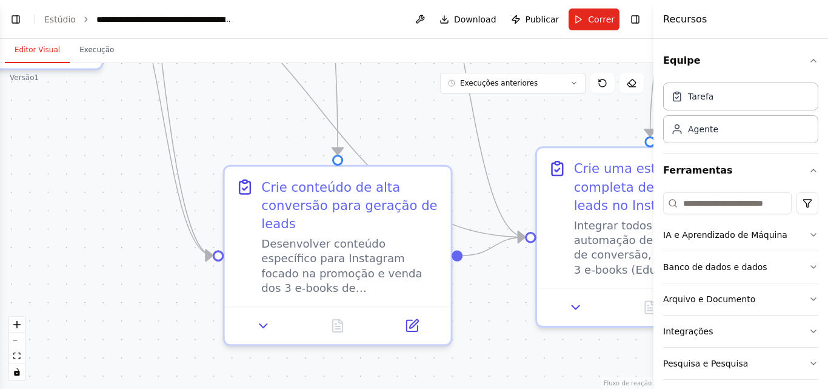
drag, startPoint x: 501, startPoint y: 237, endPoint x: 465, endPoint y: 152, distance: 92.3
click at [465, 152] on div ".deletable-edge-delete-btn { width: 20px; height: 20px; border: 0px solid #ffff…" at bounding box center [326, 225] width 653 height 325
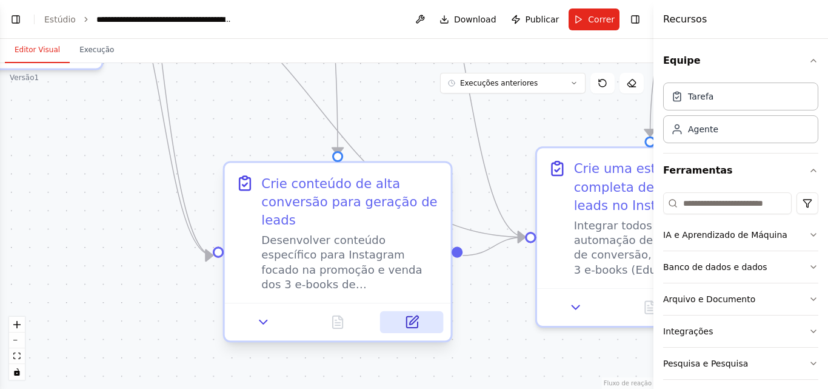
click at [412, 320] on icon at bounding box center [413, 320] width 8 height 8
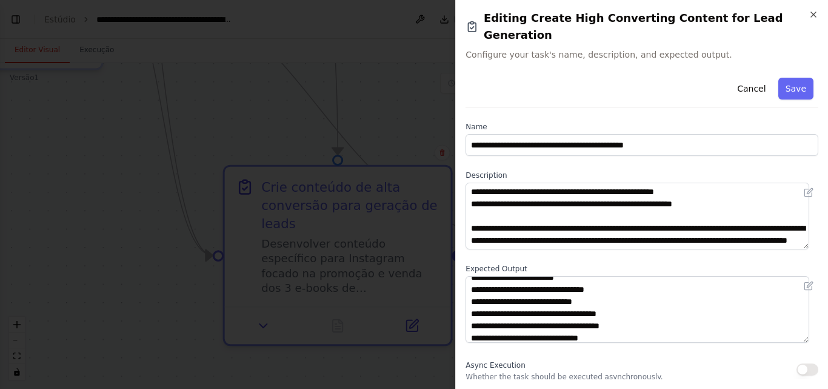
scroll to position [315, 0]
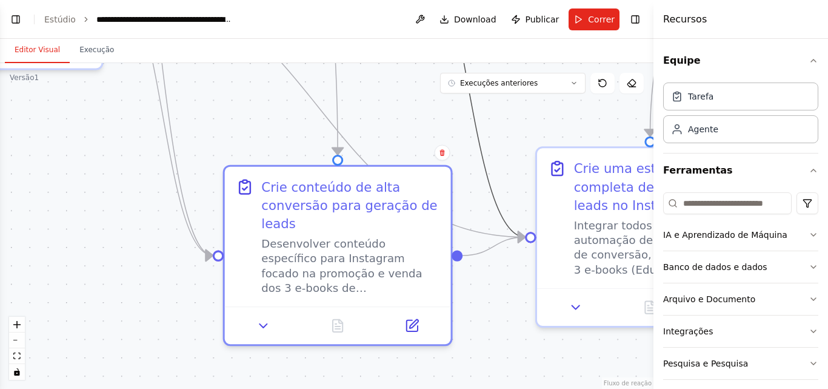
drag, startPoint x: 490, startPoint y: 165, endPoint x: 361, endPoint y: 156, distance: 128.8
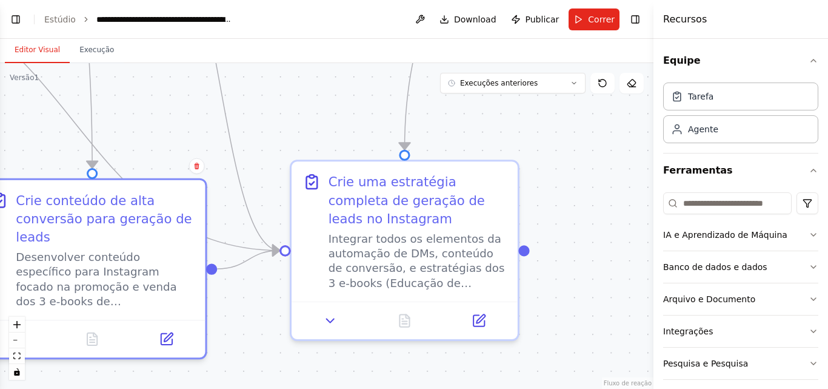
drag, startPoint x: 567, startPoint y: 123, endPoint x: 321, endPoint y: 136, distance: 245.8
click at [321, 136] on div ".deletable-edge-delete-btn { width: 20px; height: 20px; border: 0px solid #ffff…" at bounding box center [326, 225] width 653 height 325
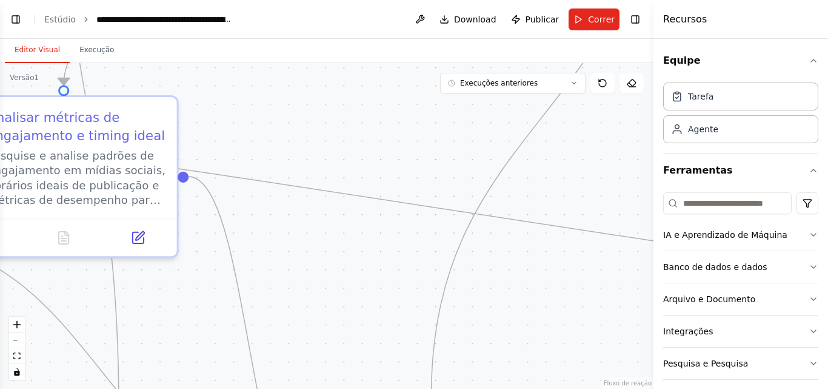
drag, startPoint x: 509, startPoint y: 138, endPoint x: 536, endPoint y: 386, distance: 249.3
click at [536, 386] on div ".deletable-edge-delete-btn { width: 20px; height: 20px; border: 0px solid #ffff…" at bounding box center [326, 225] width 653 height 325
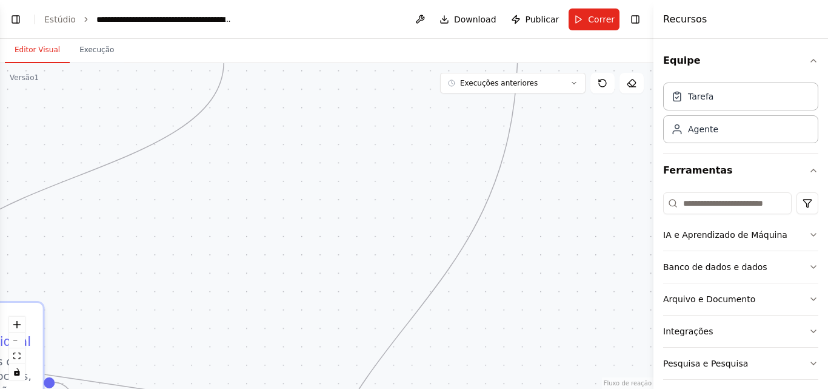
drag, startPoint x: 536, startPoint y: 268, endPoint x: 451, endPoint y: 412, distance: 167.7
click at [451, 388] on html "Create a crew that schedules and publishes social media content across multiple…" at bounding box center [414, 194] width 828 height 389
drag, startPoint x: 573, startPoint y: 84, endPoint x: 515, endPoint y: 322, distance: 244.8
click at [515, 322] on div "Versão 1 Execuções anteriores Mostrar ferramentas Ocultar agentes .deletable-ed…" at bounding box center [326, 225] width 653 height 325
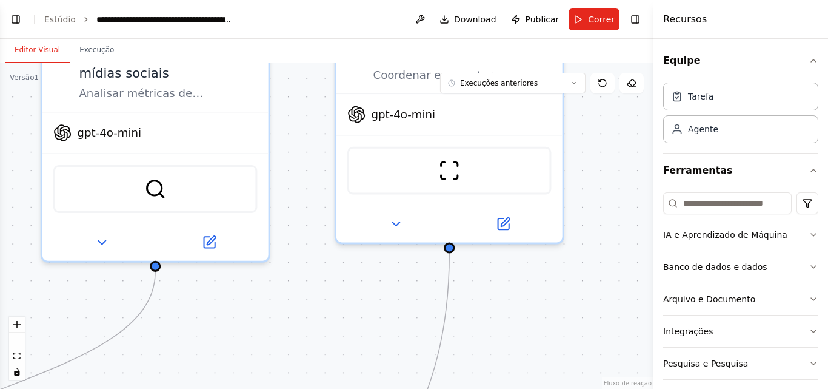
drag, startPoint x: 560, startPoint y: 176, endPoint x: 494, endPoint y: 369, distance: 203.8
click at [494, 369] on div ".deletable-edge-delete-btn { width: 20px; height: 20px; border: 0px solid #ffff…" at bounding box center [326, 225] width 653 height 325
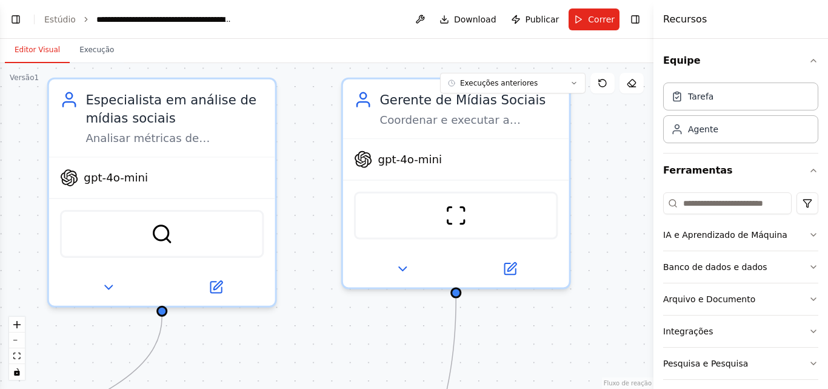
drag, startPoint x: 578, startPoint y: 216, endPoint x: 584, endPoint y: 261, distance: 45.3
click at [584, 261] on div ".deletable-edge-delete-btn { width: 20px; height: 20px; border: 0px solid #ffff…" at bounding box center [326, 225] width 653 height 325
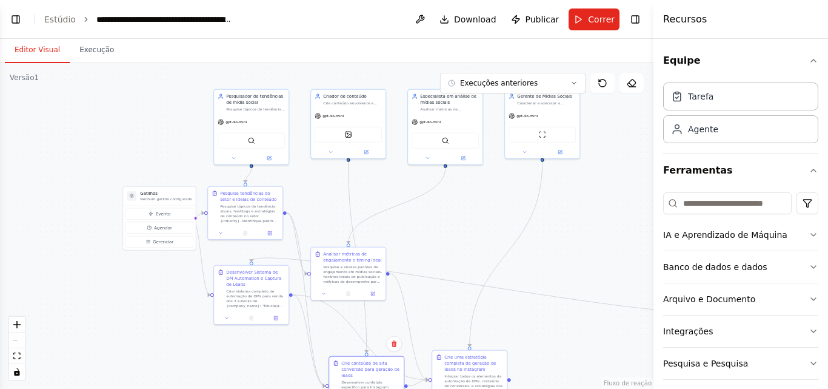
drag, startPoint x: 353, startPoint y: 187, endPoint x: 428, endPoint y: 38, distance: 166.7
click at [428, 38] on main "**********" at bounding box center [326, 194] width 653 height 389
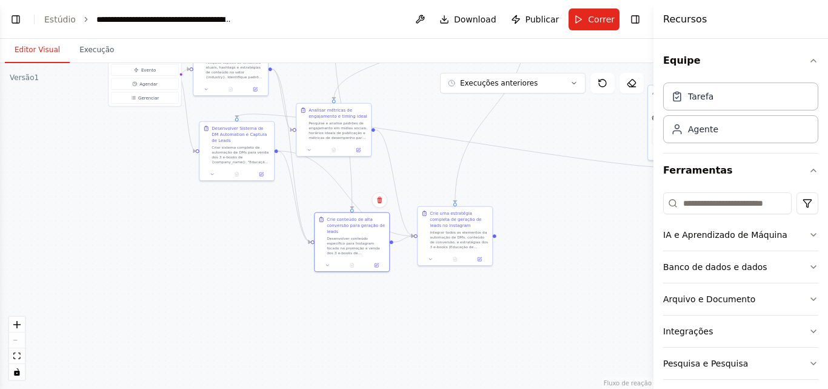
drag, startPoint x: 462, startPoint y: 172, endPoint x: 430, endPoint y: 89, distance: 88.5
click at [430, 89] on div ".deletable-edge-delete-btn { width: 20px; height: 20px; border: 0px solid #ffff…" at bounding box center [326, 225] width 653 height 325
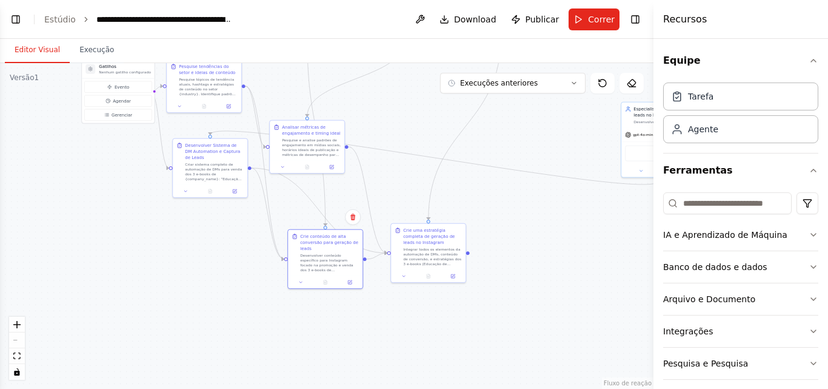
drag, startPoint x: 593, startPoint y: 201, endPoint x: 580, endPoint y: 247, distance: 48.5
click at [580, 247] on div ".deletable-edge-delete-btn { width: 20px; height: 20px; border: 0px solid #ffff…" at bounding box center [326, 225] width 653 height 325
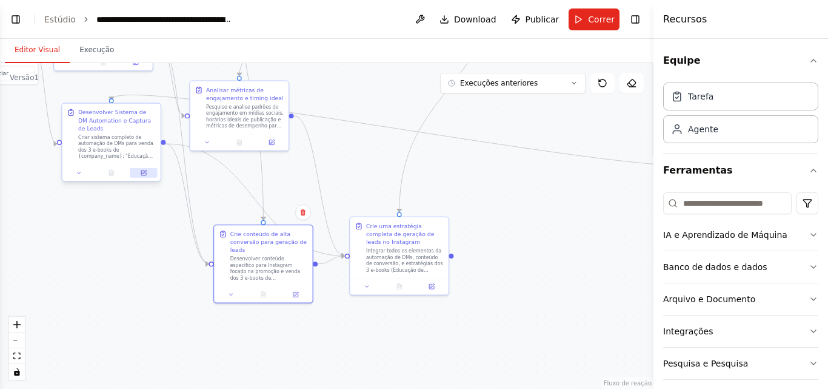
click at [139, 172] on button at bounding box center [143, 173] width 27 height 10
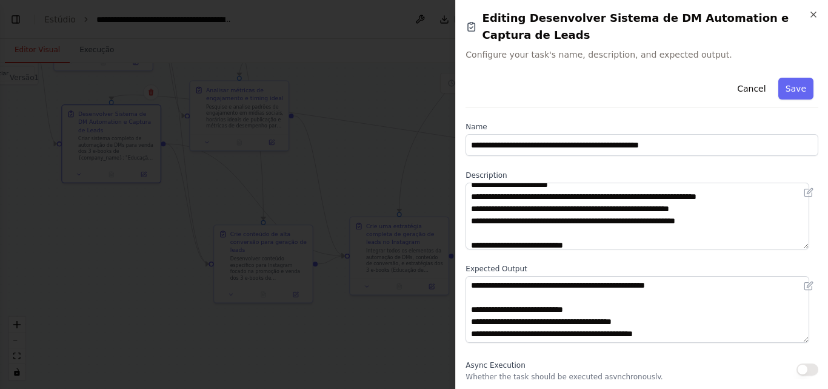
scroll to position [61, 0]
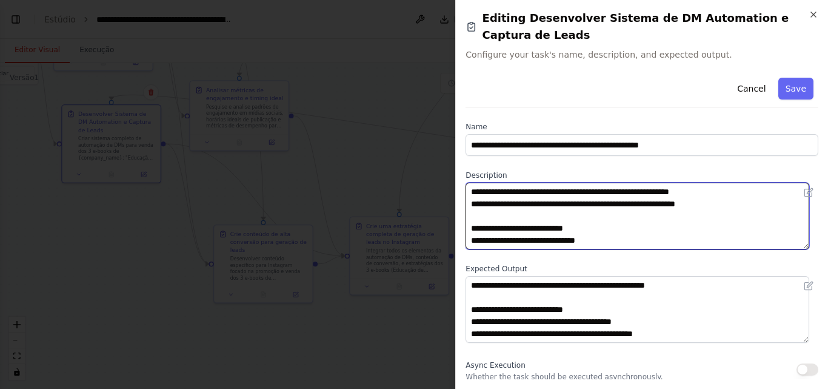
click at [665, 229] on textarea "**********" at bounding box center [638, 215] width 344 height 67
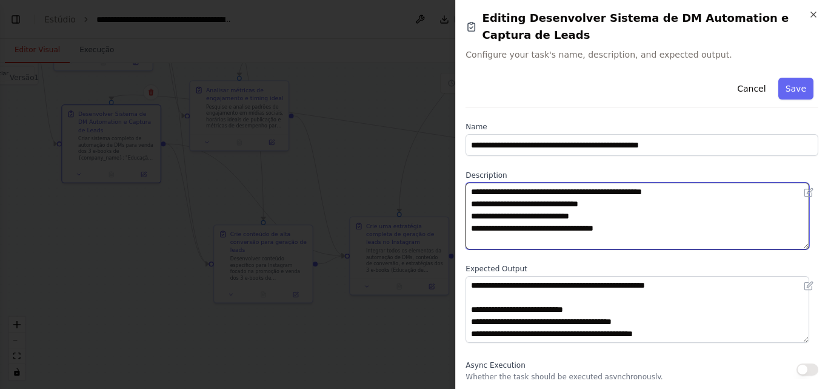
scroll to position [158, 0]
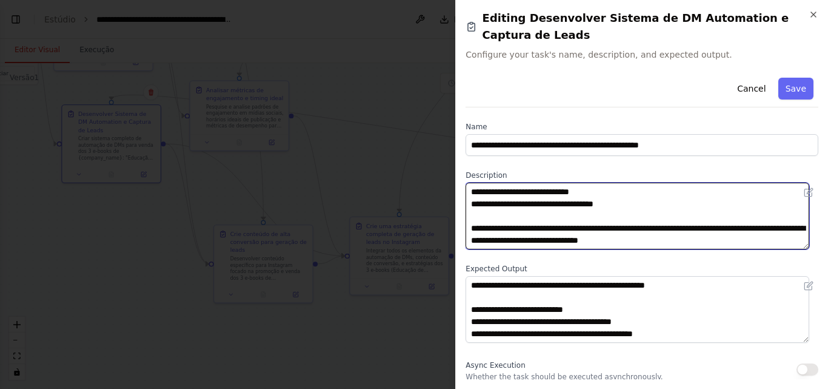
click at [632, 211] on textarea "**********" at bounding box center [638, 215] width 344 height 67
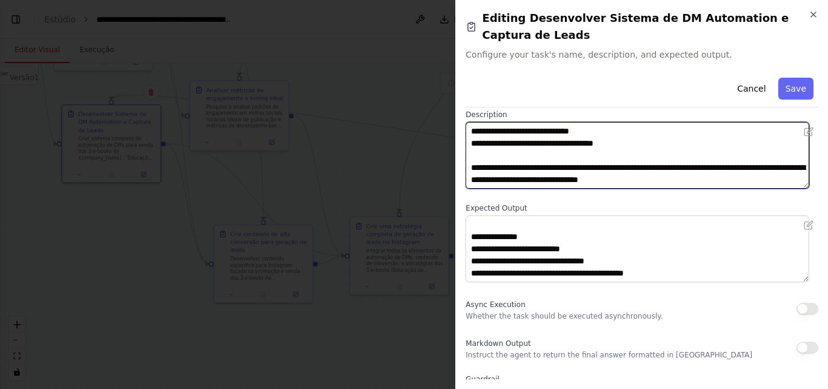
scroll to position [176, 0]
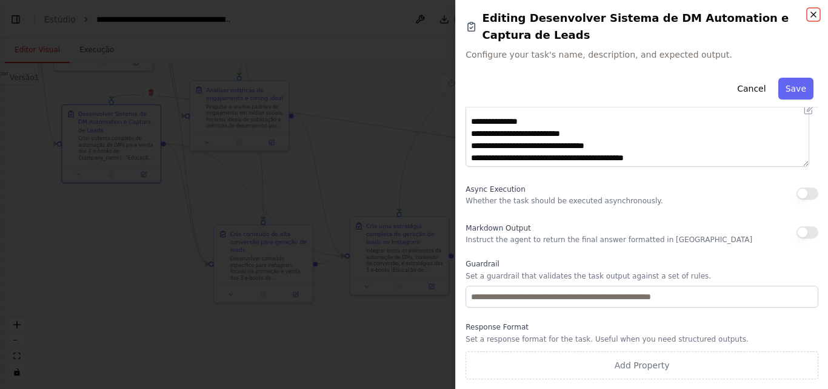
click at [814, 12] on icon "button" at bounding box center [814, 15] width 10 height 10
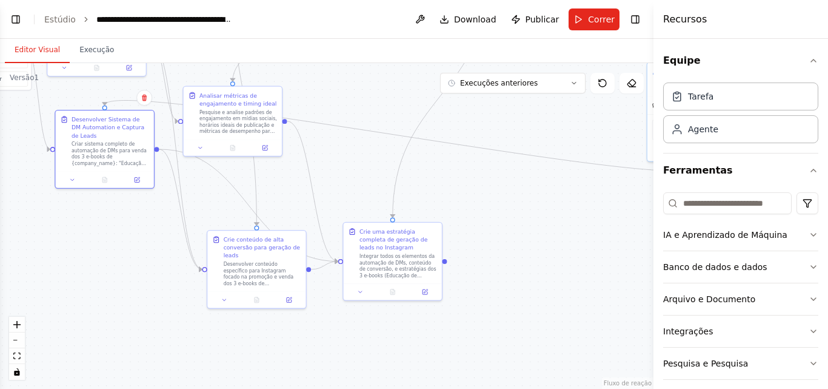
drag, startPoint x: 596, startPoint y: 193, endPoint x: 562, endPoint y: 222, distance: 44.7
click at [562, 222] on div ".deletable-edge-delete-btn { width: 20px; height: 20px; border: 0px solid #ffff…" at bounding box center [326, 225] width 653 height 325
